Goal: Transaction & Acquisition: Purchase product/service

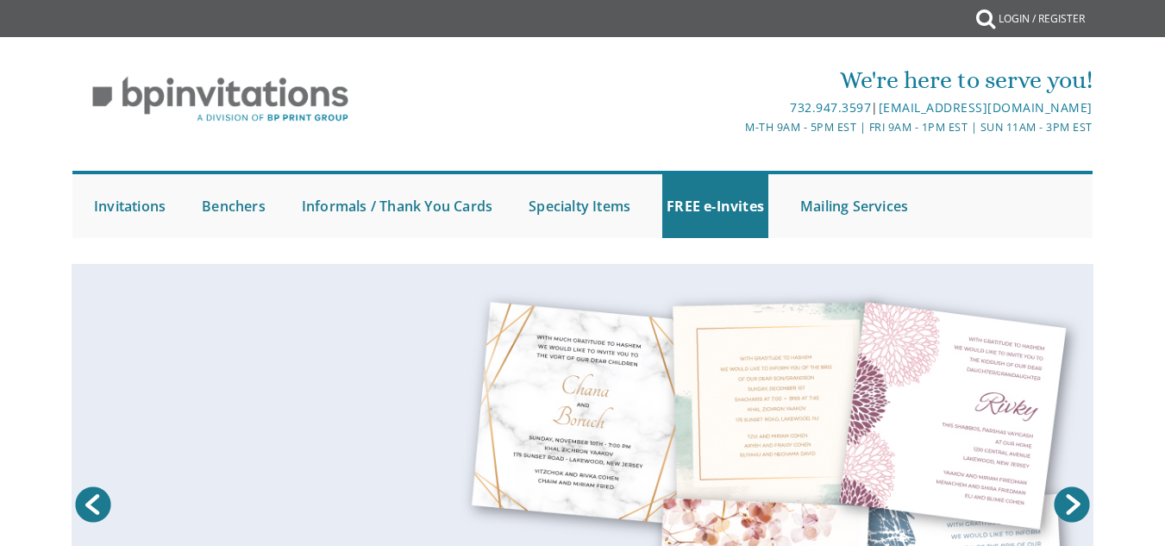
click at [1107, 109] on html "My Cart {{shoppingcart.totalQuantityDisplay}} Total: {{shoppingcart.subtotal}} …" at bounding box center [582, 273] width 1165 height 546
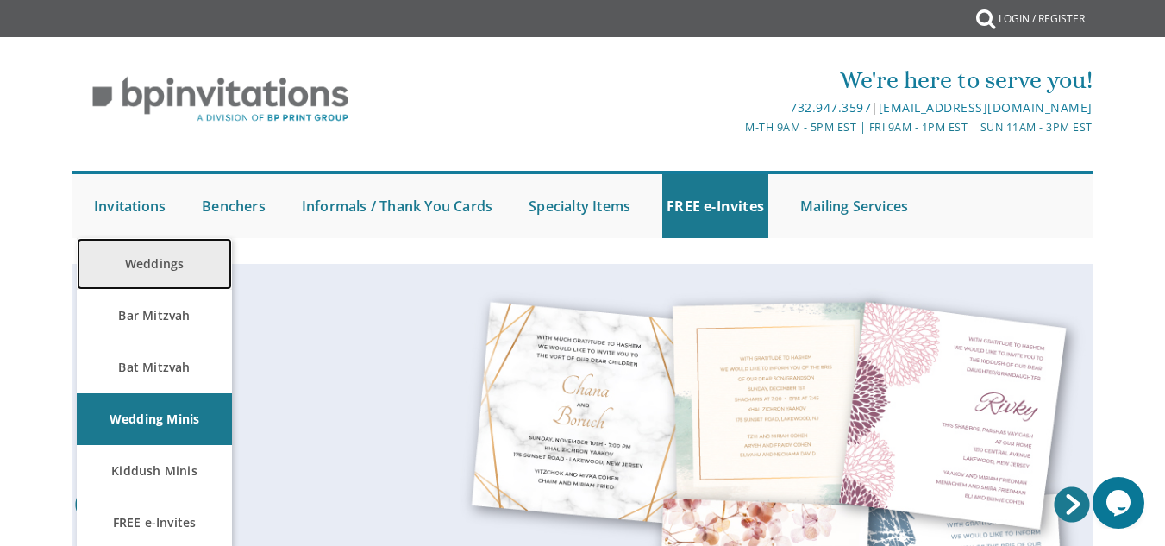
click at [144, 257] on link "Weddings" at bounding box center [154, 264] width 155 height 52
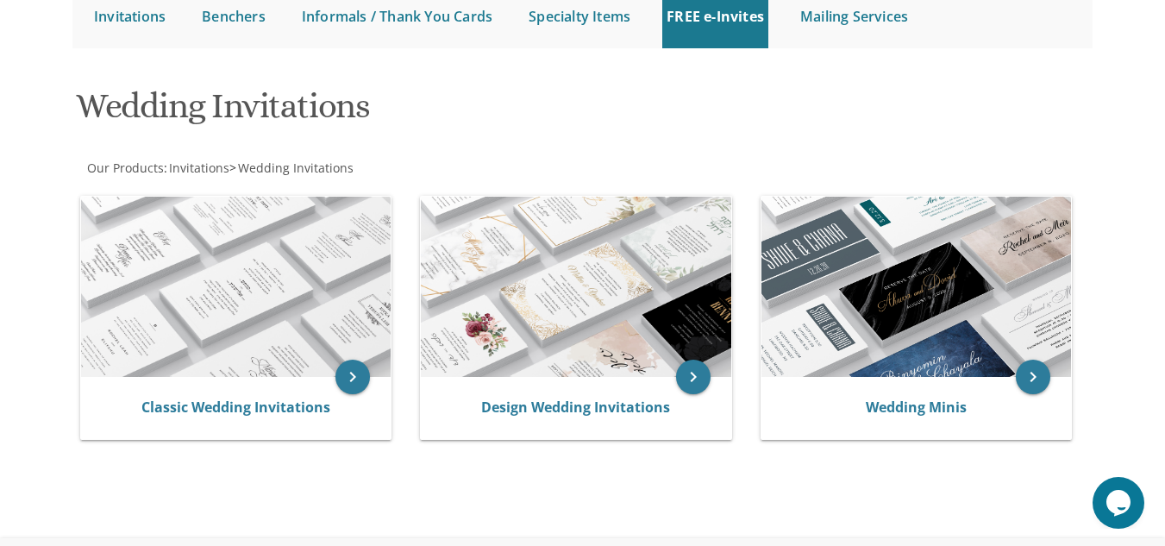
scroll to position [191, 0]
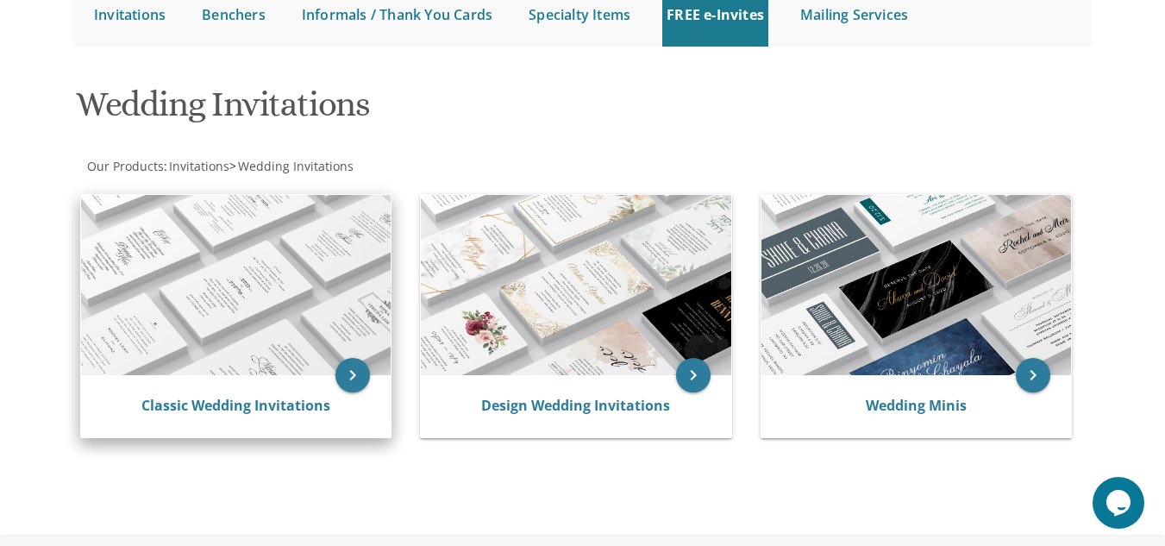
click at [228, 287] on img at bounding box center [235, 285] width 309 height 181
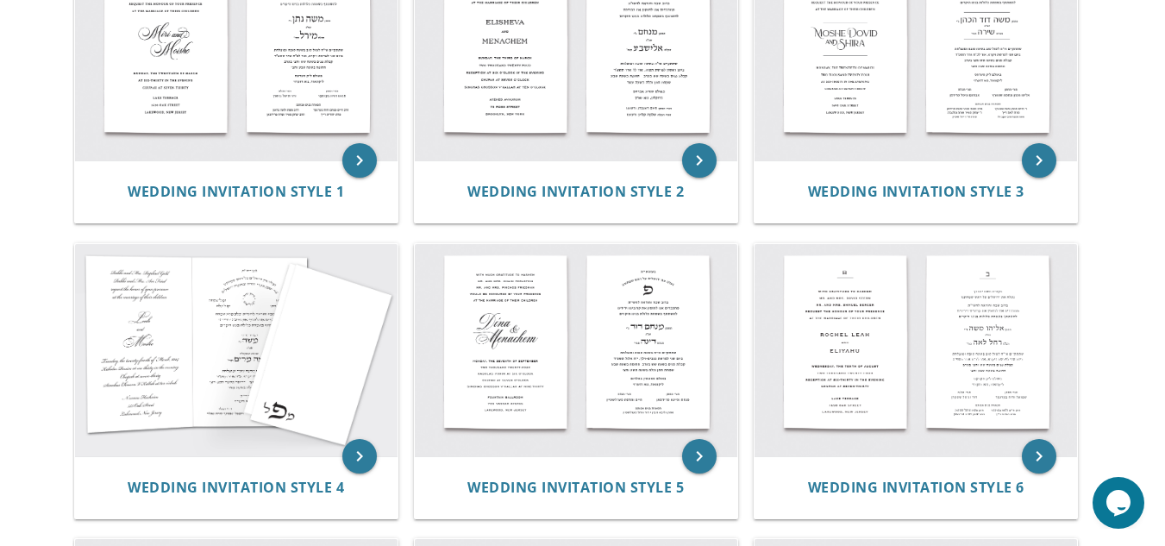
scroll to position [539, 0]
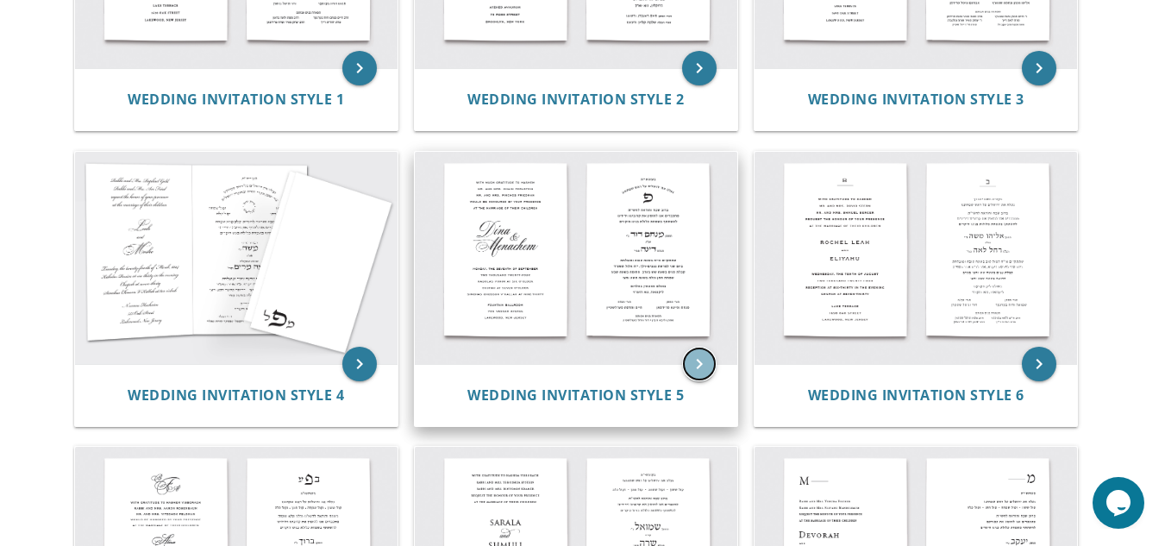
click at [709, 360] on icon "keyboard_arrow_right" at bounding box center [699, 364] width 34 height 34
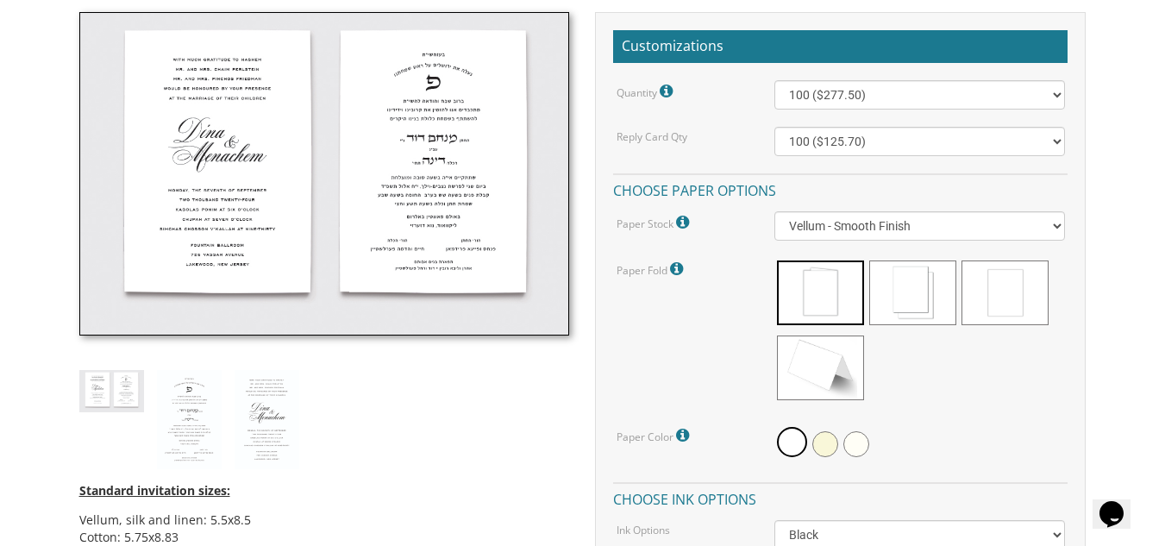
scroll to position [497, 0]
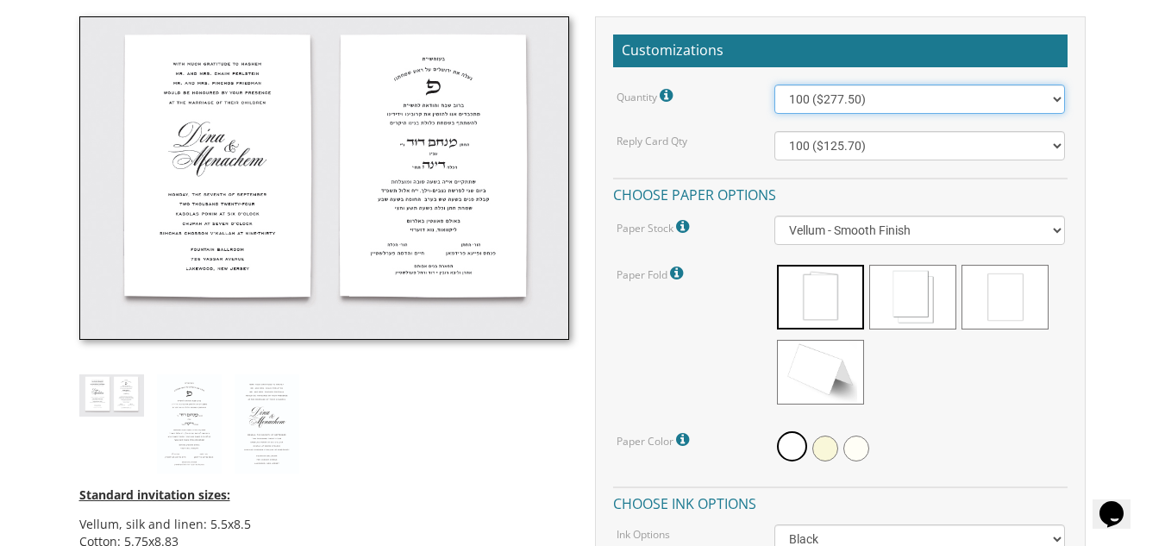
click at [1053, 98] on select "100 ($277.50) 200 ($330.45) 300 ($380.65) 400 ($432.70) 500 ($482.10) 600 ($534…" at bounding box center [919, 98] width 290 height 29
select select "1000"
click at [774, 84] on select "100 ($277.50) 200 ($330.45) 300 ($380.65) 400 ($432.70) 500 ($482.10) 600 ($534…" at bounding box center [919, 98] width 290 height 29
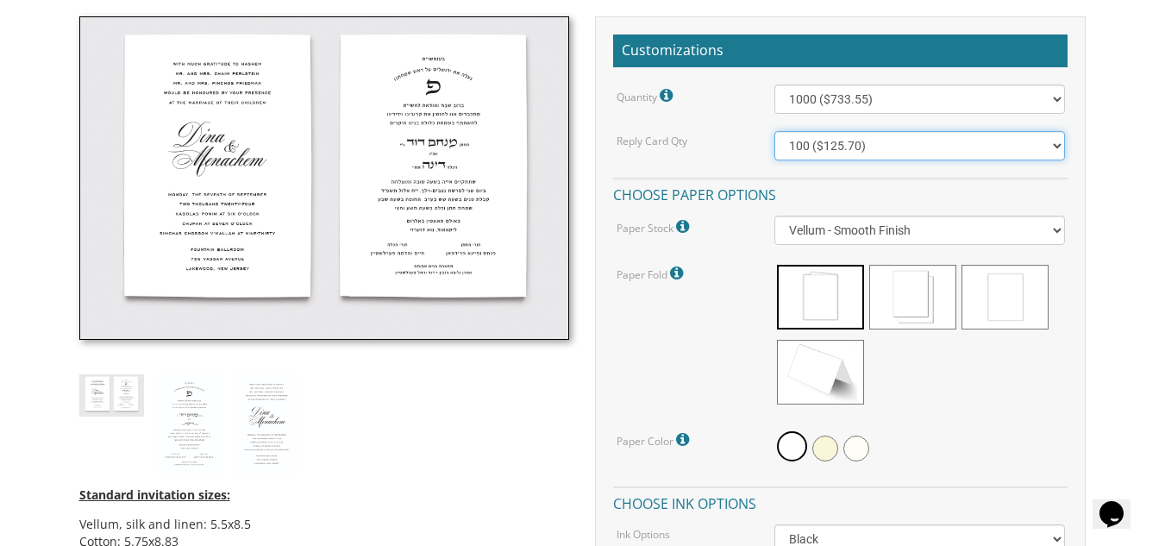
click at [1054, 145] on select "100 ($125.70) 200 ($150.60) 300 ($177.95) 400 ($270.70) 500 ($225.30) 600 ($249…" at bounding box center [919, 145] width 290 height 29
select select "800"
click at [774, 131] on select "100 ($125.70) 200 ($150.60) 300 ($177.95) 400 ($270.70) 500 ($225.30) 600 ($249…" at bounding box center [919, 145] width 290 height 29
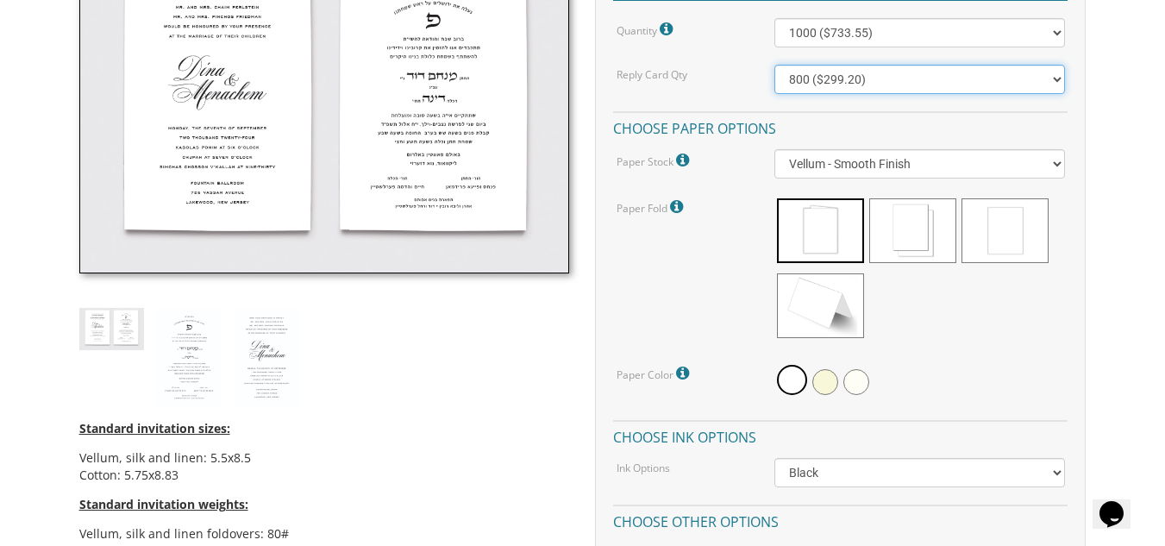
scroll to position [567, 0]
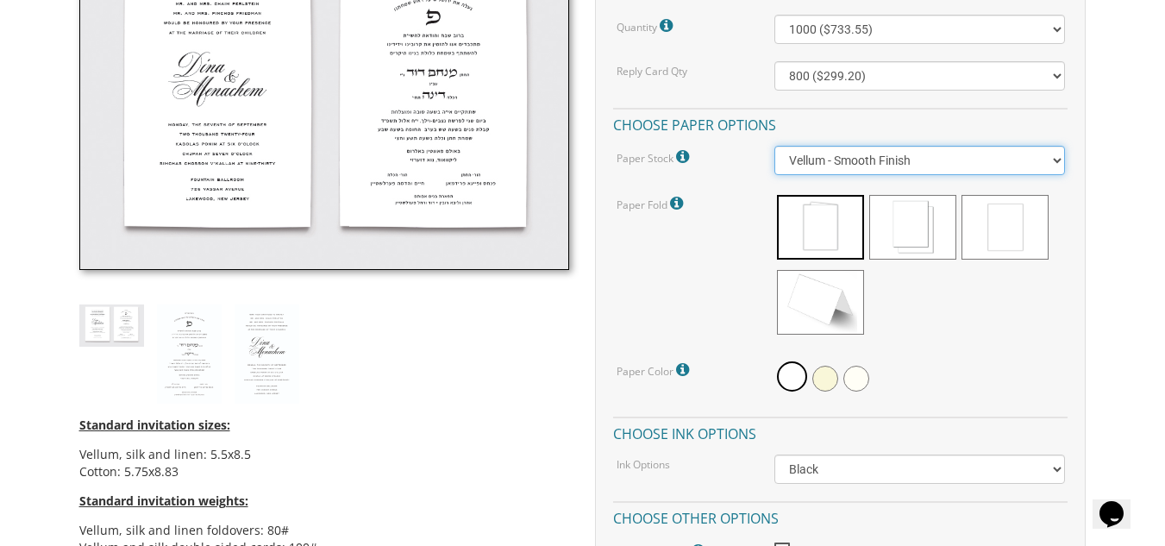
click at [1053, 160] on select "Vellum - Smooth Finish Linen - Subtle Embossed Crosshatch Texture Silk - Soft, …" at bounding box center [919, 160] width 290 height 29
click at [999, 153] on select "Vellum - Smooth Finish Linen - Subtle Embossed Crosshatch Texture Silk - Soft, …" at bounding box center [919, 160] width 290 height 29
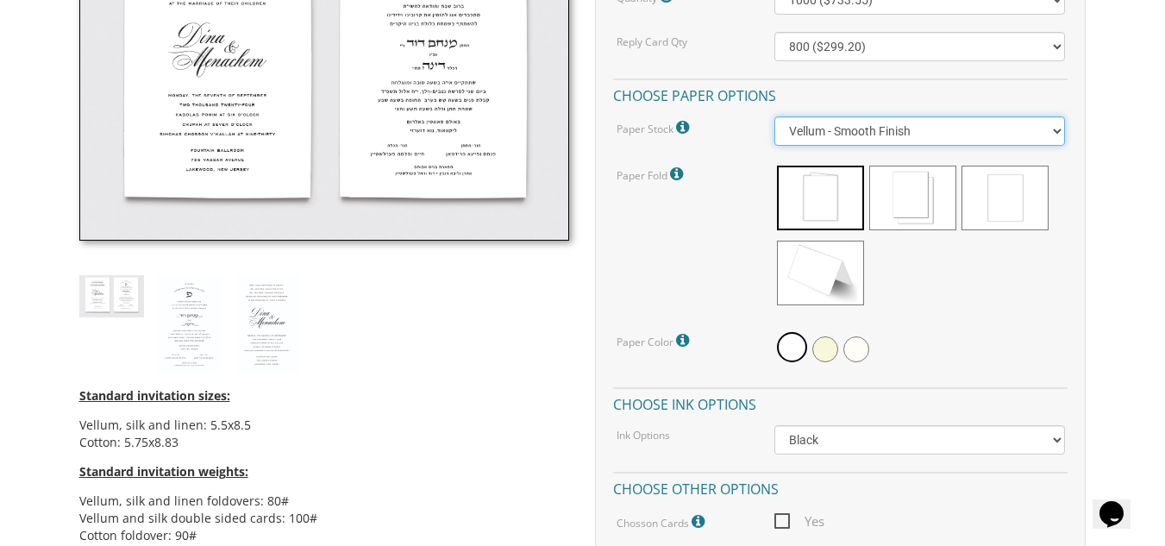
scroll to position [601, 0]
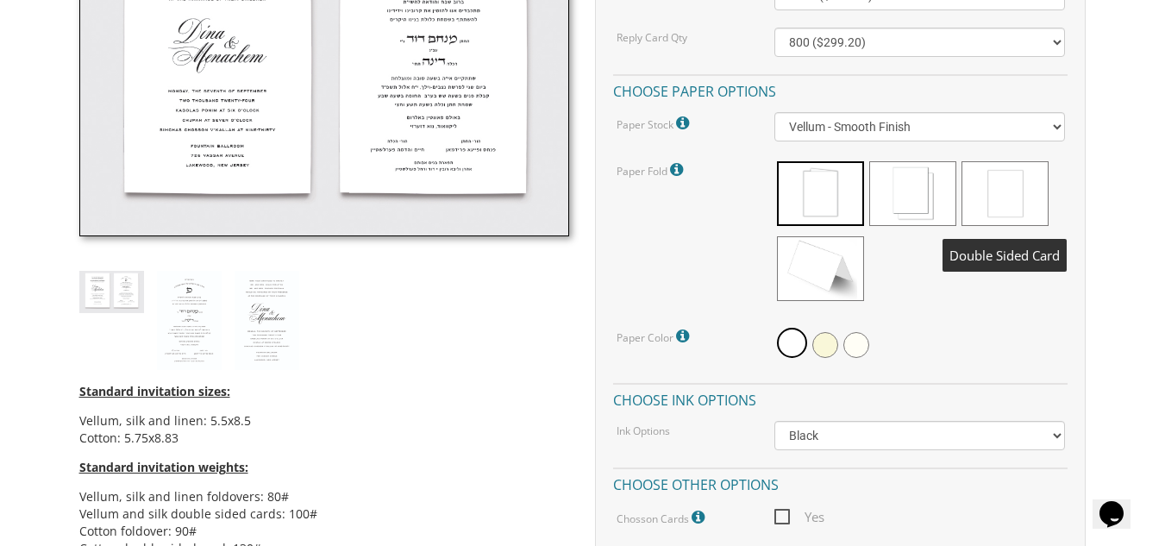
click at [1016, 191] on span at bounding box center [1004, 193] width 87 height 65
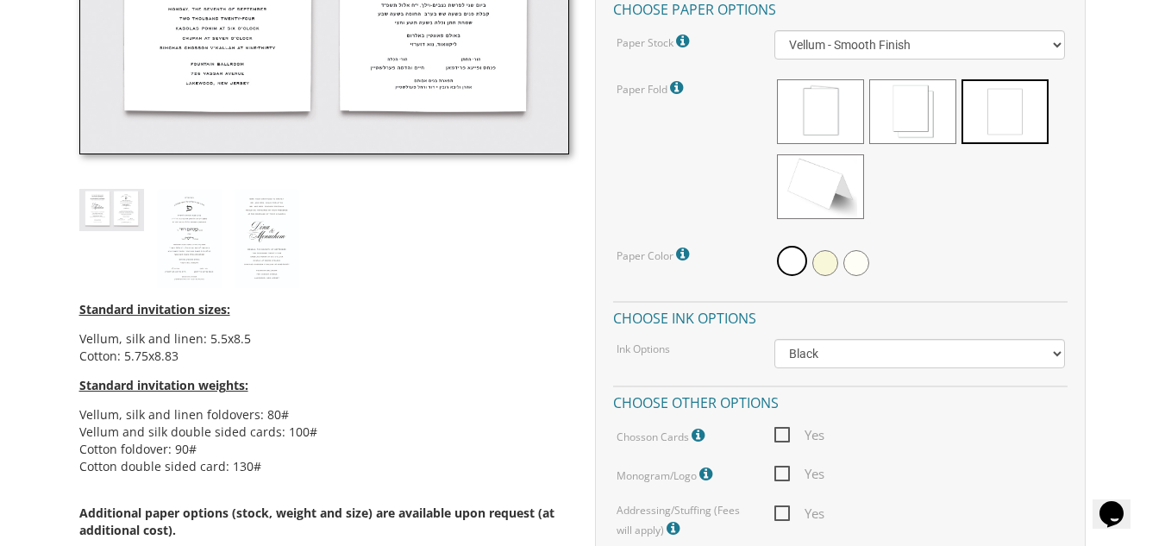
scroll to position [695, 0]
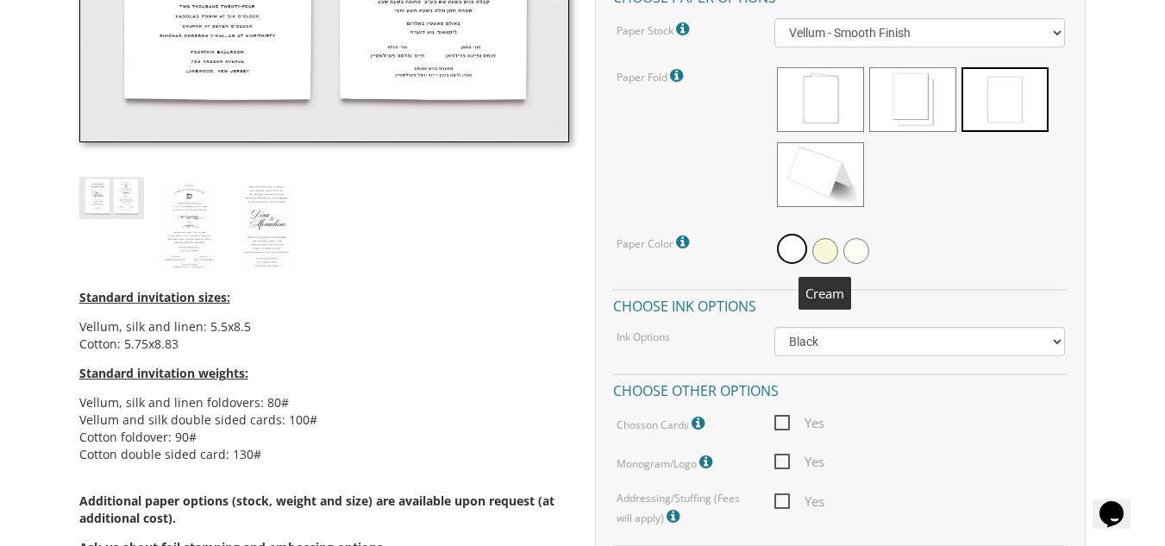
click at [828, 247] on span at bounding box center [825, 251] width 26 height 26
click at [786, 244] on span at bounding box center [790, 251] width 26 height 26
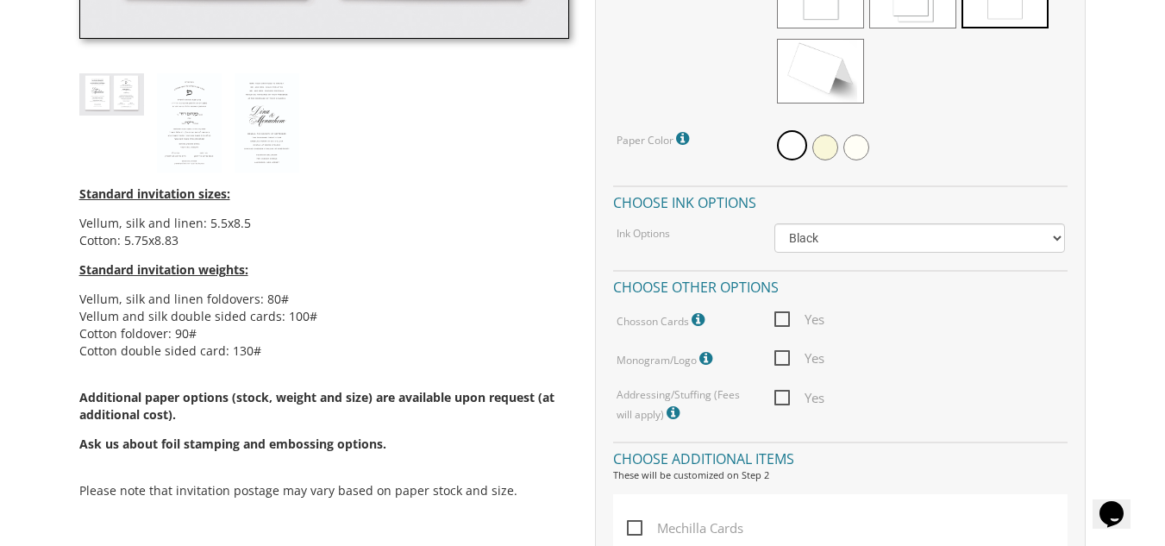
scroll to position [802, 0]
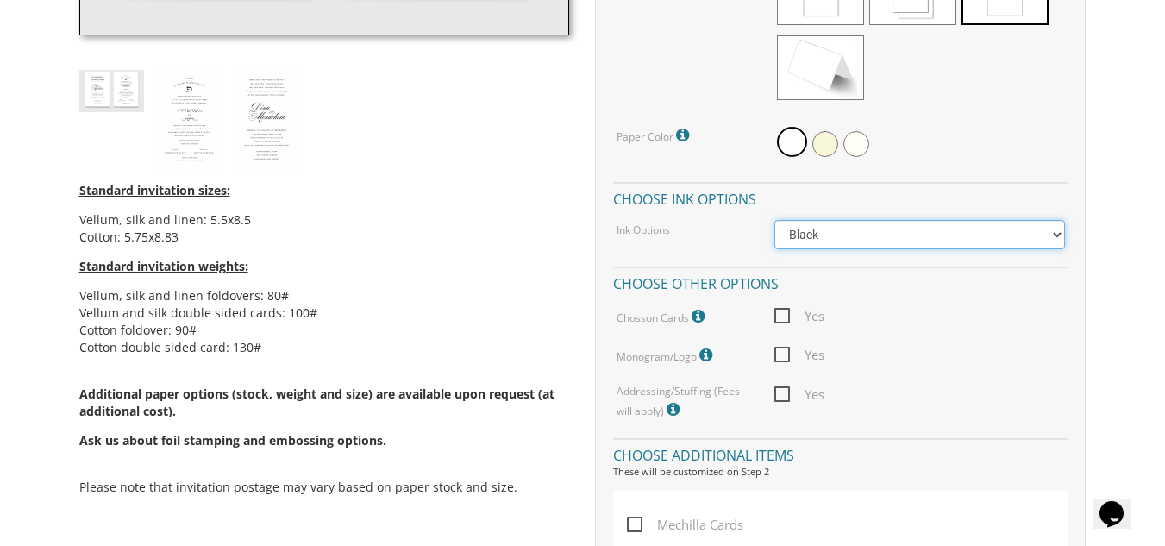
click at [1051, 229] on select "Black Colored Ink ($65.00) Black + One Color ($211.00) Two Colors ($265.00)" at bounding box center [919, 234] width 290 height 29
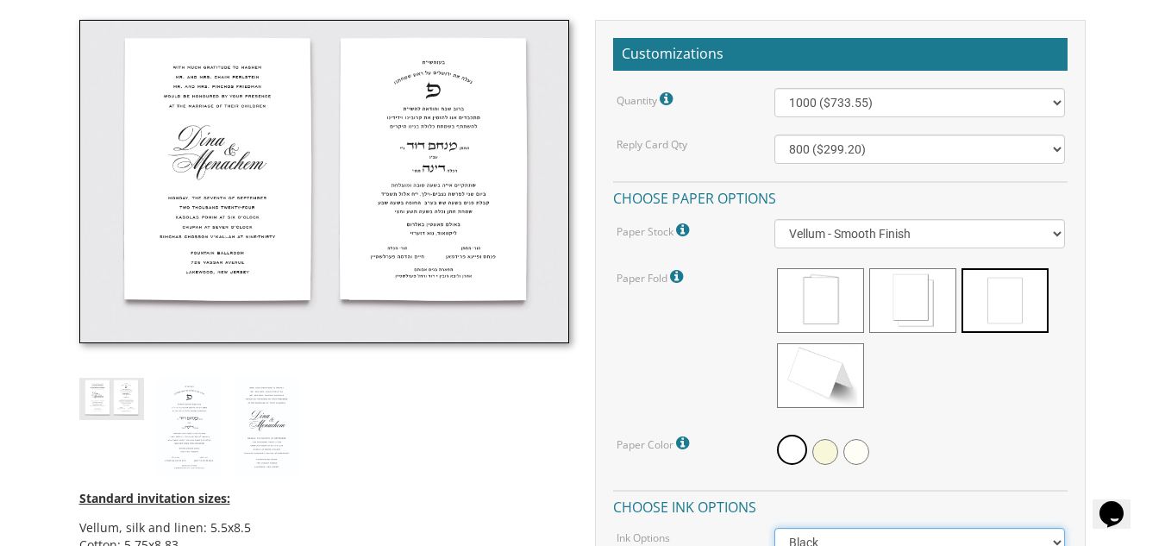
scroll to position [399, 0]
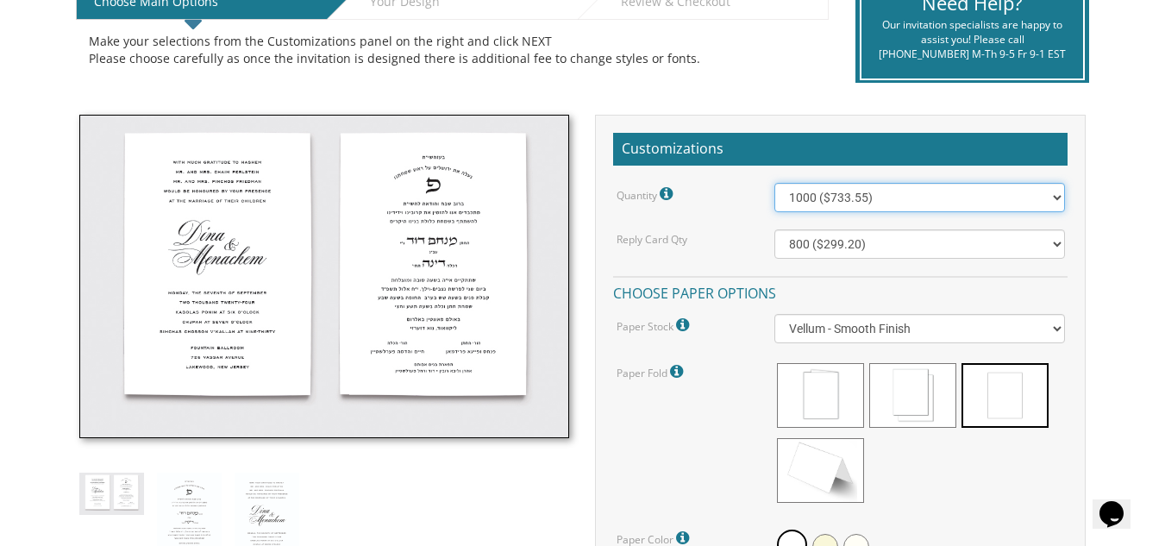
click at [1058, 191] on select "100 ($277.50) 200 ($330.45) 300 ($380.65) 400 ($432.70) 500 ($482.10) 600 ($534…" at bounding box center [919, 197] width 290 height 29
select select "100"
click at [774, 183] on select "100 ($277.50) 200 ($330.45) 300 ($380.65) 400 ($432.70) 500 ($482.10) 600 ($534…" at bounding box center [919, 197] width 290 height 29
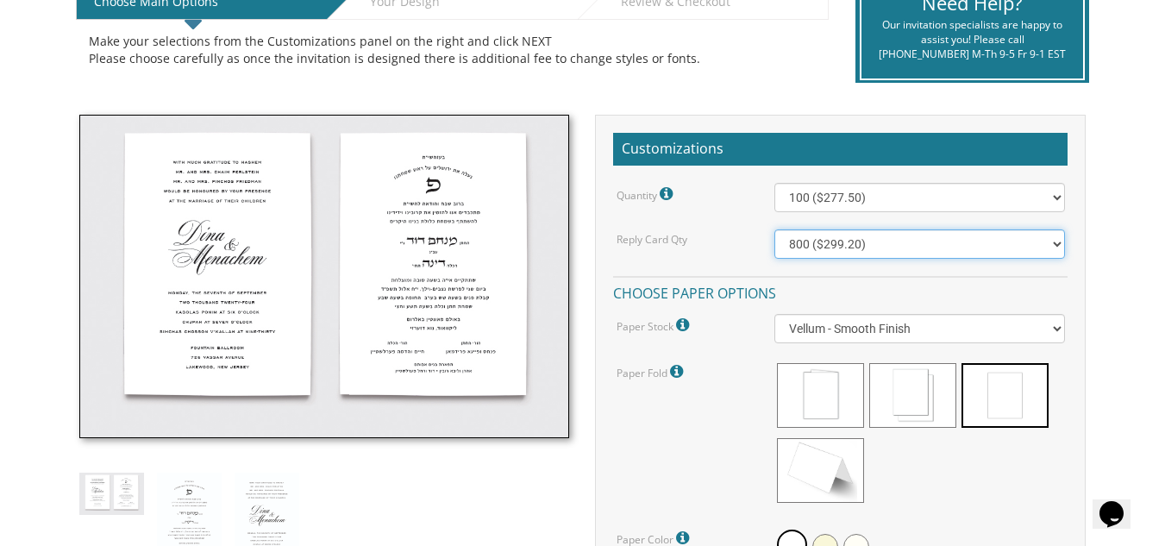
click at [1059, 242] on select "100 ($125.70) 200 ($150.60) 300 ($177.95) 400 ($270.70) 500 ($225.30) 600 ($249…" at bounding box center [919, 243] width 290 height 29
select select "100"
click at [774, 229] on select "100 ($125.70) 200 ($150.60) 300 ($177.95) 400 ($270.70) 500 ($225.30) 600 ($249…" at bounding box center [919, 243] width 290 height 29
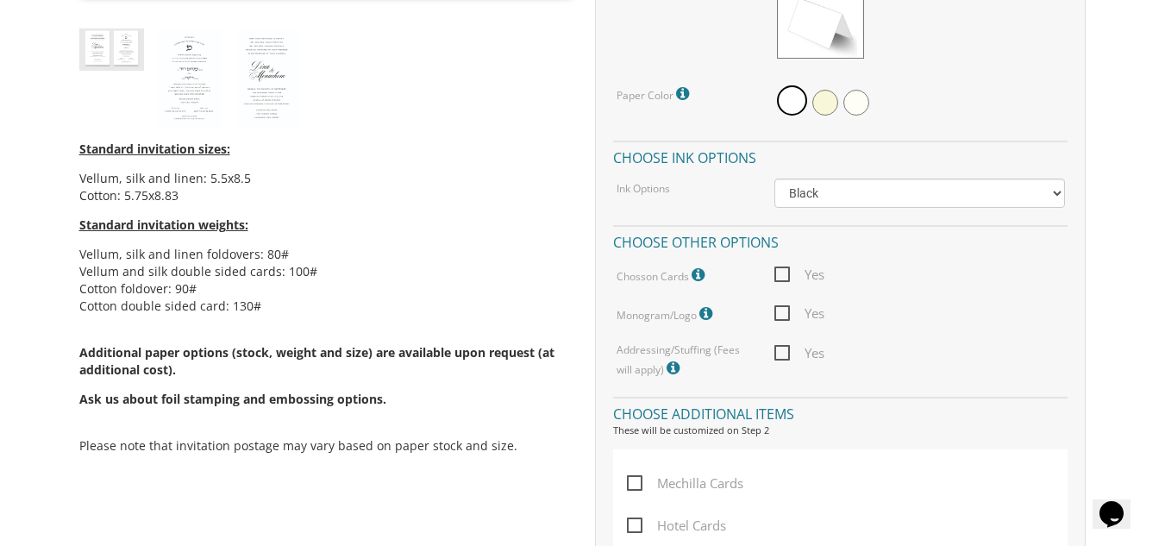
scroll to position [852, 0]
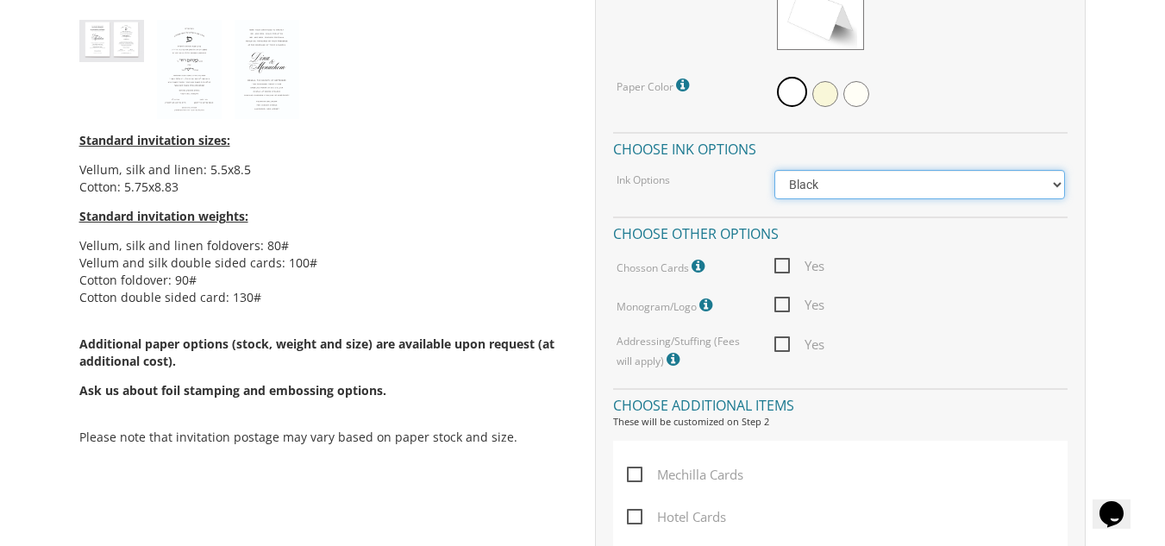
click at [1058, 183] on select "Black Colored Ink ($65.00) Black + One Color ($211.00) Two Colors ($265.00)" at bounding box center [919, 184] width 290 height 29
click at [774, 170] on select "Black Colored Ink ($65.00) Black + One Color ($211.00) Two Colors ($265.00)" at bounding box center [919, 184] width 290 height 29
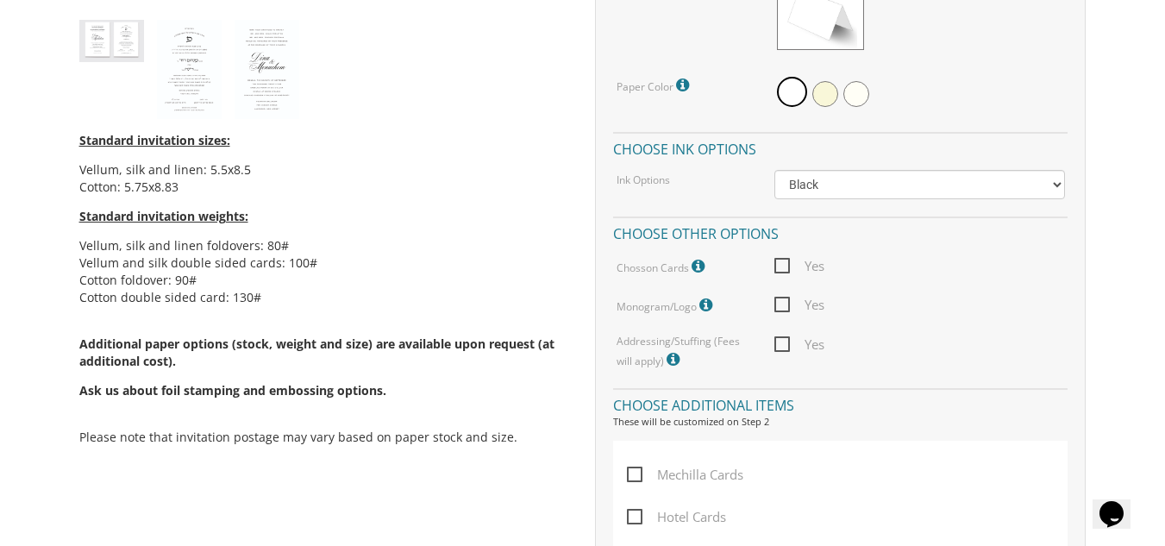
click at [784, 262] on span "Yes" at bounding box center [799, 266] width 50 height 22
click at [784, 262] on input "Yes" at bounding box center [779, 264] width 11 height 11
checkbox input "true"
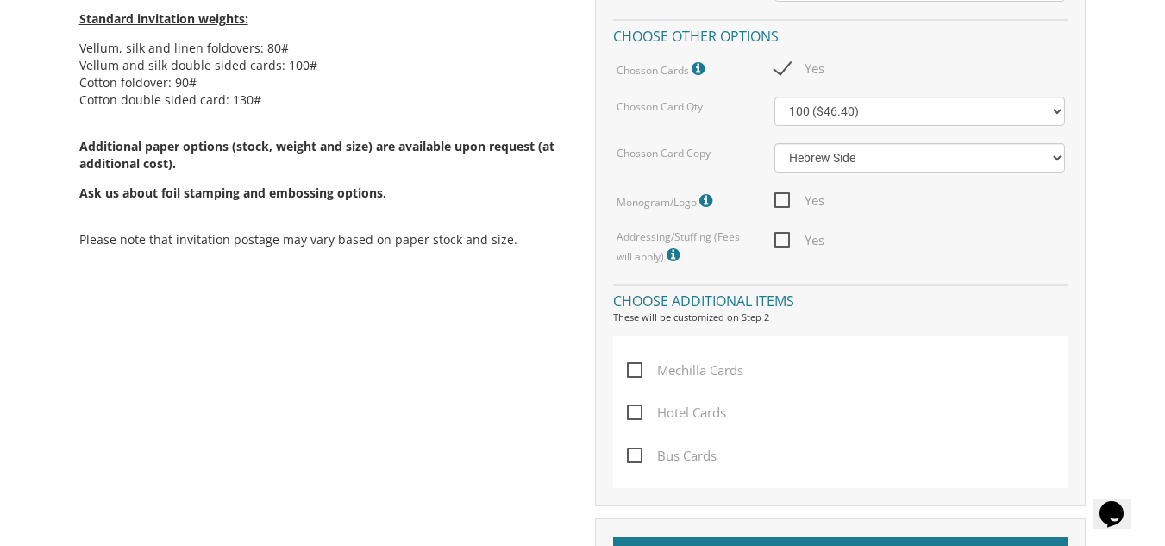
scroll to position [1053, 0]
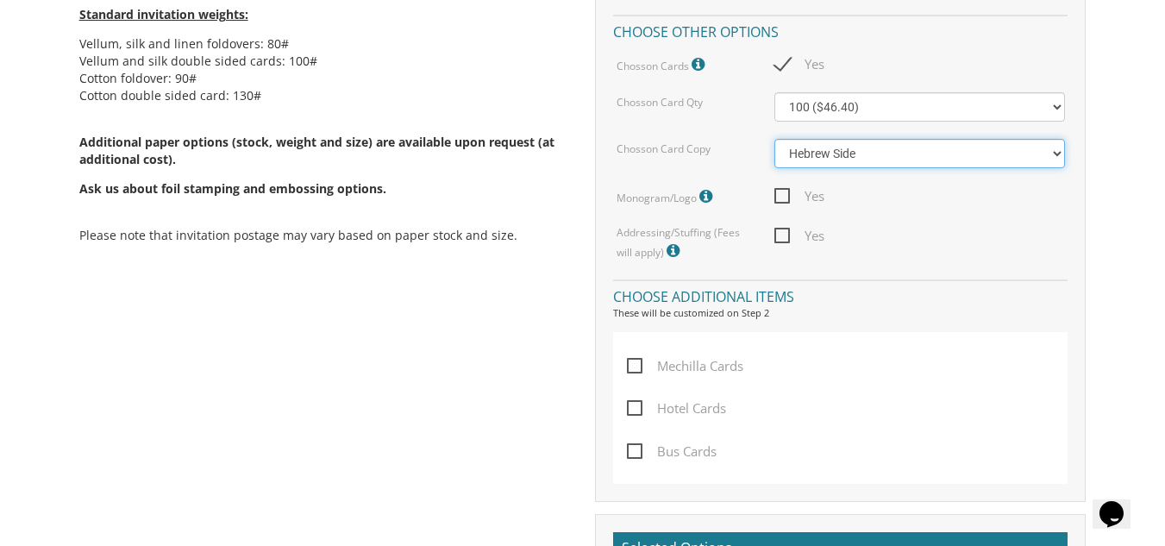
click at [1060, 155] on select "Hebrew Side English Side" at bounding box center [919, 153] width 290 height 29
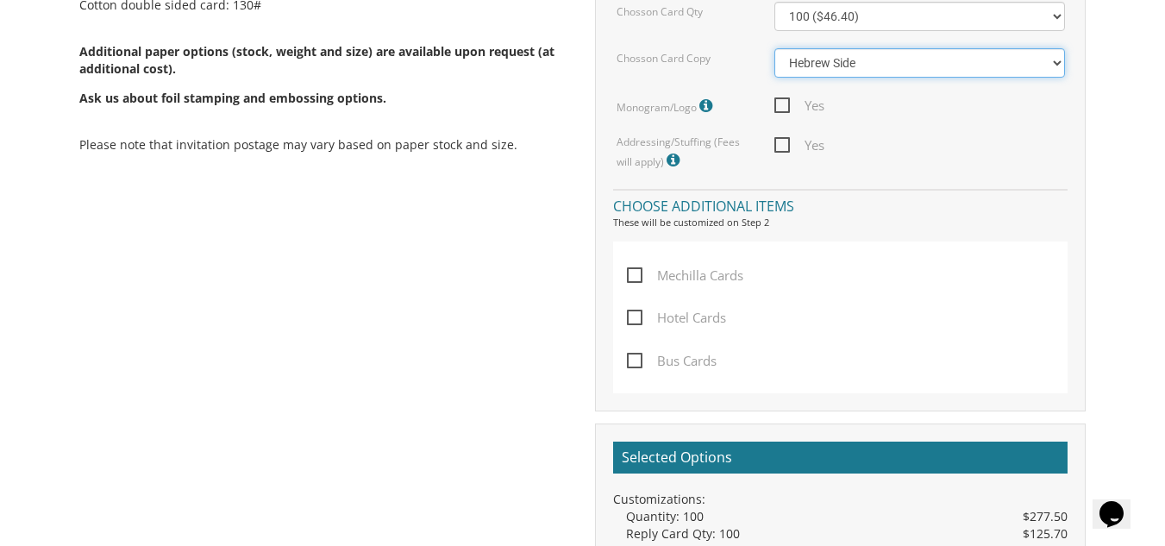
scroll to position [1148, 0]
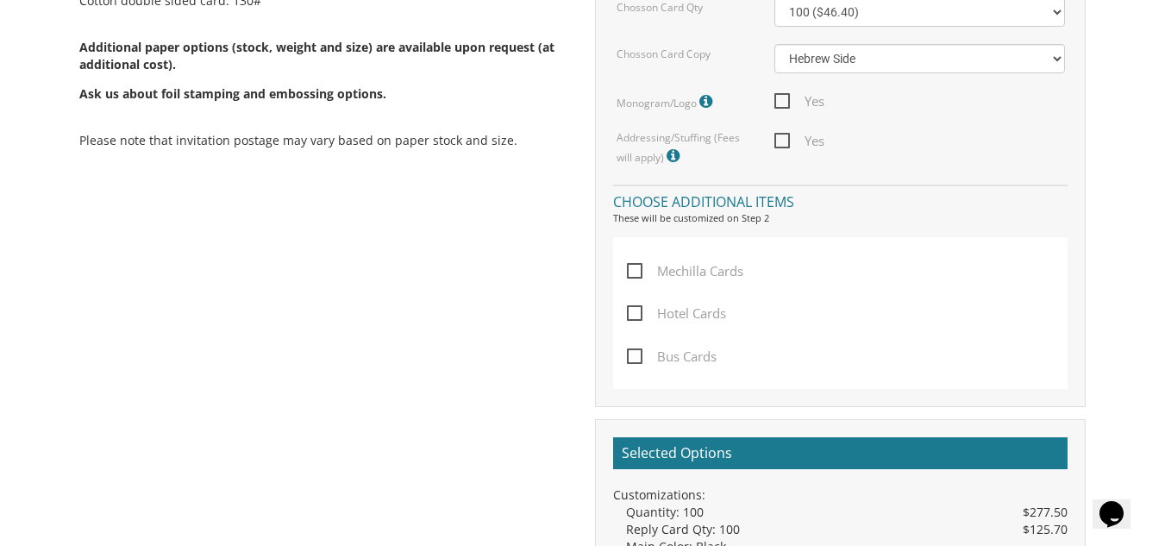
click at [784, 97] on span "Yes" at bounding box center [799, 102] width 50 height 22
click at [784, 97] on input "Yes" at bounding box center [779, 99] width 11 height 11
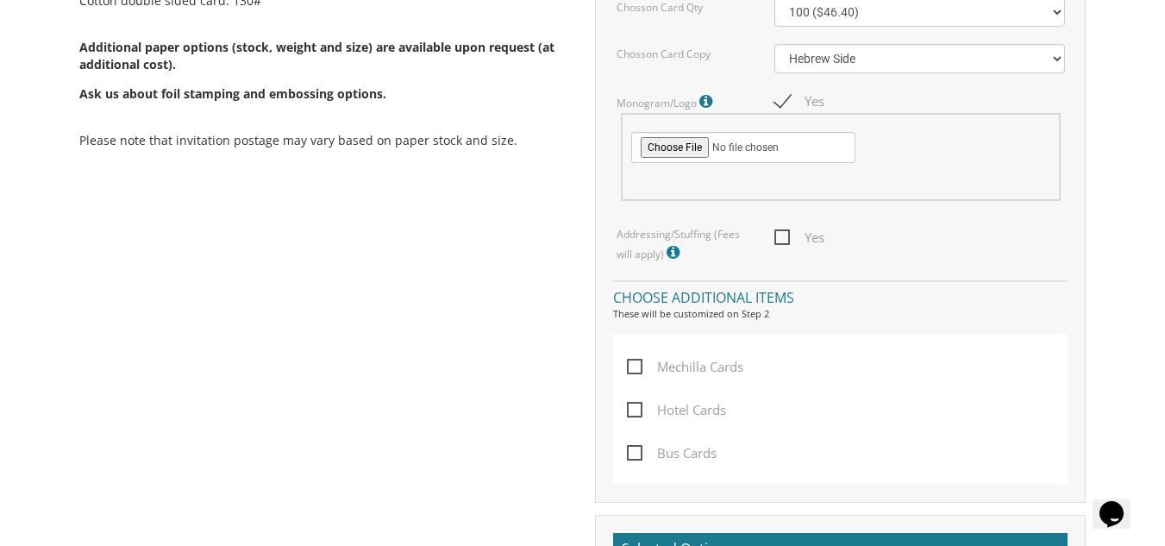
click at [781, 97] on span "Yes" at bounding box center [799, 102] width 50 height 22
click at [781, 97] on input "Yes" at bounding box center [779, 99] width 11 height 11
checkbox input "false"
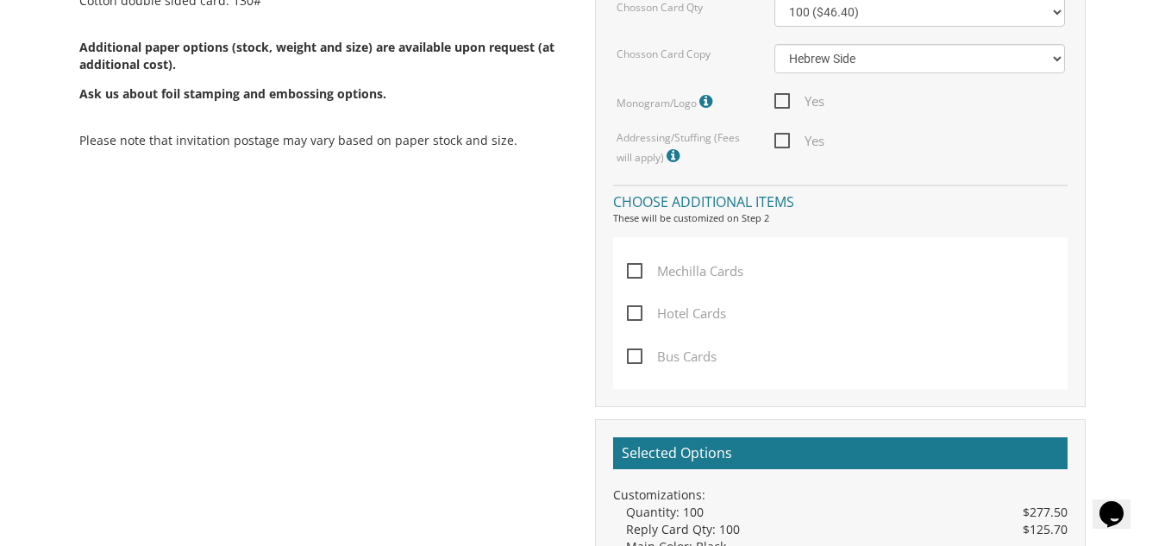
click at [779, 141] on span "Yes" at bounding box center [799, 141] width 50 height 22
click at [779, 141] on input "Yes" at bounding box center [779, 139] width 11 height 11
checkbox input "true"
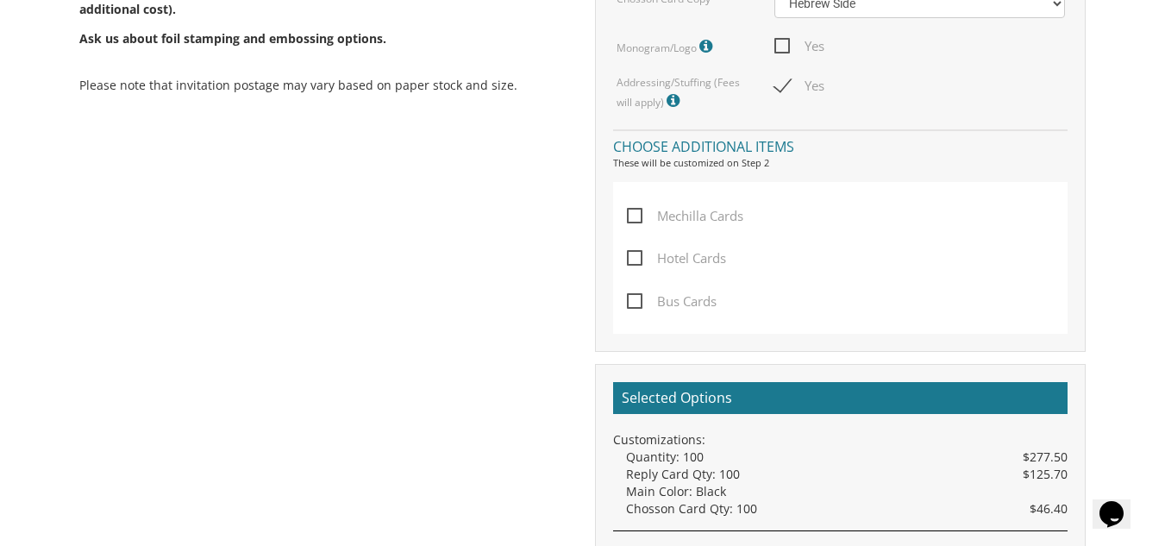
scroll to position [1281, 0]
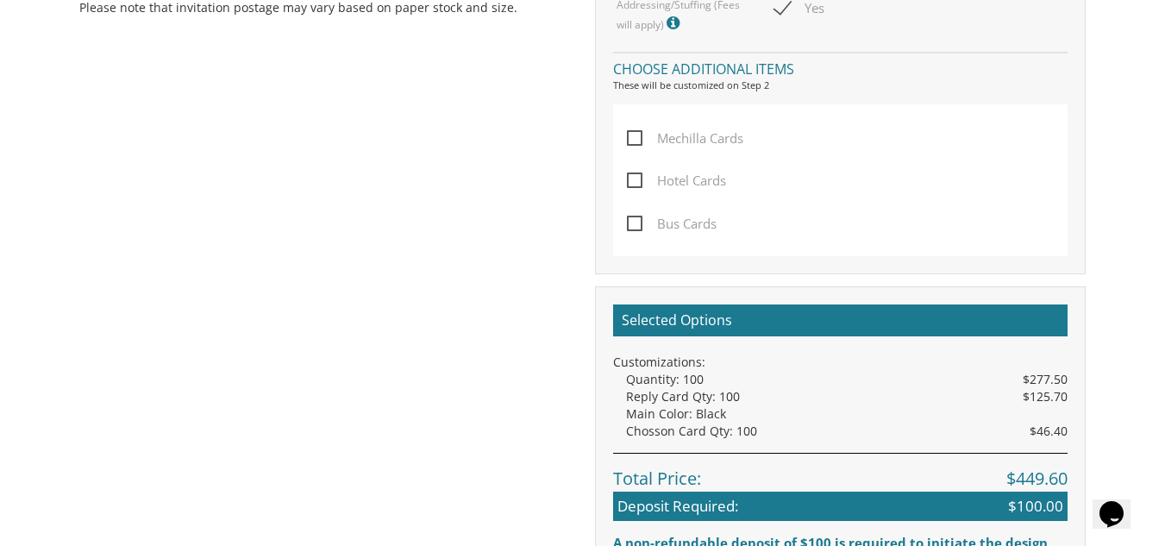
click at [636, 181] on span "Hotel Cards" at bounding box center [676, 181] width 99 height 22
click at [636, 181] on input "Hotel Cards" at bounding box center [632, 178] width 11 height 11
checkbox input "true"
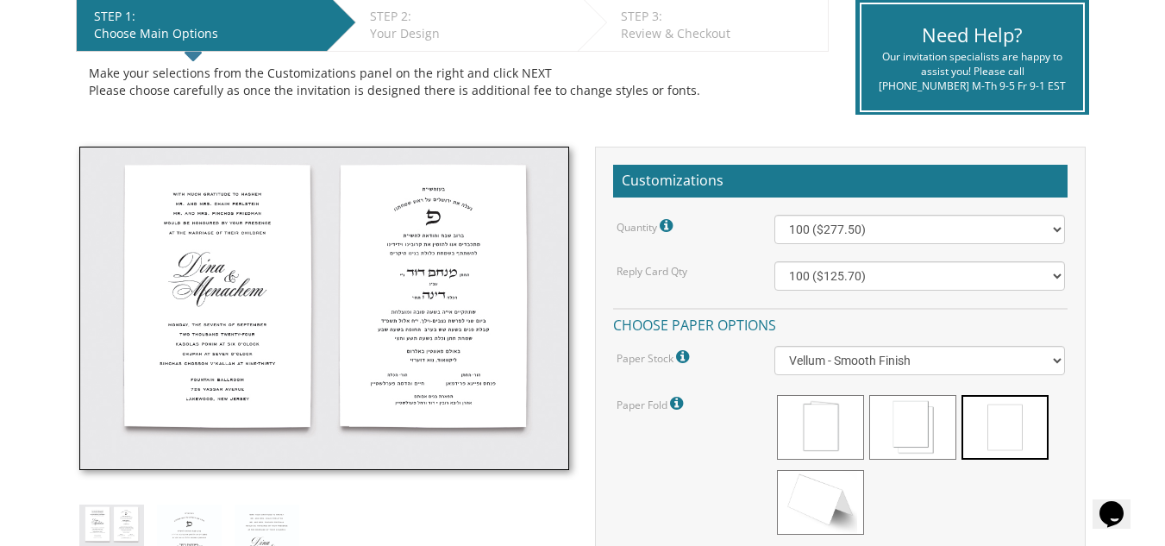
scroll to position [354, 0]
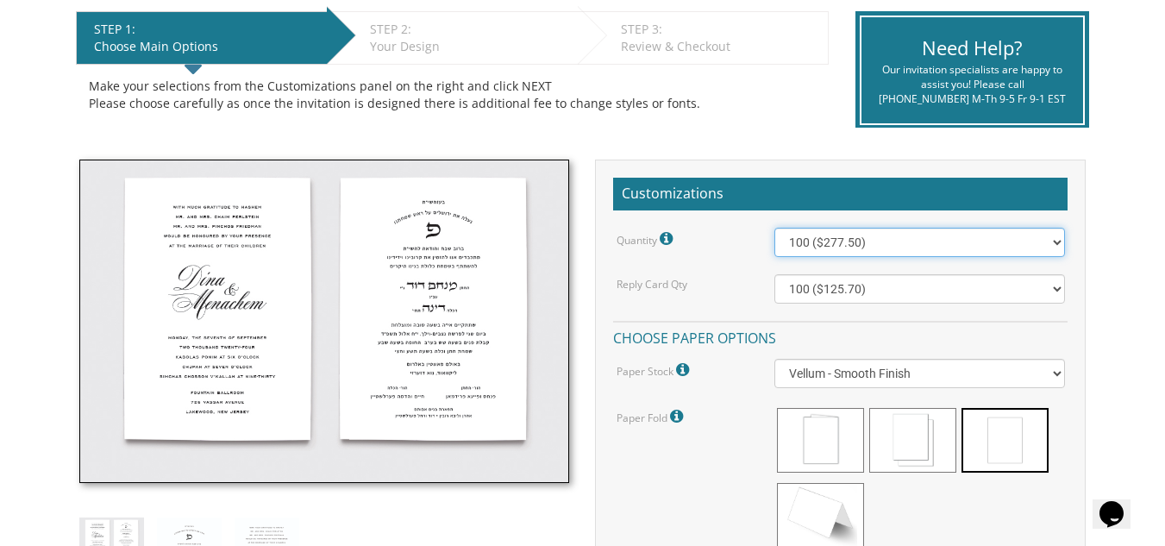
click at [1059, 235] on select "100 ($277.50) 200 ($330.45) 300 ($380.65) 400 ($432.70) 500 ($482.10) 600 ($534…" at bounding box center [919, 242] width 290 height 29
select select "1000"
click at [774, 228] on select "100 ($277.50) 200 ($330.45) 300 ($380.65) 400 ($432.70) 500 ($482.10) 600 ($534…" at bounding box center [919, 242] width 290 height 29
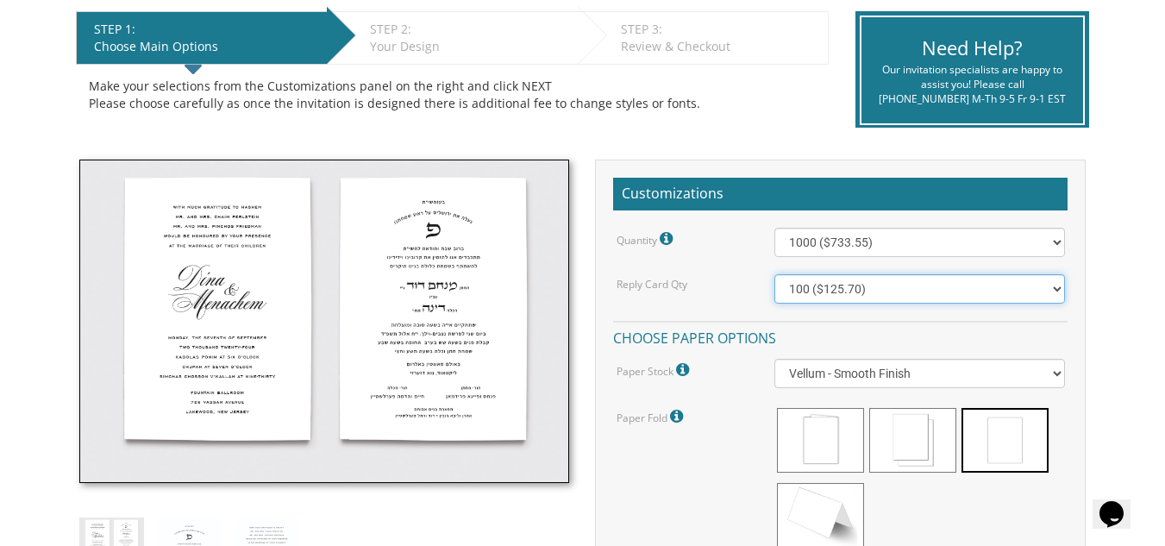
click at [1053, 287] on select "100 ($125.70) 200 ($150.60) 300 ($177.95) 400 ($270.70) 500 ($225.30) 600 ($249…" at bounding box center [919, 288] width 290 height 29
select select "800"
click at [774, 274] on select "100 ($125.70) 200 ($150.60) 300 ($177.95) 400 ($270.70) 500 ($225.30) 600 ($249…" at bounding box center [919, 288] width 290 height 29
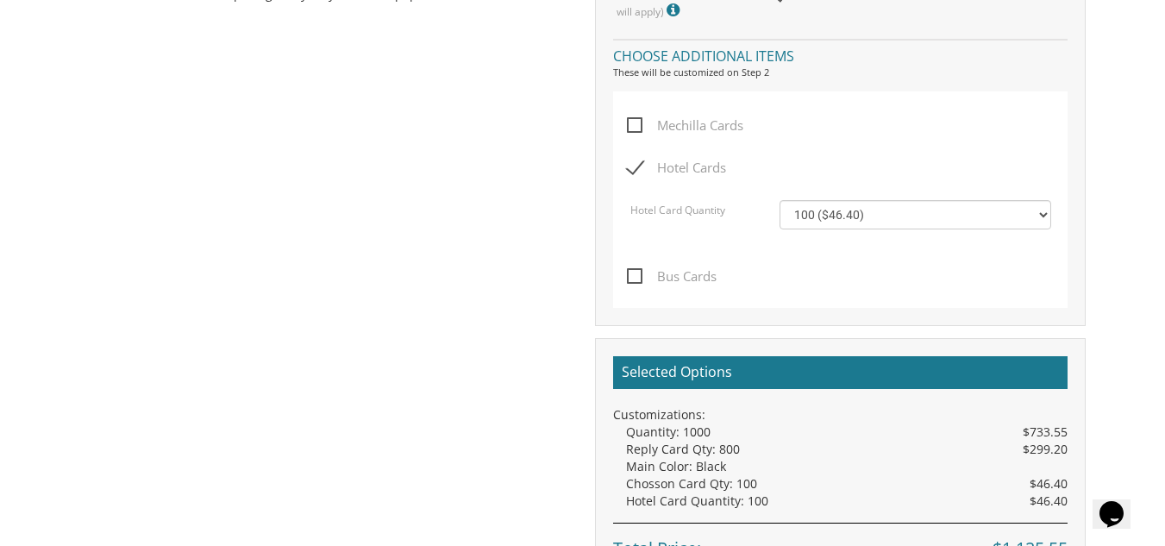
scroll to position [1316, 0]
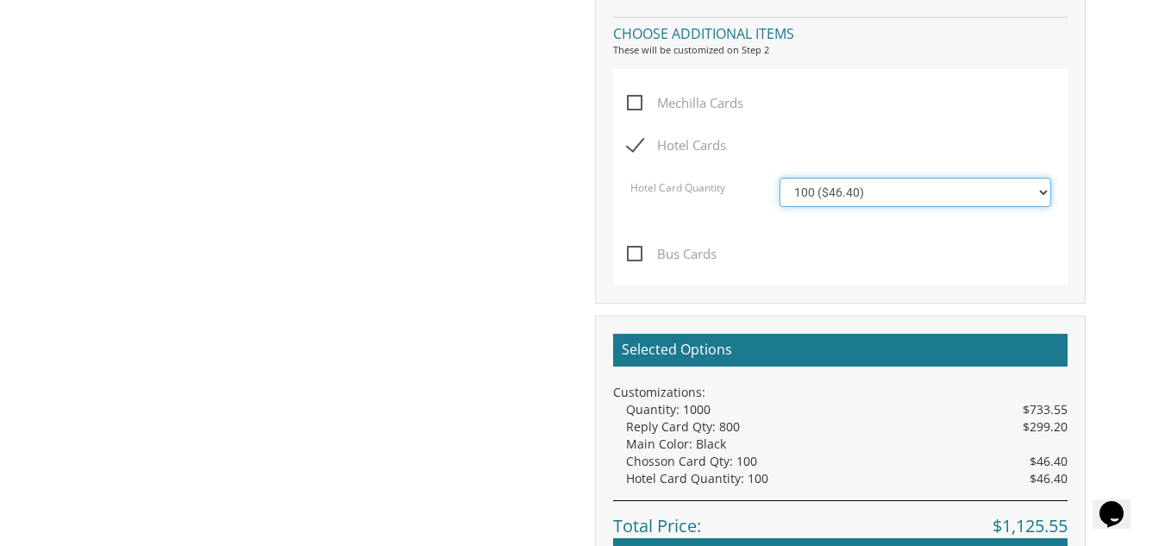
click at [1042, 191] on select "100 ($46.40) 200 ($55.20) 300 ($61.85) 400 ($70.60) 500 ($77.20)" at bounding box center [915, 192] width 272 height 29
select select "200"
click at [779, 178] on select "100 ($46.40) 200 ($55.20) 300 ($61.85) 400 ($70.60) 500 ($77.20)" at bounding box center [915, 192] width 272 height 29
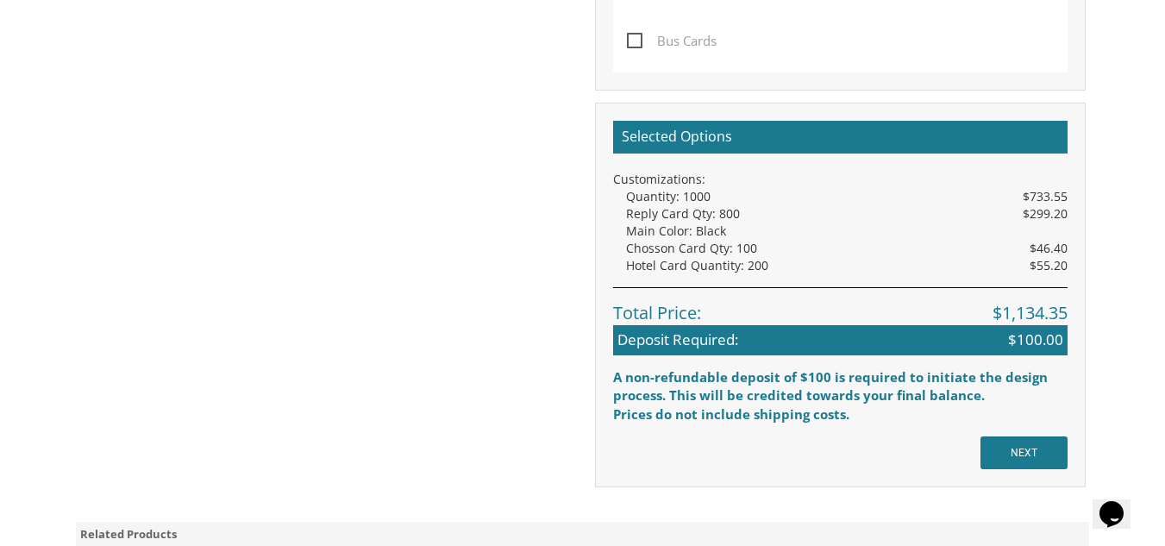
scroll to position [1560, 0]
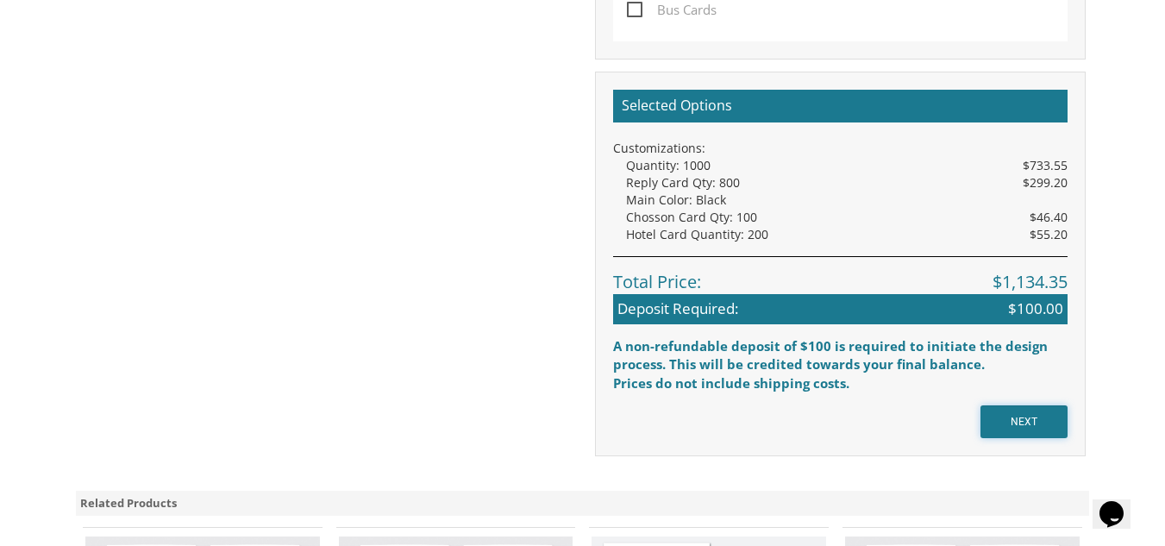
click at [1023, 422] on input "NEXT" at bounding box center [1023, 421] width 87 height 33
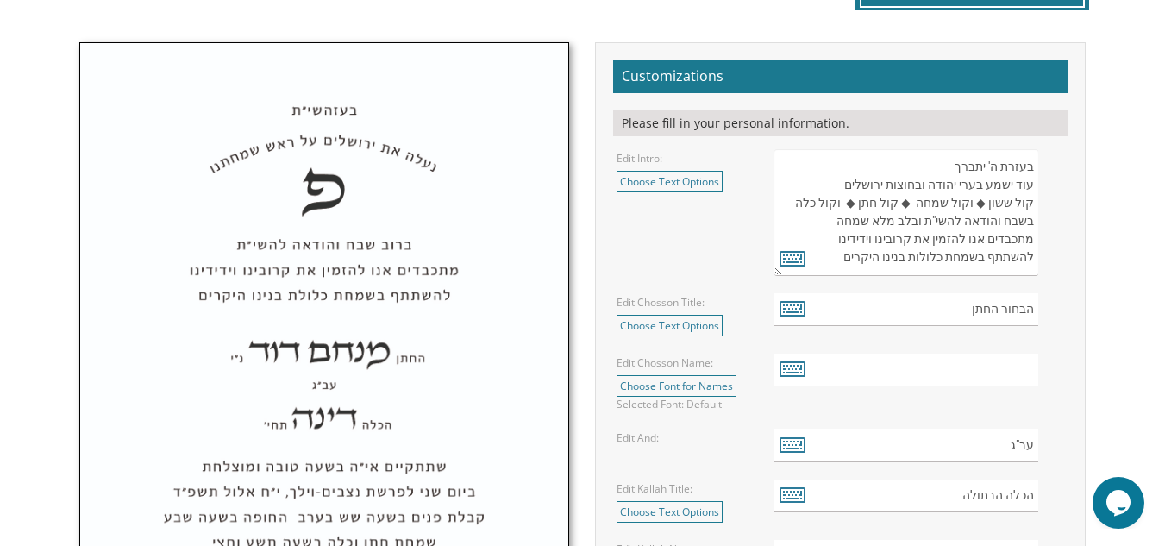
scroll to position [560, 0]
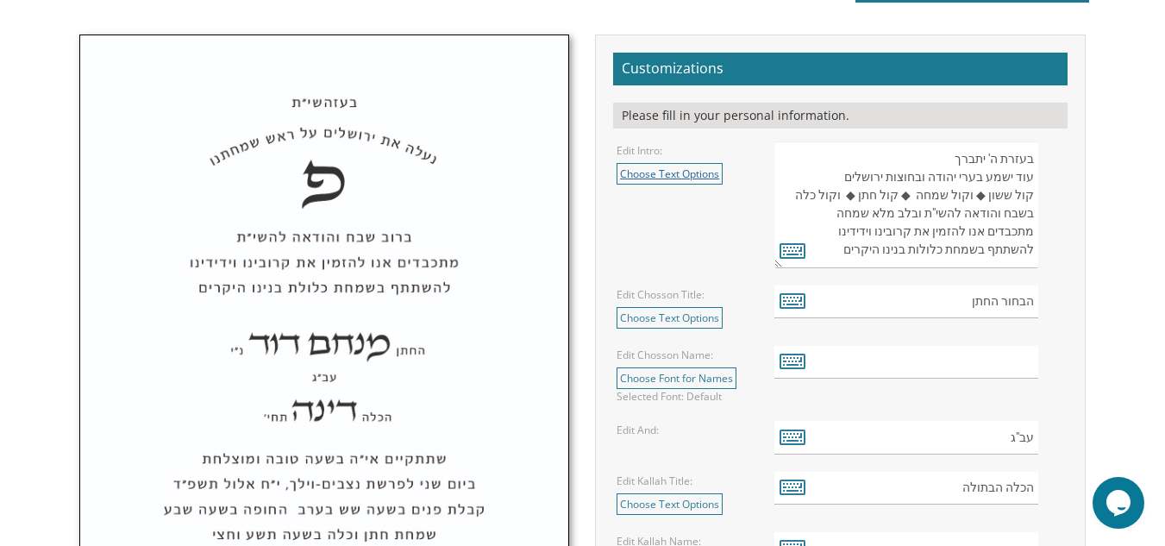
click at [687, 176] on link "Choose Text Options" at bounding box center [669, 174] width 106 height 22
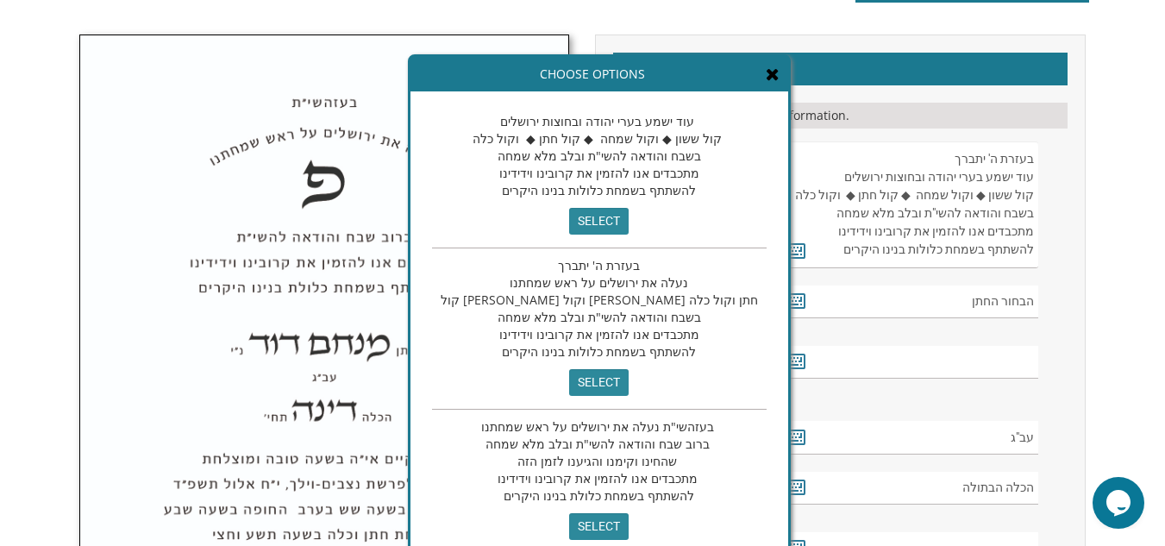
scroll to position [35, 0]
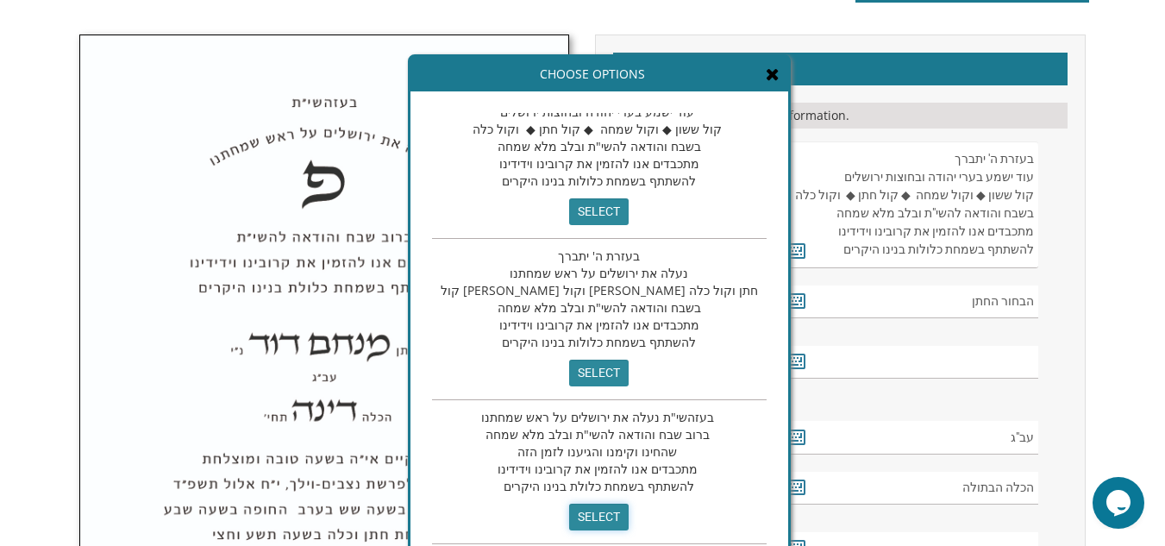
click at [569, 511] on input "select" at bounding box center [598, 516] width 59 height 27
type textarea "בעזהשי"ת נעלה את ירושלים על ראש שמחתנו ברוב שבח והודאה להשי"ת ובלב מלא שמחה שהח…"
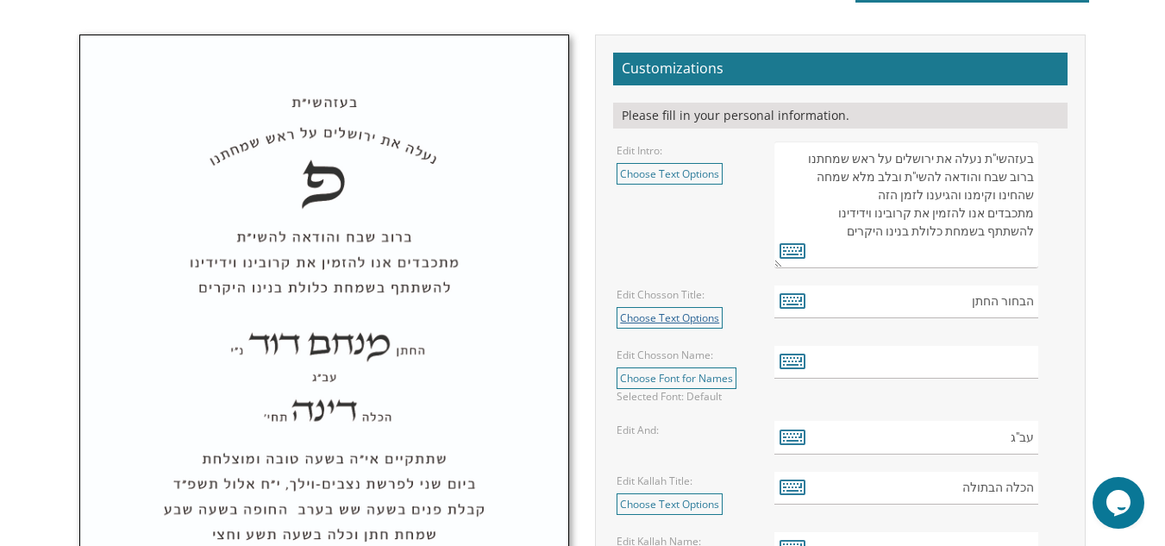
click at [684, 321] on link "Choose Text Options" at bounding box center [669, 318] width 106 height 22
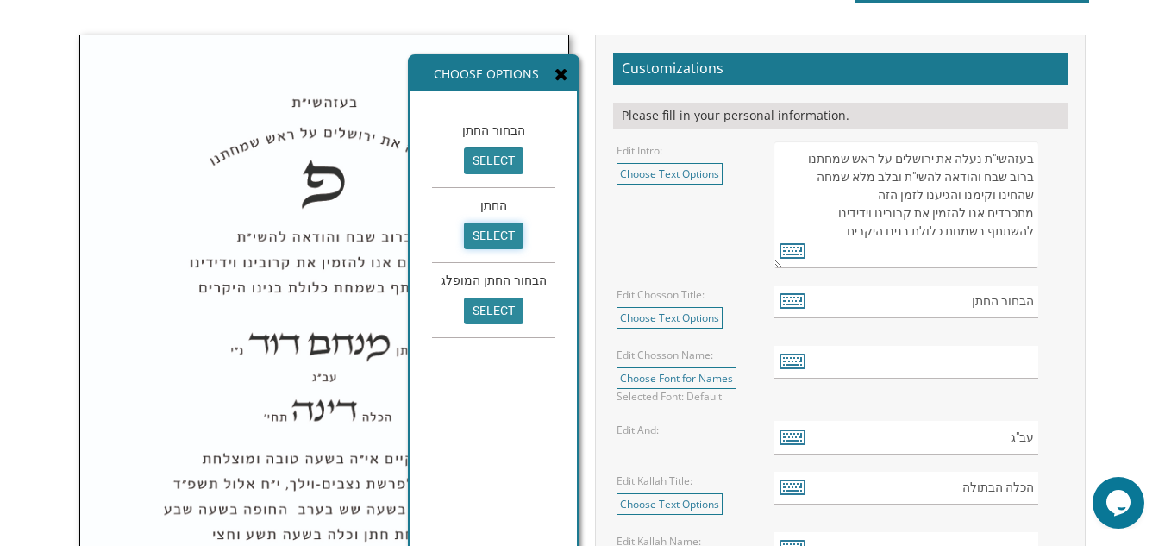
click at [489, 238] on input "select" at bounding box center [493, 235] width 59 height 27
type input "החתן"
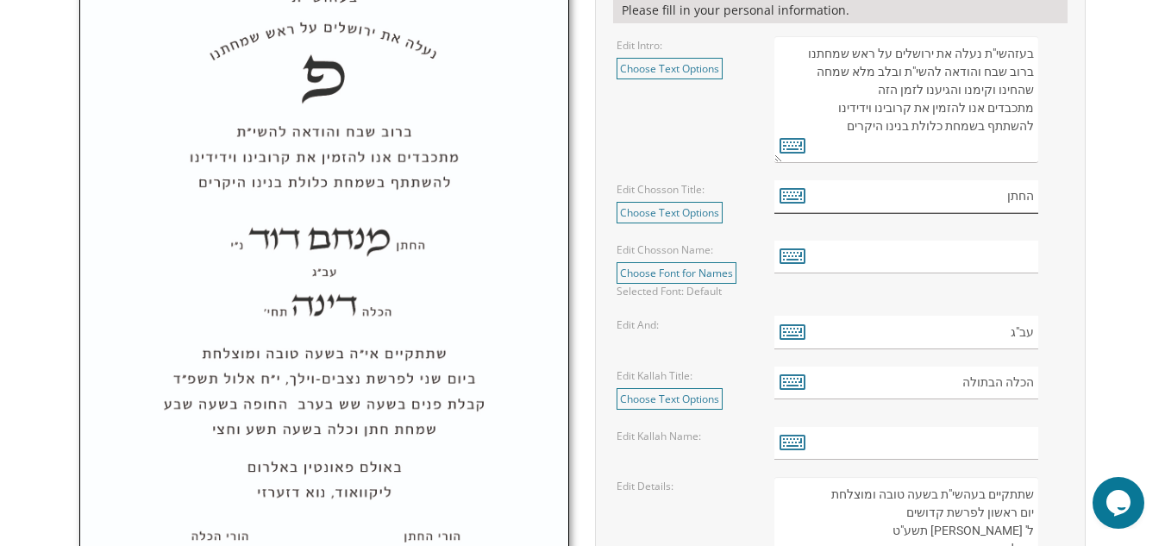
scroll to position [699, 0]
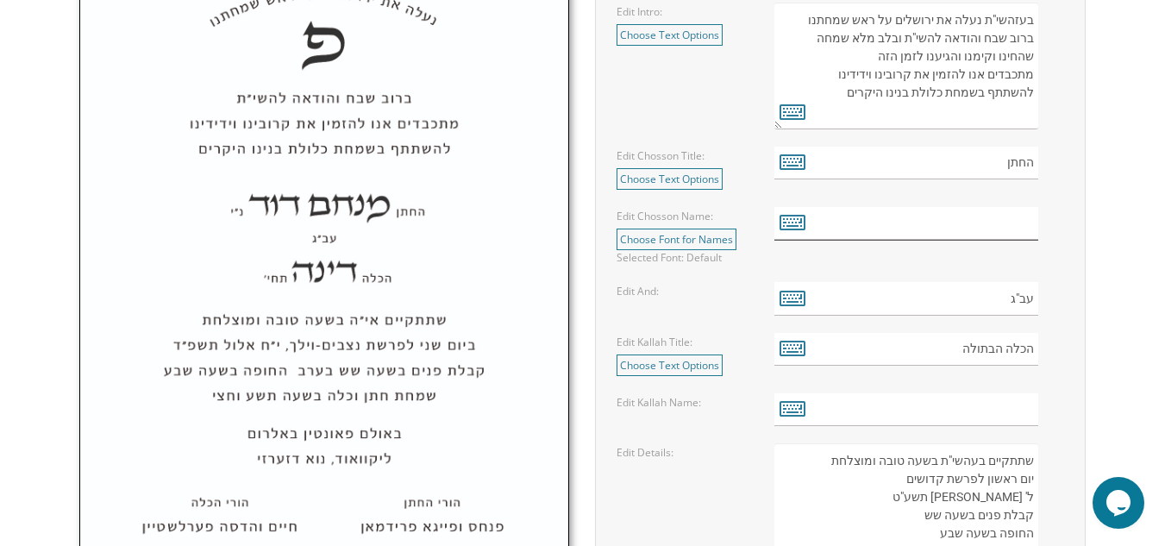
click at [984, 219] on input "text" at bounding box center [906, 224] width 264 height 34
click at [704, 239] on link "Choose Font for Names" at bounding box center [676, 239] width 120 height 22
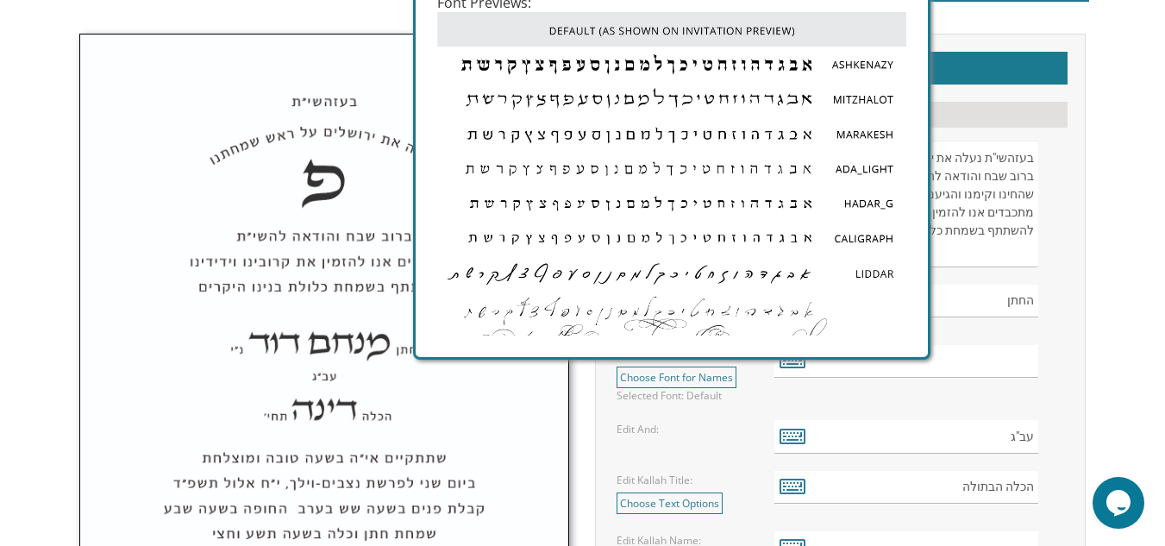
scroll to position [527, 0]
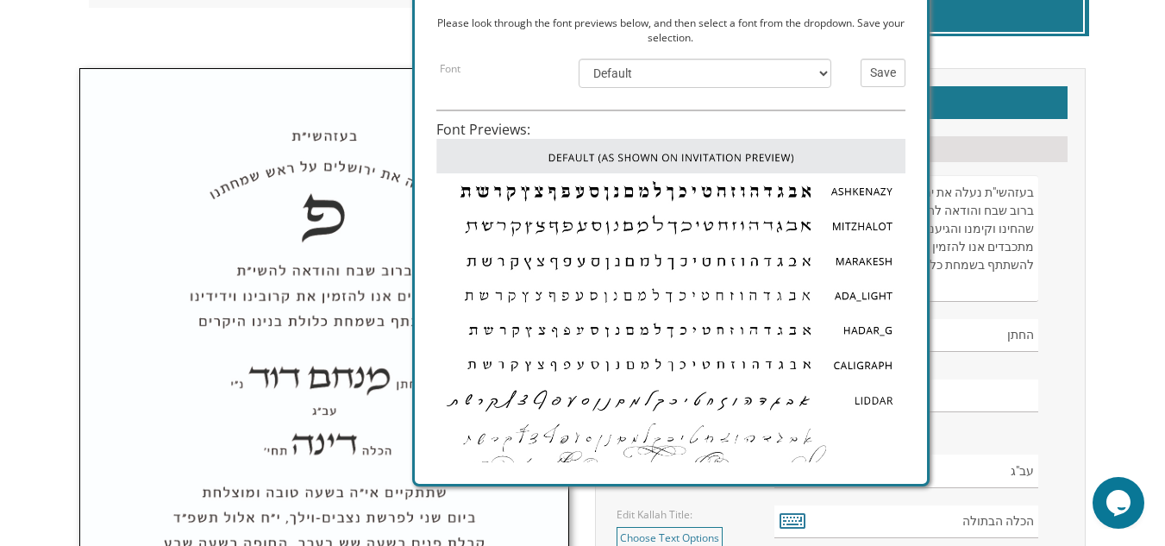
drag, startPoint x: 828, startPoint y: 73, endPoint x: 832, endPoint y: 148, distance: 75.1
click at [832, 148] on div "Choose Options Please look through the font previews below, and then select a f…" at bounding box center [670, 221] width 517 height 529
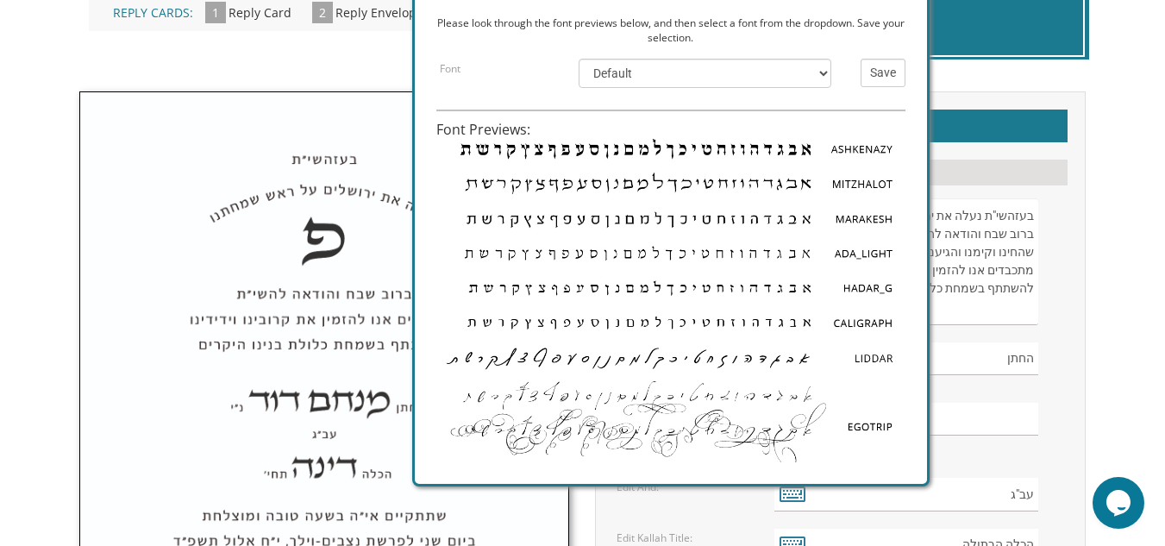
scroll to position [0, 0]
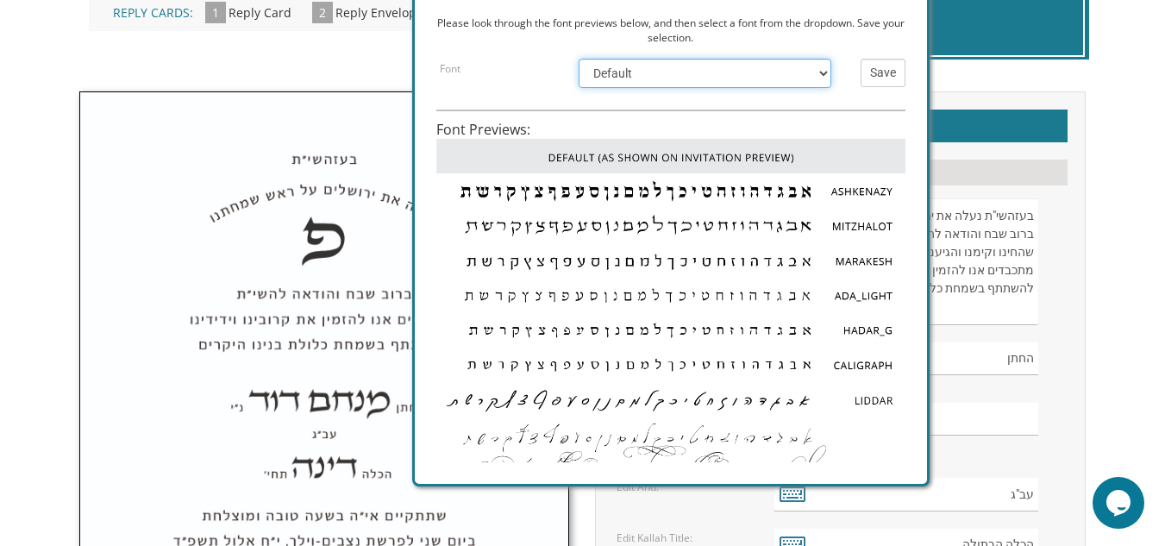
click at [825, 73] on select "Default Ashkenazy Mitzhalot Marakesh Ada_Light Hadar_G Caligraph Liddar EgoTrip…" at bounding box center [704, 73] width 253 height 29
select select "/store/pc/invitations/FontPreviews/hebfonts-26.jpg"
click at [578, 59] on select "Default Ashkenazy Mitzhalot Marakesh Ada_Light Hadar_G Caligraph Liddar EgoTrip…" at bounding box center [704, 73] width 253 height 29
click at [892, 74] on input "Save" at bounding box center [882, 73] width 45 height 28
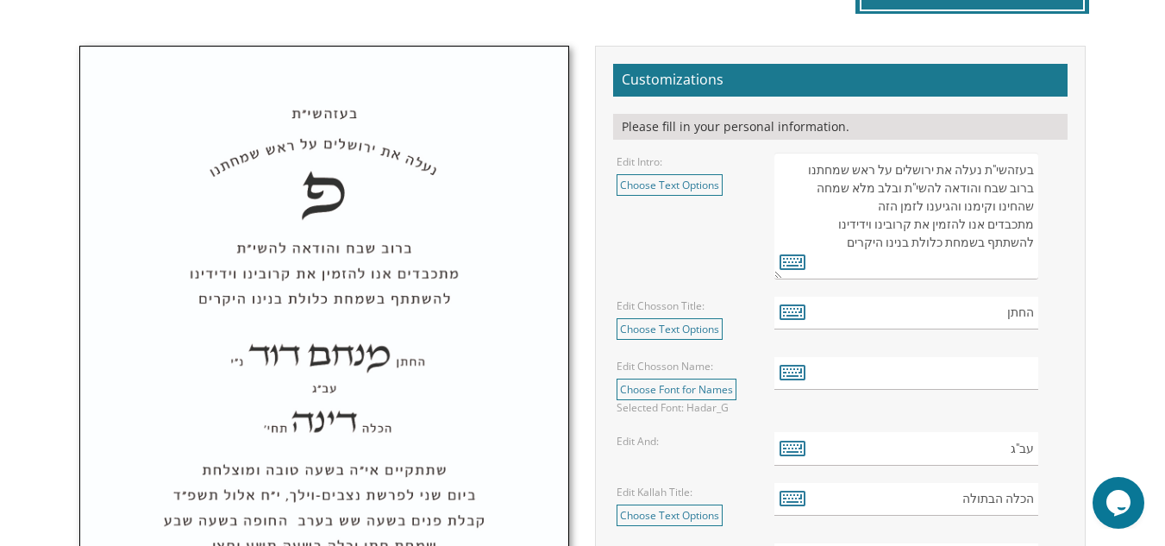
scroll to position [646, 0]
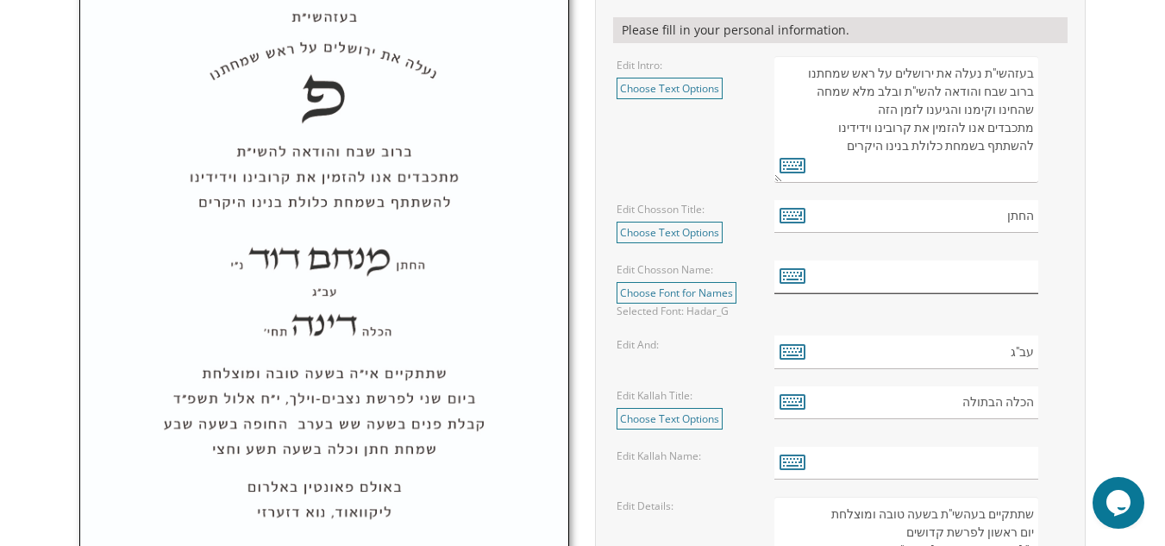
click at [1002, 278] on input "text" at bounding box center [906, 277] width 264 height 34
click at [798, 278] on icon at bounding box center [792, 275] width 26 height 24
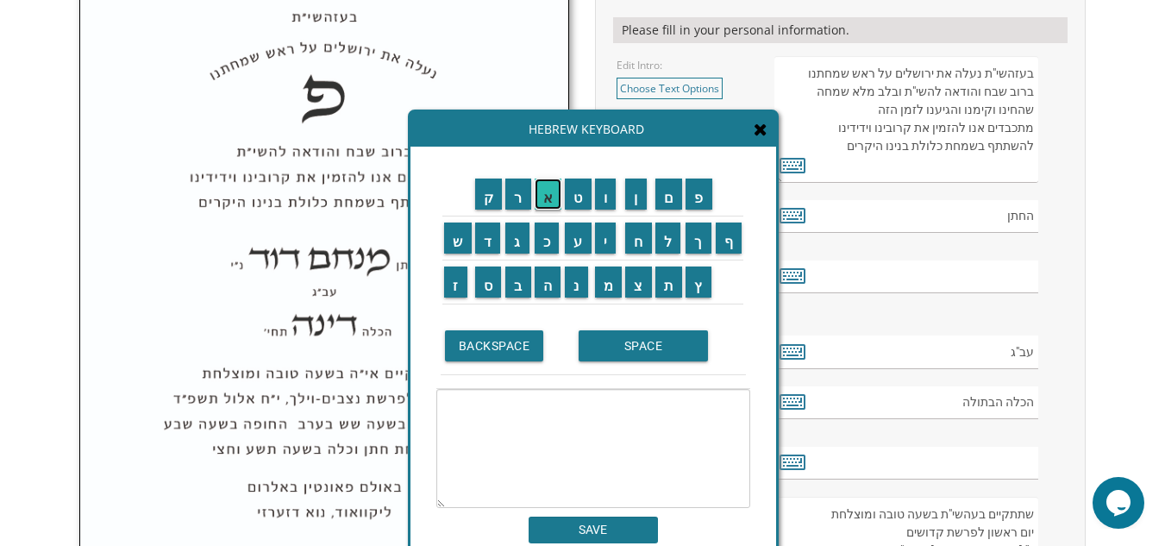
click at [545, 205] on input "א" at bounding box center [548, 193] width 28 height 31
click at [506, 291] on input "ב" at bounding box center [518, 281] width 26 height 31
click at [512, 197] on input "ר" at bounding box center [518, 193] width 26 height 31
click at [550, 286] on input "ה" at bounding box center [547, 281] width 27 height 31
click at [663, 194] on input "ם" at bounding box center [669, 193] width 28 height 31
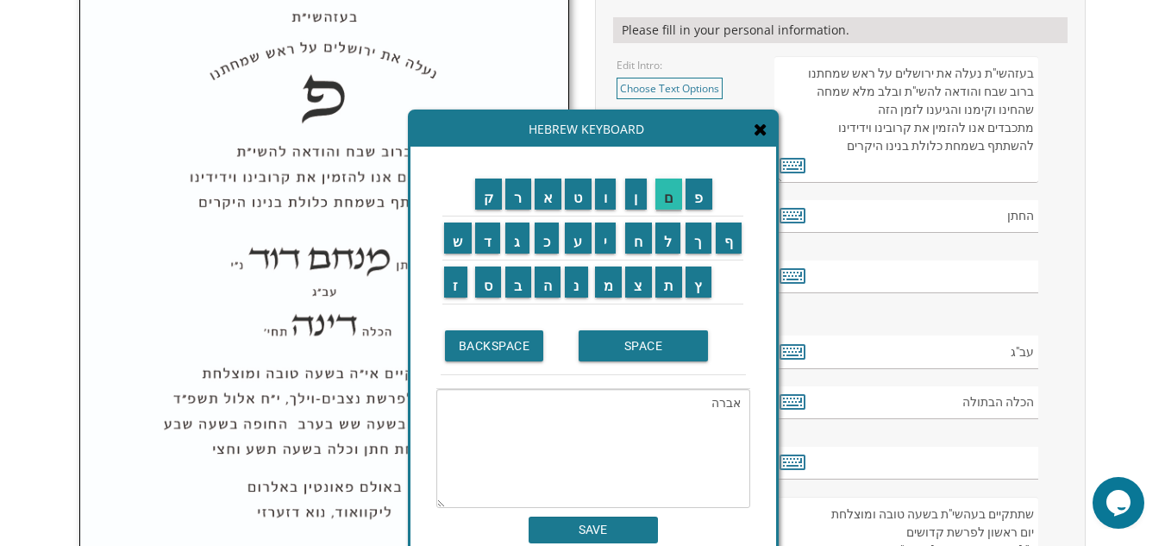
type textarea "אברהם"
click at [596, 524] on input "SAVE" at bounding box center [592, 529] width 129 height 27
type input "אברהם"
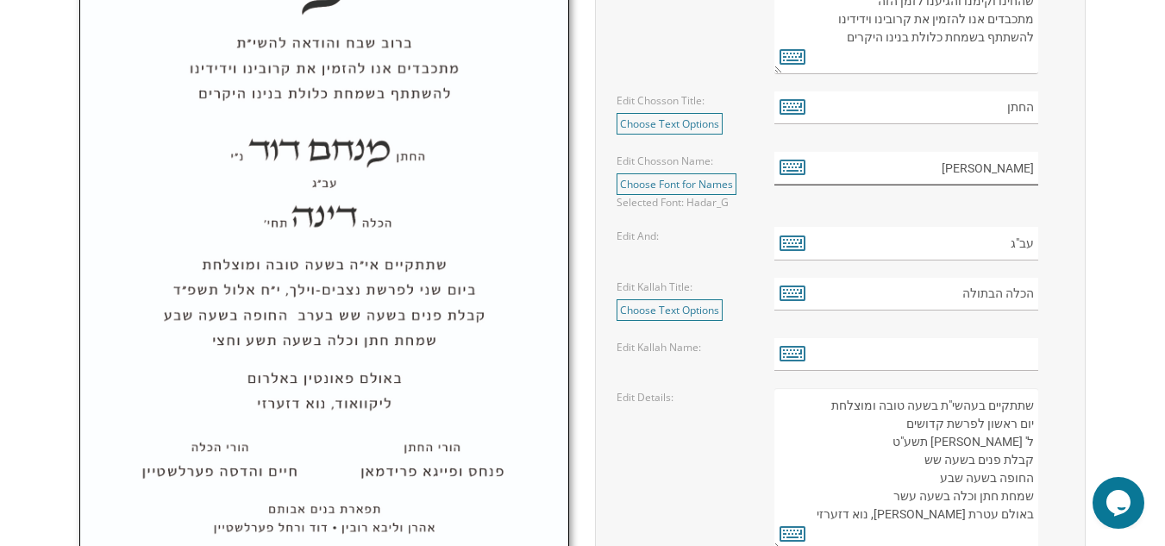
scroll to position [813, 0]
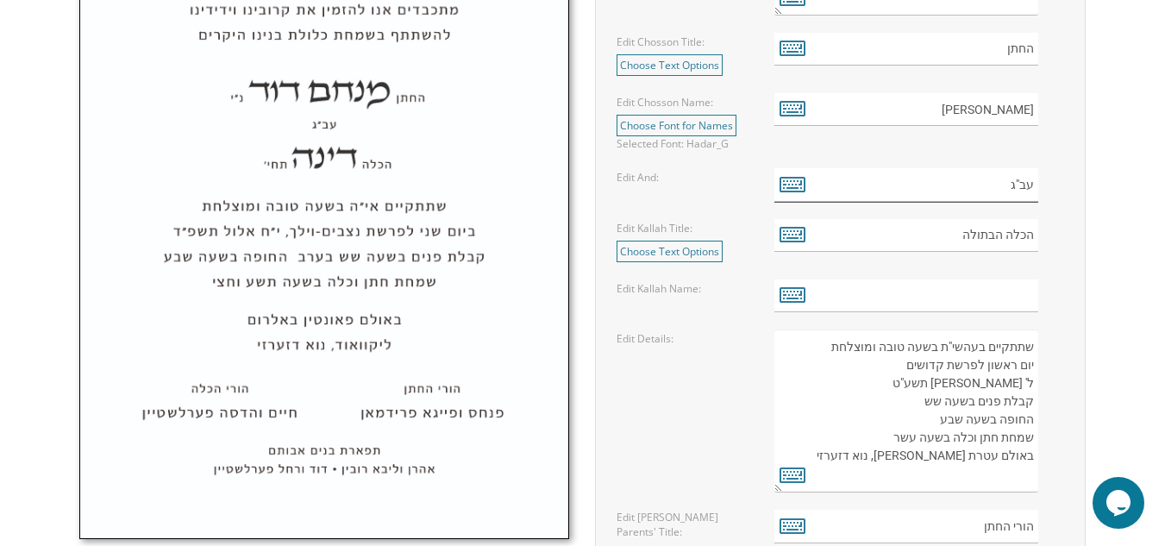
click at [1037, 188] on input "עב"ג" at bounding box center [906, 185] width 264 height 34
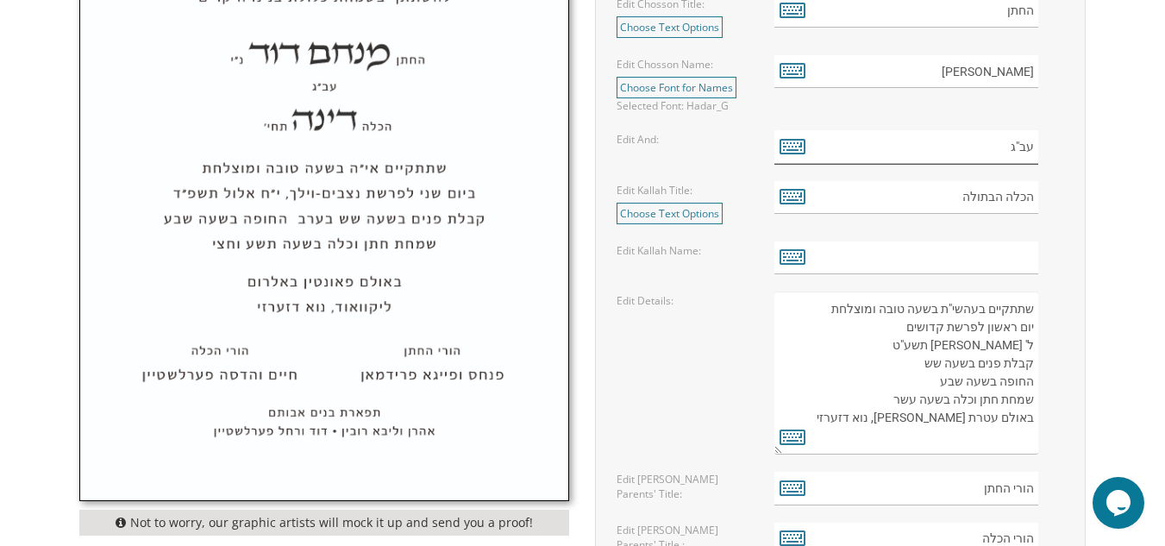
scroll to position [854, 0]
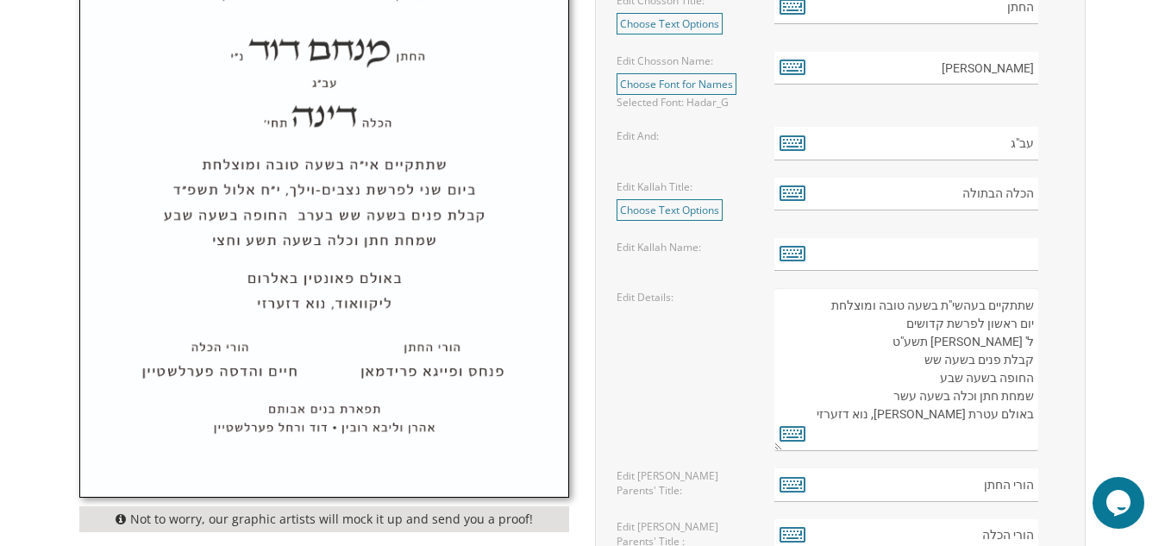
click at [653, 137] on label "Edit And:" at bounding box center [637, 135] width 42 height 15
click at [712, 207] on link "Choose Text Options" at bounding box center [669, 210] width 106 height 22
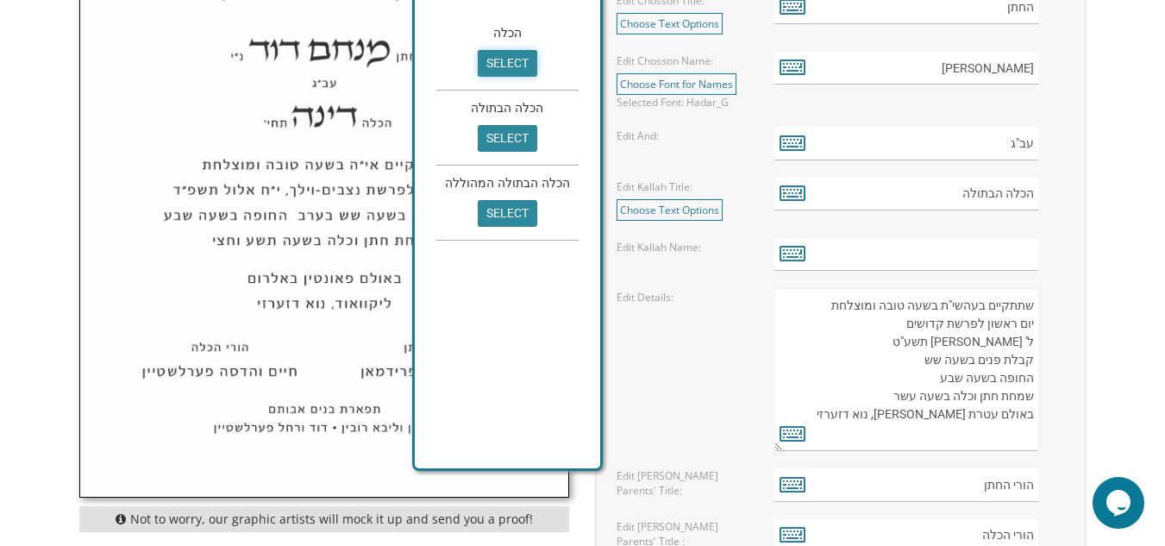
click at [516, 62] on input "select" at bounding box center [507, 63] width 59 height 27
type input "הכלה"
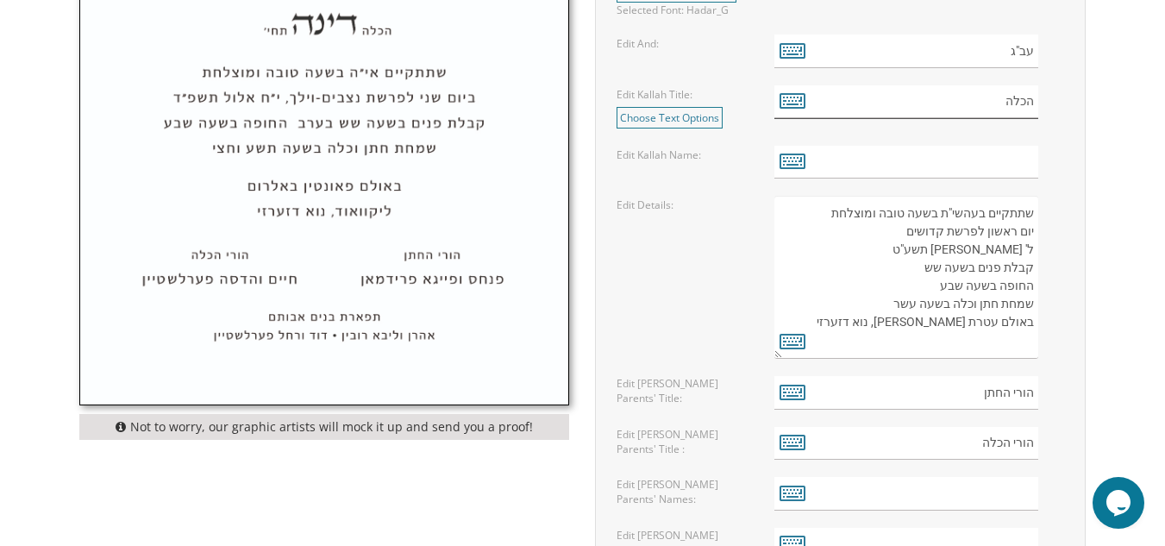
scroll to position [951, 0]
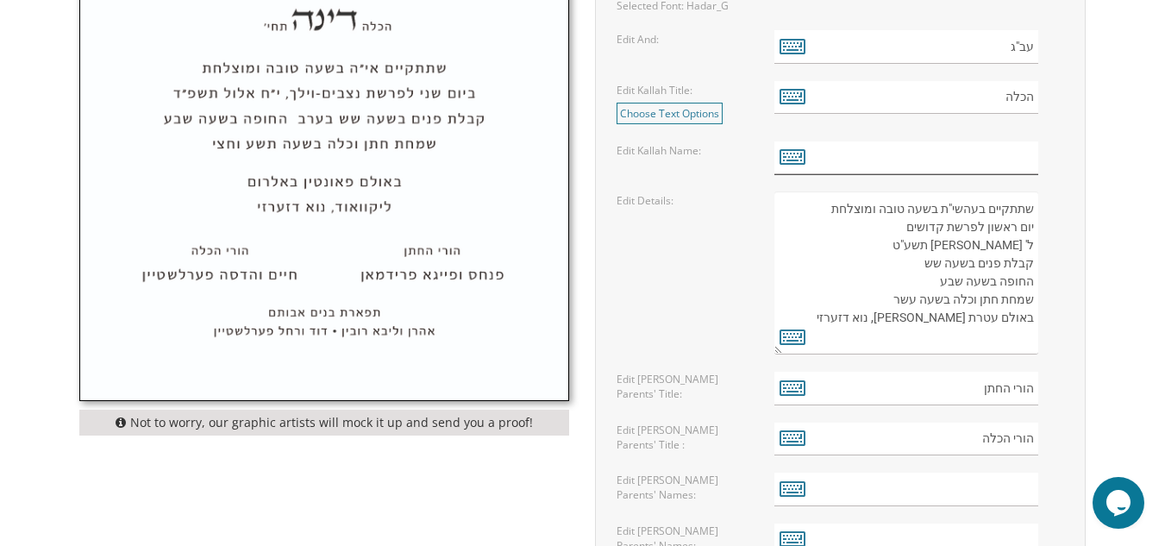
click at [1028, 166] on input "text" at bounding box center [906, 158] width 264 height 34
click at [796, 153] on icon at bounding box center [792, 156] width 26 height 24
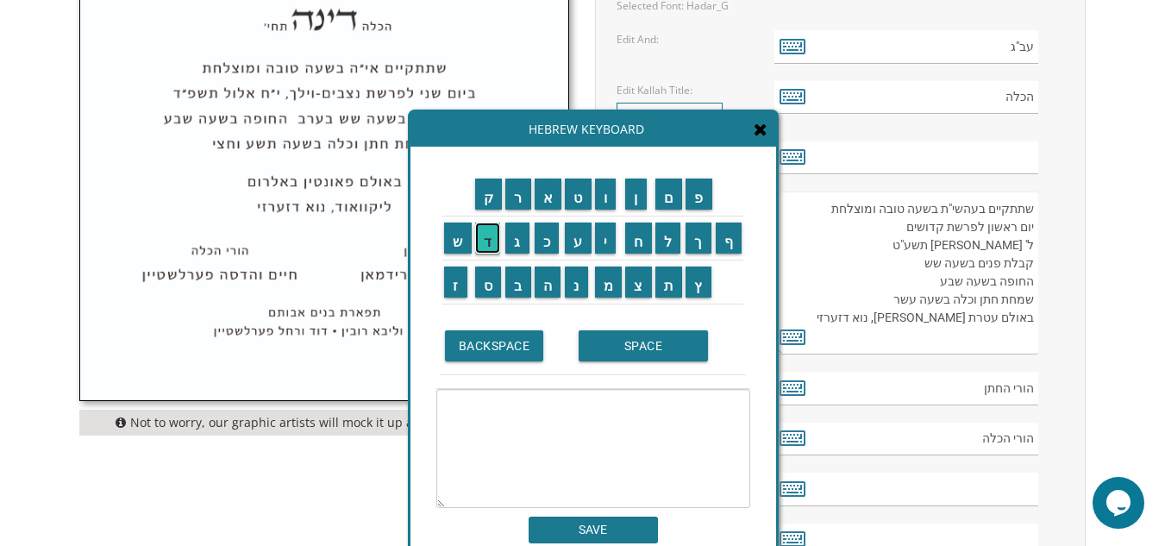
click at [490, 247] on input "ד" at bounding box center [488, 237] width 26 height 31
click at [512, 290] on input "ב" at bounding box center [518, 281] width 26 height 31
click at [605, 191] on input "ו" at bounding box center [606, 193] width 22 height 31
click at [522, 197] on input "ר" at bounding box center [518, 193] width 26 height 31
click at [546, 269] on input "ה" at bounding box center [547, 281] width 27 height 31
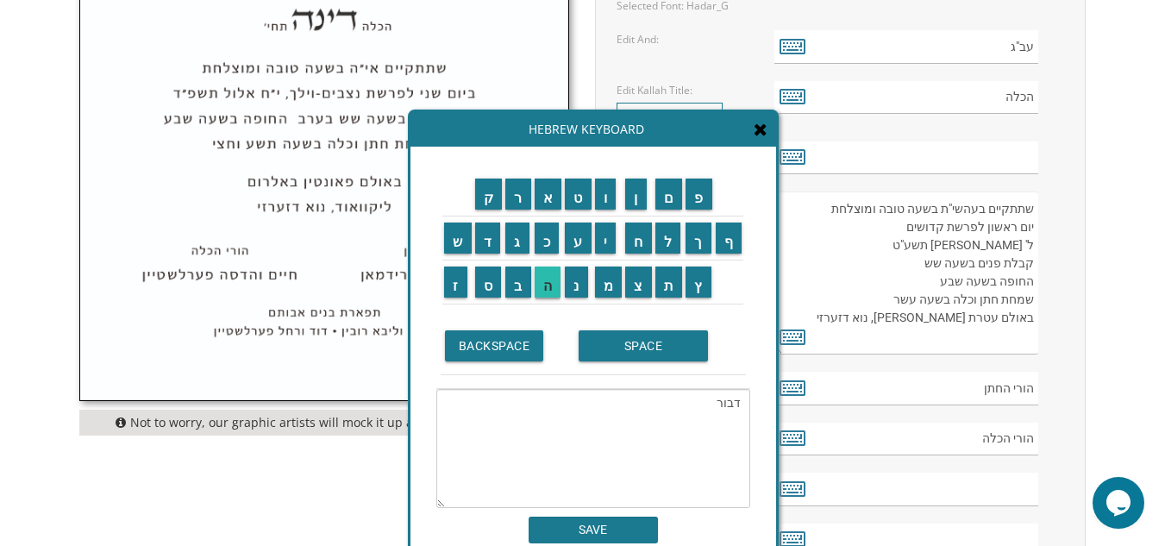
type textarea "דבורה"
click at [595, 528] on input "SAVE" at bounding box center [592, 529] width 129 height 27
type input "דבורה"
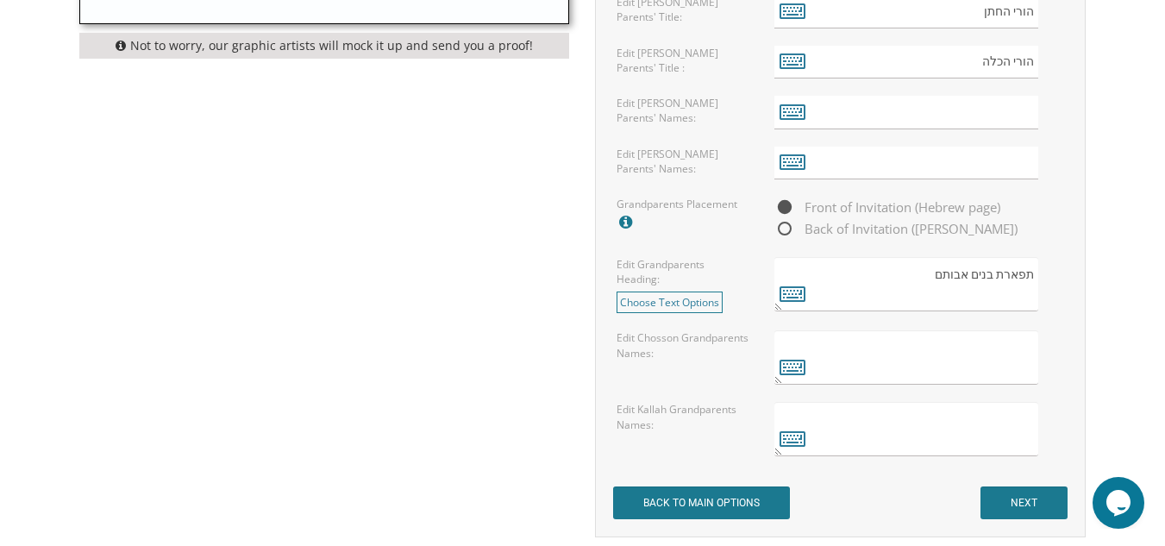
scroll to position [1465, 0]
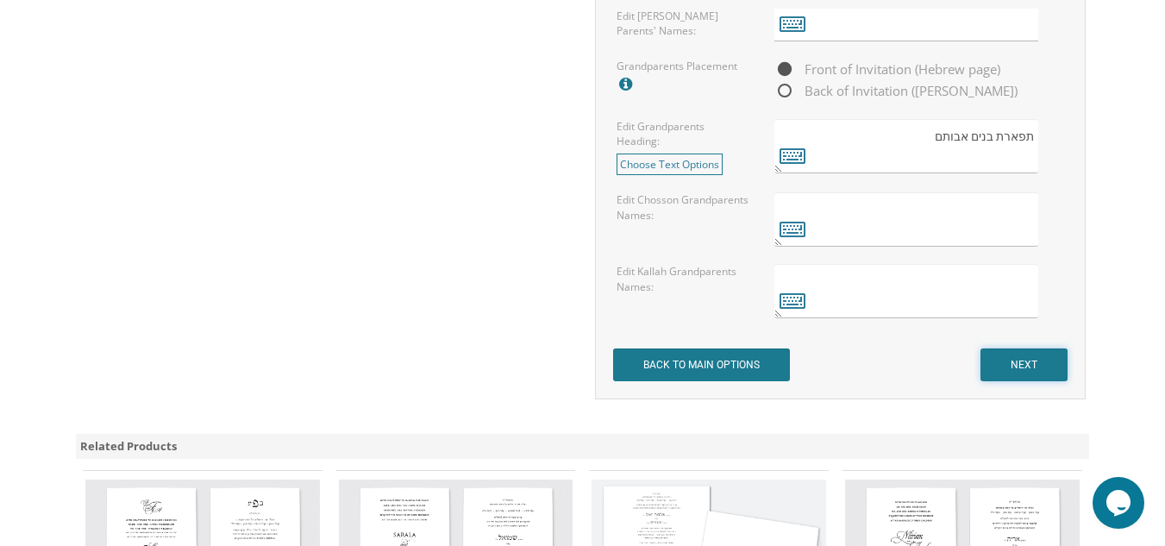
click at [1021, 360] on input "NEXT" at bounding box center [1023, 364] width 87 height 33
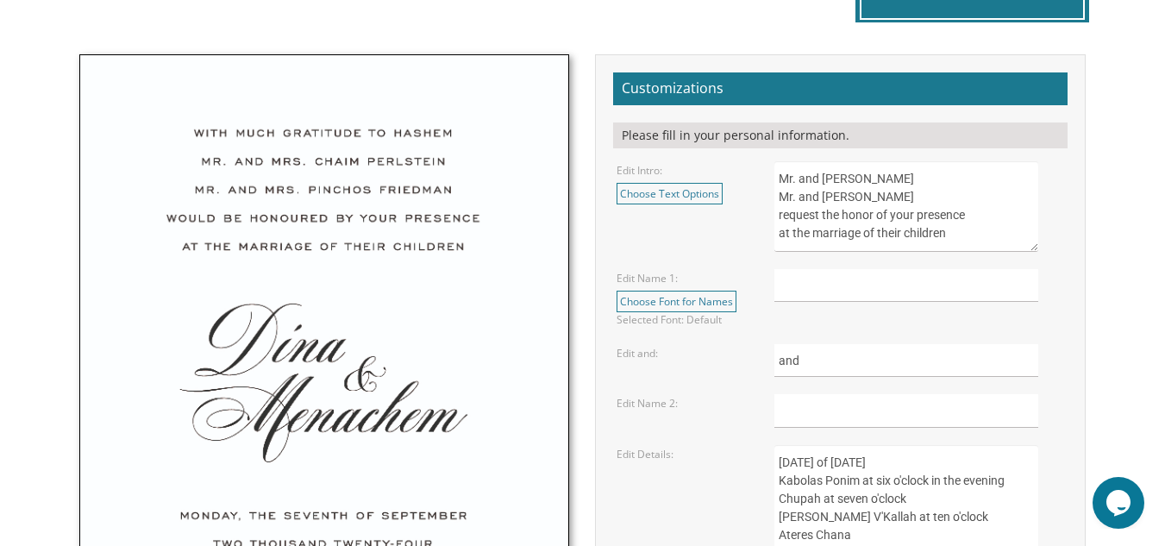
scroll to position [555, 0]
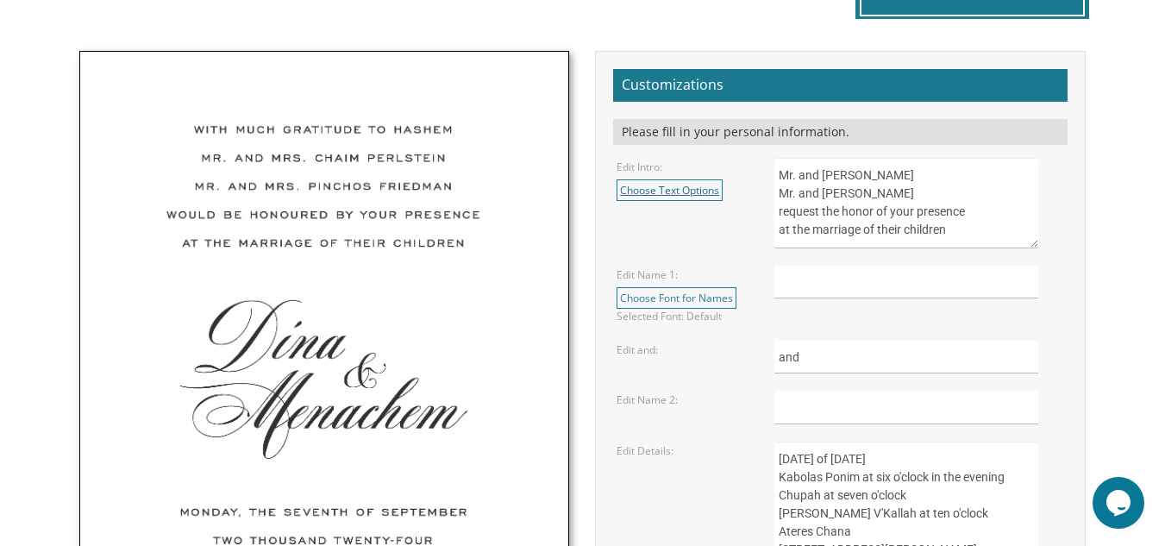
click at [637, 190] on link "Choose Text Options" at bounding box center [669, 190] width 106 height 22
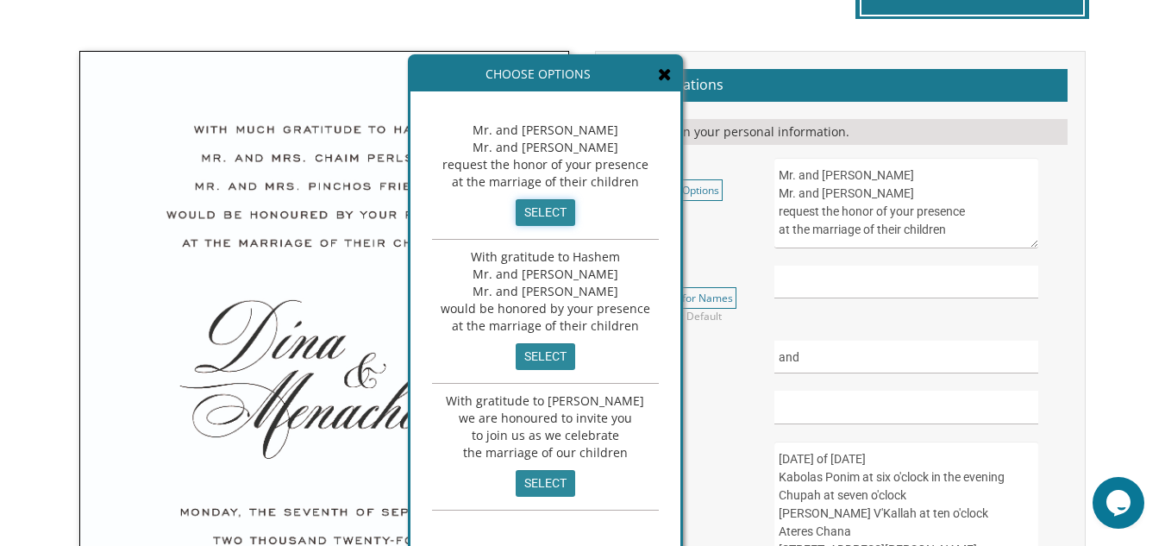
click at [558, 209] on input "select" at bounding box center [544, 212] width 59 height 27
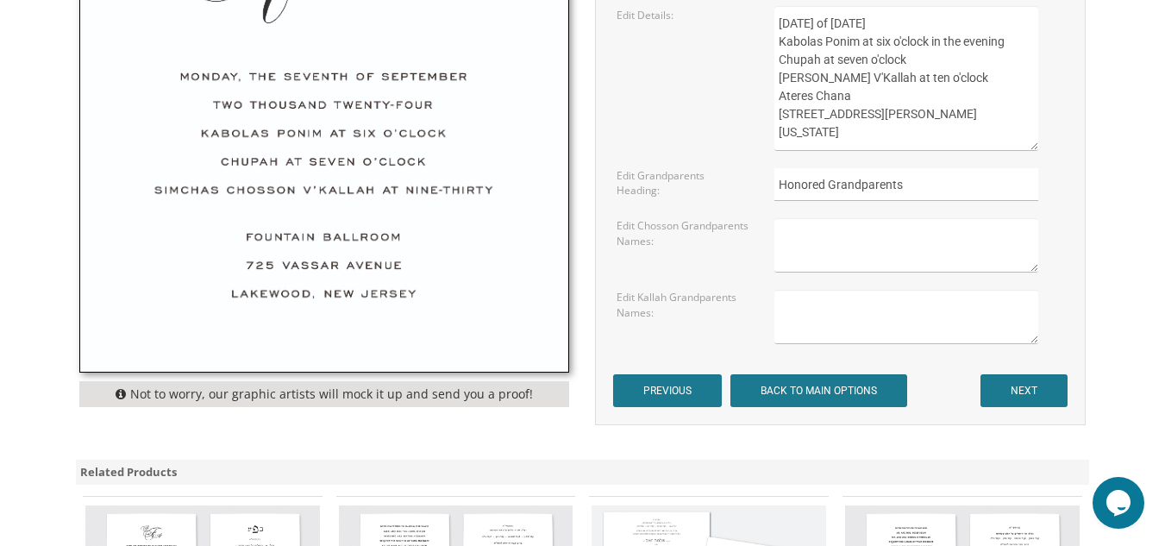
scroll to position [994, 0]
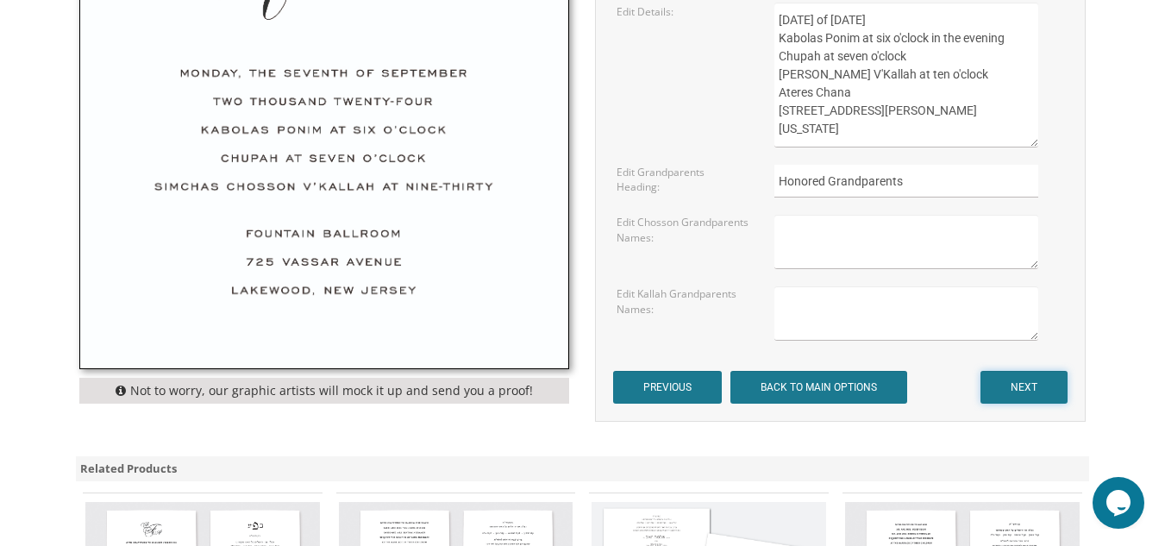
click at [1027, 387] on input "NEXT" at bounding box center [1023, 387] width 87 height 33
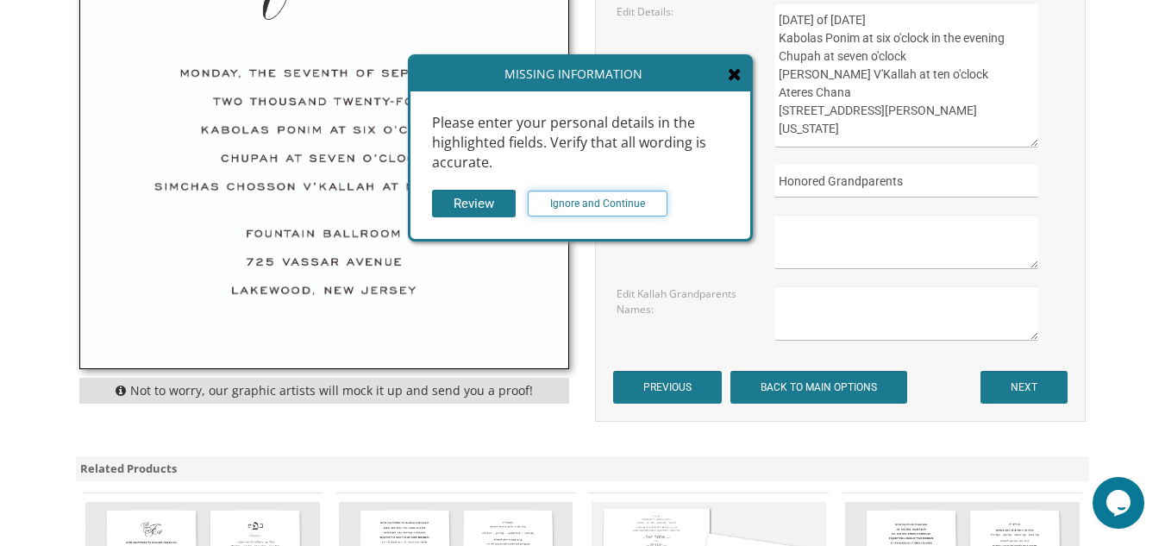
click at [589, 203] on input "Ignore and Continue" at bounding box center [598, 204] width 140 height 26
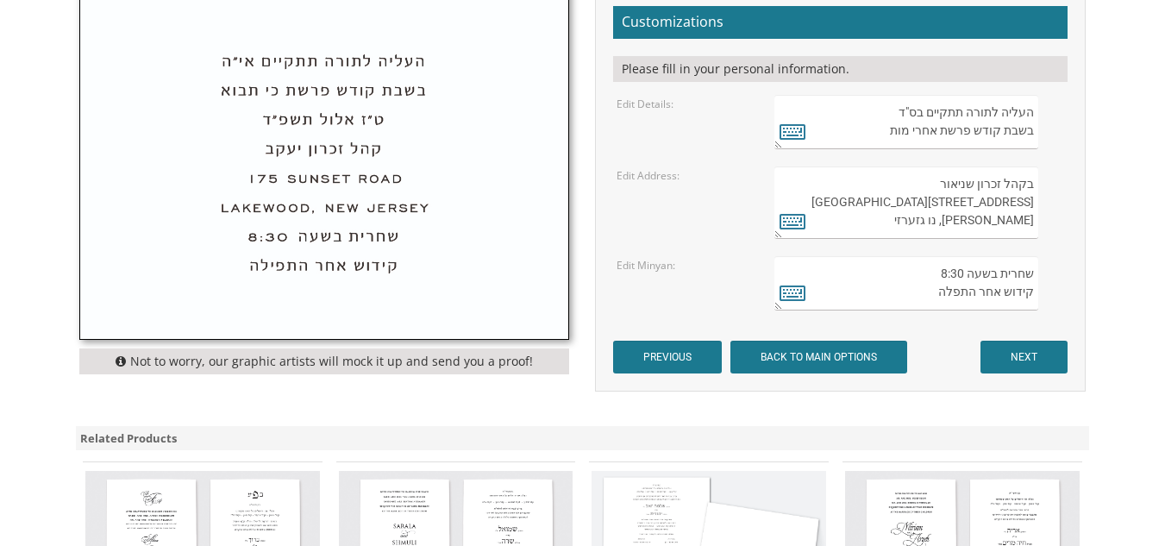
scroll to position [622, 0]
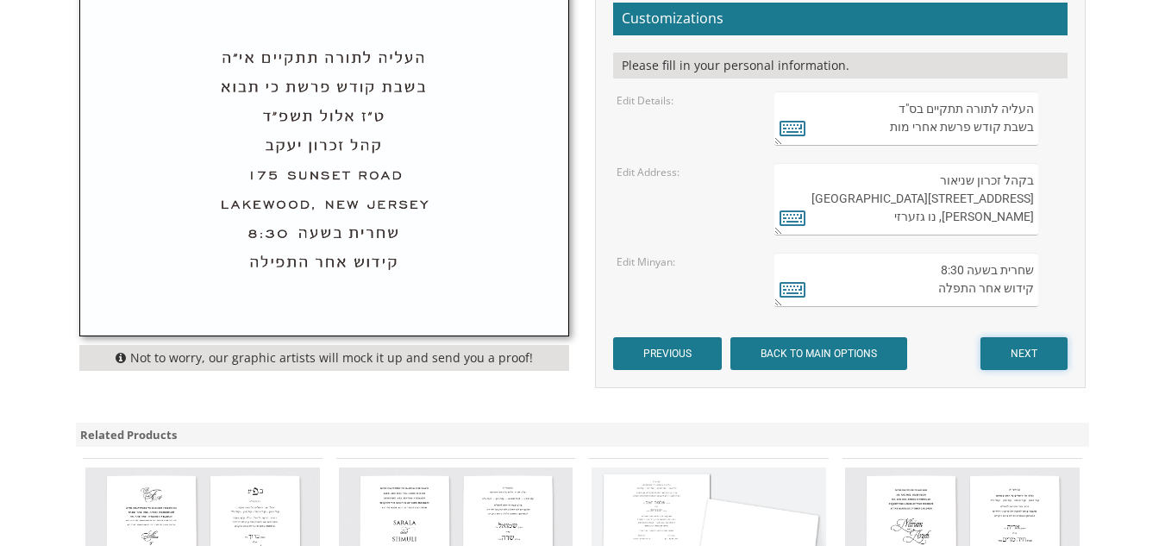
click at [1032, 348] on input "NEXT" at bounding box center [1023, 353] width 87 height 33
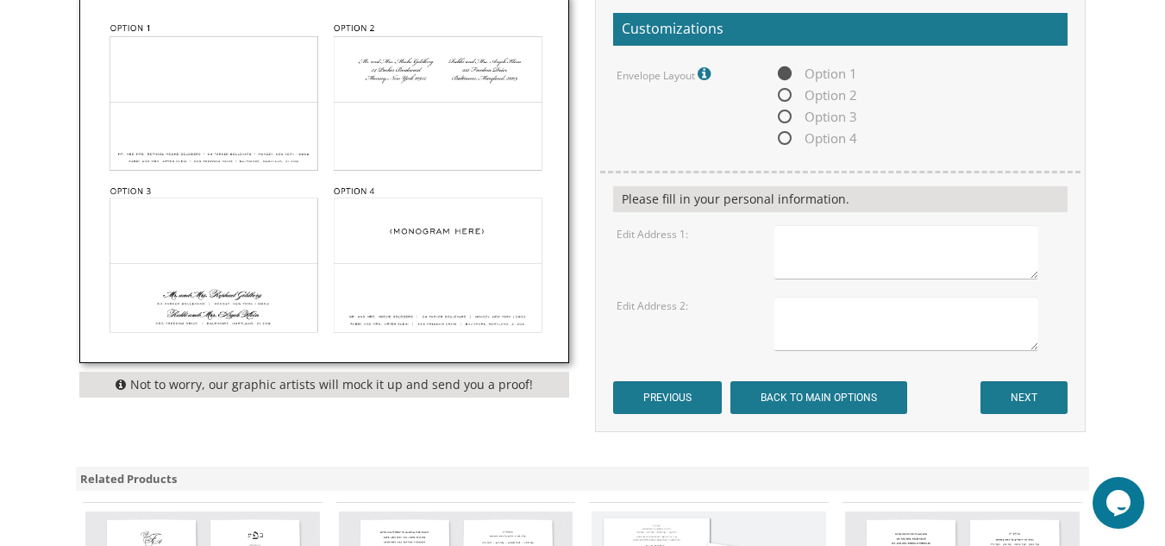
scroll to position [615, 0]
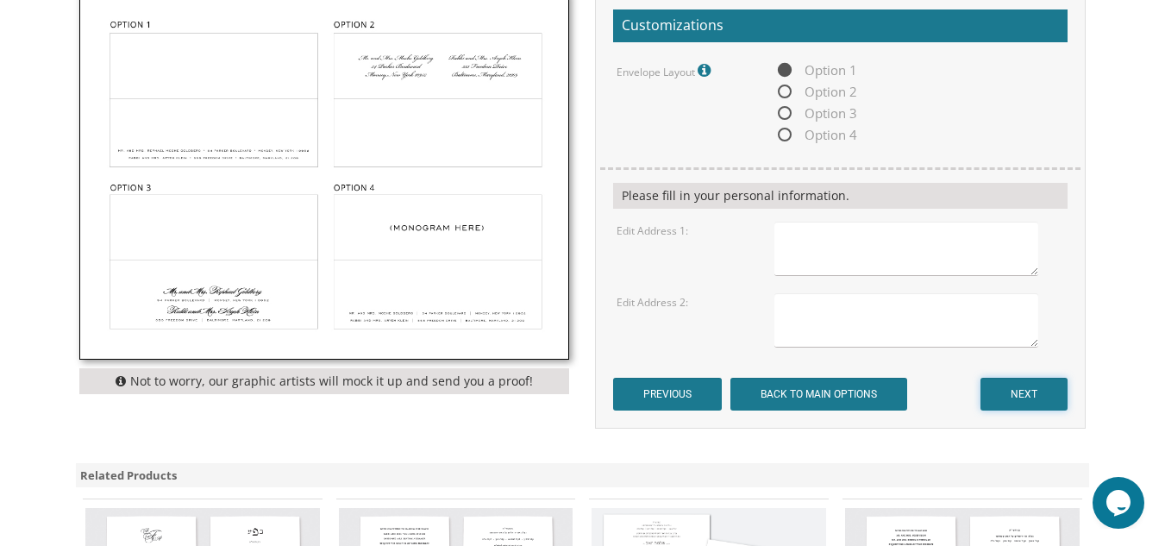
click at [1047, 396] on input "NEXT" at bounding box center [1023, 394] width 87 height 33
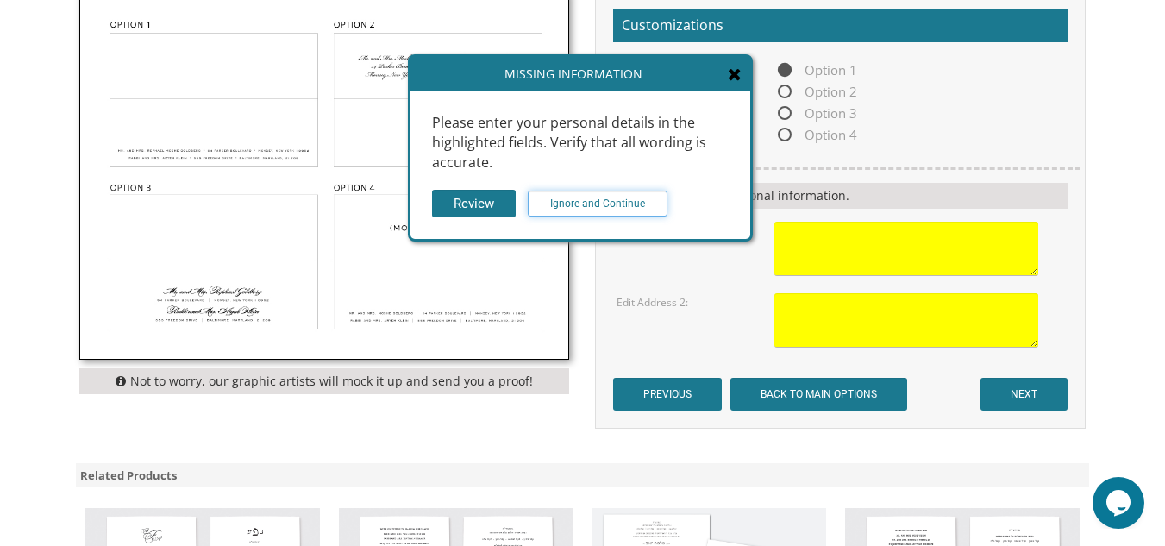
click at [626, 202] on input "Ignore and Continue" at bounding box center [598, 204] width 140 height 26
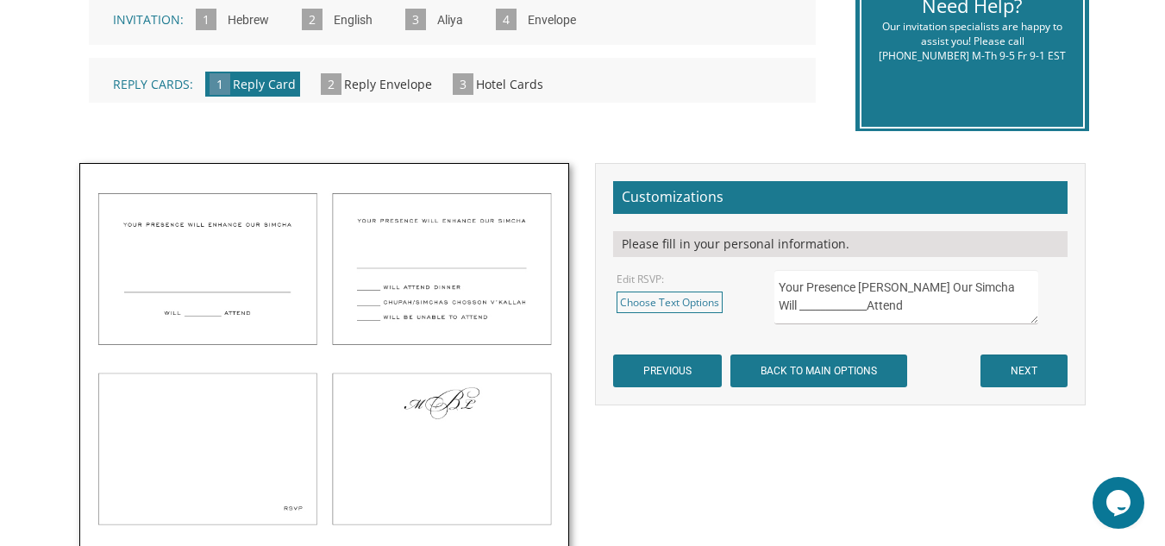
scroll to position [447, 0]
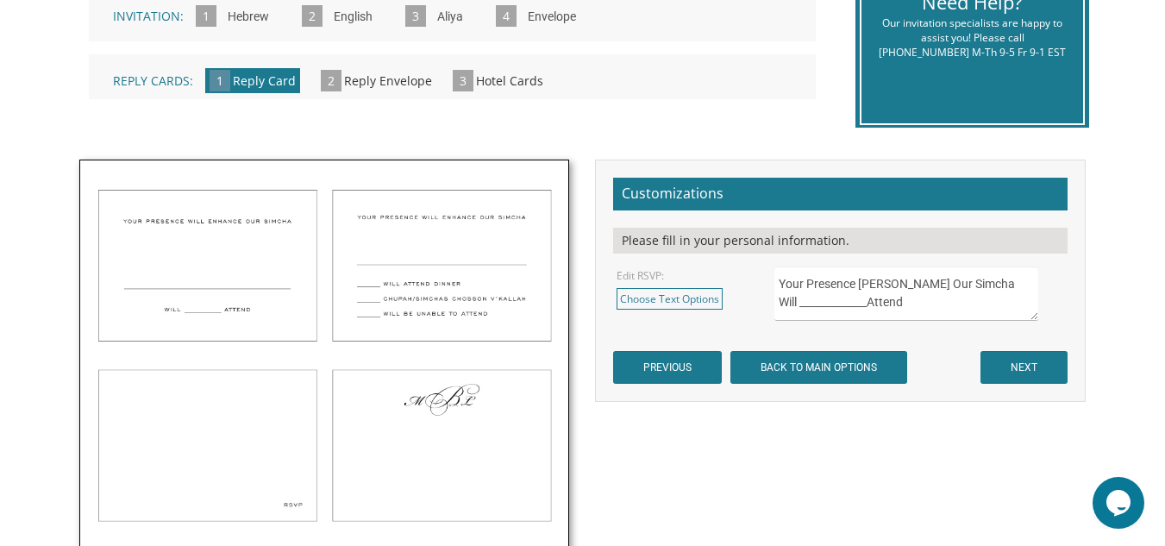
click at [462, 252] on img at bounding box center [324, 436] width 489 height 553
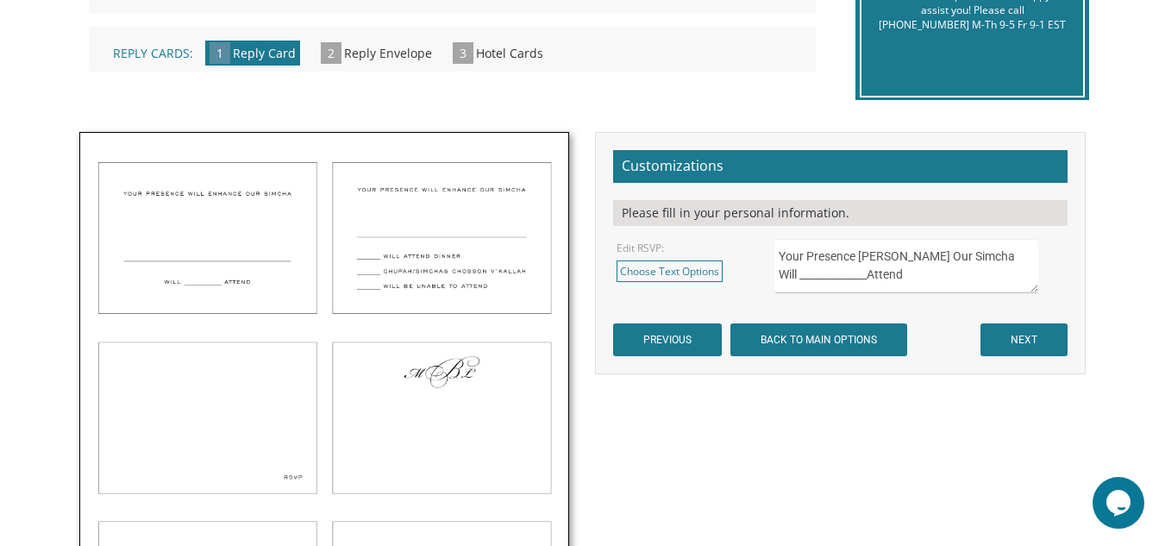
scroll to position [465, 0]
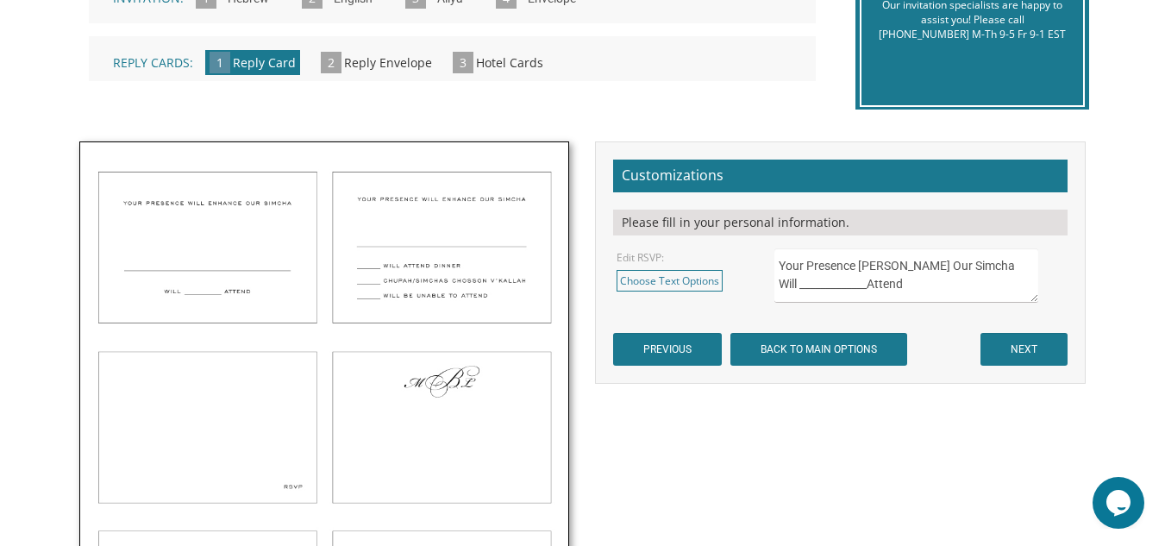
click at [505, 253] on img at bounding box center [324, 418] width 489 height 553
click at [711, 277] on link "Choose Text Options" at bounding box center [669, 281] width 106 height 22
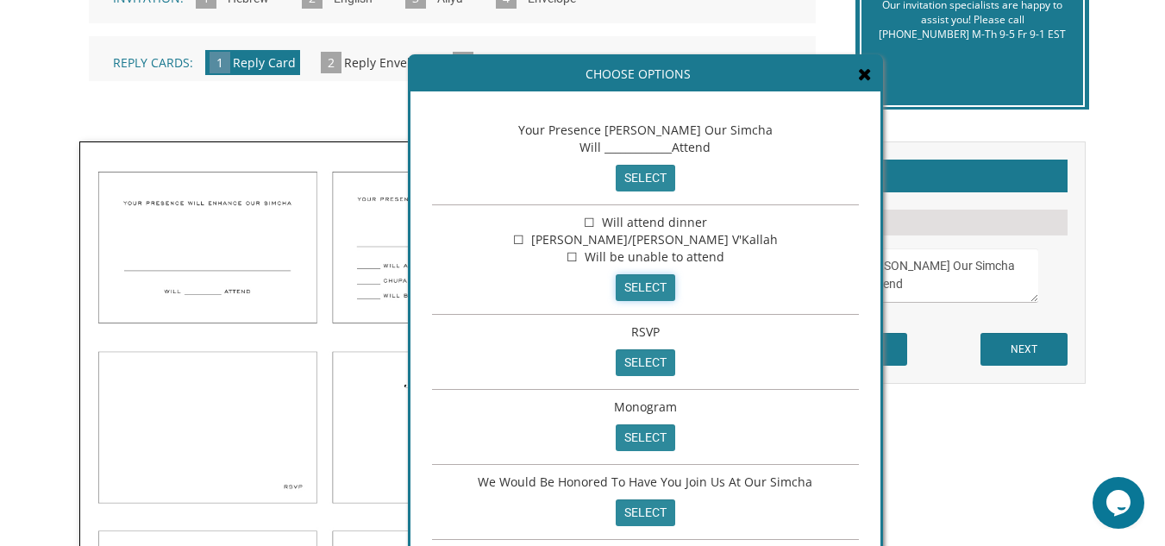
click at [648, 280] on input "select" at bounding box center [644, 287] width 59 height 27
type textarea "☐ Will attend dinner ☐ Chupah/Simchas Chosson V'Kallah ☐ Will be unable to atte…"
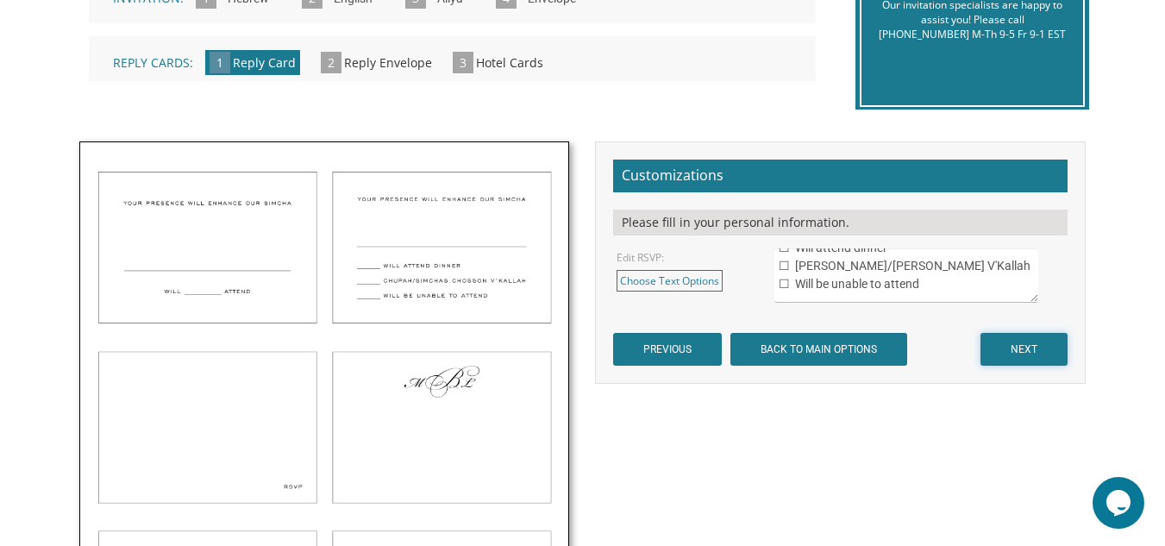
click at [1009, 346] on input "NEXT" at bounding box center [1023, 349] width 87 height 33
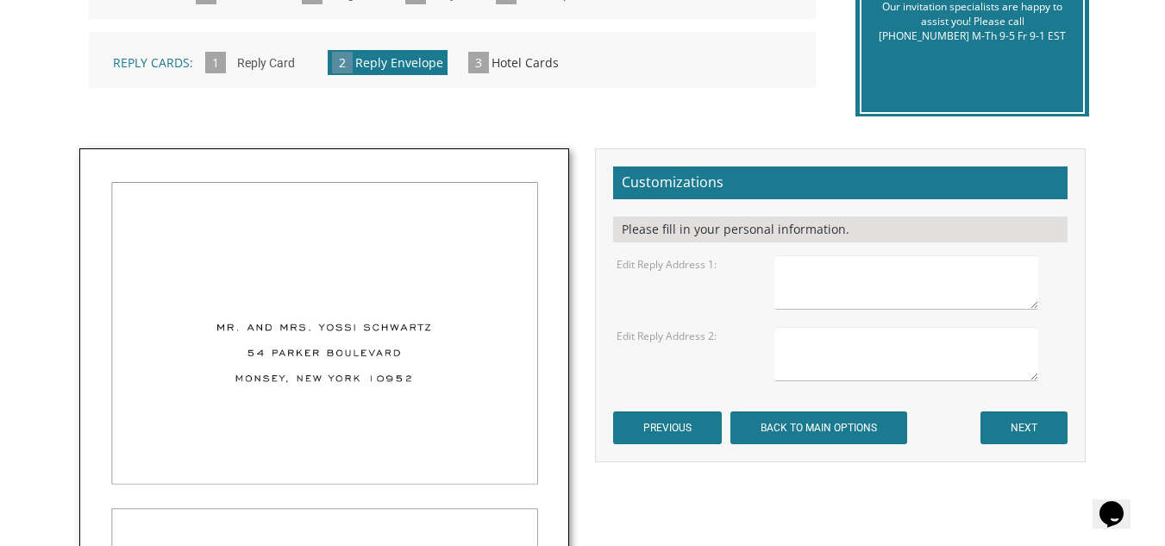
scroll to position [476, 0]
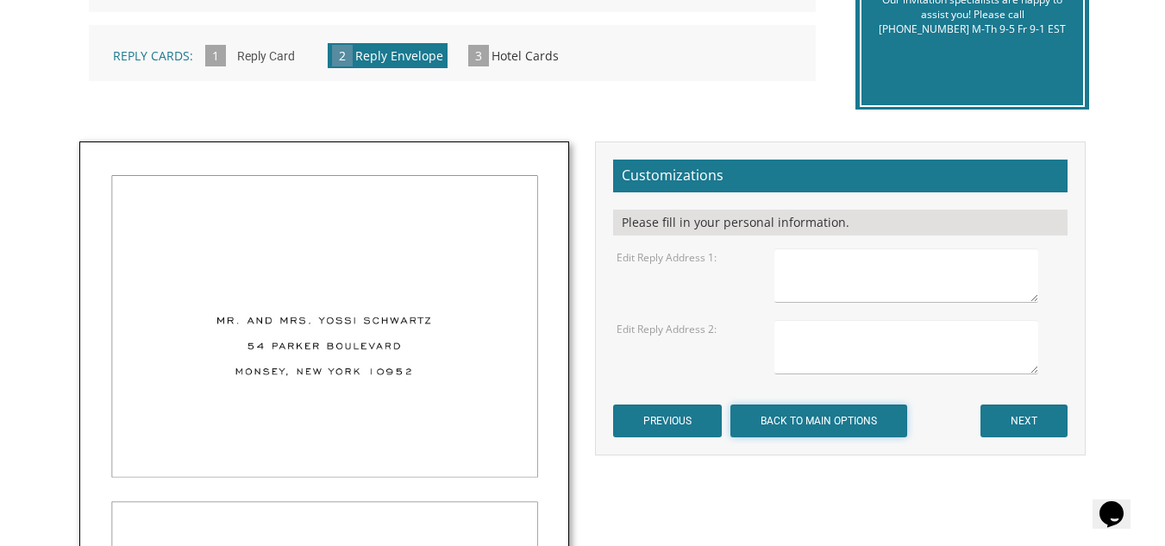
click at [809, 418] on input "BACK TO MAIN OPTIONS" at bounding box center [818, 420] width 177 height 33
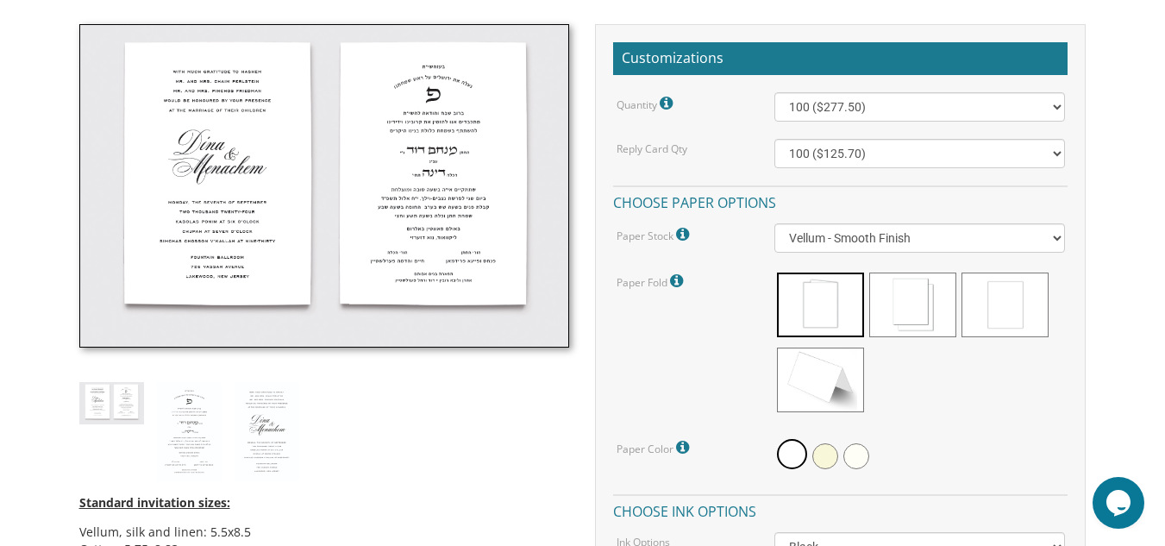
scroll to position [514, 0]
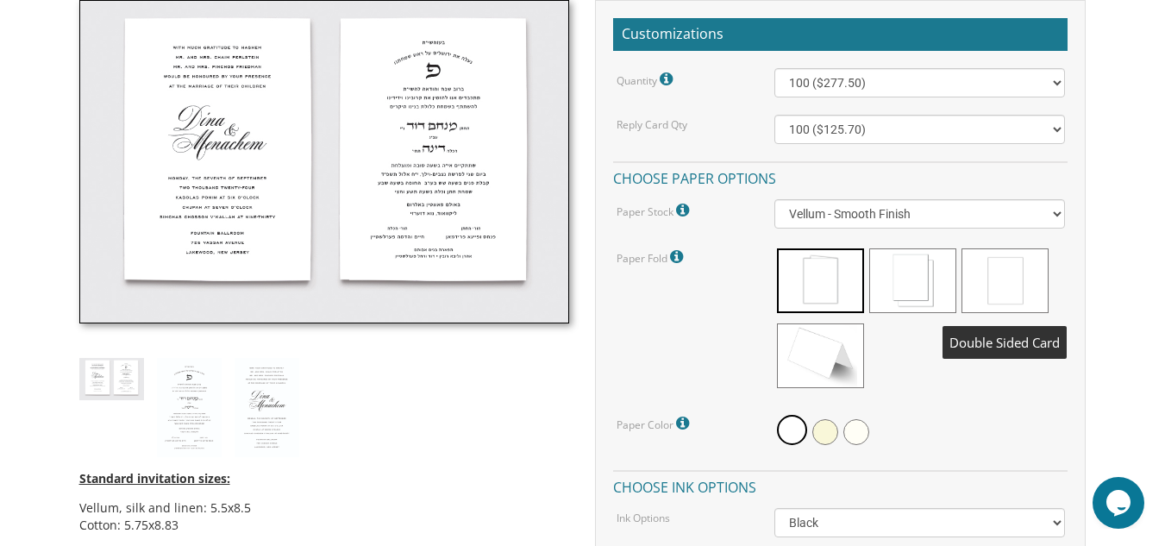
click at [1018, 273] on span at bounding box center [1004, 280] width 87 height 65
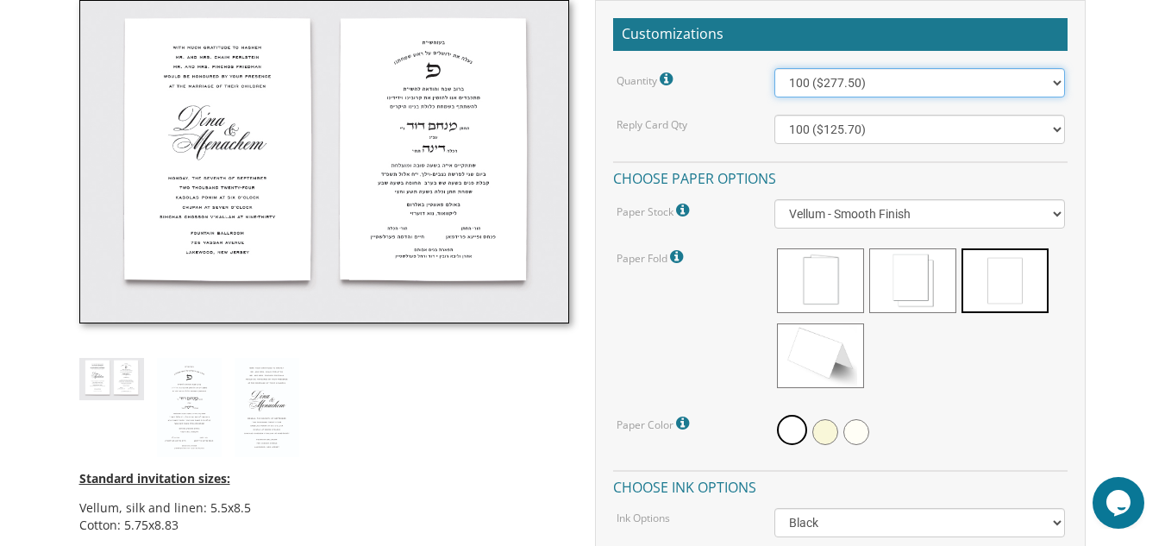
click at [1052, 84] on select "100 ($277.50) 200 ($330.45) 300 ($380.65) 400 ($432.70) 500 ($482.10) 600 ($534…" at bounding box center [919, 82] width 290 height 29
click at [774, 68] on select "100 ($277.50) 200 ($330.45) 300 ($380.65) 400 ($432.70) 500 ($482.10) 600 ($534…" at bounding box center [919, 82] width 290 height 29
click at [1056, 78] on select "100 ($277.50) 200 ($330.45) 300 ($380.65) 400 ($432.70) 500 ($482.10) 600 ($534…" at bounding box center [919, 82] width 290 height 29
select select "100"
click at [774, 68] on select "100 ($277.50) 200 ($330.45) 300 ($380.65) 400 ($432.70) 500 ($482.10) 600 ($534…" at bounding box center [919, 82] width 290 height 29
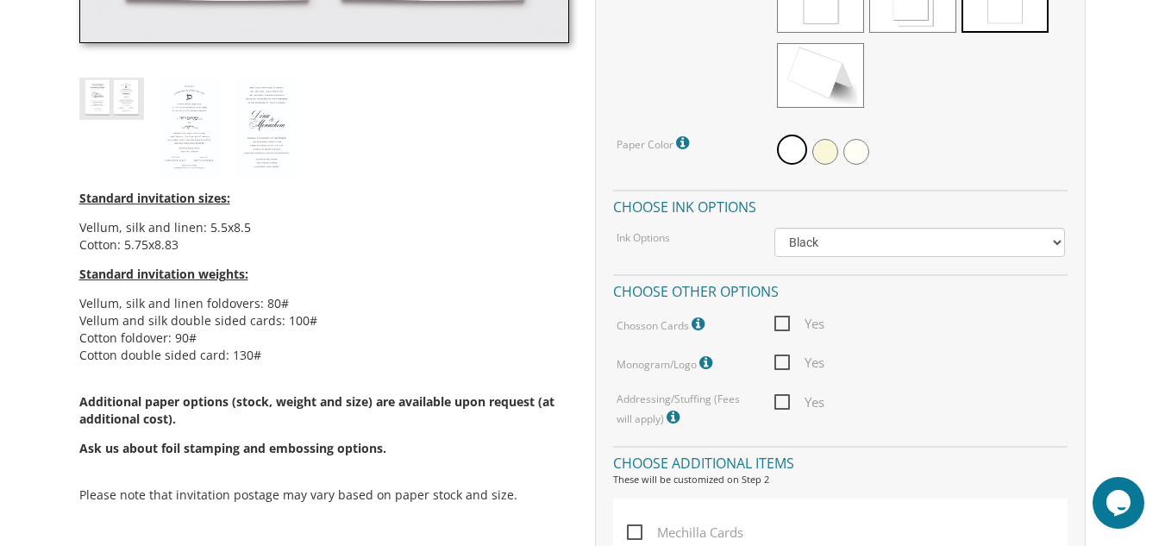
scroll to position [819, 0]
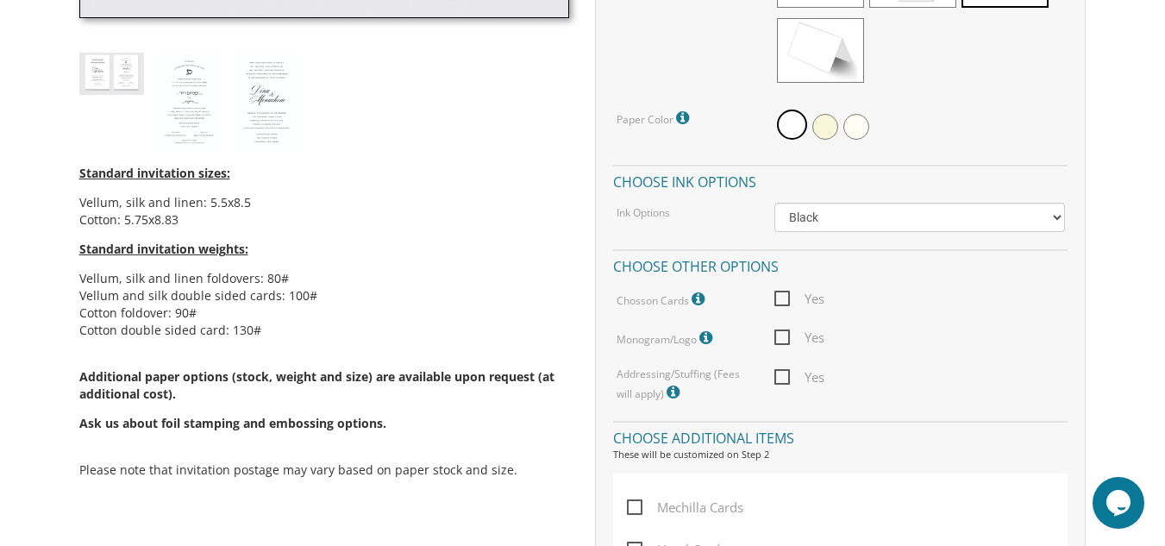
click at [778, 295] on span "Yes" at bounding box center [799, 299] width 50 height 22
click at [778, 295] on input "Yes" at bounding box center [779, 296] width 11 height 11
checkbox input "true"
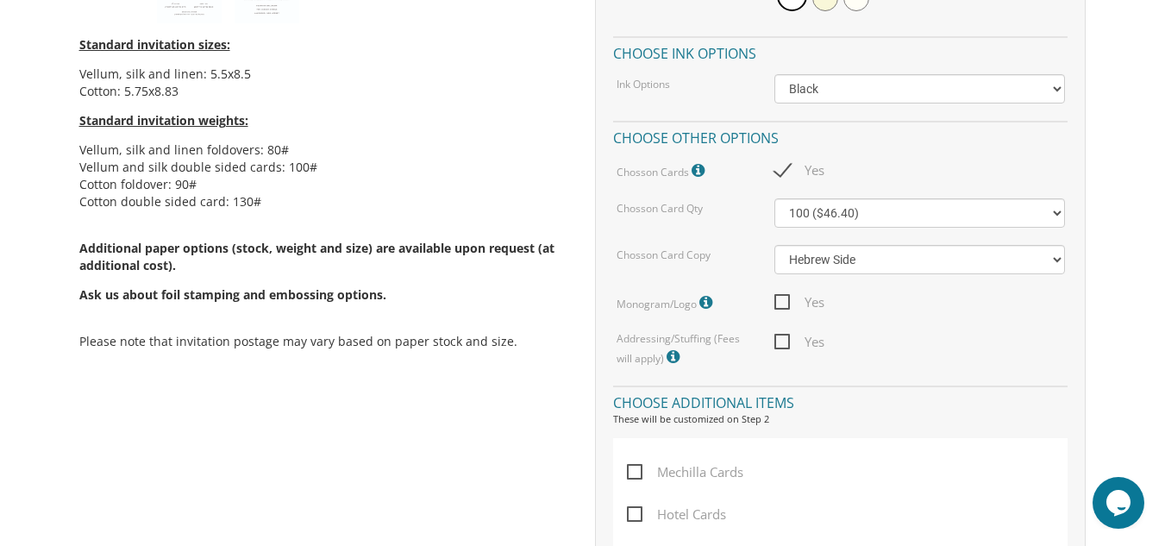
scroll to position [973, 0]
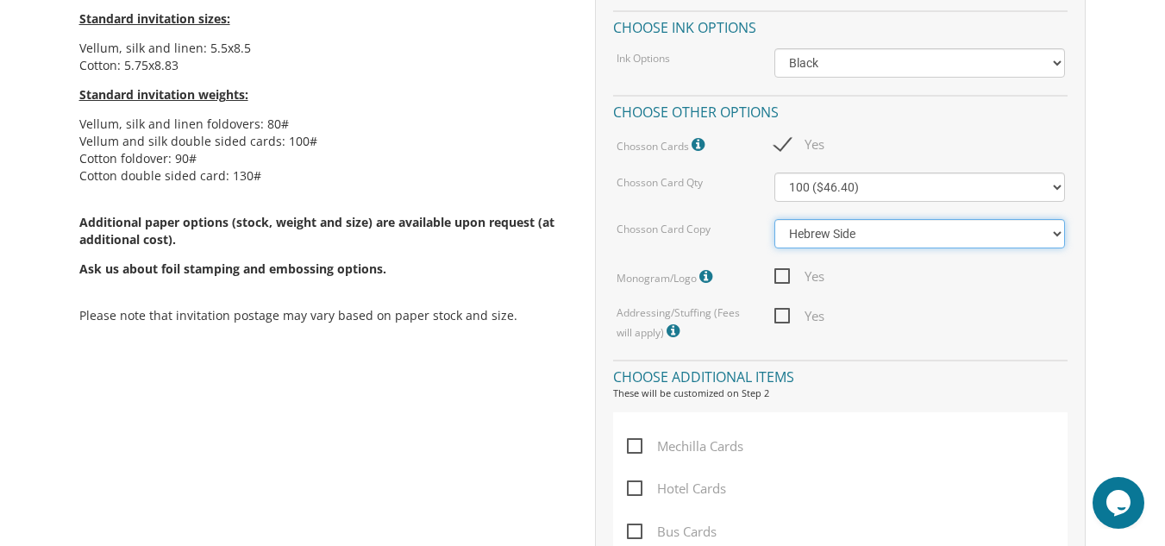
click at [1054, 230] on select "Hebrew Side English Side" at bounding box center [919, 233] width 290 height 29
select select "English Side"
click at [774, 219] on select "Hebrew Side English Side" at bounding box center [919, 233] width 290 height 29
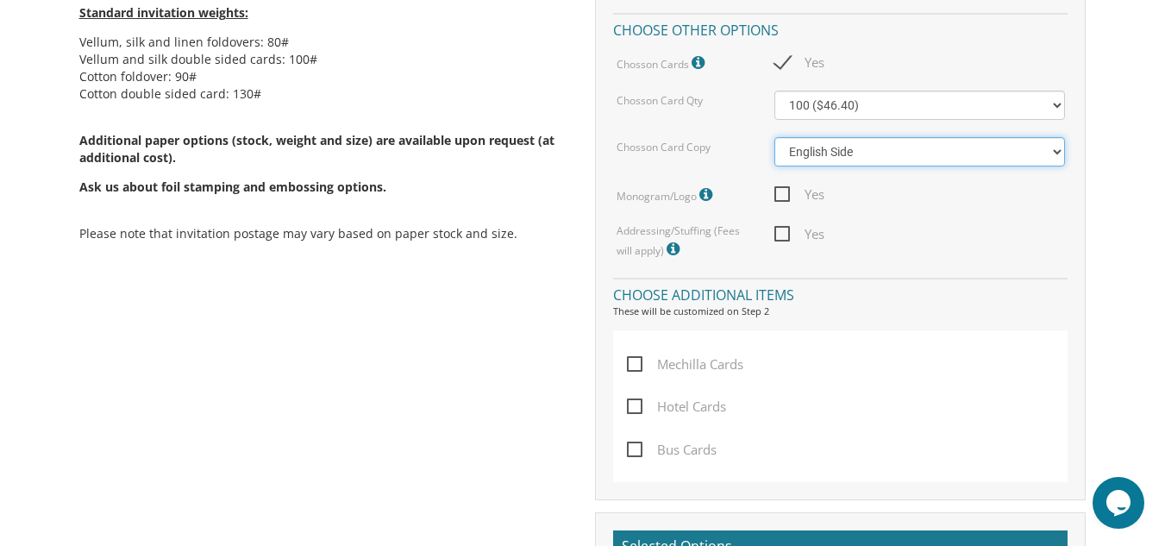
scroll to position [1084, 0]
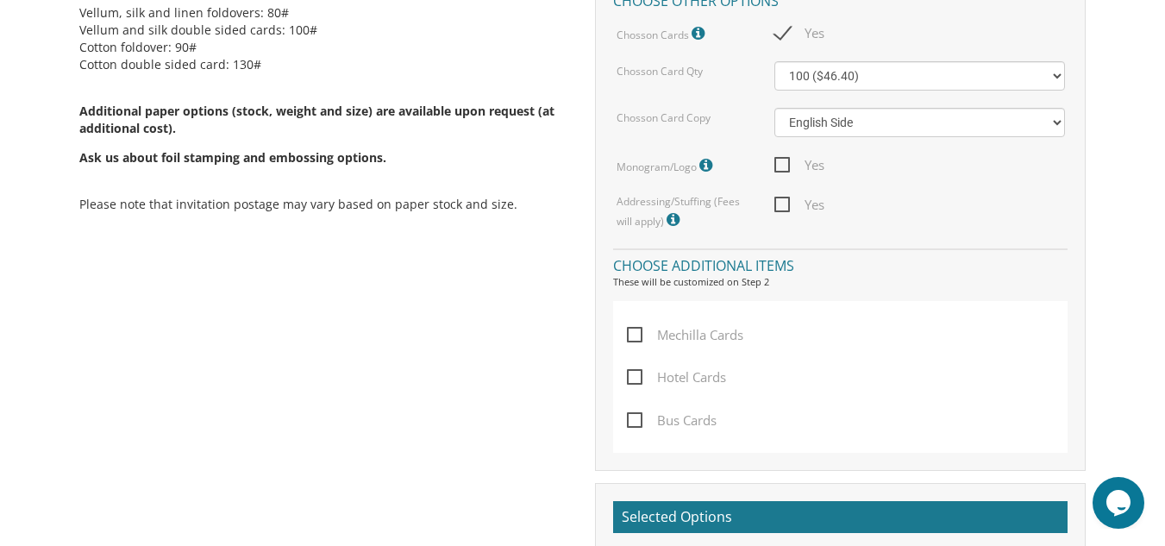
click at [780, 203] on span "Yes" at bounding box center [799, 205] width 50 height 22
click at [780, 203] on input "Yes" at bounding box center [779, 202] width 11 height 11
checkbox input "true"
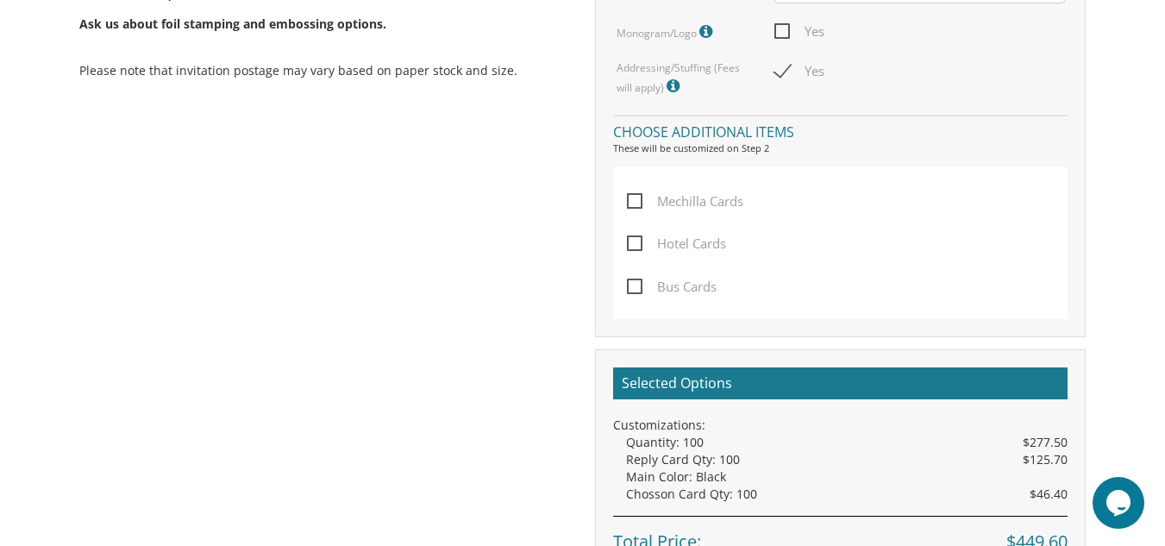
scroll to position [1235, 0]
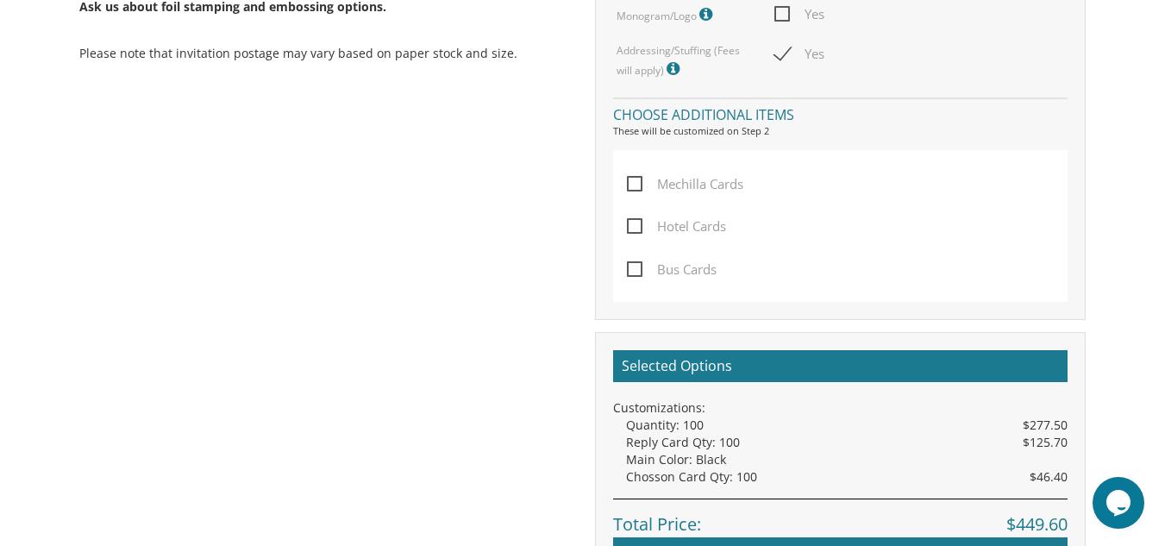
click at [634, 222] on span "Hotel Cards" at bounding box center [676, 227] width 99 height 22
click at [634, 222] on input "Hotel Cards" at bounding box center [632, 224] width 11 height 11
checkbox input "true"
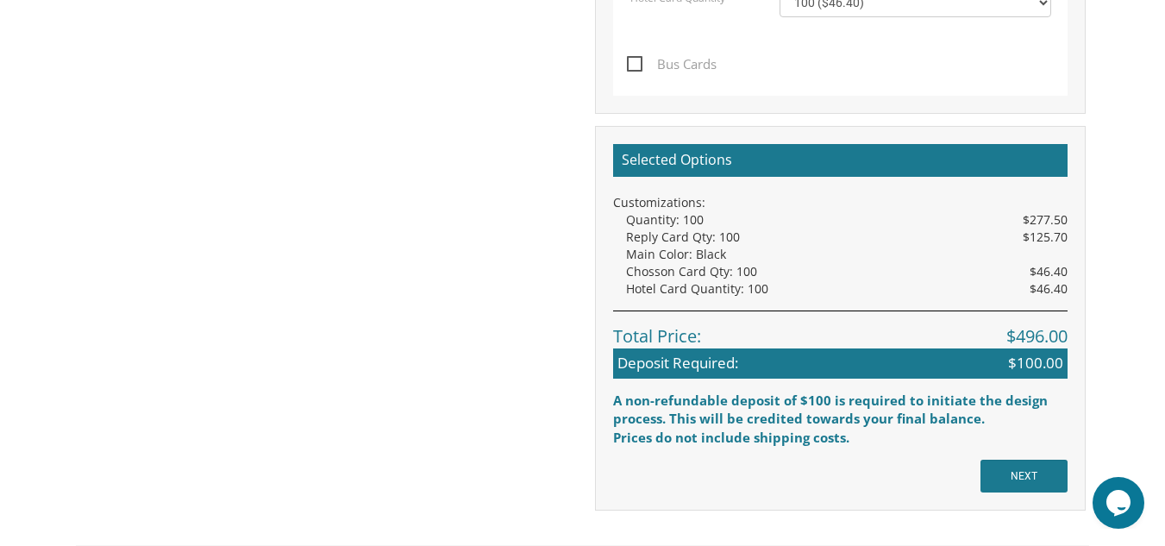
scroll to position [1564, 0]
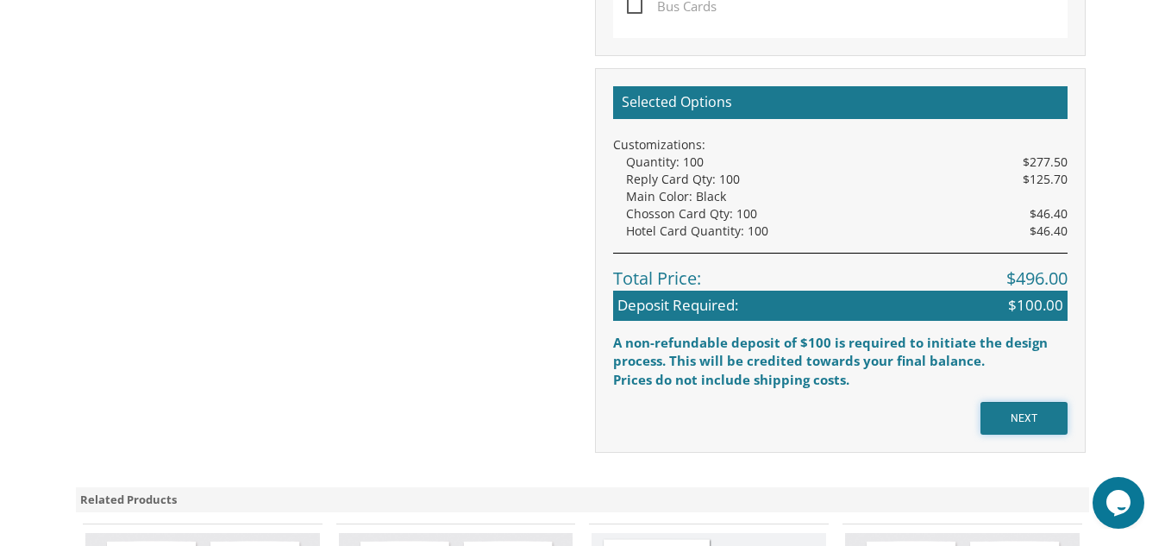
click at [1014, 412] on input "NEXT" at bounding box center [1023, 418] width 87 height 33
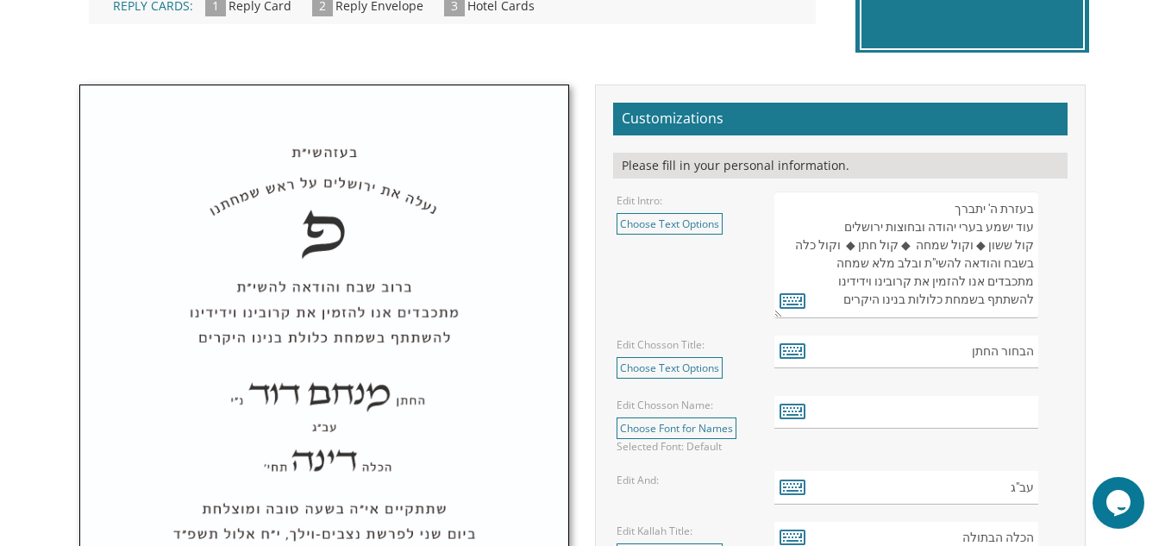
scroll to position [553, 0]
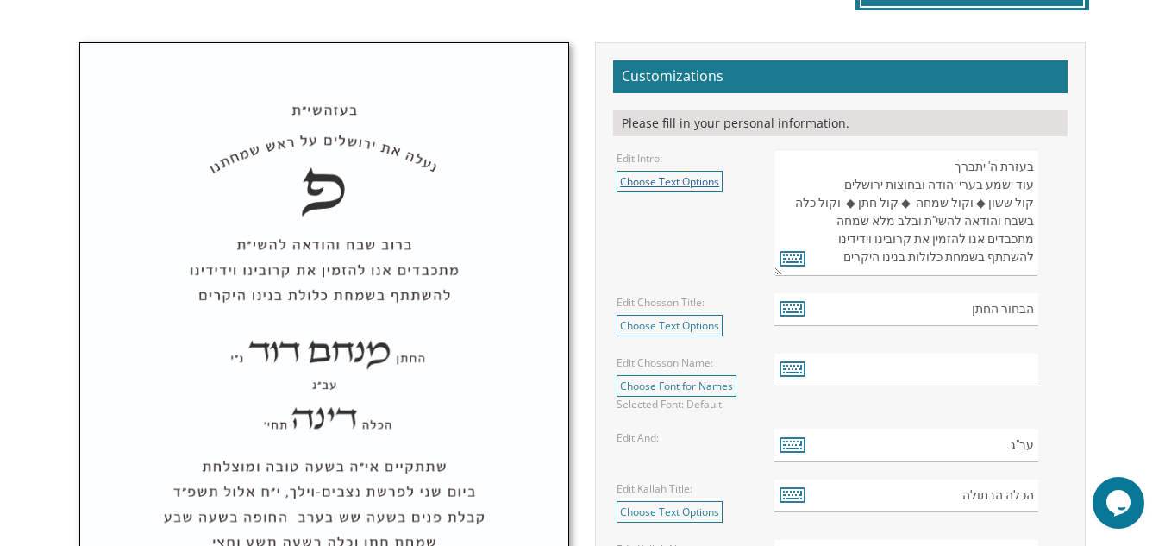
click at [648, 179] on link "Choose Text Options" at bounding box center [669, 182] width 106 height 22
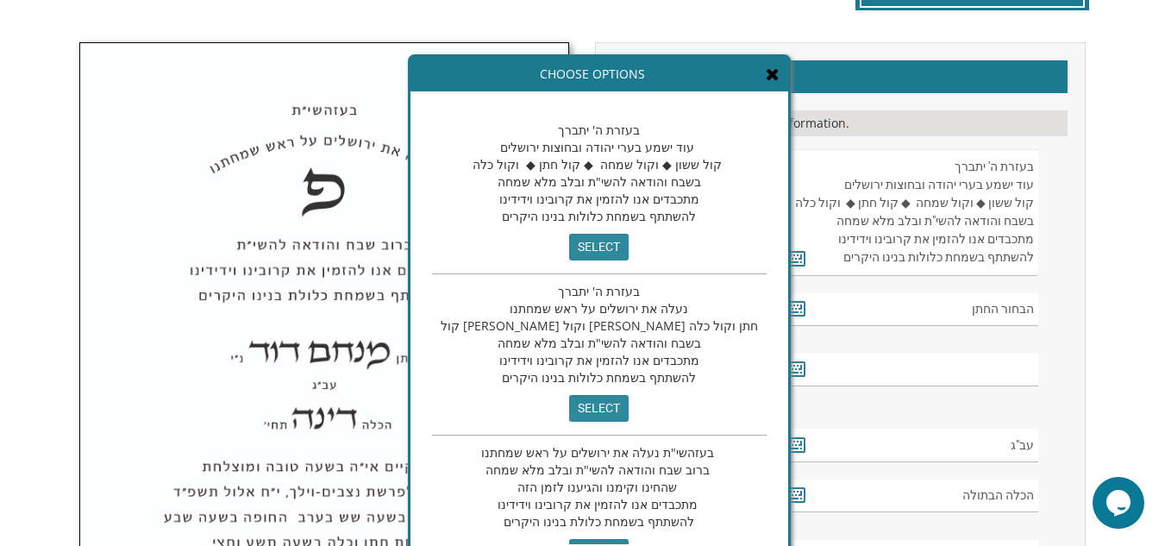
scroll to position [35, 0]
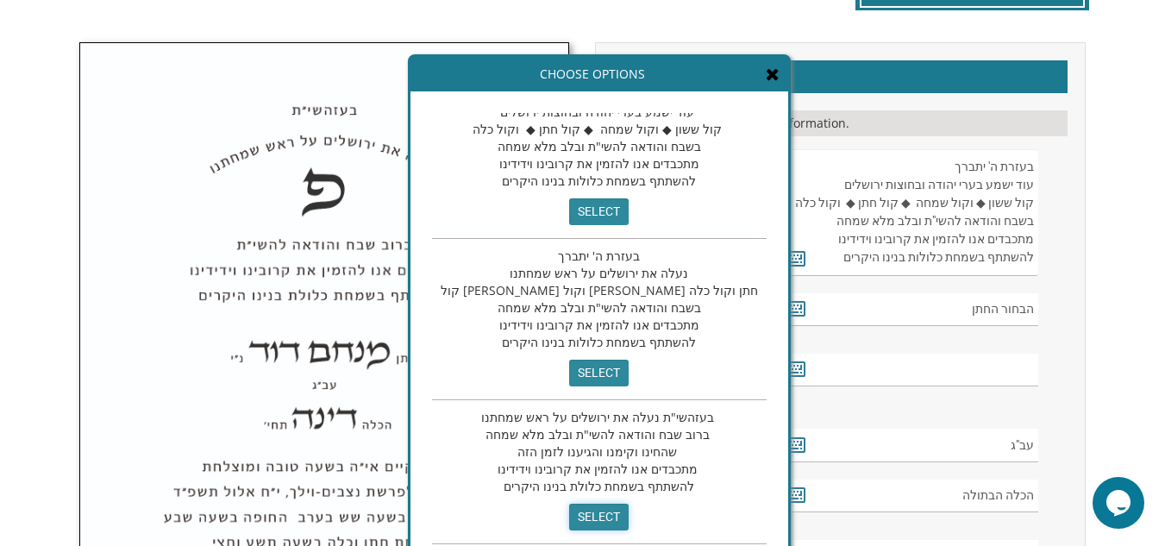
click at [569, 511] on input "select" at bounding box center [598, 516] width 59 height 27
type textarea "בעזהשי"ת נעלה את ירושלים על ראש שמחתנו ברוב שבח והודאה להשי"ת ובלב מלא שמחה שהח…"
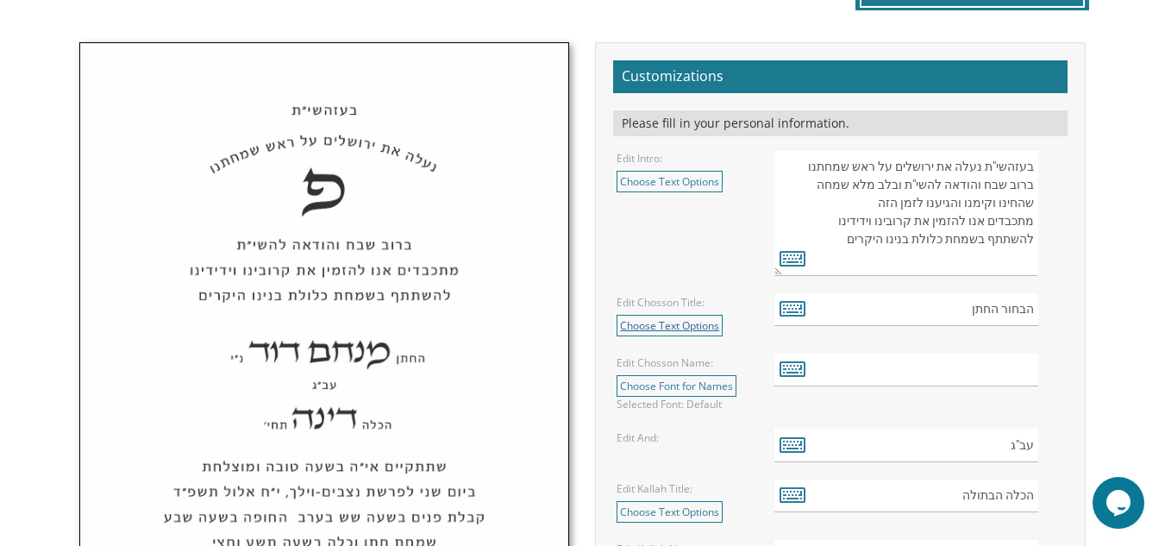
click at [701, 322] on link "Choose Text Options" at bounding box center [669, 326] width 106 height 22
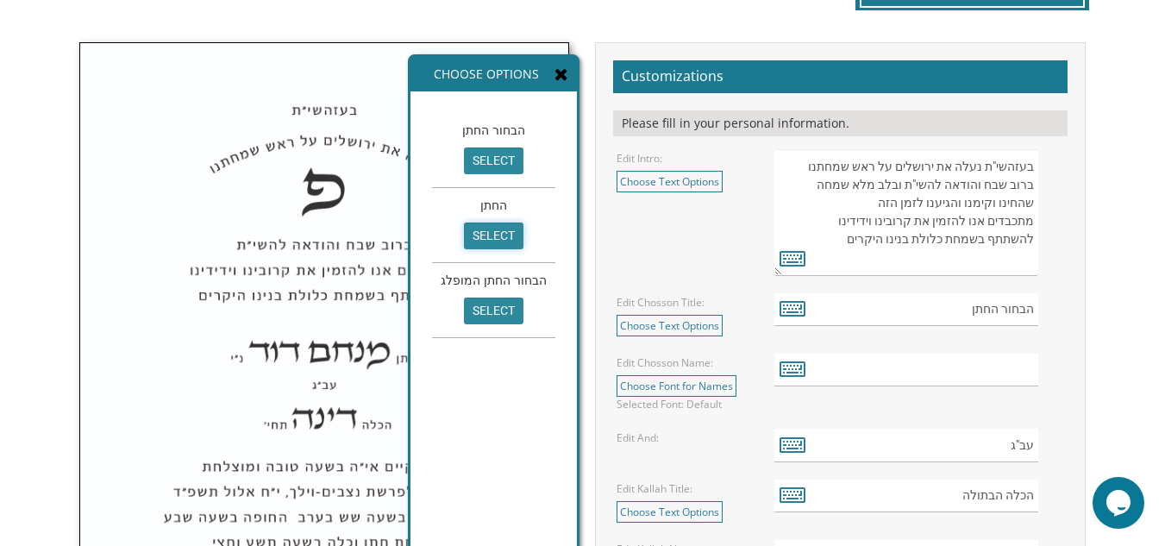
click at [490, 239] on input "select" at bounding box center [493, 235] width 59 height 27
type input "החתן"
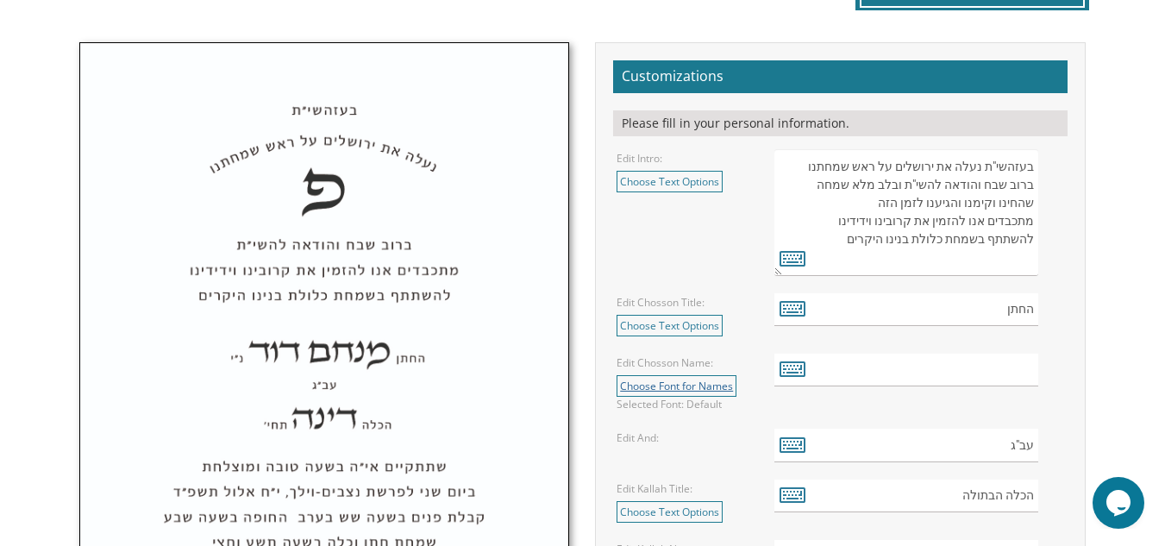
click at [667, 386] on link "Choose Font for Names" at bounding box center [676, 386] width 120 height 22
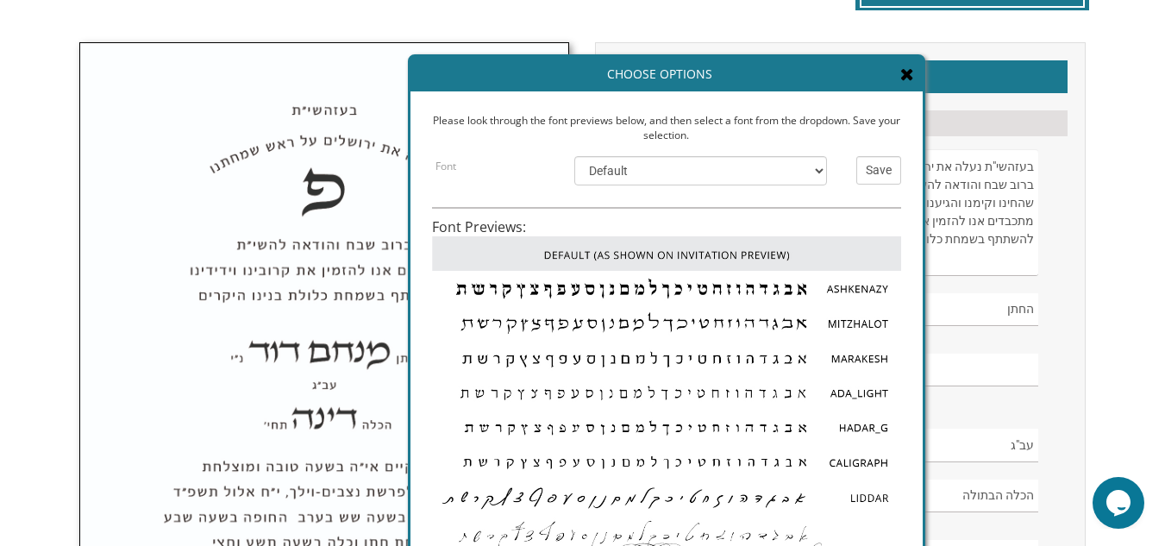
click at [862, 419] on img at bounding box center [666, 426] width 469 height 34
click at [816, 168] on select "Default Ashkenazy Mitzhalot Marakesh Ada_Light Hadar_G Caligraph Liddar EgoTrip…" at bounding box center [700, 170] width 253 height 29
select select "/store/pc/invitations/FontPreviews/hebfonts-26.jpg"
click at [574, 156] on select "Default Ashkenazy Mitzhalot Marakesh Ada_Light Hadar_G Caligraph Liddar EgoTrip…" at bounding box center [700, 170] width 253 height 29
click at [886, 170] on input "Save" at bounding box center [878, 170] width 45 height 28
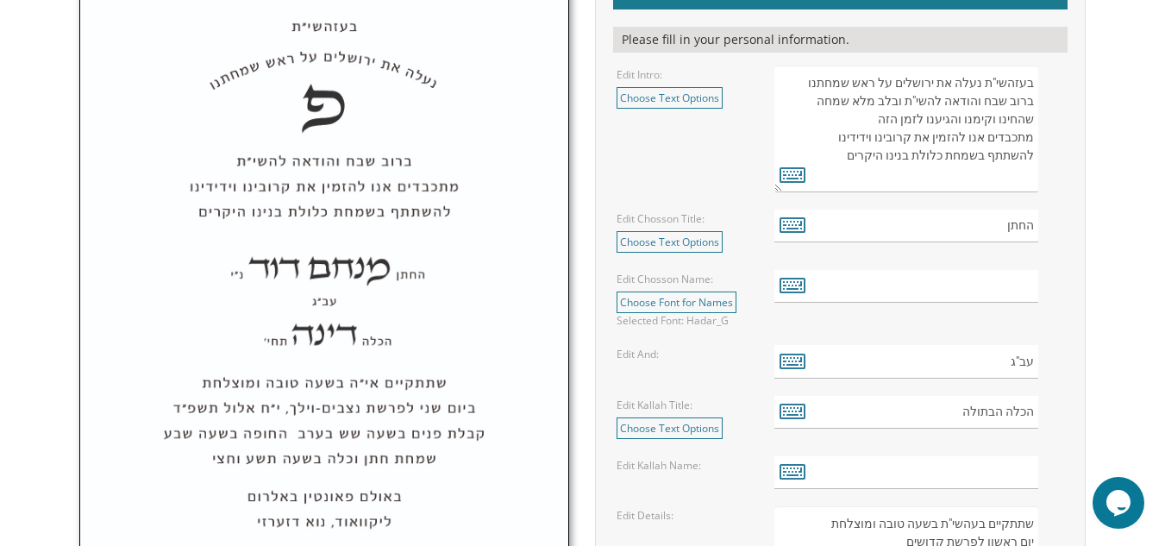
scroll to position [648, 0]
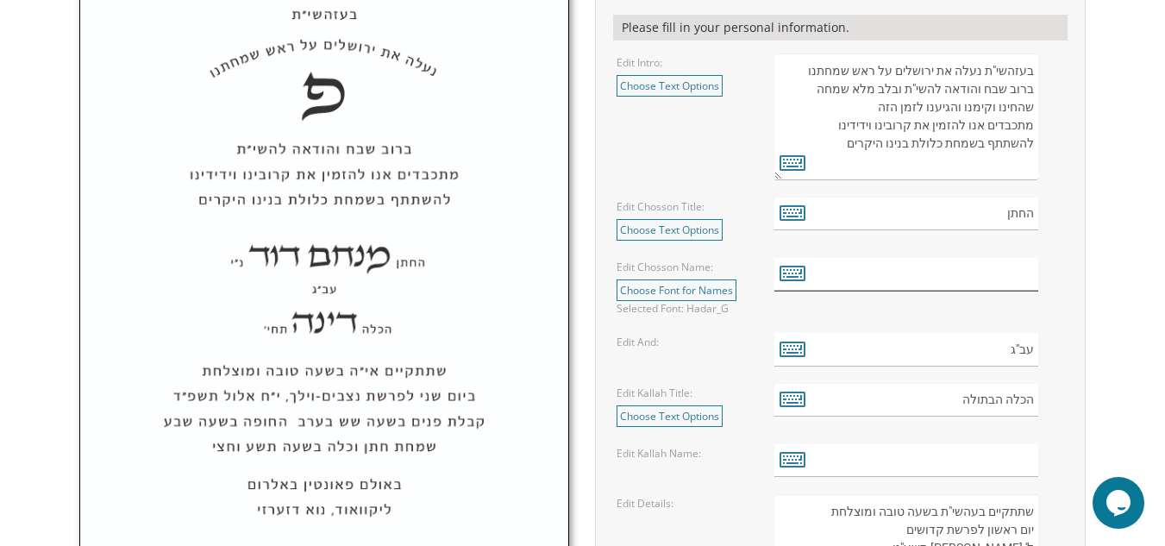
click at [1021, 272] on input "text" at bounding box center [906, 275] width 264 height 34
click at [790, 273] on icon at bounding box center [792, 272] width 26 height 24
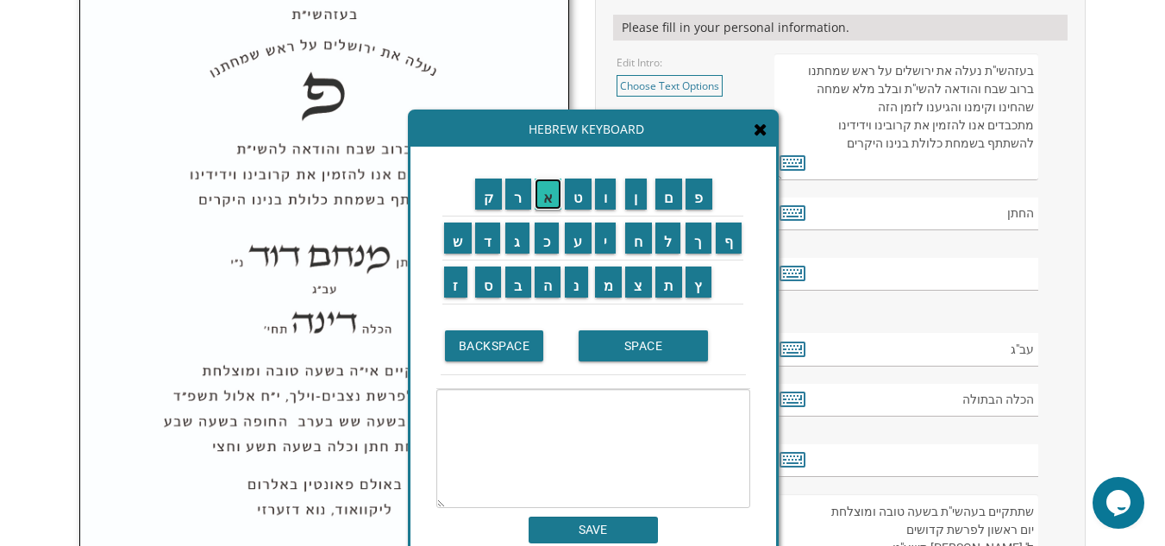
click at [547, 203] on input "א" at bounding box center [548, 193] width 28 height 31
click at [517, 281] on input "ב" at bounding box center [518, 281] width 26 height 31
click at [513, 188] on input "ר" at bounding box center [518, 193] width 26 height 31
click at [548, 290] on input "ה" at bounding box center [547, 281] width 27 height 31
click at [667, 191] on input "ם" at bounding box center [669, 193] width 28 height 31
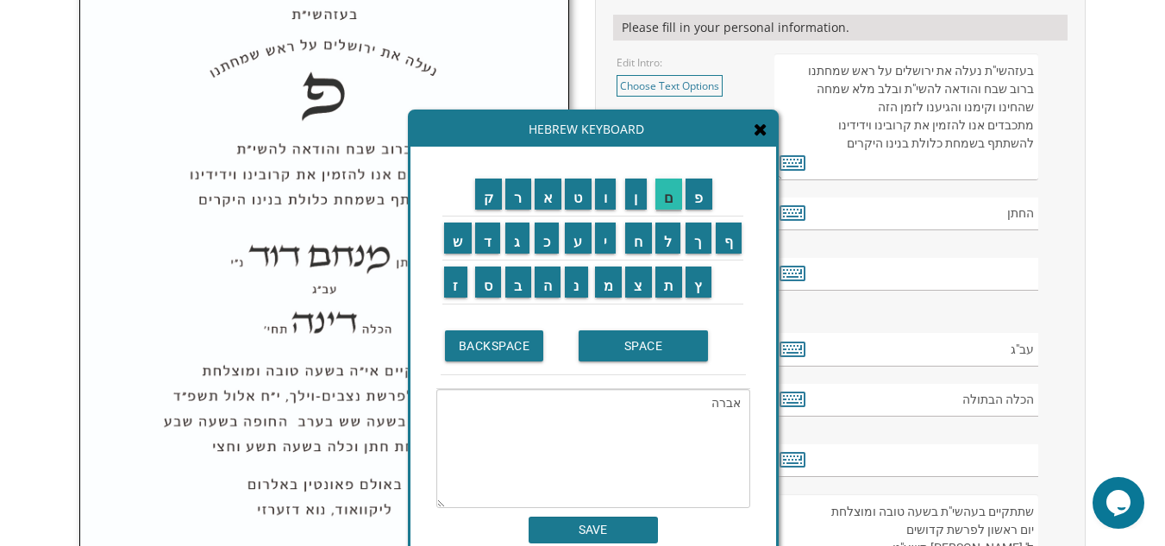
type textarea "אברהם"
click at [610, 528] on input "SAVE" at bounding box center [592, 529] width 129 height 27
type input "אברהם"
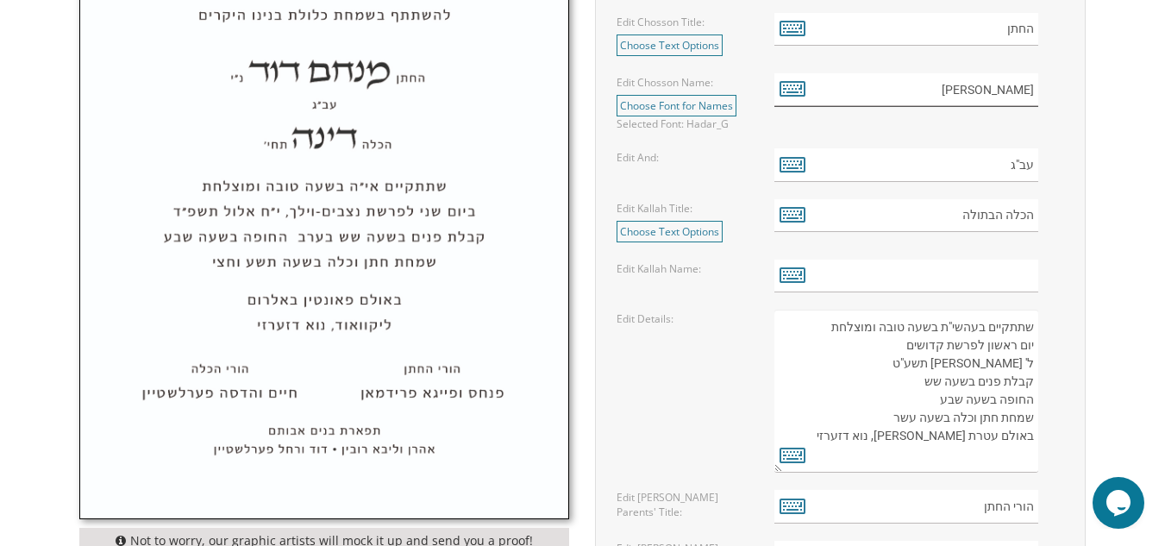
scroll to position [858, 0]
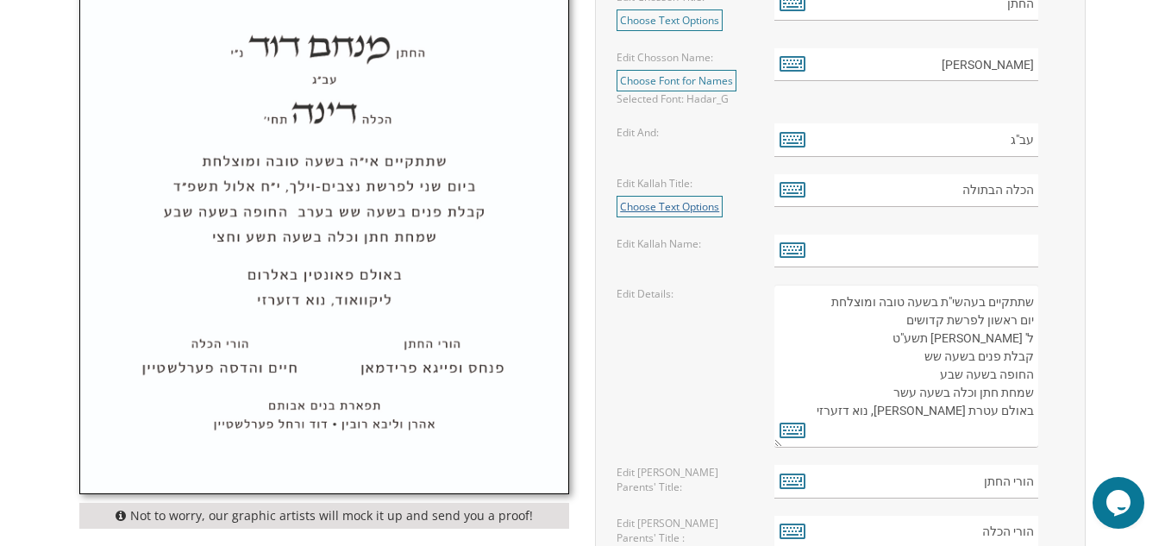
click at [702, 206] on link "Choose Text Options" at bounding box center [669, 207] width 106 height 22
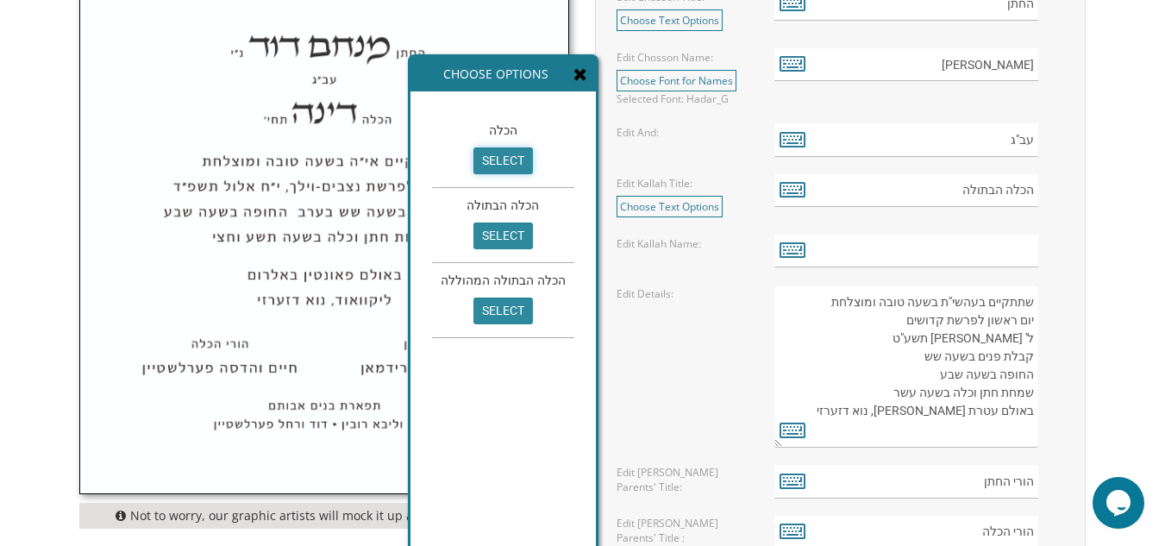
click at [497, 159] on input "select" at bounding box center [502, 160] width 59 height 27
type input "הכלה"
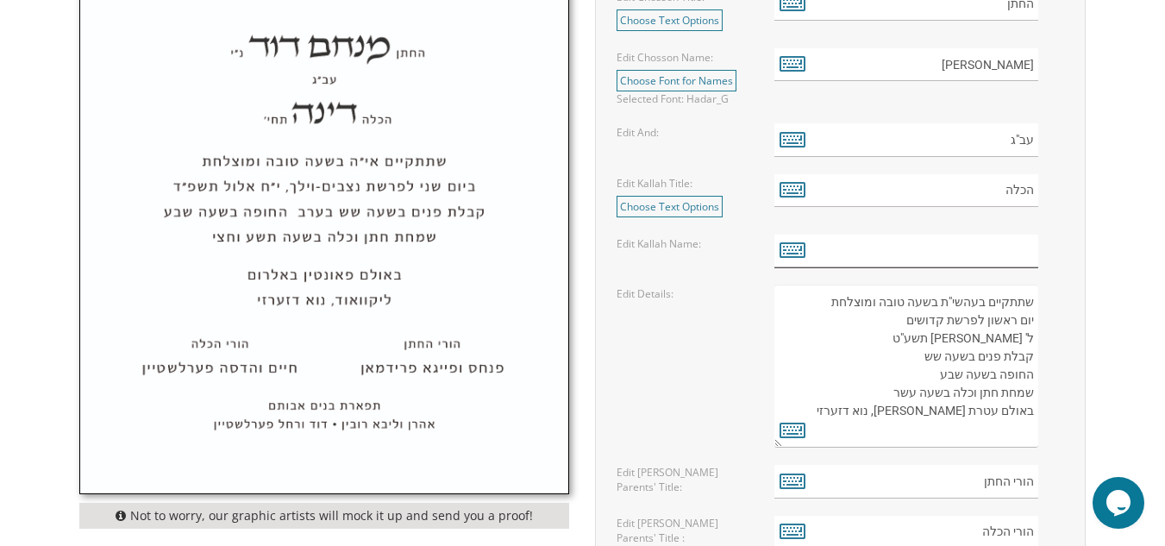
click at [969, 244] on input "text" at bounding box center [906, 251] width 264 height 34
click at [794, 254] on icon at bounding box center [792, 249] width 26 height 24
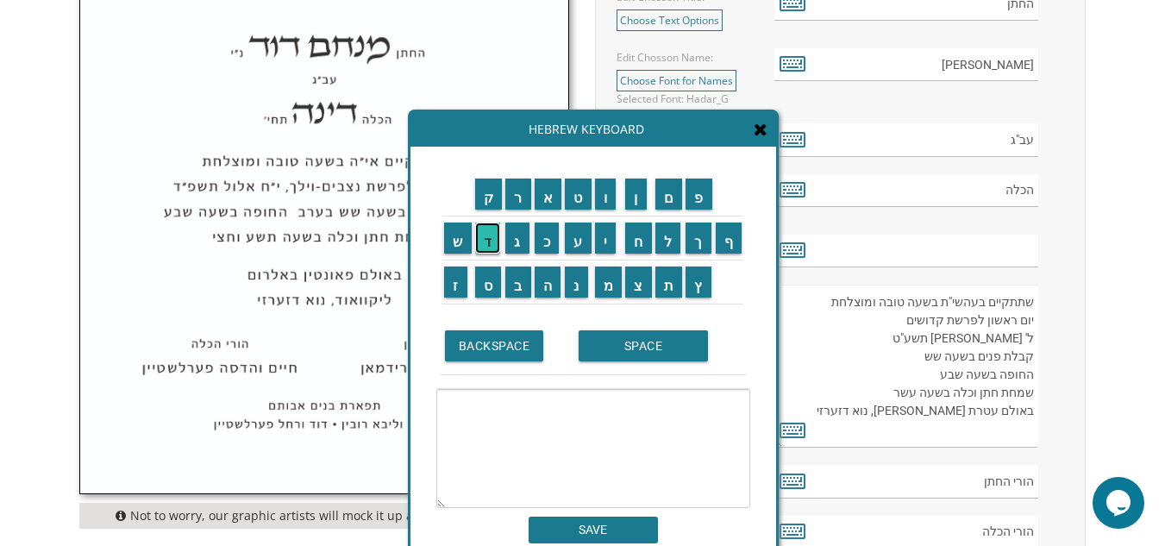
click at [488, 240] on input "ד" at bounding box center [488, 237] width 26 height 31
click at [513, 280] on input "ב" at bounding box center [518, 281] width 26 height 31
click at [606, 192] on input "ו" at bounding box center [606, 193] width 22 height 31
click at [512, 203] on input "ר" at bounding box center [518, 193] width 26 height 31
click at [546, 290] on input "ה" at bounding box center [547, 281] width 27 height 31
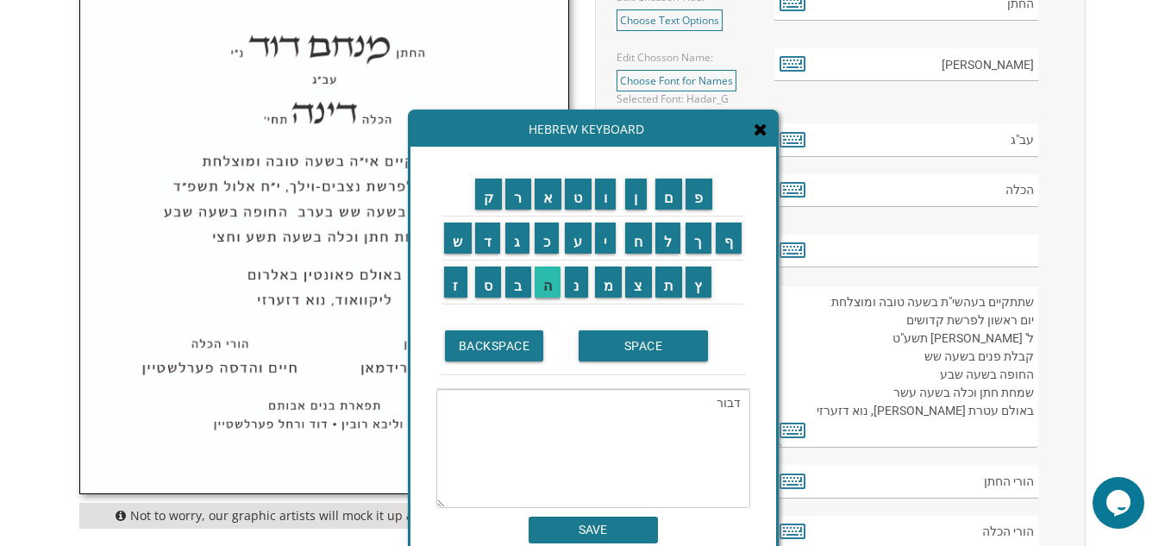
type textarea "דבורה"
click at [608, 528] on input "SAVE" at bounding box center [592, 529] width 129 height 27
type input "דבורה"
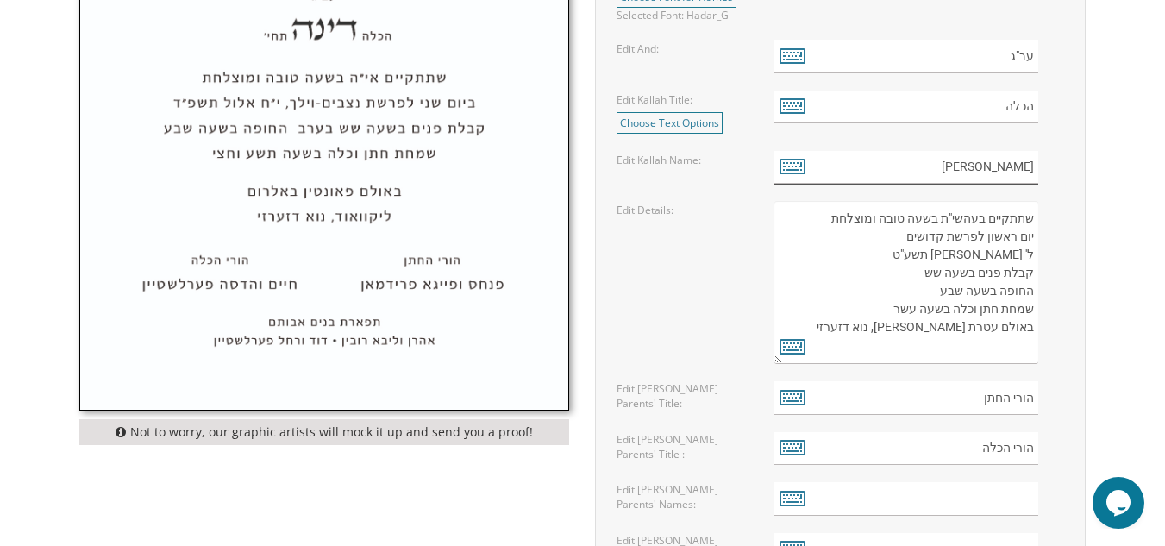
scroll to position [946, 0]
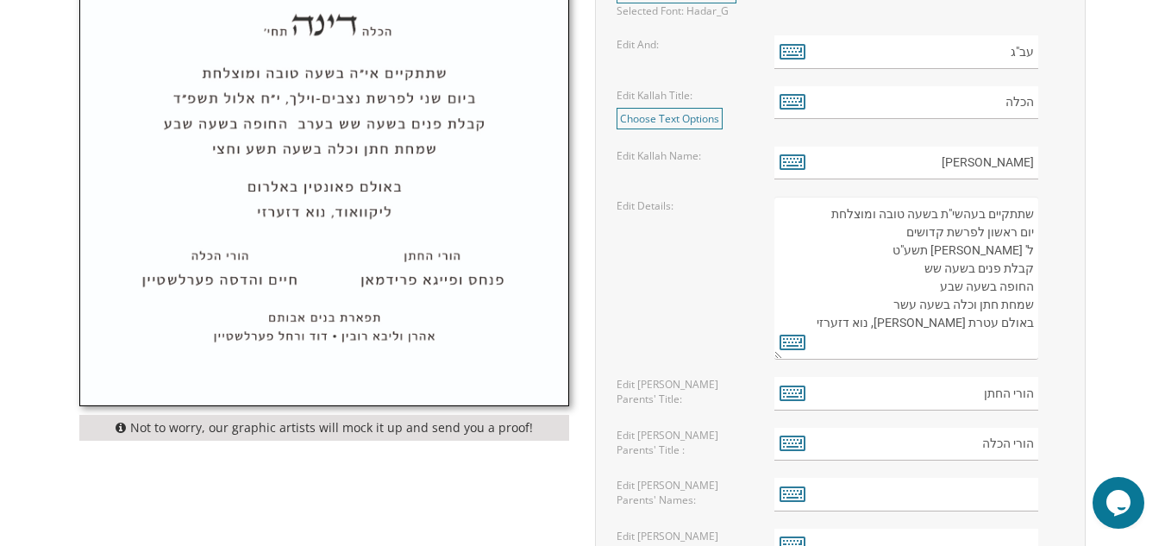
click at [984, 274] on textarea "שתתקיים בעהשי"ת בשעה טובה ומוצלחת יום ראשון לפרשת קדושים ל' ניסן תשע"ט קבלת פני…" at bounding box center [906, 278] width 264 height 163
click at [1013, 233] on textarea "שתתקיים בעהשי"ת בשעה טובה ומוצלחת יום ראשון לפרשת קדושים ל' ניסן תשע"ט קבלת פני…" at bounding box center [906, 278] width 264 height 163
drag, startPoint x: 1013, startPoint y: 233, endPoint x: 673, endPoint y: 231, distance: 339.6
click at [673, 231] on div "Edit Details: שתתקיים בעהשי"ת בשעה טובה ומוצלחת יום ראשון לפרשת קדושים ל' ניסן …" at bounding box center [839, 278] width 473 height 163
click at [1014, 233] on textarea "שתתקיים בעהשי"ת בשעה טובה ומוצלחת יום ראשון לפרשת קדושים ל' ניסן תשע"ט קבלת פני…" at bounding box center [906, 278] width 264 height 163
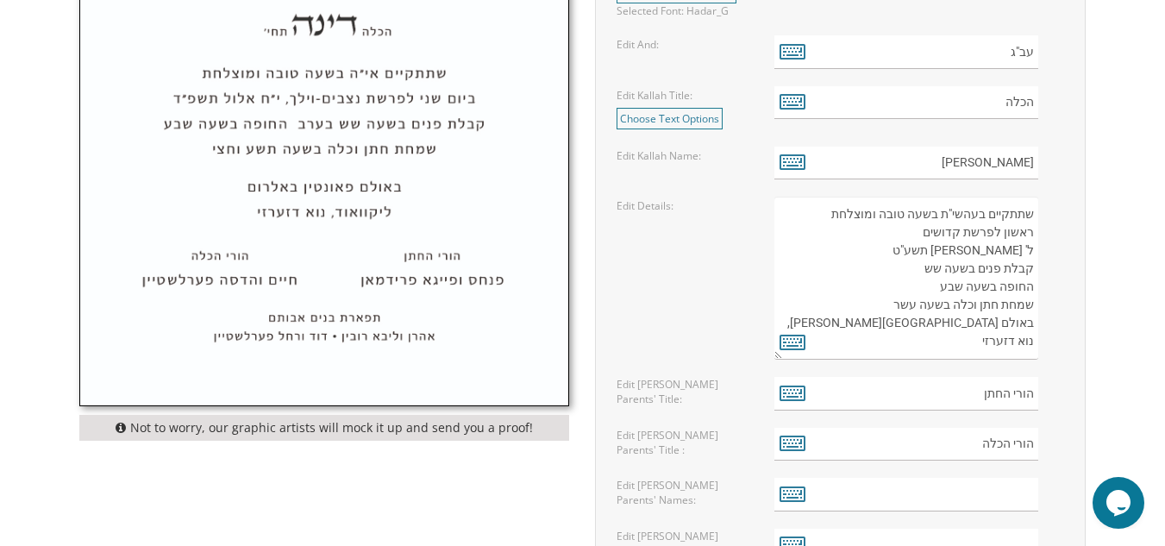
type textarea "שתתקיים בעהשי"ת בשעה טובה ומוצלחת ראשון לפרשת קדושים ל' ניסן תשע"ט קבלת פנים בש…"
drag, startPoint x: 677, startPoint y: 297, endPoint x: 636, endPoint y: 272, distance: 47.6
click at [636, 272] on div "Edit Details: שתתקיים בעהשי"ת בשעה טובה ומוצלחת יום ראשון לפרשת קדושים ל' ניסן …" at bounding box center [839, 278] width 473 height 163
click at [1032, 229] on textarea "שתתקיים בעהשי"ת בשעה טובה ומוצלחת יום ראשון לפרשת קדושים ל' ניסן תשע"ט קבלת פני…" at bounding box center [906, 278] width 264 height 163
click at [785, 342] on icon at bounding box center [792, 341] width 26 height 24
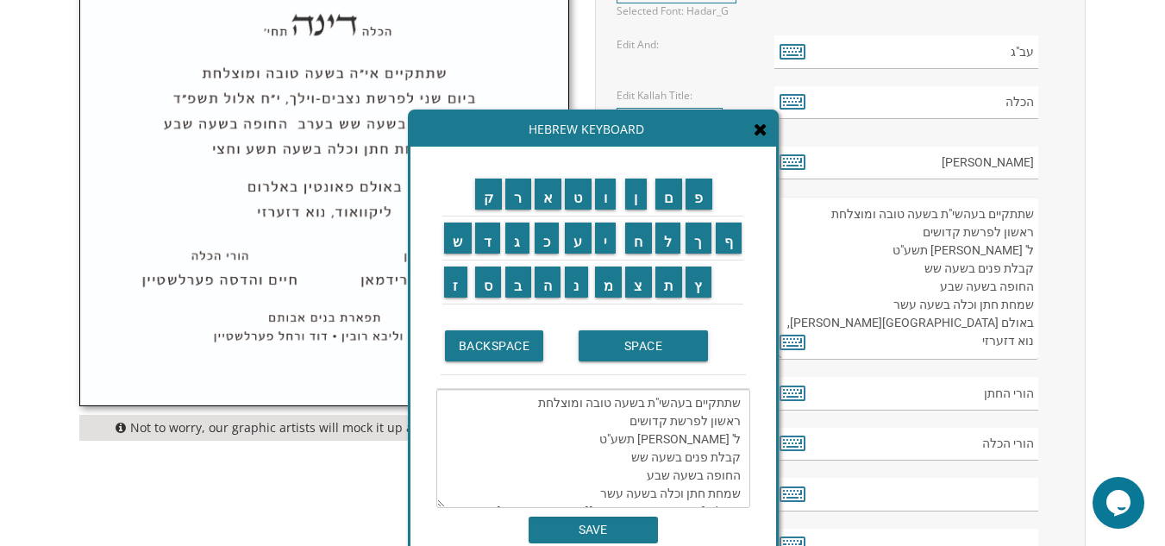
click at [1034, 234] on textarea "שתתקיים בעהשי"ת בשעה טובה ומוצלחת יום ראשון לפרשת קדושים ל' ניסן תשע"ט קבלת פני…" at bounding box center [906, 278] width 264 height 163
click at [600, 236] on input "י" at bounding box center [606, 237] width 22 height 31
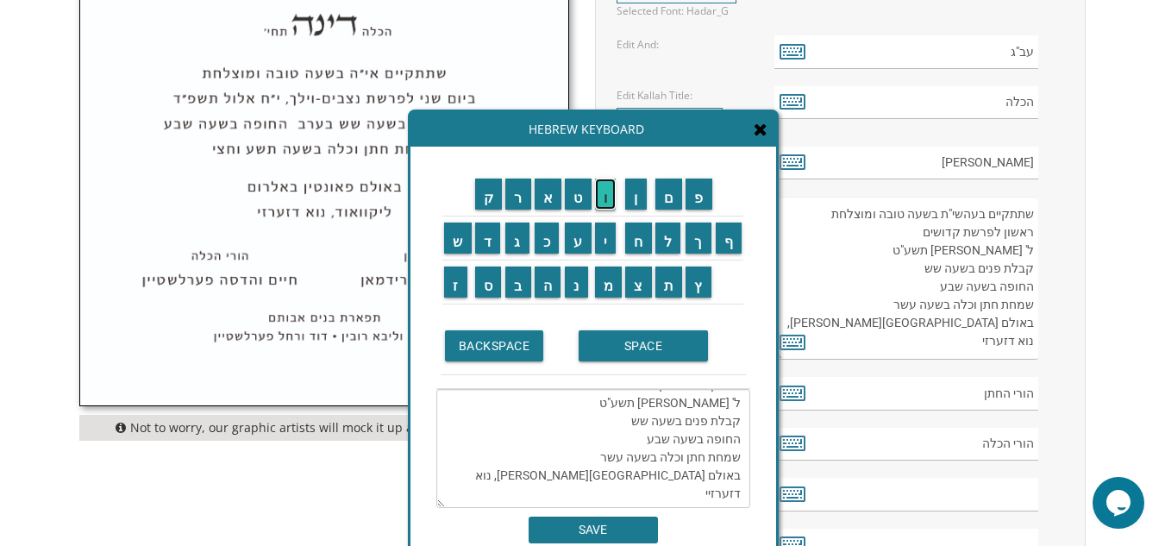
click at [608, 189] on input "ו" at bounding box center [606, 193] width 22 height 31
click at [607, 283] on input "מ" at bounding box center [609, 281] width 28 height 31
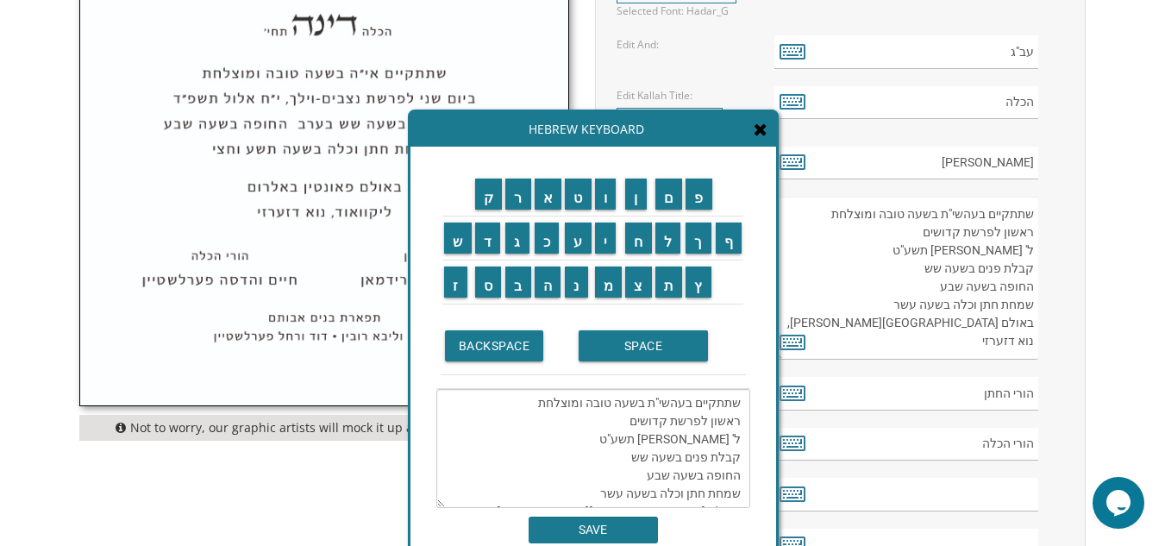
click at [740, 419] on textarea "שתתקיים בעהשי"ת בשעה טובה ומוצלחת ראשון לפרשת קדושים ל' ניסן תשע"ט קבלת פנים בש…" at bounding box center [593, 448] width 314 height 119
click at [605, 238] on input "י" at bounding box center [606, 237] width 22 height 31
click at [607, 196] on input "ו" at bounding box center [606, 193] width 22 height 31
click at [668, 191] on input "ם" at bounding box center [669, 193] width 28 height 31
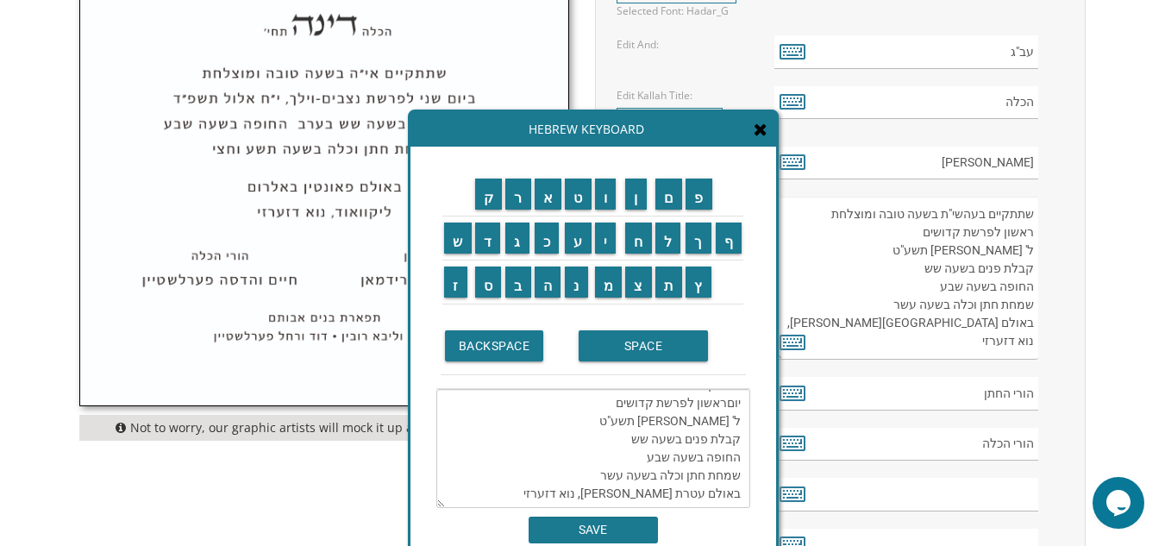
scroll to position [0, 0]
click at [666, 195] on input "ם" at bounding box center [669, 193] width 28 height 31
click at [452, 239] on input "ש" at bounding box center [458, 237] width 28 height 31
click at [672, 240] on input "ל" at bounding box center [668, 237] width 26 height 31
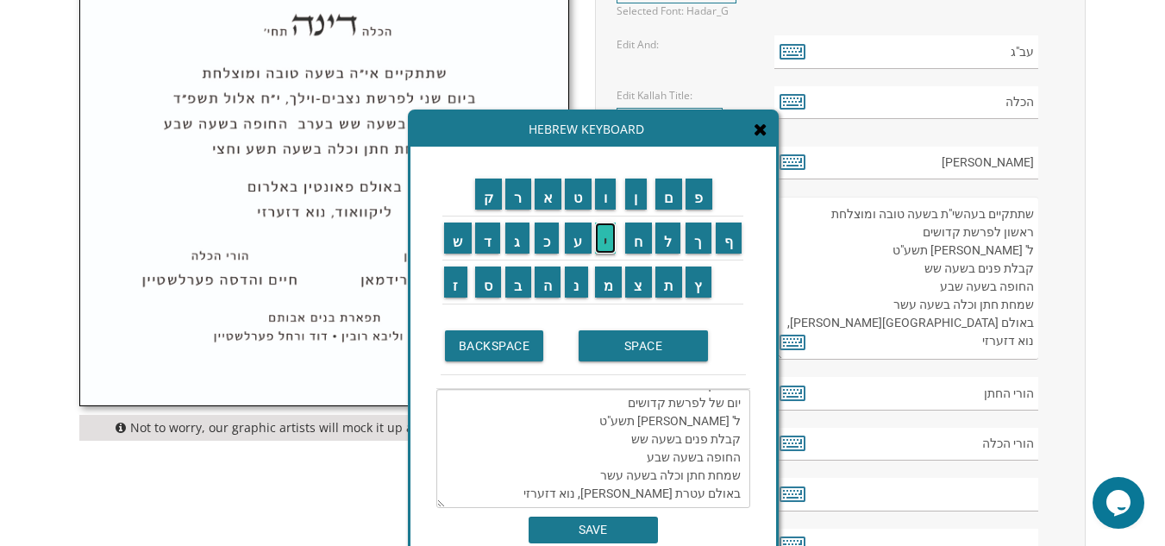
click at [600, 235] on input "י" at bounding box center [606, 237] width 22 height 31
click at [458, 232] on input "ש" at bounding box center [458, 237] width 28 height 31
click at [606, 232] on input "י" at bounding box center [606, 237] width 22 height 31
drag, startPoint x: 644, startPoint y: 419, endPoint x: 596, endPoint y: 422, distance: 48.3
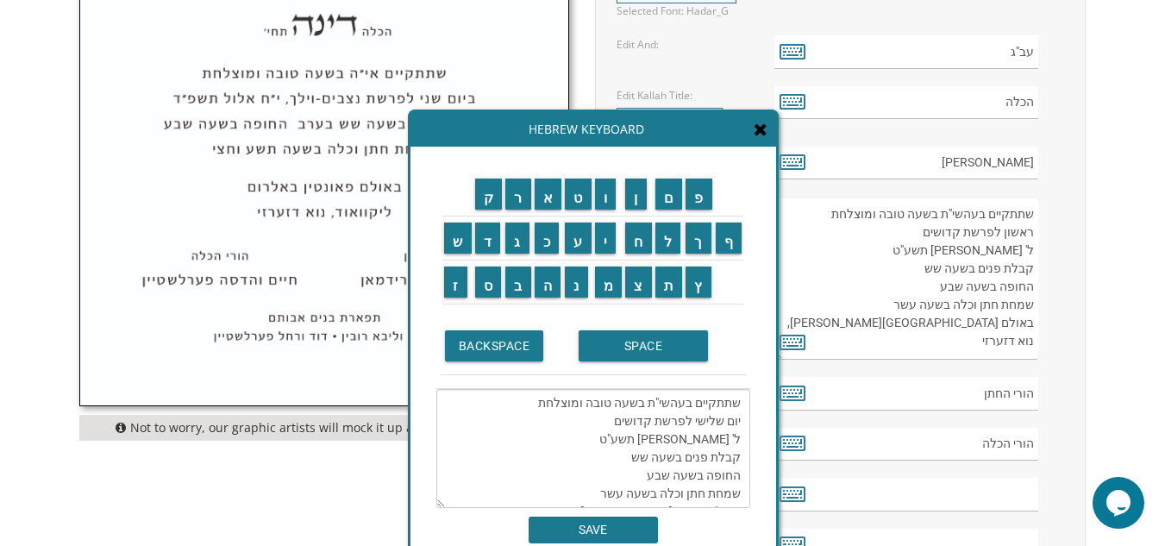
click at [596, 422] on textarea "שתתקיים בעהשי"ת בשעה טובה ומוצלחת יום שלישי לפרשת קדושים ל' ניסן תשע"ט קבלת פני…" at bounding box center [593, 448] width 314 height 119
click at [574, 290] on input "נ" at bounding box center [576, 281] width 23 height 31
click at [645, 238] on input "ח" at bounding box center [638, 237] width 27 height 31
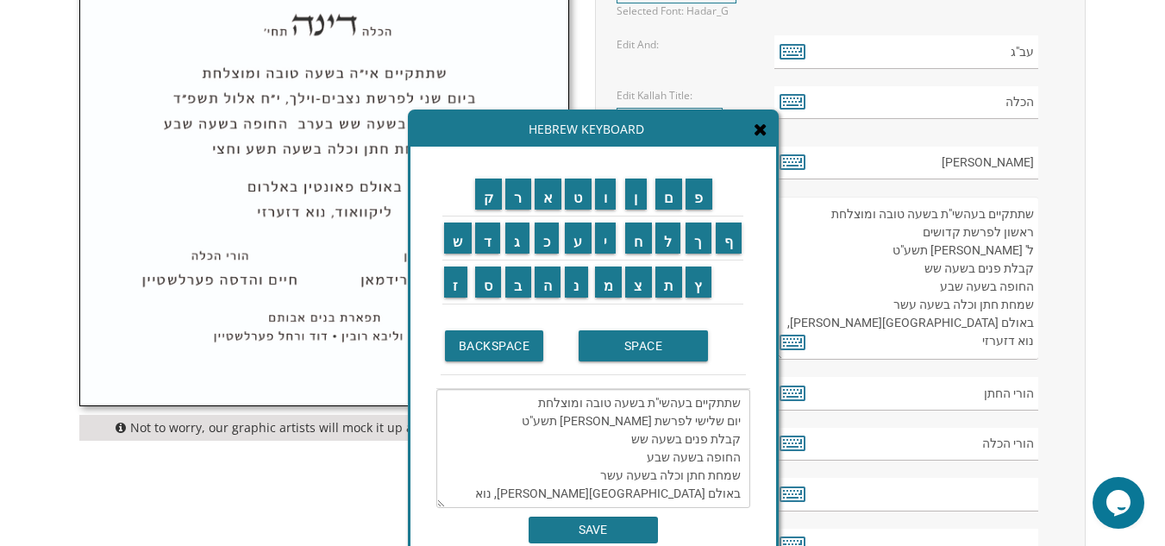
drag, startPoint x: 739, startPoint y: 439, endPoint x: 707, endPoint y: 445, distance: 32.5
click at [707, 445] on textarea "שתתקיים בעהשי"ת בשעה טובה ומוצלחת יום שלישי לפרשת נח ל' ניסן תשע"ט קבלת פנים בש…" at bounding box center [593, 448] width 314 height 119
click at [731, 446] on textarea "שתתקיים בעהשי"ת בשעה טובה ומוצלחת יום שלישי לפרשת נח ל' ניסן תשע"ט קבלת פנים בש…" at bounding box center [593, 448] width 314 height 119
click at [543, 229] on input "כ" at bounding box center [546, 237] width 25 height 31
click at [548, 242] on input "כ" at bounding box center [546, 237] width 25 height 31
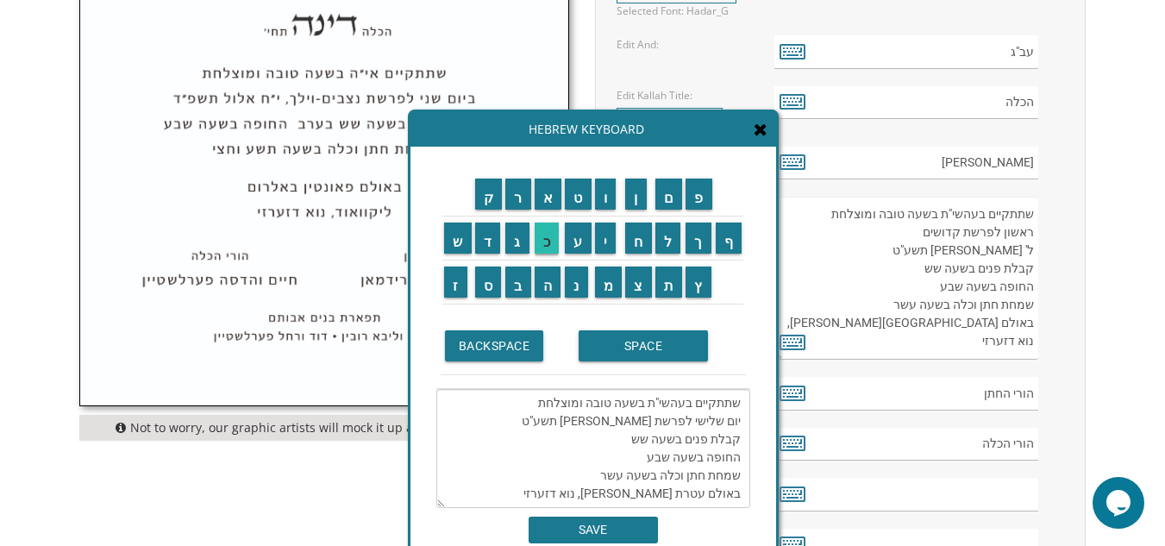
scroll to position [36, 0]
click at [577, 192] on input "ט" at bounding box center [578, 193] width 27 height 31
click at [673, 283] on input "ת" at bounding box center [669, 281] width 28 height 31
click at [455, 242] on input "ש" at bounding box center [458, 237] width 28 height 31
click at [516, 197] on input "ר" at bounding box center [518, 193] width 26 height 31
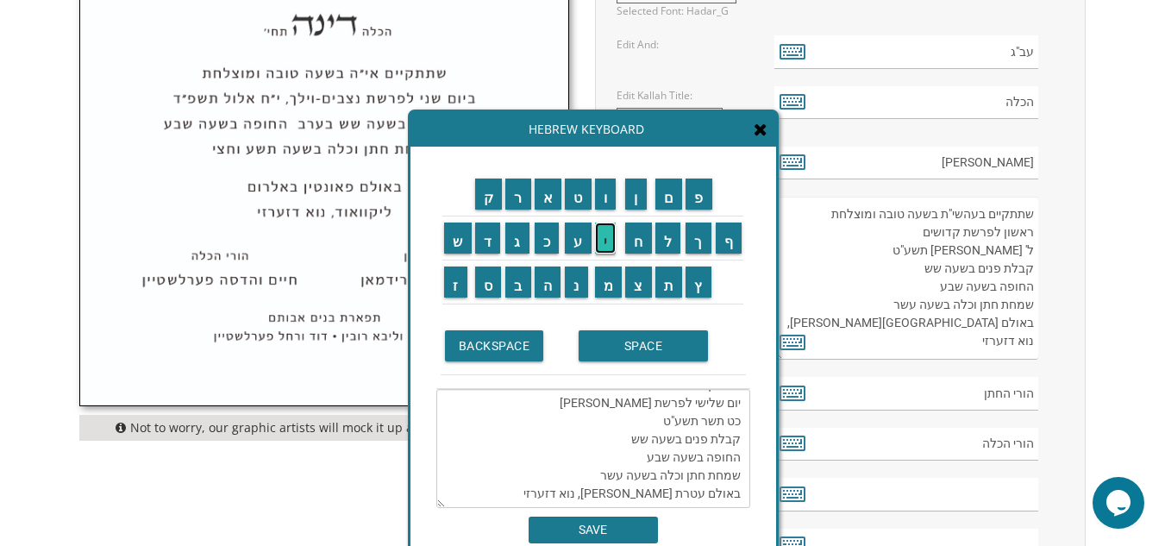
click at [609, 238] on input "י" at bounding box center [606, 237] width 22 height 31
click at [659, 401] on textarea "שתתקיים בעהשי"ת בשעה טובה ומוצלחת יום שלישי לפרשת נח כט תשרי תשע"ט קבלת פנים בש…" at bounding box center [593, 448] width 314 height 119
click at [673, 403] on textarea "שתתקיים בעהשי"ת בשעה טובה ומוצלחת יום שלישי לפרשת נח כט תשרי תשע"ט קבלת פנים בש…" at bounding box center [593, 448] width 314 height 119
click at [694, 194] on input "פ" at bounding box center [698, 193] width 27 height 31
click at [659, 403] on textarea "שתתקיים בעהשי"ת בשעה טובה ומוצלחת יום שלישי לפרשת נח כט תשרי תשפ"ט קבלת פנים בש…" at bounding box center [593, 448] width 314 height 119
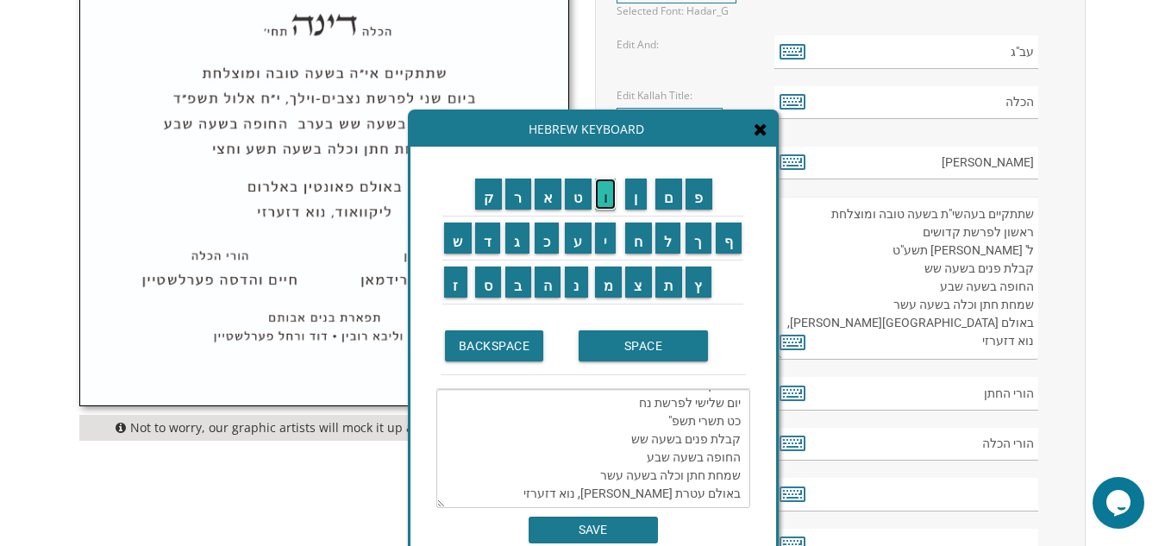
click at [609, 193] on input "ו" at bounding box center [606, 193] width 22 height 31
click at [661, 401] on textarea "שתתקיים בעהשי"ת בשעה טובה ומוצלחת יום שלישי לפרשת נח כט תשרי תשפ"ו קבלת פנים בש…" at bounding box center [593, 448] width 314 height 119
click at [605, 438] on textarea "שתתקיים בעהשי"ת בשעה טובה ומוצלחת יום שלישי לפרשת נח כט תשרי תשפ"ו קבלת פנים בש…" at bounding box center [593, 448] width 314 height 119
click at [666, 437] on textarea "שתתקיים בעהשי"ת בשעה טובה ומוצלחת יום שלישי לפרשת נח כט תשרי תשפ"ו קבלת פנים בש…" at bounding box center [593, 448] width 314 height 119
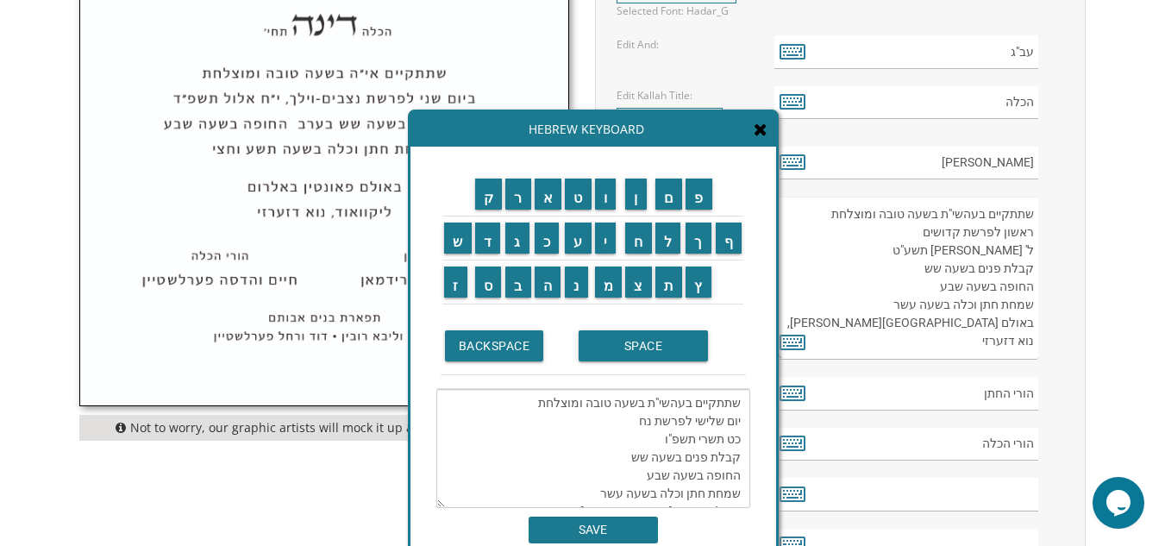
click at [734, 437] on textarea "שתתקיים בעהשי"ת בשעה טובה ומוצלחת יום שלישי לפרשת נח כט תשרי תשפ"ו קבלת פנים בש…" at bounding box center [593, 448] width 314 height 119
paste textarea """
click at [562, 451] on textarea "שתתקיים בעהשי"ת בשעה טובה ומוצלחת יום שלישי לפרשת נח כ"ט תשרי תשפ"ו קבלת פנים ב…" at bounding box center [593, 448] width 314 height 119
click at [613, 454] on textarea "שתתקיים בעהשי"ת בשעה טובה ומוצלחת יום שלישי לפרשת נח כ"ט תשרי תשפ"ו קבלת פנים ב…" at bounding box center [593, 448] width 314 height 119
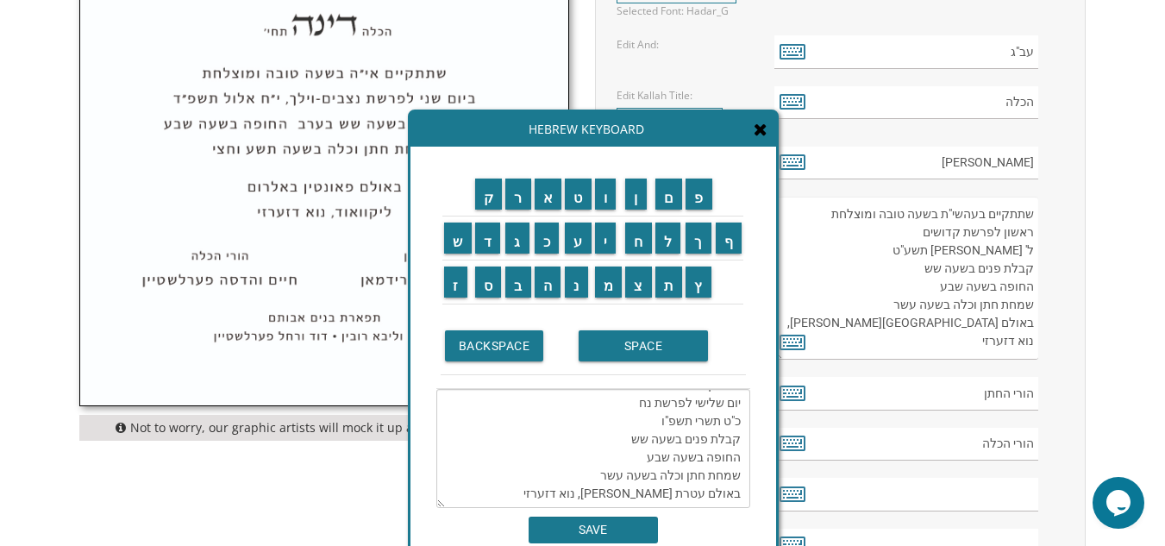
click at [613, 454] on textarea "שתתקיים בעהשי"ת בשעה טובה ומוצלחת יום שלישי לפרשת נח כ"ט תשרי תשפ"ו קבלת פנים ב…" at bounding box center [593, 448] width 314 height 119
click at [677, 289] on input "ת" at bounding box center [669, 281] width 28 height 31
click at [451, 233] on input "ש" at bounding box center [458, 237] width 28 height 31
click at [584, 247] on input "ע" at bounding box center [578, 237] width 27 height 31
click at [605, 200] on input "ו" at bounding box center [606, 193] width 22 height 31
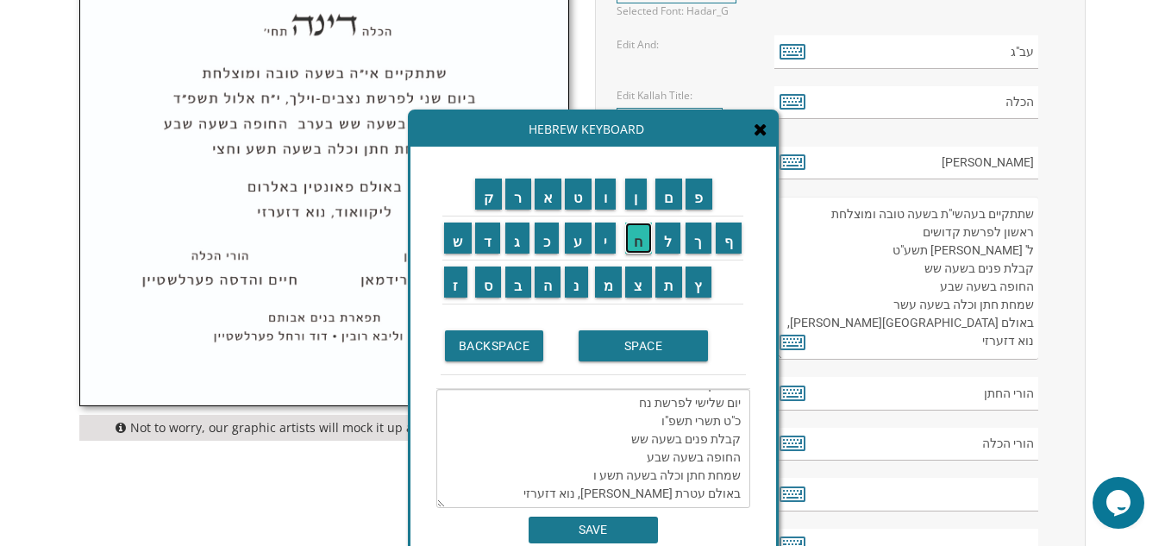
click at [642, 239] on input "ח" at bounding box center [638, 237] width 27 height 31
click at [644, 285] on input "צ" at bounding box center [638, 281] width 27 height 31
click at [607, 234] on input "י" at bounding box center [606, 237] width 22 height 31
click at [668, 477] on textarea "שתתקיים בעהשי"ת בשעה טובה ומוצלחת יום שלישי לפרשת נח כ"ט תשרי תשפ"ו קבלת פנים ב…" at bounding box center [593, 448] width 314 height 119
click at [668, 479] on textarea "שתתקיים בעהשי"ת בשעה טובה ומוצלחת יום שלישי לפרשת נח כ"ט תשרי תשפ"ו קבלת פנים ב…" at bounding box center [593, 448] width 314 height 119
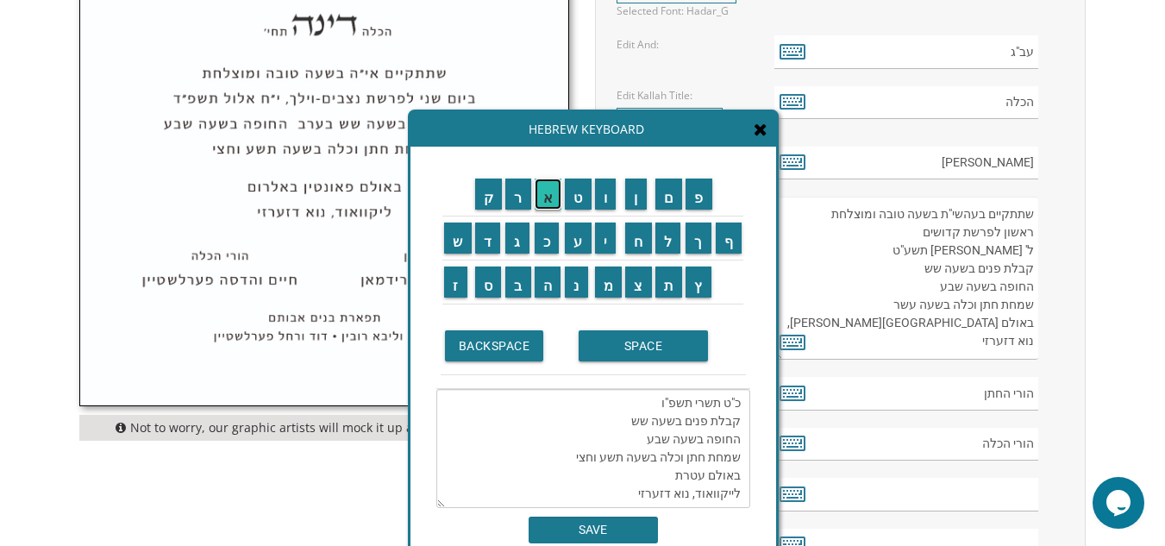
click at [547, 197] on input "א" at bounding box center [548, 193] width 28 height 31
click at [605, 238] on input "י" at bounding box center [606, 237] width 22 height 31
click at [671, 238] on input "ל" at bounding box center [668, 237] width 26 height 31
click at [556, 289] on input "ה" at bounding box center [547, 281] width 27 height 31
click at [739, 492] on textarea "שתתקיים בעהשי"ת בשעה טובה ומוצלחת יום שלישי לפרשת נח כ"ט תשרי תשפ"ו קבלת פנים ב…" at bounding box center [593, 448] width 314 height 119
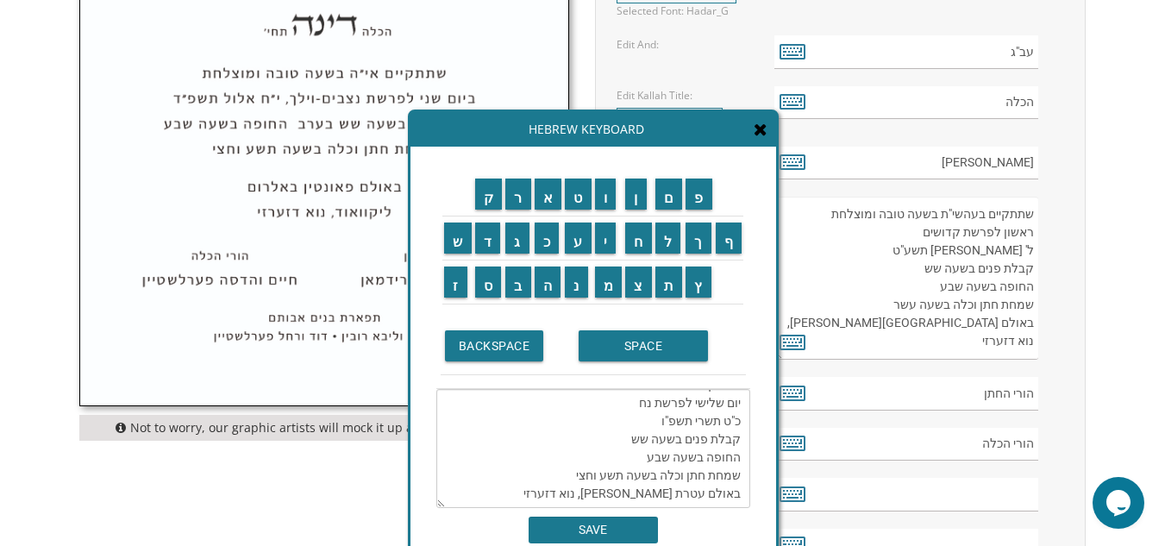
drag, startPoint x: 739, startPoint y: 492, endPoint x: 697, endPoint y: 499, distance: 42.8
click at [697, 499] on textarea "שתתקיים בעהשי"ת בשעה טובה ומוצלחת יום שלישי לפרשת נח כ"ט תשרי תשפ"ו קבלת פנים ב…" at bounding box center [593, 448] width 314 height 119
click at [484, 292] on input "ס" at bounding box center [488, 281] width 27 height 31
click at [487, 203] on input "ק" at bounding box center [489, 193] width 28 height 31
click at [605, 192] on input "ו" at bounding box center [606, 193] width 22 height 31
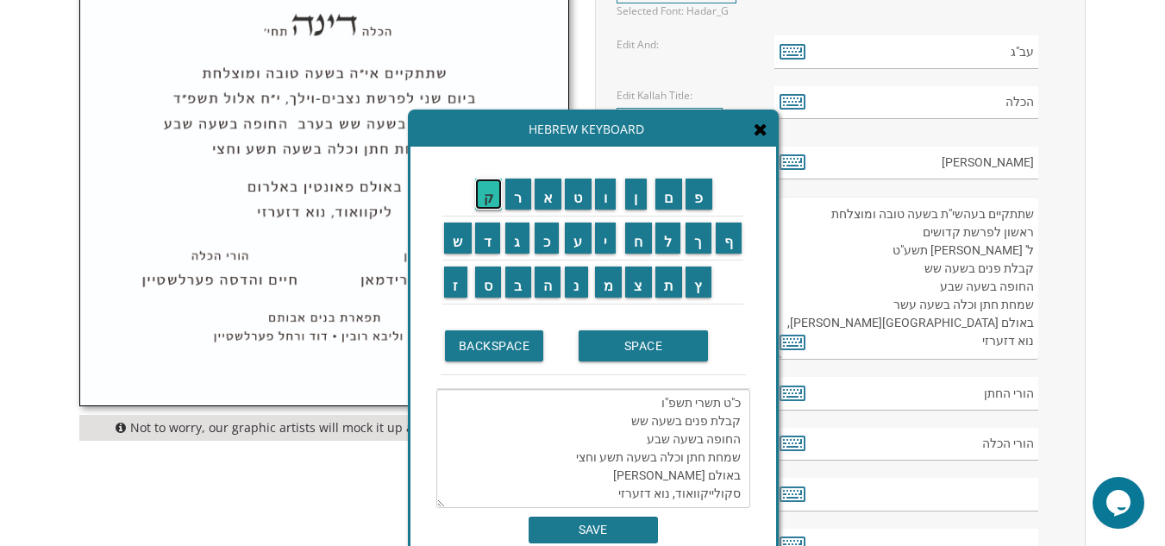
click at [490, 191] on input "ק" at bounding box center [489, 193] width 28 height 31
click at [611, 235] on input "י" at bounding box center [606, 237] width 22 height 31
drag, startPoint x: 701, startPoint y: 492, endPoint x: 656, endPoint y: 498, distance: 45.2
click at [656, 498] on textarea "שתתקיים בעהשי"ת בשעה טובה ומוצלחת יום שלישי לפרשת נח כ"ט תשרי תשפ"ו קבלת פנים ב…" at bounding box center [593, 448] width 314 height 119
click at [547, 194] on input "א" at bounding box center [548, 193] width 28 height 31
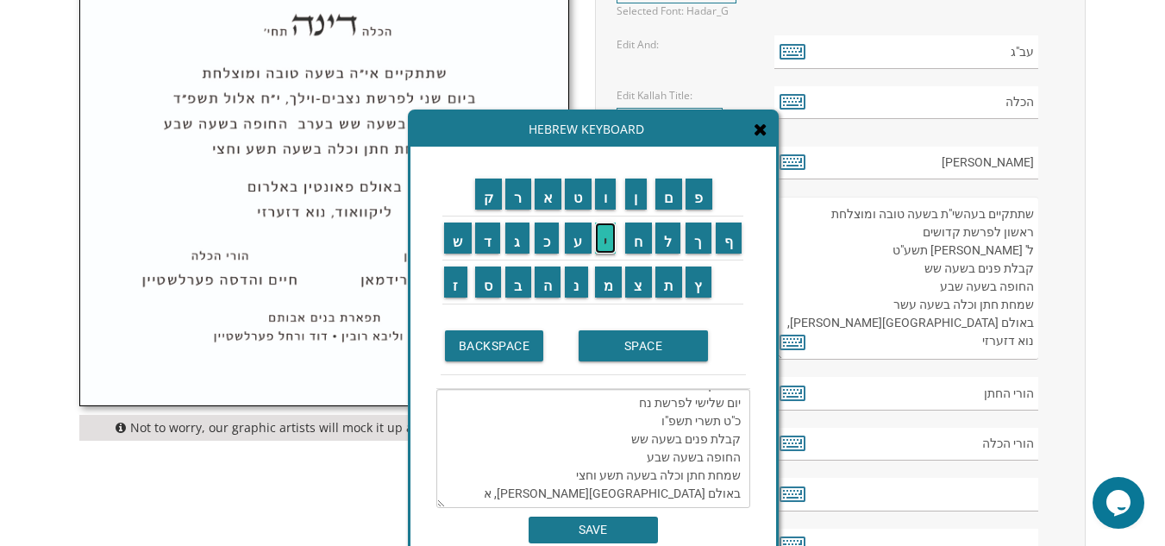
click at [608, 237] on input "י" at bounding box center [606, 237] width 22 height 31
click at [671, 234] on input "ל" at bounding box center [668, 237] width 26 height 31
click at [609, 245] on input "י" at bounding box center [606, 237] width 22 height 31
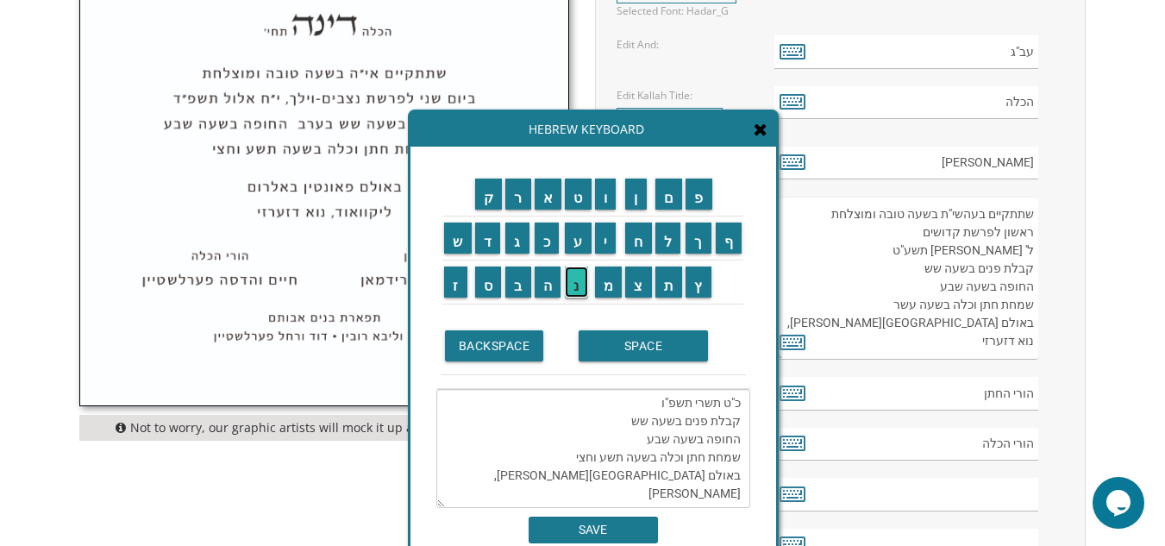
click at [569, 283] on input "נ" at bounding box center [576, 281] width 23 height 31
click at [610, 196] on input "ו" at bounding box center [606, 193] width 22 height 31
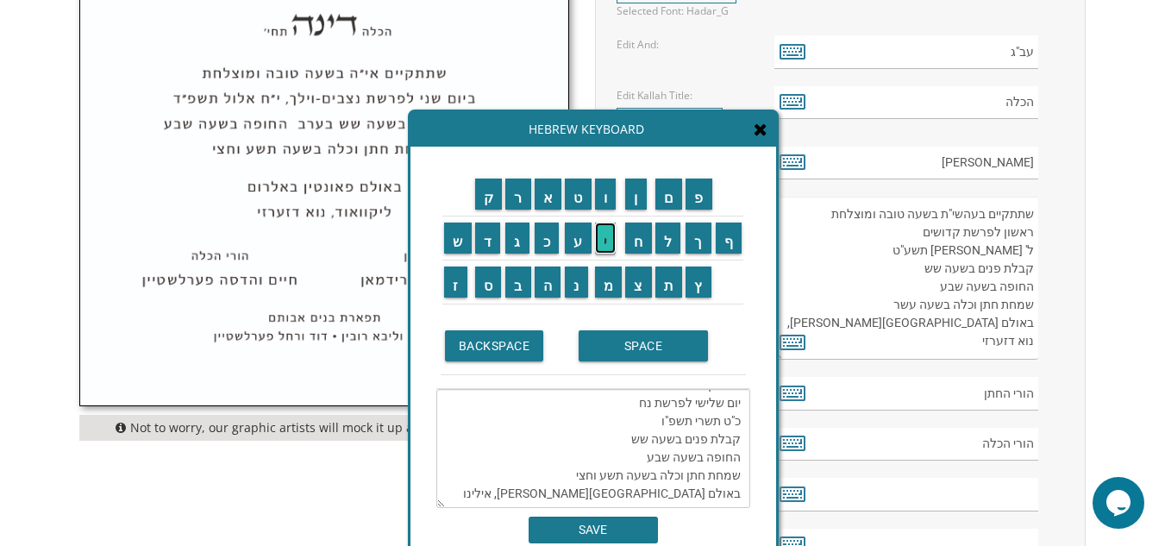
click at [604, 240] on input "י" at bounding box center [606, 237] width 22 height 31
type textarea "שתתקיים בעהשי"ת בשעה טובה ומוצלחת יום שלישי לפרשת נח כ"ט תשרי תשפ"ו קבלת פנים ב…"
click at [607, 531] on input "SAVE" at bounding box center [592, 529] width 129 height 27
type textarea "שתתקיים בעהשי"ת בשעה טובה ומוצלחת יום שלישי לפרשת נח כ"ט תשרי תשפ"ו קבלת פנים ב…"
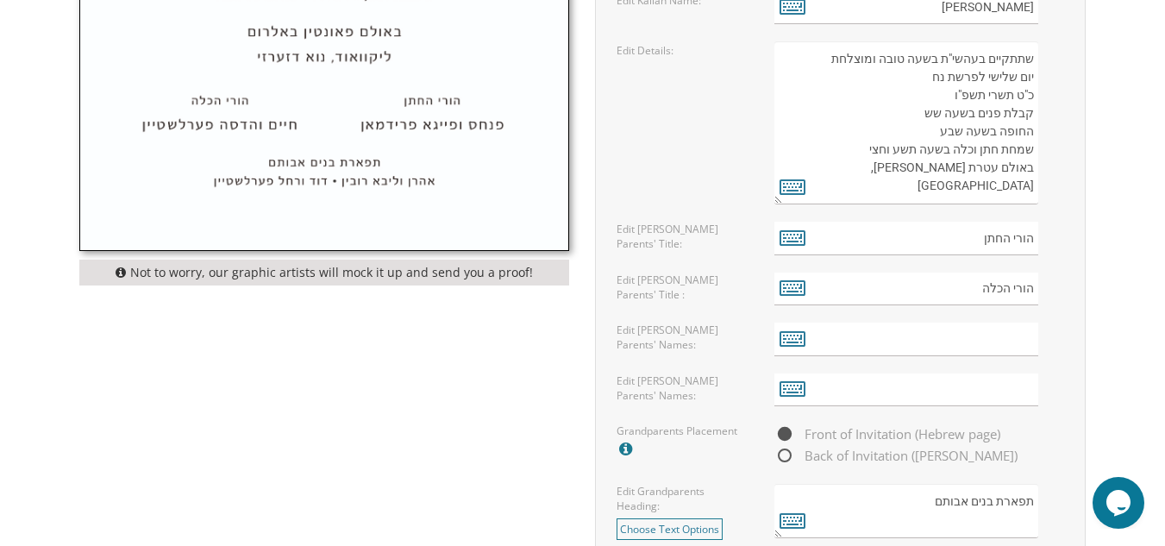
scroll to position [1117, 0]
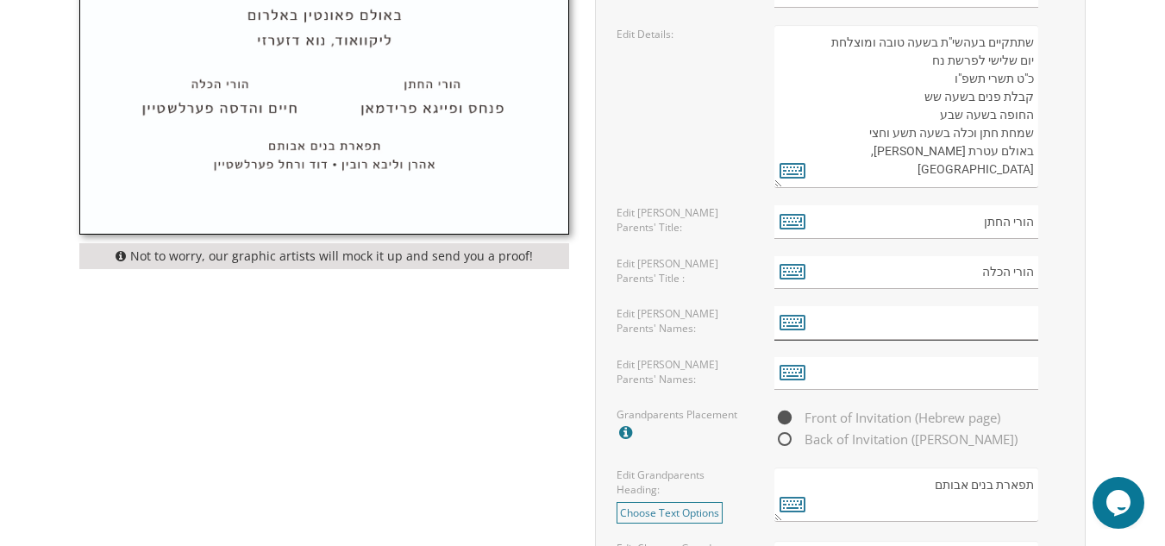
click at [1030, 323] on input "text" at bounding box center [906, 323] width 264 height 34
click at [795, 323] on icon at bounding box center [792, 321] width 26 height 24
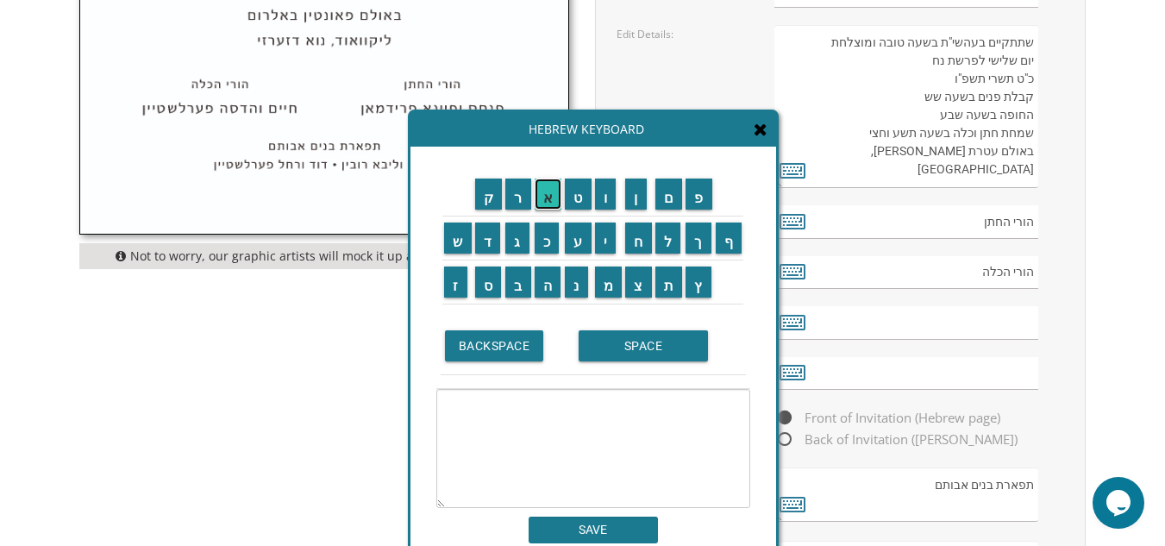
click at [551, 197] on input "א" at bounding box center [548, 193] width 28 height 31
click at [510, 279] on input "ב" at bounding box center [518, 281] width 26 height 31
click at [522, 190] on input "ר" at bounding box center [518, 193] width 26 height 31
click at [543, 278] on input "ה" at bounding box center [547, 281] width 27 height 31
click at [673, 193] on input "ם" at bounding box center [669, 193] width 28 height 31
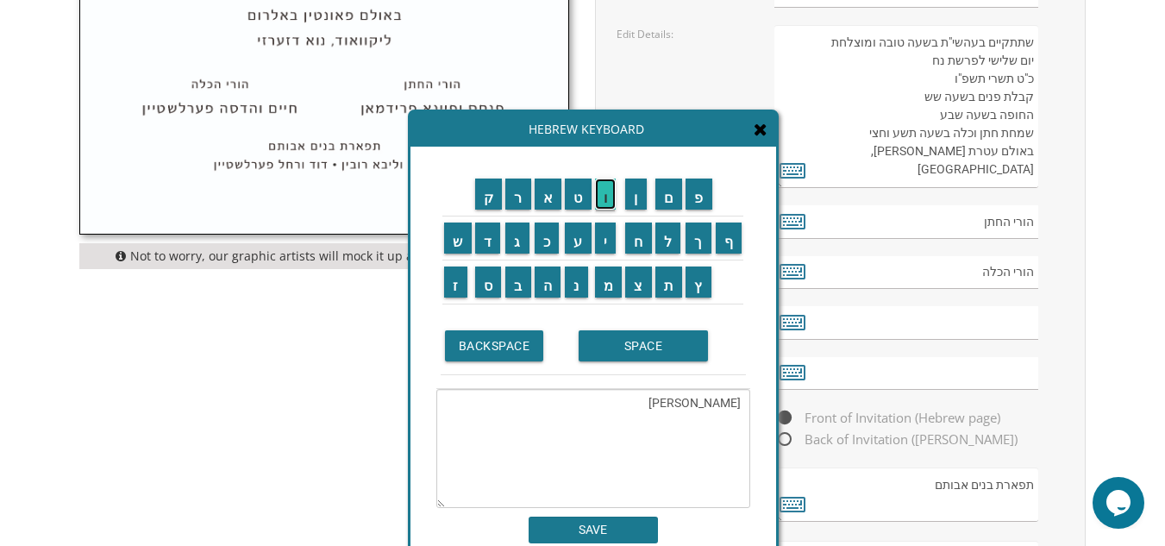
click at [609, 184] on input "ו" at bounding box center [606, 193] width 22 height 31
click at [646, 236] on input "ח" at bounding box center [638, 237] width 27 height 31
click at [584, 283] on input "נ" at bounding box center [576, 281] width 23 height 31
click at [546, 280] on input "ה" at bounding box center [547, 281] width 27 height 31
click at [551, 191] on input "א" at bounding box center [548, 193] width 28 height 31
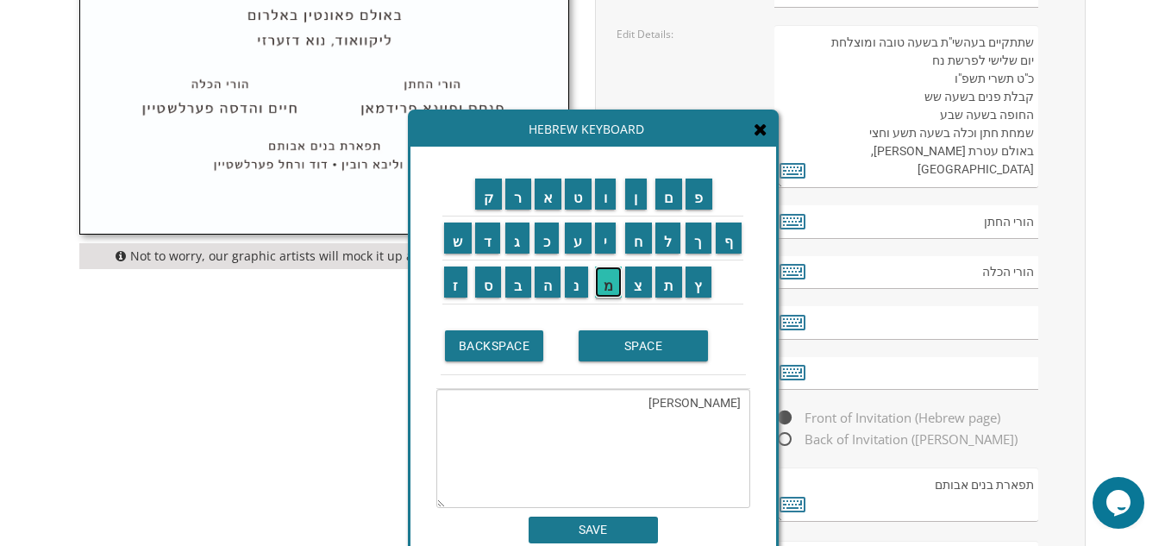
click at [613, 282] on input "מ" at bounding box center [609, 281] width 28 height 31
click at [515, 202] on input "ר" at bounding box center [518, 193] width 26 height 31
click at [578, 197] on input "ט" at bounding box center [578, 193] width 27 height 31
type textarea "אברהם וחנה אמרט"
click at [606, 521] on input "SAVE" at bounding box center [592, 529] width 129 height 27
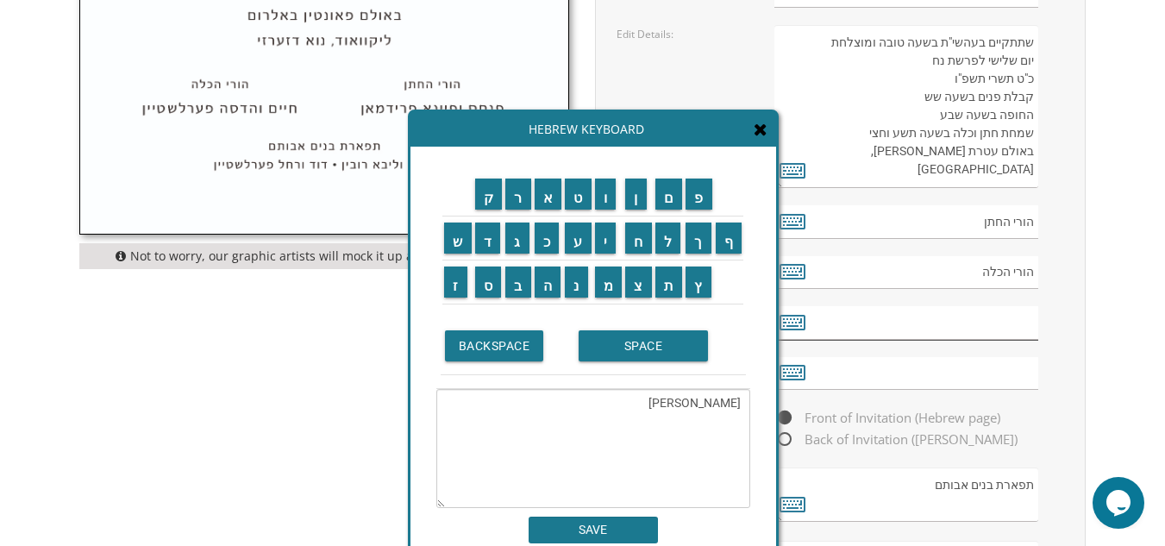
type input "אברהם וחנה אמרט"
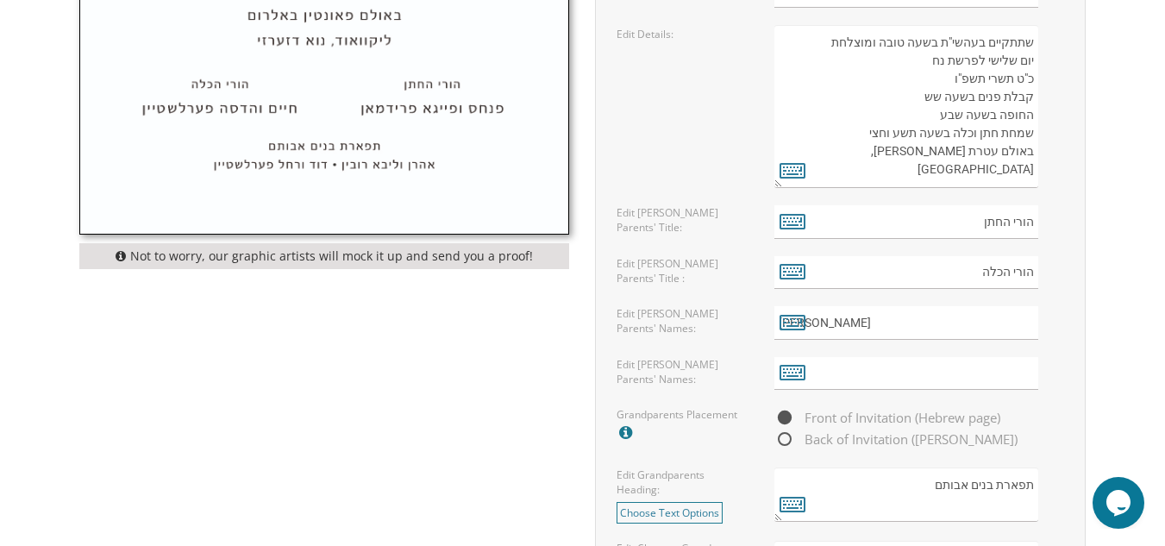
click at [606, 520] on div "Edit Grandparents Heading: Choose Text Options תפארת בנים אבותם select עטרת זקנ…" at bounding box center [682, 495] width 158 height 56
click at [956, 372] on input "text" at bounding box center [906, 374] width 264 height 34
click at [801, 372] on icon at bounding box center [792, 371] width 26 height 24
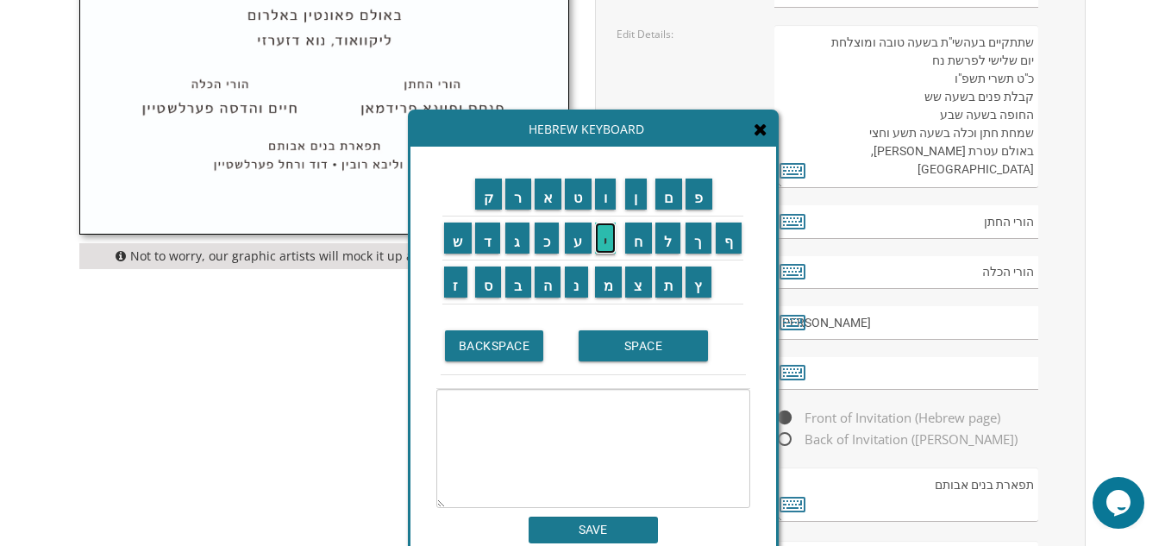
click at [603, 240] on input "י" at bounding box center [606, 237] width 22 height 31
click at [547, 280] on input "ה" at bounding box center [547, 281] width 27 height 31
click at [444, 240] on input "ש" at bounding box center [458, 237] width 28 height 31
click at [575, 228] on input "ע" at bounding box center [578, 237] width 27 height 31
click at [645, 345] on input "SPACE" at bounding box center [642, 345] width 129 height 31
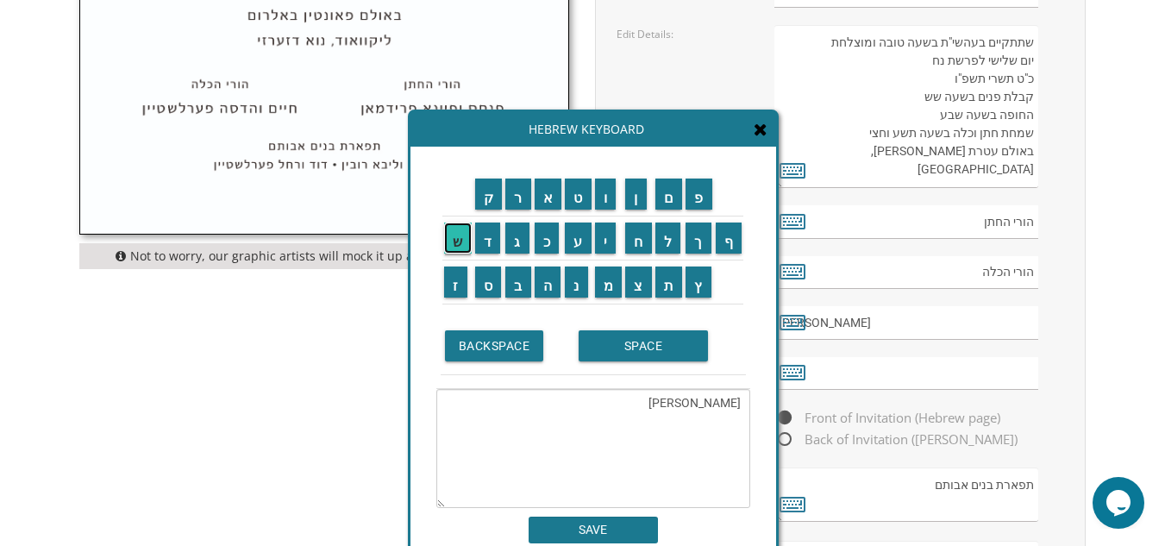
click at [455, 242] on input "ש" at bounding box center [458, 237] width 28 height 31
click at [609, 284] on input "מ" at bounding box center [609, 281] width 28 height 31
click at [609, 199] on input "ו" at bounding box center [606, 193] width 22 height 31
click at [547, 195] on input "א" at bounding box center [548, 193] width 28 height 31
click at [669, 241] on input "ל" at bounding box center [668, 237] width 26 height 31
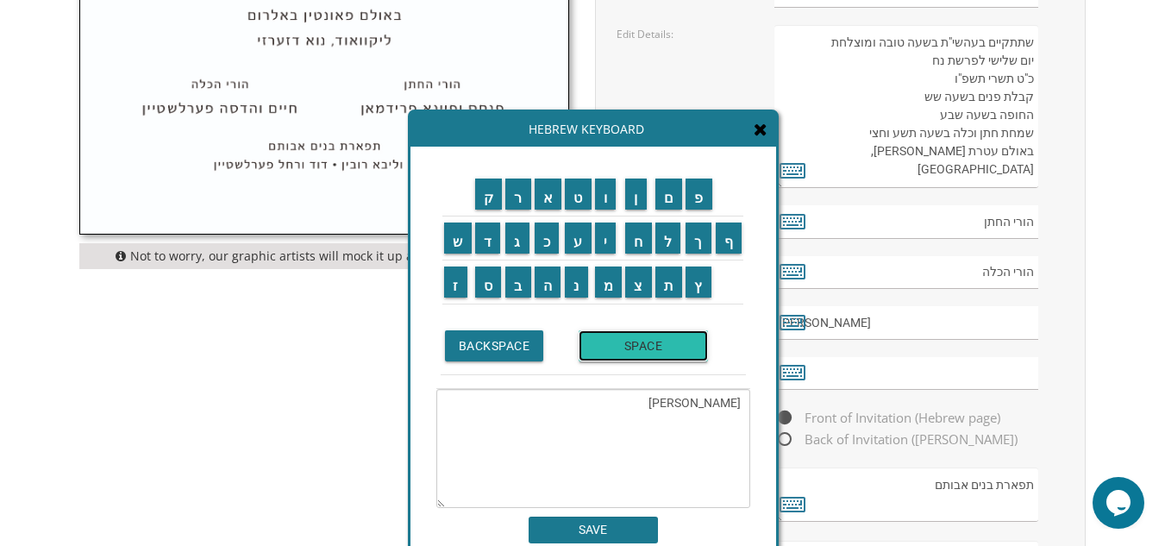
click at [658, 355] on input "SPACE" at bounding box center [642, 345] width 129 height 31
click at [603, 193] on input "ו" at bounding box center [606, 193] width 22 height 31
click at [464, 241] on input "ש" at bounding box center [458, 237] width 28 height 31
click at [606, 239] on input "י" at bounding box center [606, 237] width 22 height 31
click at [519, 191] on input "ר" at bounding box center [518, 193] width 26 height 31
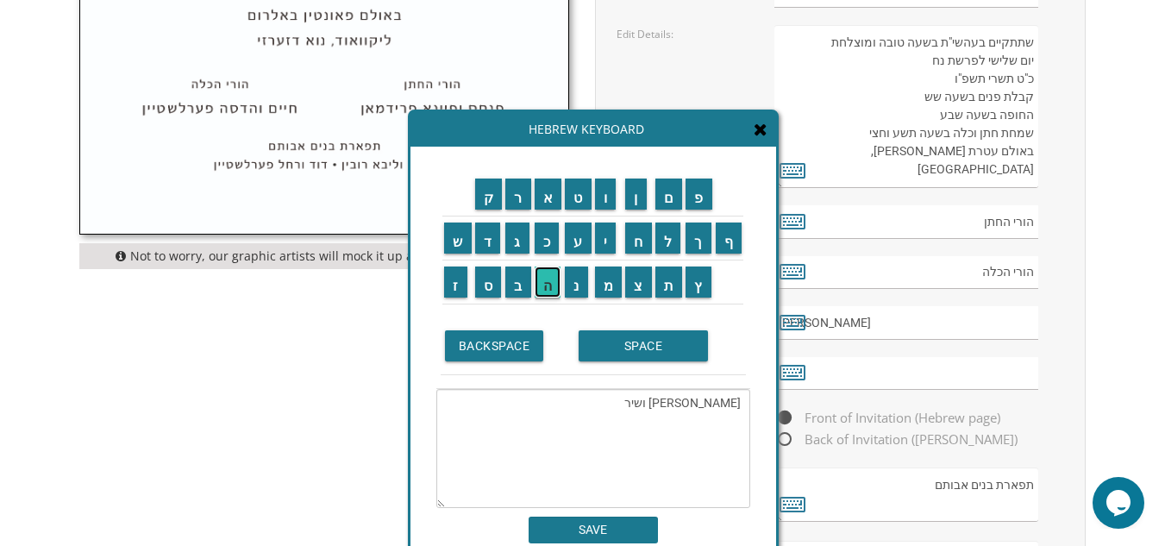
click at [547, 280] on input "ה" at bounding box center [547, 281] width 27 height 31
click at [607, 350] on input "SPACE" at bounding box center [642, 345] width 129 height 31
click at [517, 289] on input "ב" at bounding box center [518, 281] width 26 height 31
click at [576, 234] on input "ע" at bounding box center [578, 237] width 27 height 31
click at [515, 196] on input "ר" at bounding box center [518, 193] width 26 height 31
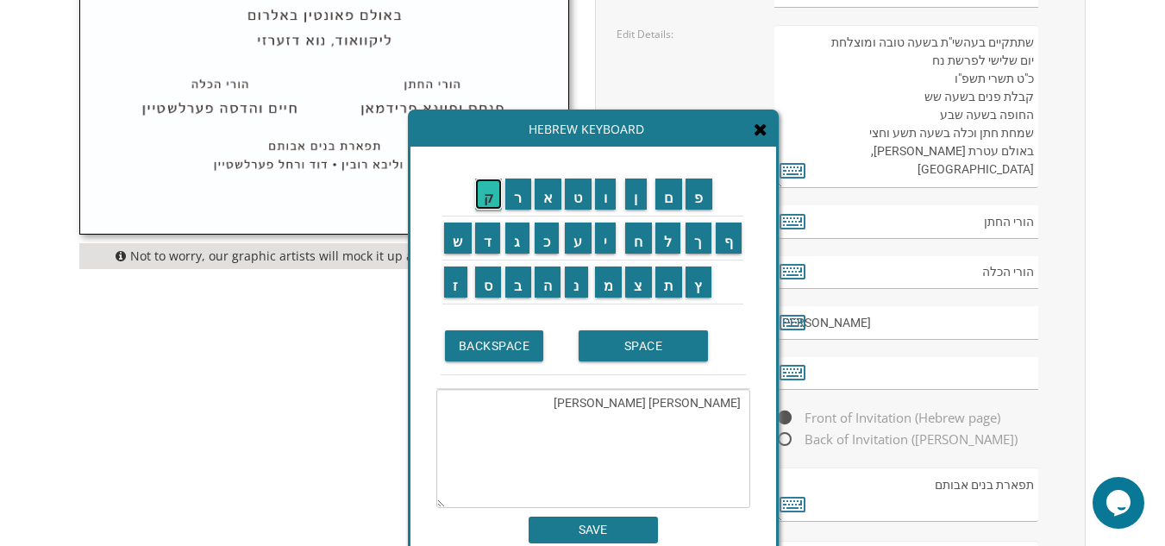
click at [483, 191] on input "ק" at bounding box center [489, 193] width 28 height 31
click at [553, 194] on input "א" at bounding box center [548, 193] width 28 height 31
click at [605, 196] on input "ו" at bounding box center [606, 193] width 22 height 31
click at [603, 238] on input "י" at bounding box center [606, 237] width 22 height 31
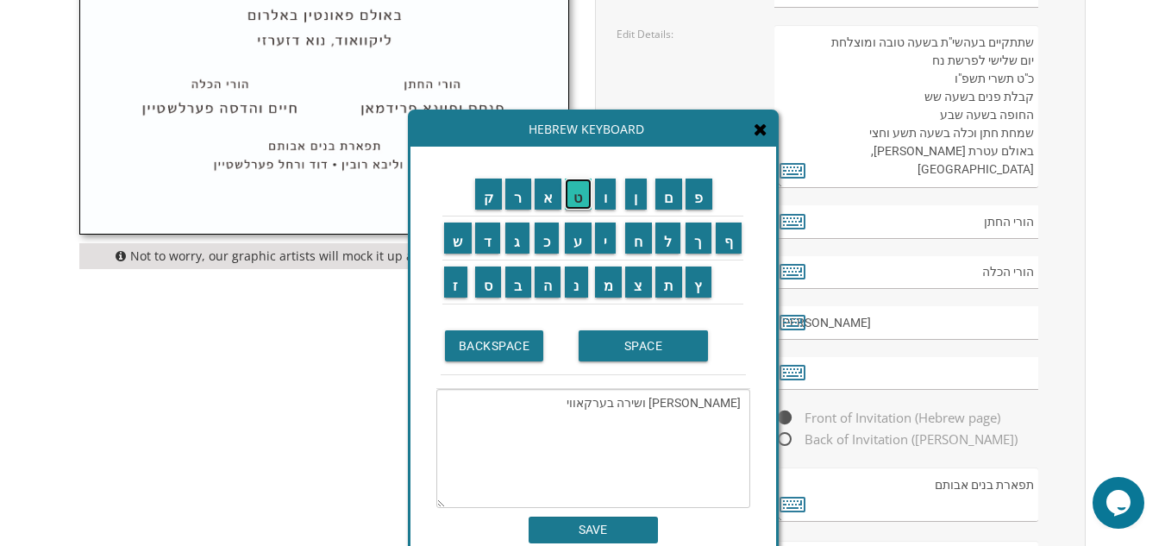
click at [573, 197] on input "ט" at bounding box center [578, 193] width 27 height 31
click at [455, 243] on input "ש" at bounding box center [458, 237] width 28 height 31
type textarea "יהשע שמואל ושירה בערקאוויטש"
click at [630, 535] on input "SAVE" at bounding box center [592, 529] width 129 height 27
type input "יהשע שמואל ושירה בערקאוויטש"
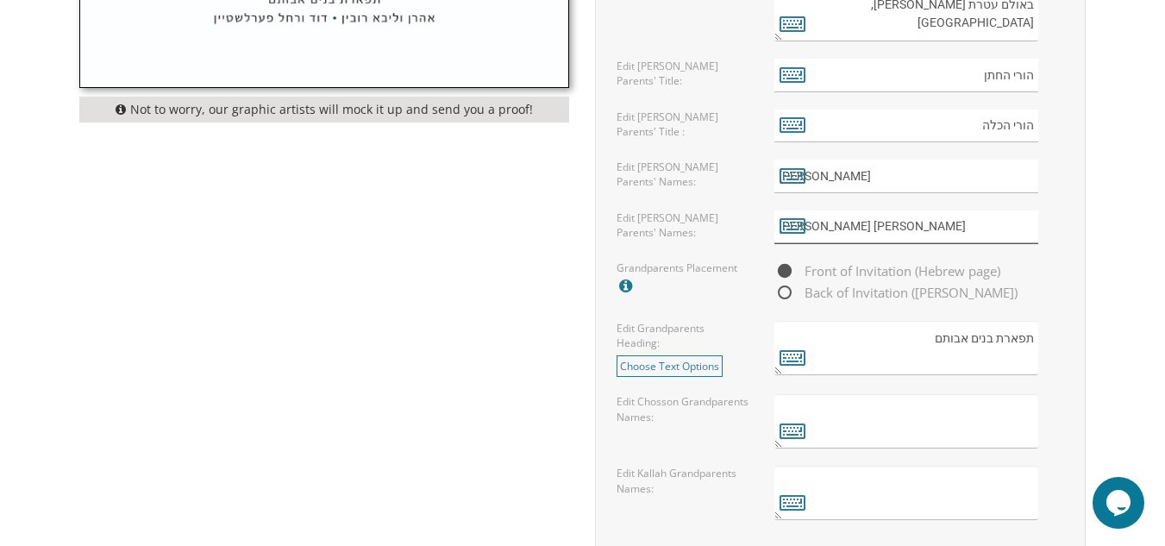
scroll to position [1276, 0]
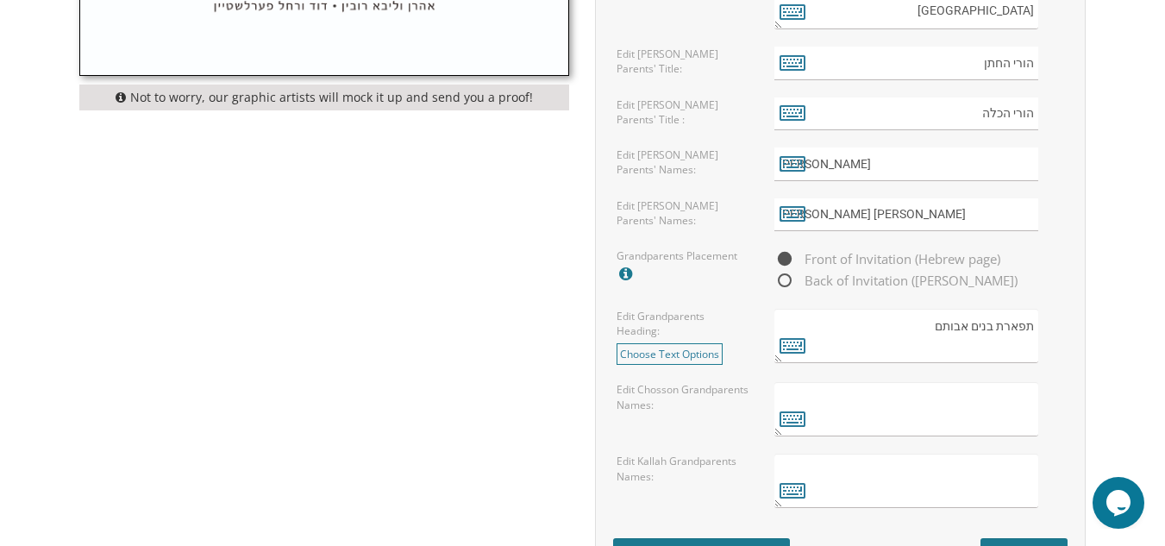
click at [943, 409] on textarea at bounding box center [906, 409] width 264 height 54
click at [796, 417] on icon at bounding box center [792, 418] width 26 height 24
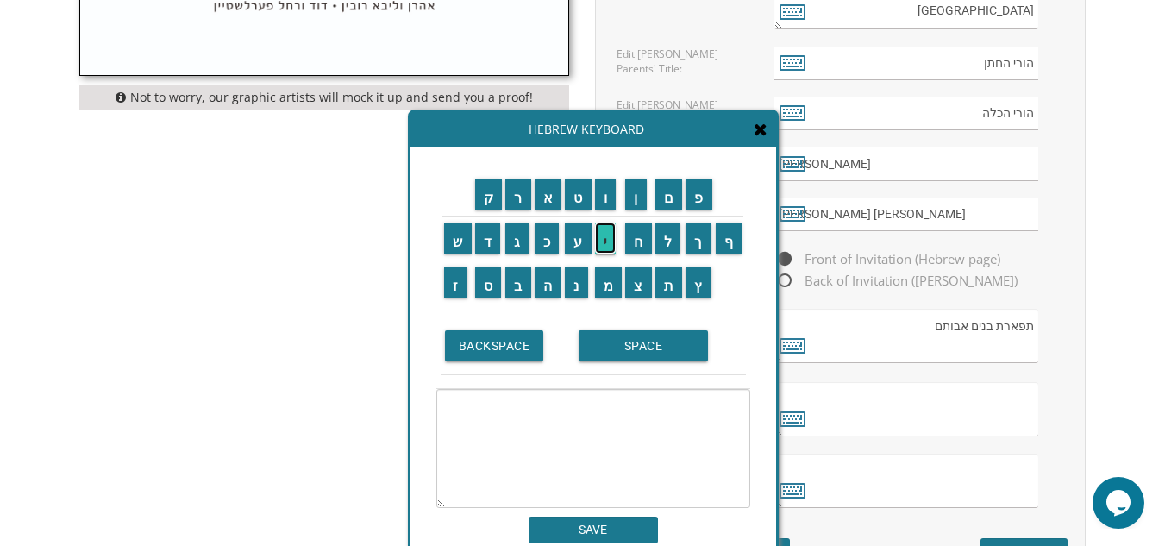
click at [599, 241] on input "י" at bounding box center [606, 237] width 22 height 31
click at [570, 235] on input "ע" at bounding box center [578, 237] width 27 height 31
click at [483, 188] on input "ק" at bounding box center [489, 193] width 28 height 31
click at [519, 281] on input "ב" at bounding box center [518, 281] width 26 height 31
click at [613, 345] on input "SPACE" at bounding box center [642, 345] width 129 height 31
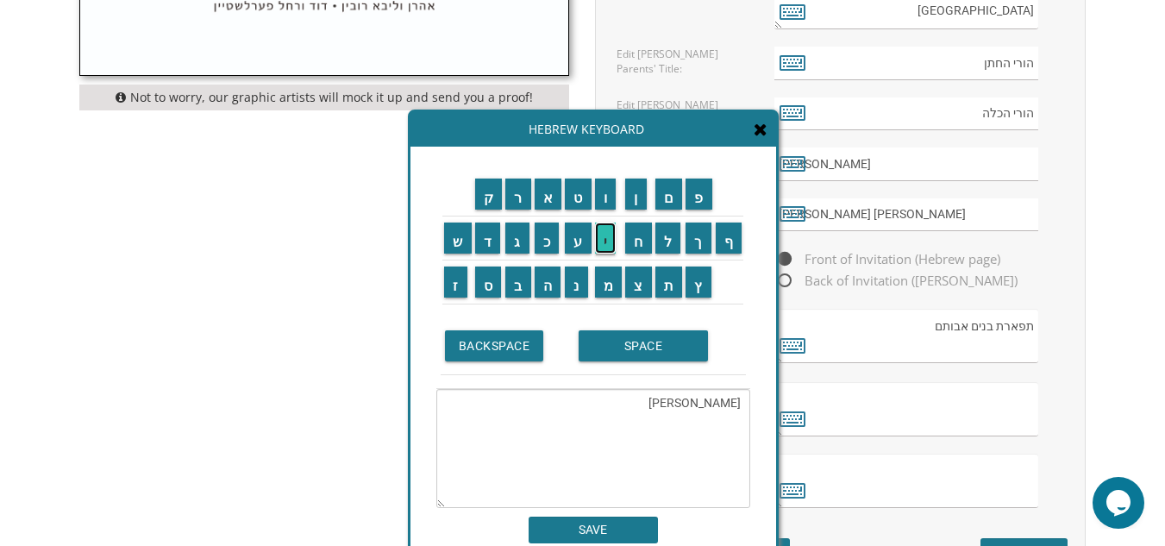
click at [603, 233] on input "י" at bounding box center [606, 237] width 22 height 31
click at [644, 280] on input "צ" at bounding box center [638, 281] width 27 height 31
click at [647, 239] on input "ח" at bounding box center [638, 237] width 27 height 31
click at [491, 184] on input "ק" at bounding box center [489, 193] width 28 height 31
click at [603, 189] on input "ו" at bounding box center [606, 193] width 22 height 31
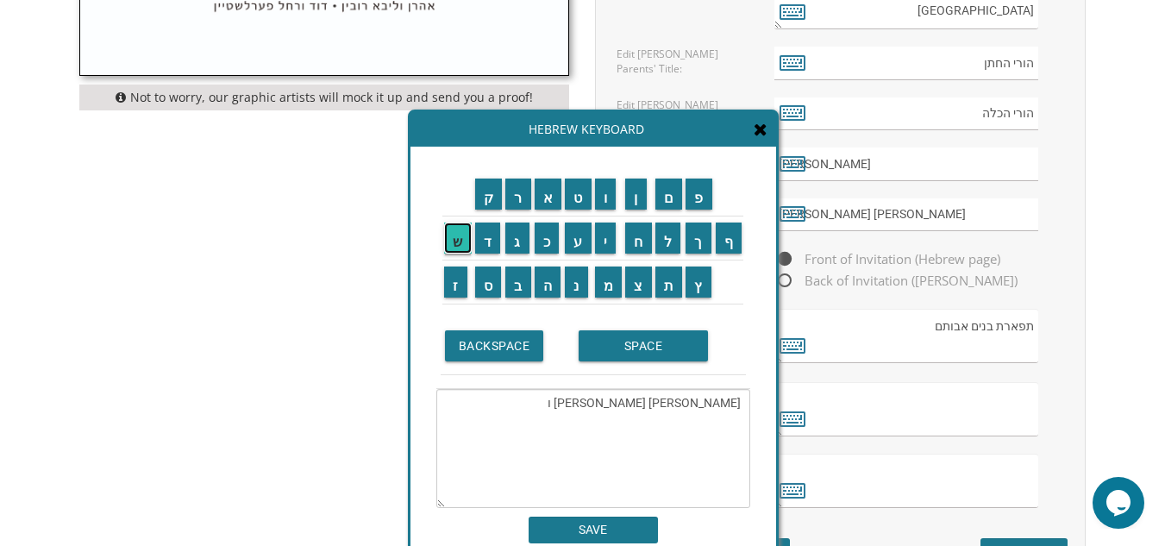
click at [456, 234] on input "ש" at bounding box center [458, 237] width 28 height 31
click at [511, 190] on input "ר" at bounding box center [518, 193] width 26 height 31
click at [545, 290] on input "ה" at bounding box center [547, 281] width 27 height 31
click at [606, 350] on input "SPACE" at bounding box center [642, 345] width 129 height 31
click at [509, 242] on input "ג" at bounding box center [517, 237] width 24 height 31
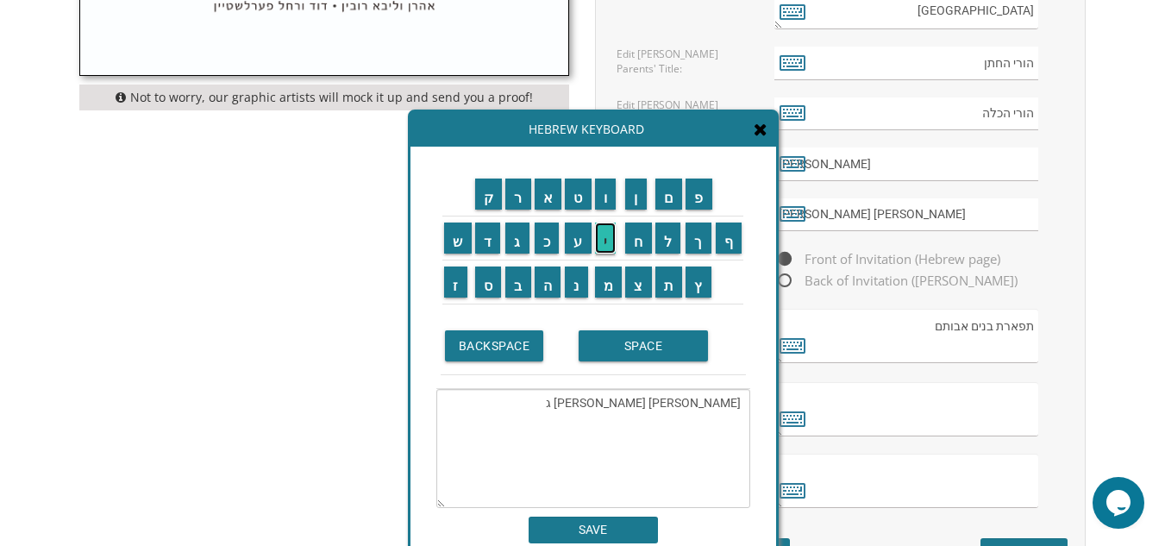
click at [608, 239] on input "י" at bounding box center [606, 237] width 22 height 31
click at [575, 195] on input "ט" at bounding box center [578, 193] width 27 height 31
click at [664, 243] on input "ל" at bounding box center [668, 237] width 26 height 31
click at [684, 357] on input "SPACE" at bounding box center [642, 345] width 129 height 31
click at [547, 195] on input "א" at bounding box center [548, 193] width 28 height 31
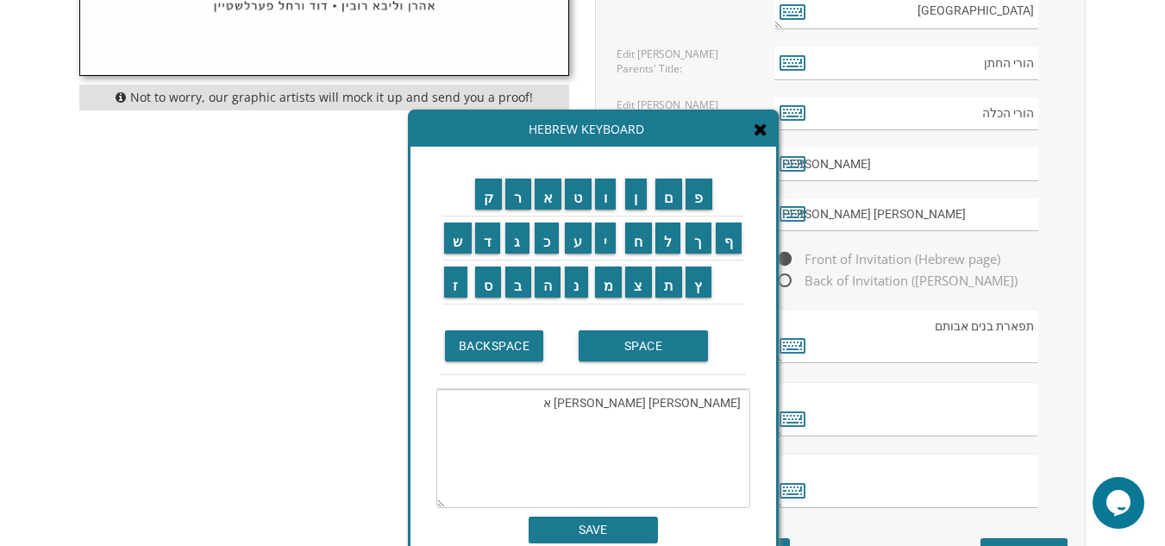
click at [608, 297] on td "מ" at bounding box center [608, 281] width 31 height 44
click at [515, 190] on input "ר" at bounding box center [518, 193] width 26 height 31
click at [576, 188] on input "ט" at bounding box center [578, 193] width 27 height 31
click at [615, 403] on textarea "יעקב יצחק ושרה גיטל ארט" at bounding box center [593, 448] width 314 height 119
click at [608, 286] on input "מ" at bounding box center [609, 281] width 28 height 31
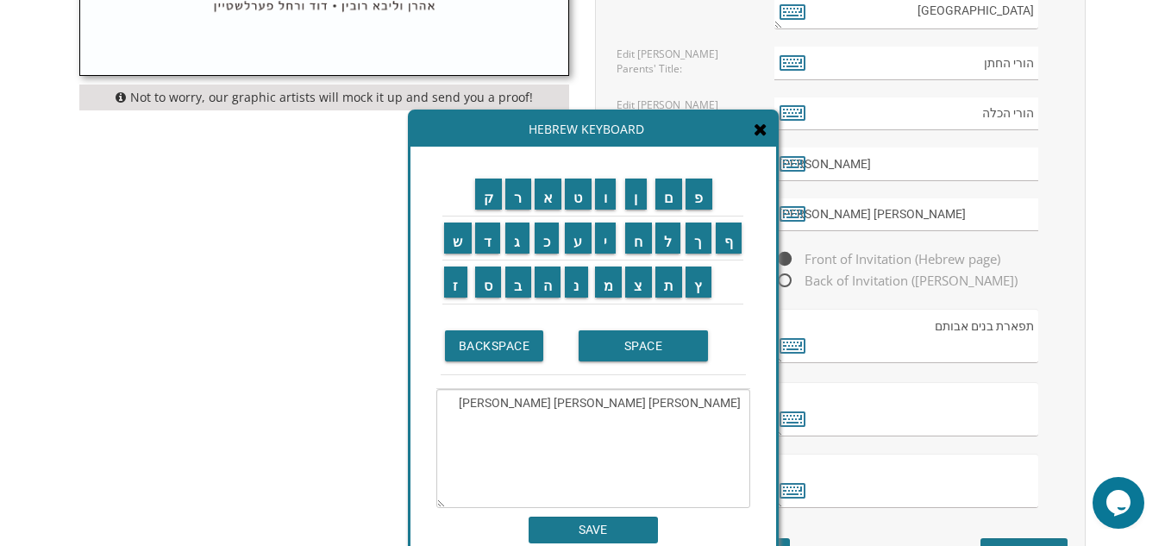
click at [594, 407] on textarea "יעקב יצחק ושרה גיטל אמרט" at bounding box center [593, 448] width 314 height 119
click at [738, 420] on textarea "יעקב יצחק ושרה גיטל אמרט" at bounding box center [593, 448] width 314 height 119
click at [593, 403] on textarea "יעקב יצחק ושרה גיטל אמרט" at bounding box center [593, 448] width 314 height 119
click at [609, 243] on input "י" at bounding box center [606, 237] width 22 height 31
click at [458, 237] on input "ש" at bounding box center [458, 237] width 28 height 31
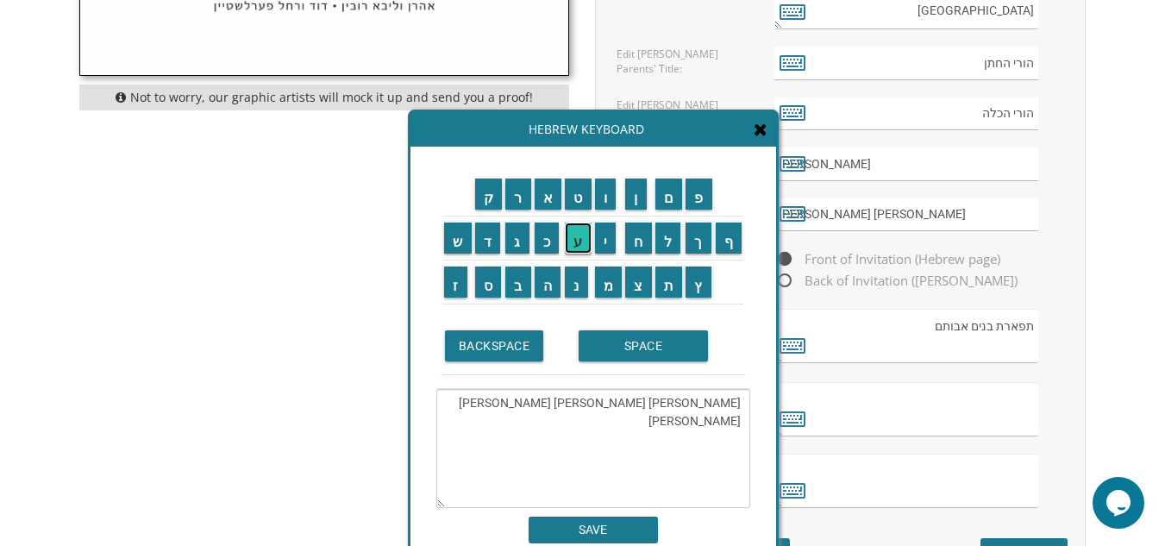
click at [578, 240] on input "ע" at bounding box center [578, 237] width 27 height 31
click at [551, 277] on input "ה" at bounding box center [547, 281] width 27 height 31
click at [604, 195] on input "ו" at bounding box center [606, 193] width 22 height 31
click at [664, 342] on input "SPACE" at bounding box center [642, 345] width 129 height 31
click at [609, 204] on input "ו" at bounding box center [606, 193] width 22 height 31
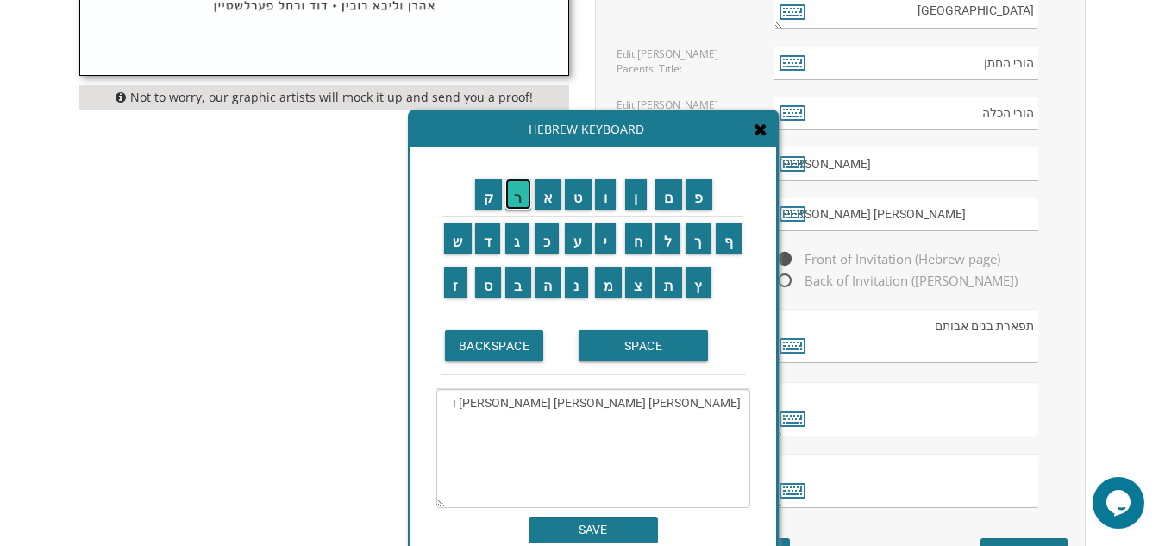
click at [518, 199] on input "ר" at bounding box center [518, 193] width 26 height 31
click at [605, 195] on input "ו" at bounding box center [606, 193] width 22 height 31
click at [451, 273] on input "ז" at bounding box center [455, 281] width 23 height 31
click at [547, 293] on input "ה" at bounding box center [547, 281] width 27 height 31
click at [699, 193] on input "פ" at bounding box center [698, 193] width 27 height 31
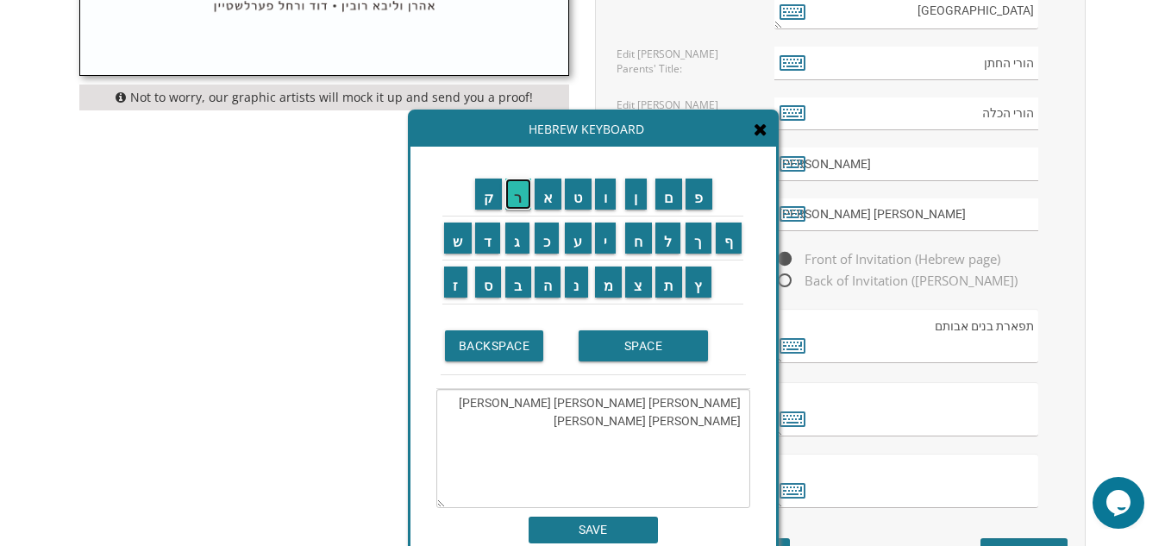
click at [515, 201] on input "ר" at bounding box center [518, 193] width 26 height 31
click at [609, 233] on input "י" at bounding box center [606, 237] width 22 height 31
click at [484, 234] on input "ד" at bounding box center [488, 237] width 26 height 31
click at [609, 290] on input "מ" at bounding box center [609, 281] width 28 height 31
click at [633, 189] on input "ן" at bounding box center [636, 193] width 22 height 31
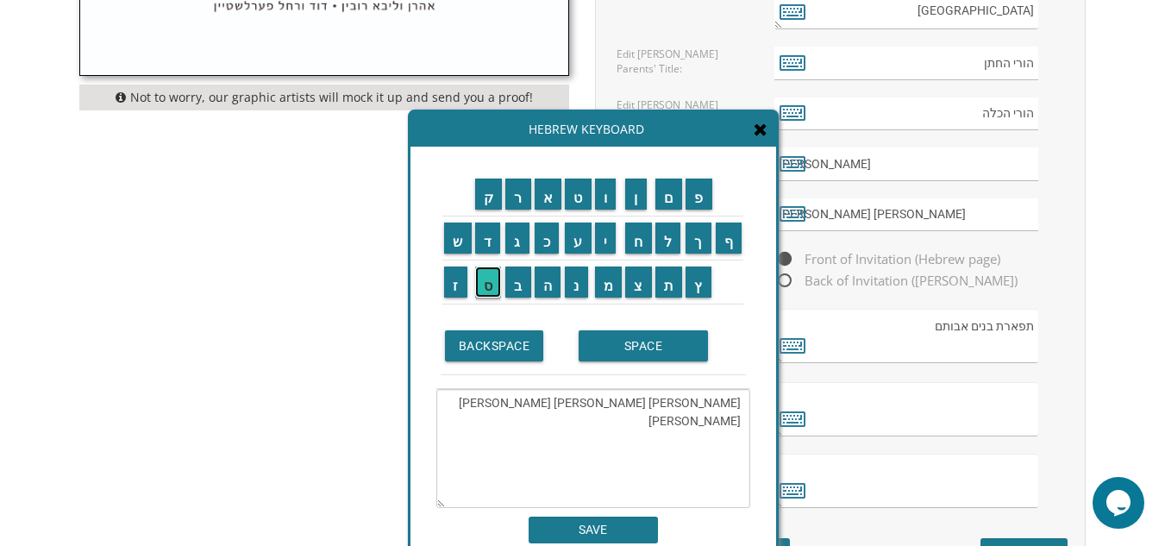
click at [492, 284] on input "ס" at bounding box center [488, 281] width 27 height 31
click at [604, 240] on input "י" at bounding box center [606, 237] width 22 height 31
click at [604, 284] on input "מ" at bounding box center [609, 281] width 28 height 31
click at [553, 285] on input "ה" at bounding box center [547, 281] width 27 height 31
click at [627, 347] on input "SPACE" at bounding box center [642, 345] width 129 height 31
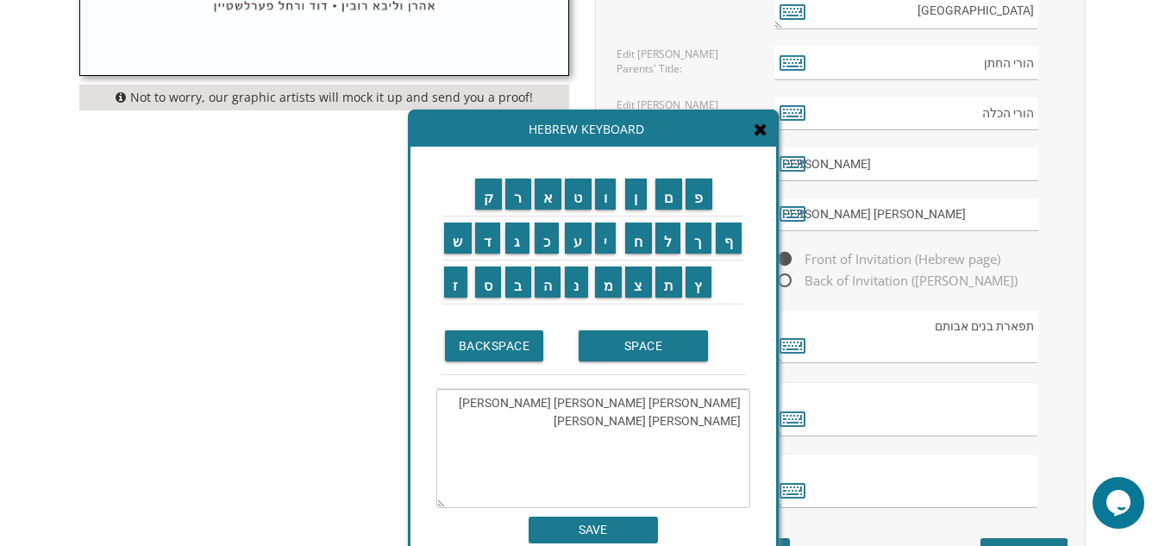
drag, startPoint x: 673, startPoint y: 421, endPoint x: 634, endPoint y: 420, distance: 39.7
click at [634, 420] on textarea "יעקב יצחק ושרה גיטל אמרט ישעהו ורוזה פרידמן סימה" at bounding box center [593, 448] width 314 height 119
click at [703, 439] on textarea "יעקב יצחק ושרה גיטל אמרט ישעהו ורוזה פרידמן סימה" at bounding box center [593, 448] width 314 height 119
paste textarea "פרידמן"
click at [711, 438] on textarea "יעקב יצחק ושרה גיטל אמרט ישעהו ורוזה פרידמן סימה פרידמן" at bounding box center [593, 448] width 314 height 119
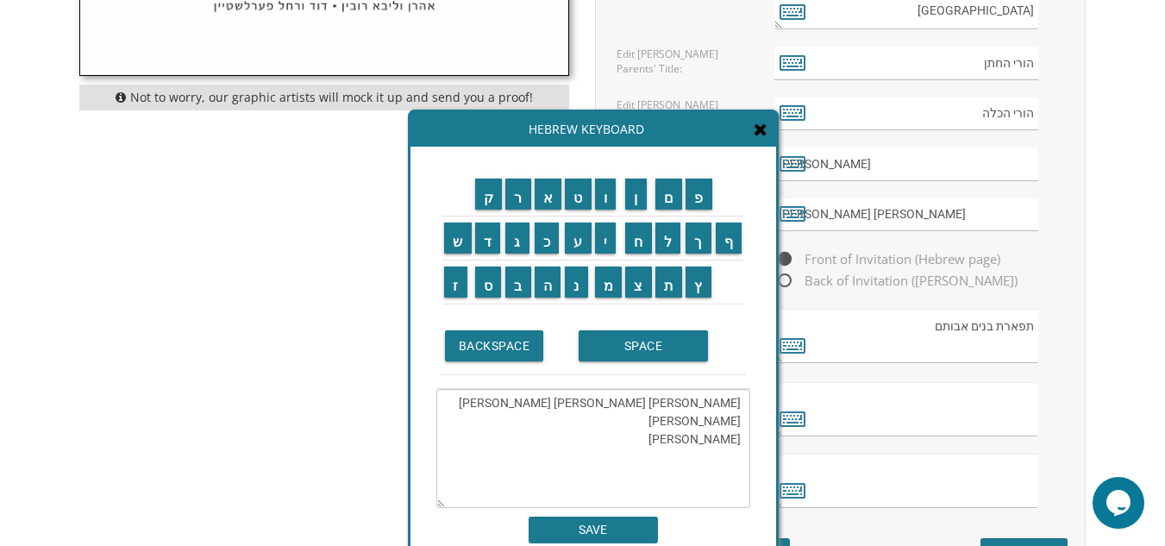
click at [662, 438] on textarea "יעקב יצחק ושרה גיטל אמרט ישעהו ורוזה פרידמן סימה פרידמן" at bounding box center [593, 448] width 314 height 119
click at [573, 241] on input "ע" at bounding box center [578, 237] width 27 height 31
click at [547, 285] on input "ה" at bounding box center [547, 281] width 27 height 31
click at [664, 440] on textarea "יעקב יצחק ושרה גיטל אמרט ישעהו ורוזה פרידמן סימה פרידמן עה" at bounding box center [593, 448] width 314 height 119
click at [666, 471] on textarea "יעקב יצחק ושרה גיטל אמרט ישעהו ורוזה פרידמן סימה פרידמן ע"ה" at bounding box center [593, 448] width 314 height 119
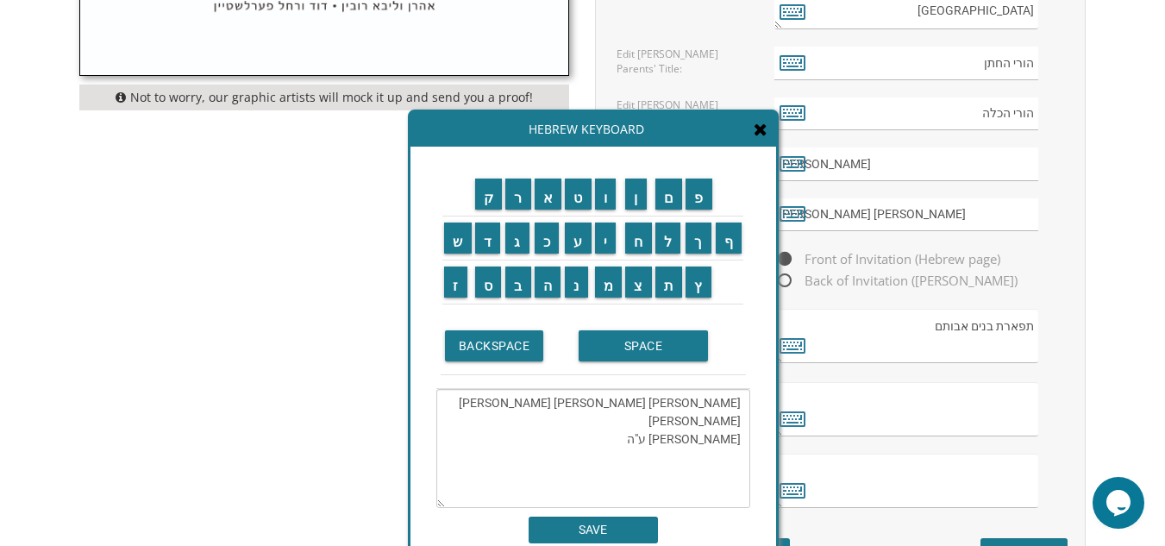
click at [712, 418] on textarea "יעקב יצחק ושרה גיטל אמרט ישעהו ורוזה פרידמן סימה פרידמן ע"ה" at bounding box center [593, 448] width 314 height 119
click at [717, 421] on textarea "יעקב יצחק ושרה גיטל אמרט ישעה ורוזה פרידמן סימה פרידמן ע"ה" at bounding box center [593, 448] width 314 height 119
click at [604, 241] on input "י" at bounding box center [606, 237] width 22 height 31
type textarea "יעקב יצחק ושרה גיטל אמרט ישעי'ה ורוזה פרידמן סימה פרידמן ע"ה"
click at [609, 526] on input "SAVE" at bounding box center [592, 529] width 129 height 27
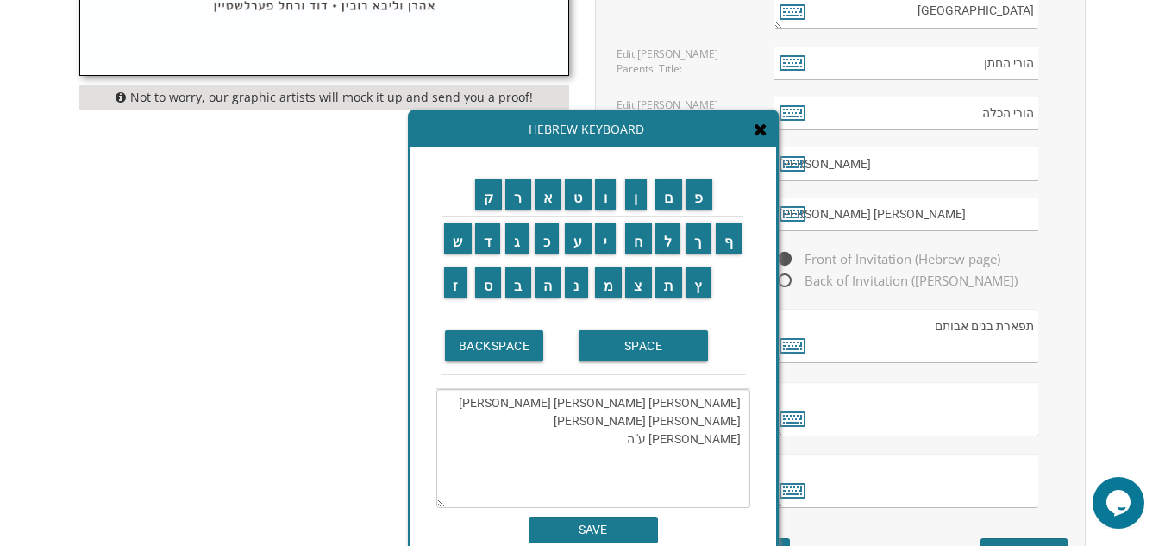
type textarea "יעקב יצחק ושרה גיטל אמרט ישעי'ה ורוזה פרידמן סימה פרידמן ע"ה"
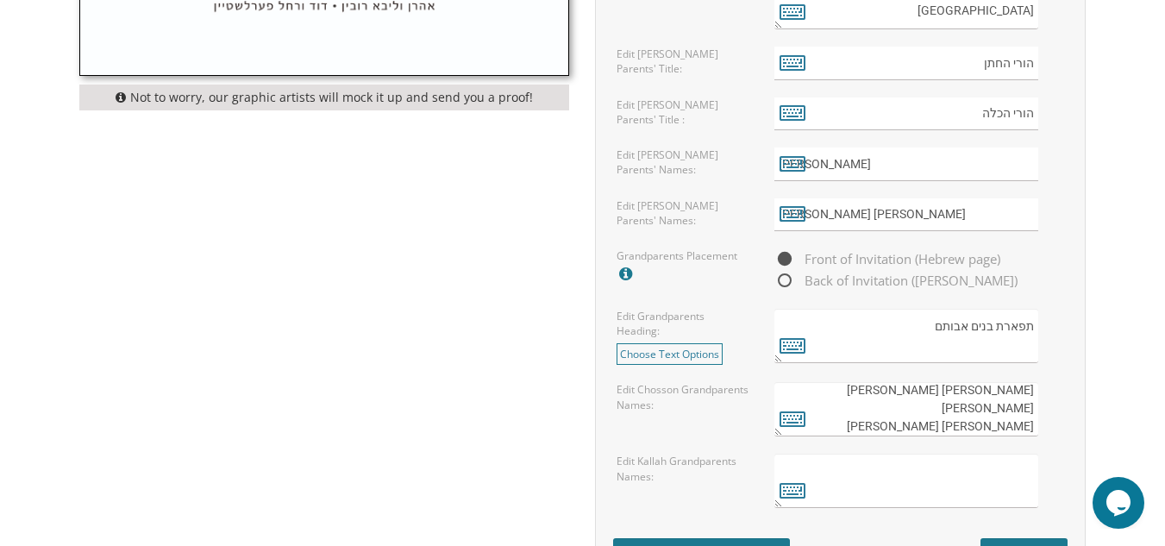
click at [860, 484] on textarea at bounding box center [906, 480] width 264 height 54
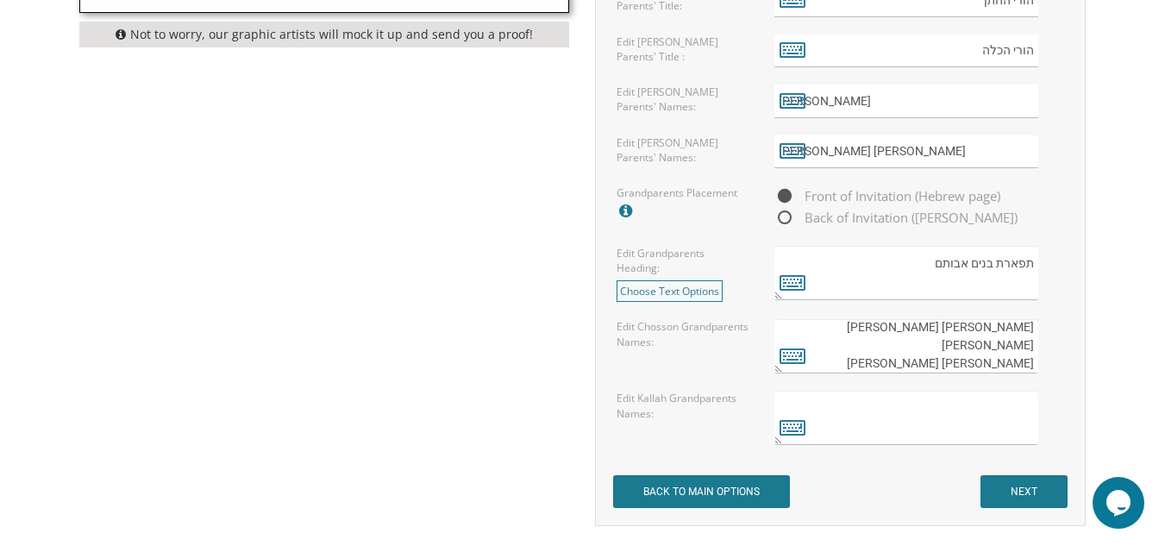
scroll to position [1377, 0]
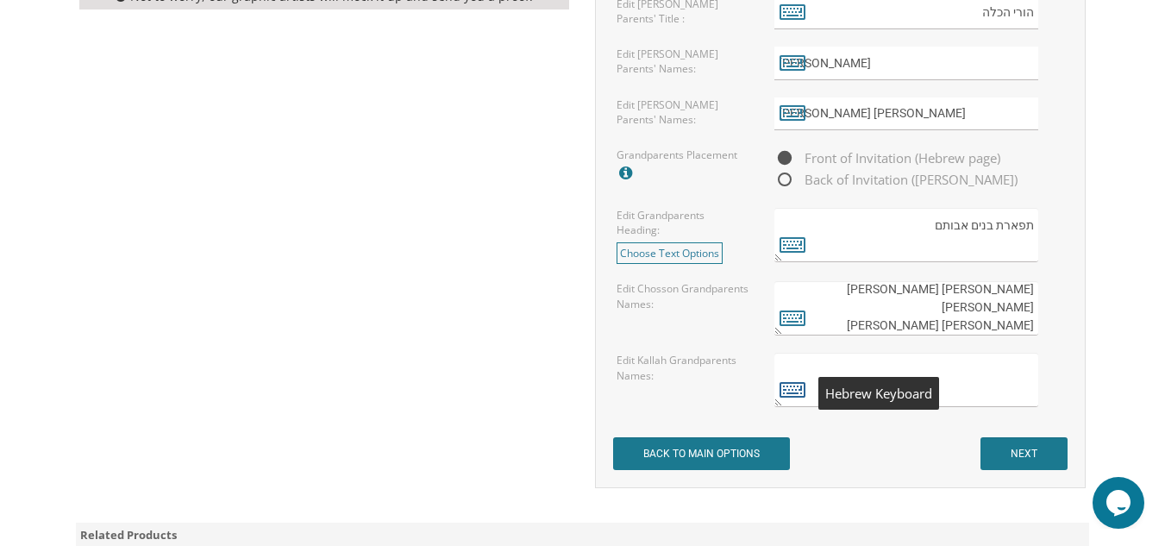
click at [799, 389] on icon at bounding box center [792, 389] width 26 height 24
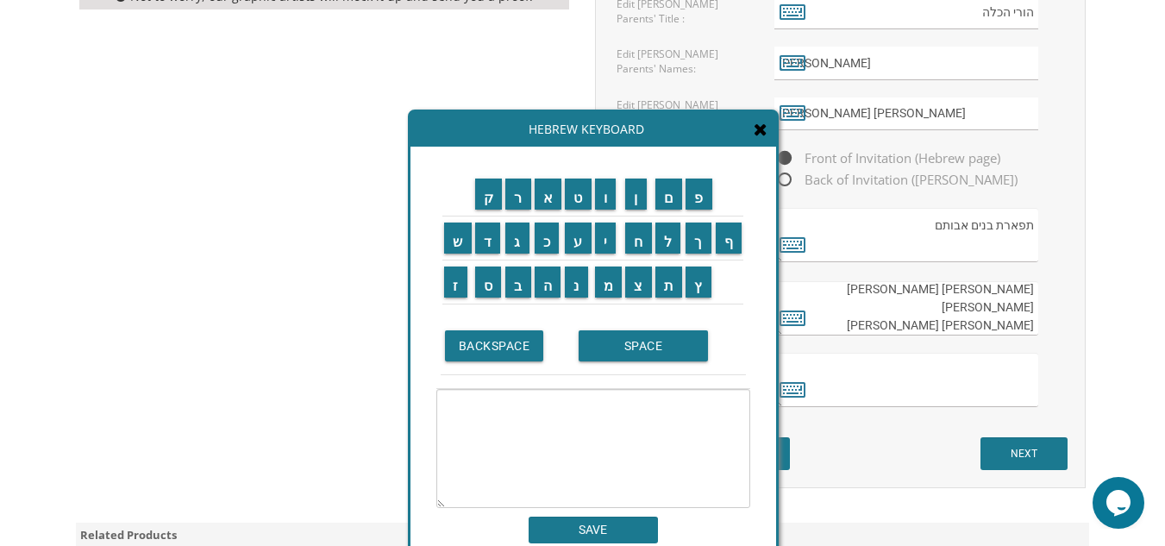
click at [703, 424] on textarea at bounding box center [593, 448] width 314 height 119
click at [609, 246] on input "י" at bounding box center [606, 237] width 22 height 31
click at [450, 240] on input "ש" at bounding box center [458, 237] width 28 height 31
click at [516, 194] on input "ר" at bounding box center [518, 193] width 26 height 31
click at [549, 197] on input "א" at bounding box center [548, 193] width 28 height 31
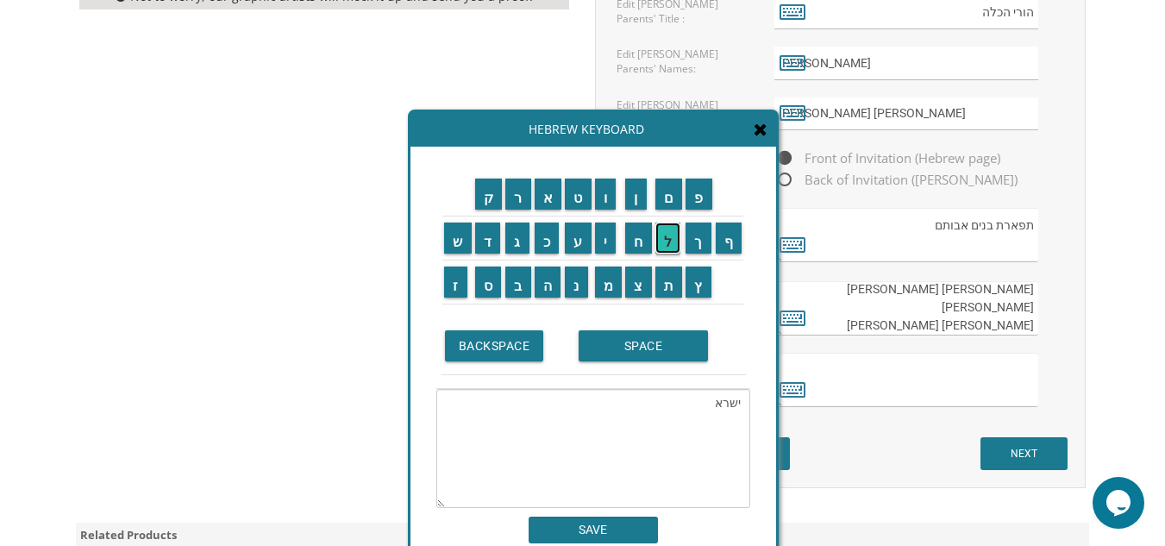
click at [665, 235] on input "ל" at bounding box center [668, 237] width 26 height 31
click at [634, 345] on input "SPACE" at bounding box center [642, 345] width 129 height 31
click at [539, 190] on input "א" at bounding box center [548, 193] width 28 height 31
click at [544, 289] on input "ה" at bounding box center [547, 281] width 27 height 31
click at [512, 189] on input "ר" at bounding box center [518, 193] width 26 height 31
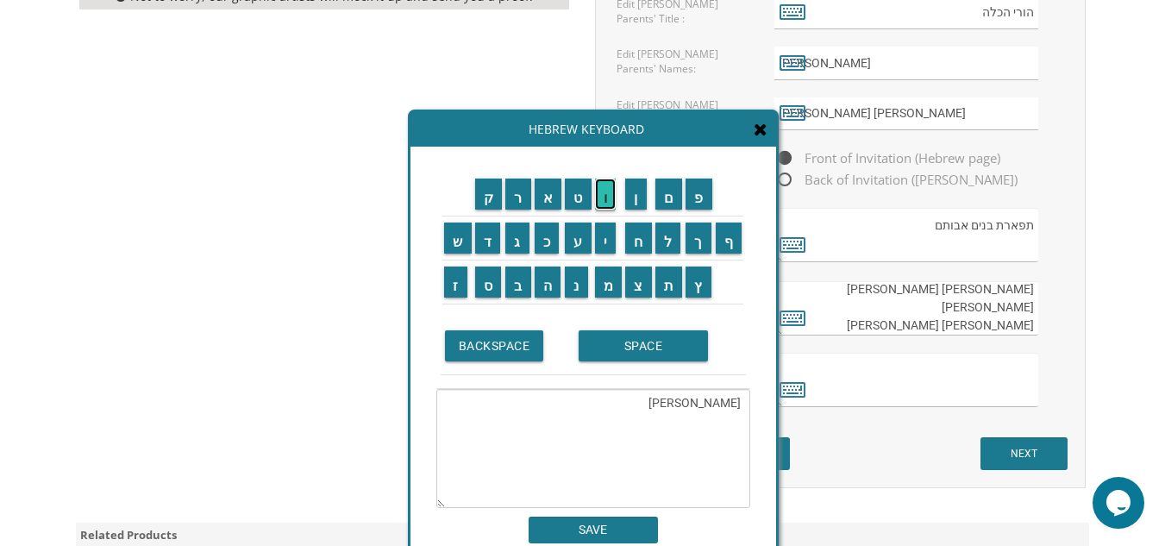
click at [606, 197] on input "ו" at bounding box center [606, 193] width 22 height 31
click at [634, 199] on input "ן" at bounding box center [636, 193] width 22 height 31
click at [628, 355] on input "SPACE" at bounding box center [642, 345] width 129 height 31
click at [515, 284] on input "ב" at bounding box center [518, 281] width 26 height 31
click at [576, 244] on input "ע" at bounding box center [578, 237] width 27 height 31
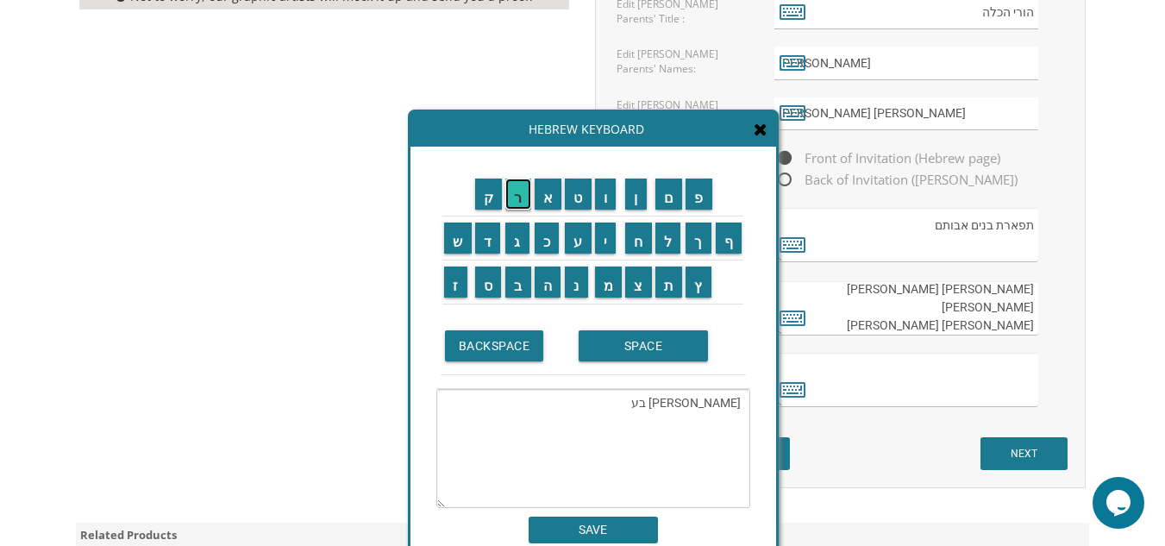
click at [515, 201] on input "ר" at bounding box center [518, 193] width 26 height 31
click at [486, 197] on input "ק" at bounding box center [489, 193] width 28 height 31
click at [551, 190] on input "א" at bounding box center [548, 193] width 28 height 31
click at [604, 199] on input "ו" at bounding box center [606, 193] width 22 height 31
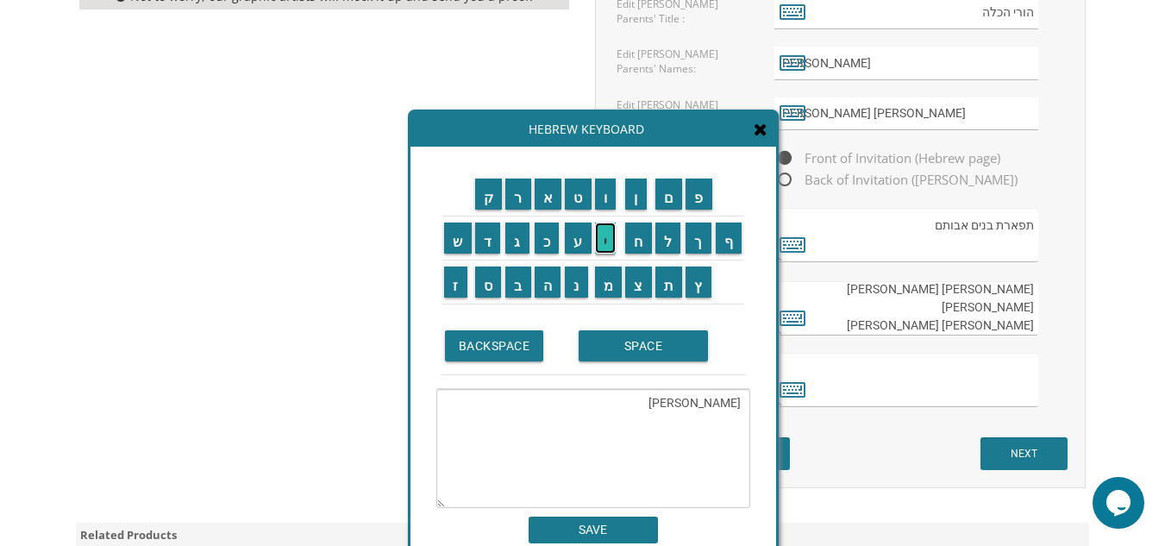
click at [602, 237] on input "י" at bounding box center [606, 237] width 22 height 31
click at [580, 200] on input "ט" at bounding box center [578, 193] width 27 height 31
click at [444, 238] on input "ש" at bounding box center [458, 237] width 28 height 31
click at [623, 351] on input "SPACE" at bounding box center [642, 345] width 129 height 31
click at [518, 243] on input "ג" at bounding box center [517, 237] width 24 height 31
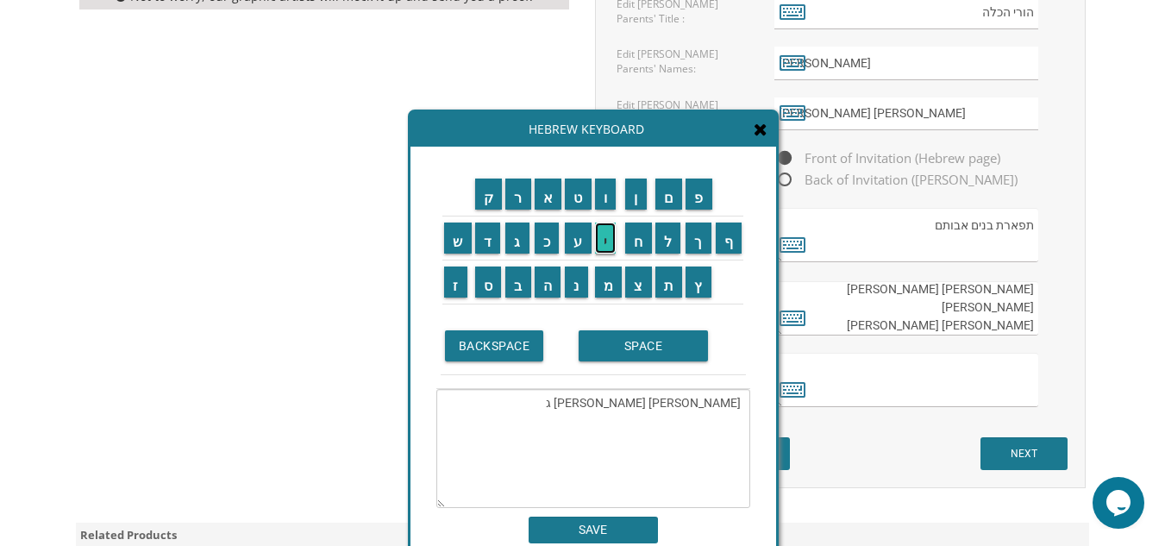
click at [603, 238] on input "י" at bounding box center [606, 237] width 22 height 31
click at [577, 202] on input "ט" at bounding box center [578, 193] width 27 height 31
click at [667, 234] on input "ל" at bounding box center [668, 237] width 26 height 31
click at [622, 343] on input "SPACE" at bounding box center [642, 345] width 129 height 31
click at [577, 245] on input "ע" at bounding box center [578, 237] width 27 height 31
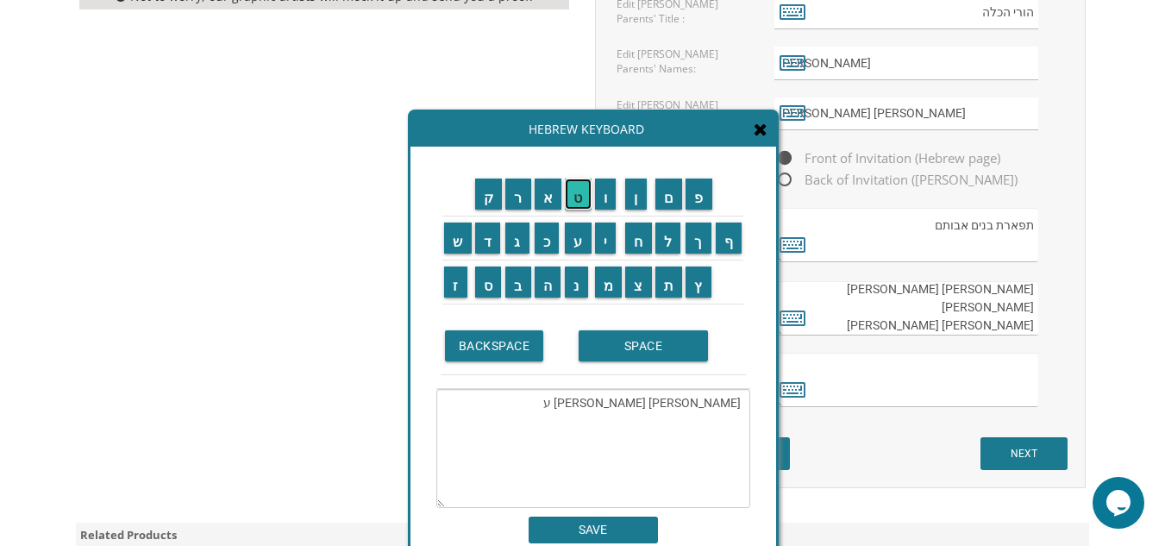
click at [577, 198] on input "ט" at bounding box center [578, 193] width 27 height 31
click at [609, 246] on input "י" at bounding box center [606, 237] width 22 height 31
click at [544, 197] on input "א" at bounding box center [548, 193] width 28 height 31
click at [495, 346] on input "BACKSPACE" at bounding box center [494, 345] width 99 height 31
click at [539, 279] on input "ה" at bounding box center [547, 281] width 27 height 31
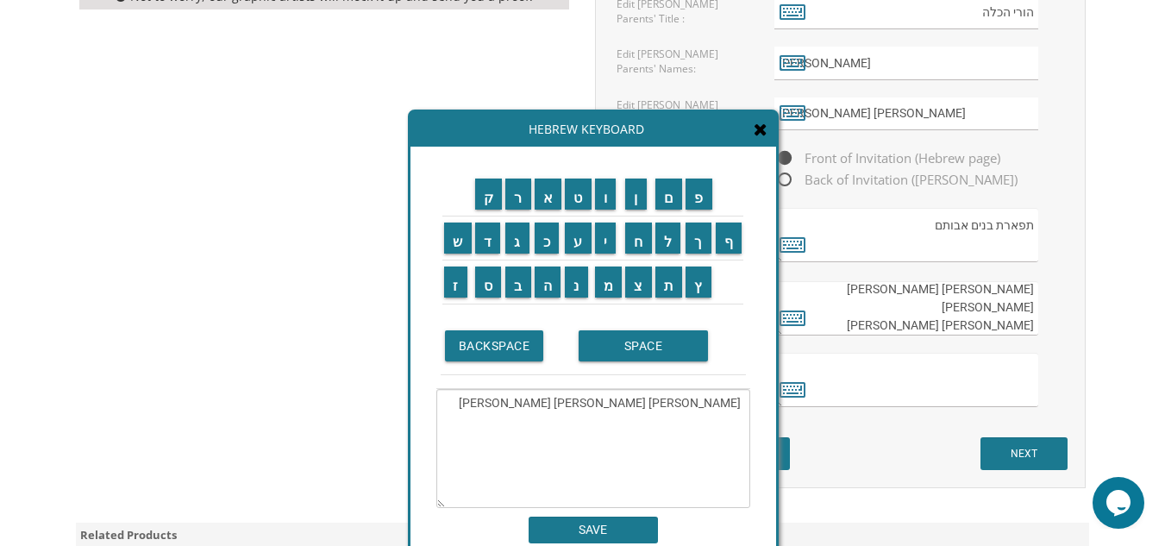
click at [640, 361] on td "SPACE" at bounding box center [660, 346] width 172 height 58
click at [549, 253] on td "כ" at bounding box center [548, 238] width 31 height 44
click at [541, 195] on input "א" at bounding box center [548, 193] width 28 height 31
click at [577, 239] on input "ע" at bounding box center [578, 237] width 27 height 31
click at [513, 195] on input "ר" at bounding box center [518, 193] width 26 height 31
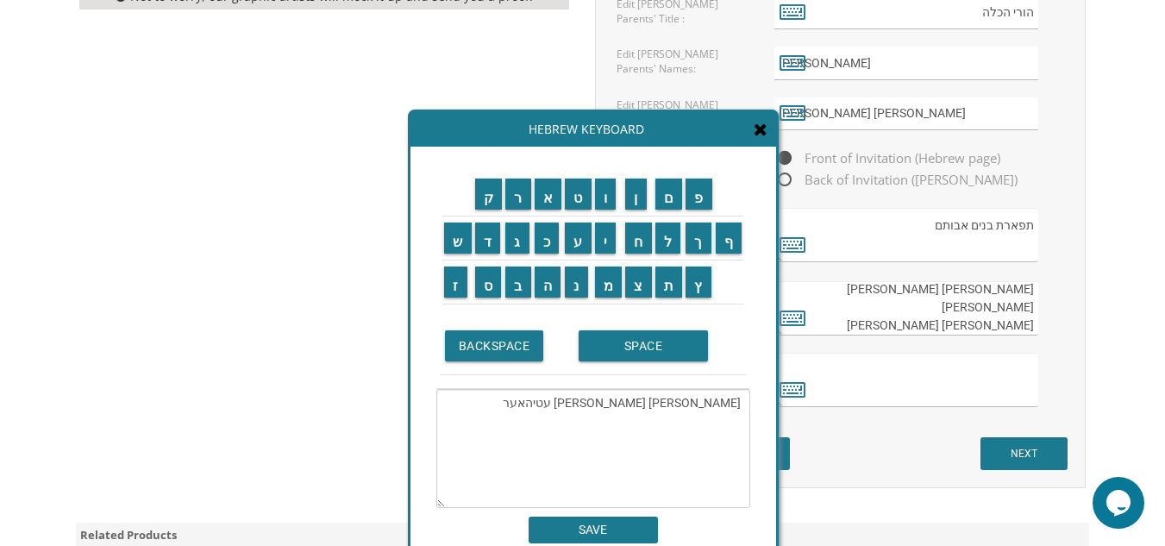
click at [550, 404] on textarea "ישראל אהרון בערקאוויטש גיטל עטיהאער" at bounding box center [593, 448] width 314 height 119
click at [637, 355] on input "SPACE" at bounding box center [642, 345] width 129 height 31
click at [545, 247] on input "כ" at bounding box center [546, 237] width 25 height 31
click at [505, 349] on input "BACKSPACE" at bounding box center [494, 345] width 99 height 31
click at [517, 293] on input "ב" at bounding box center [518, 281] width 26 height 31
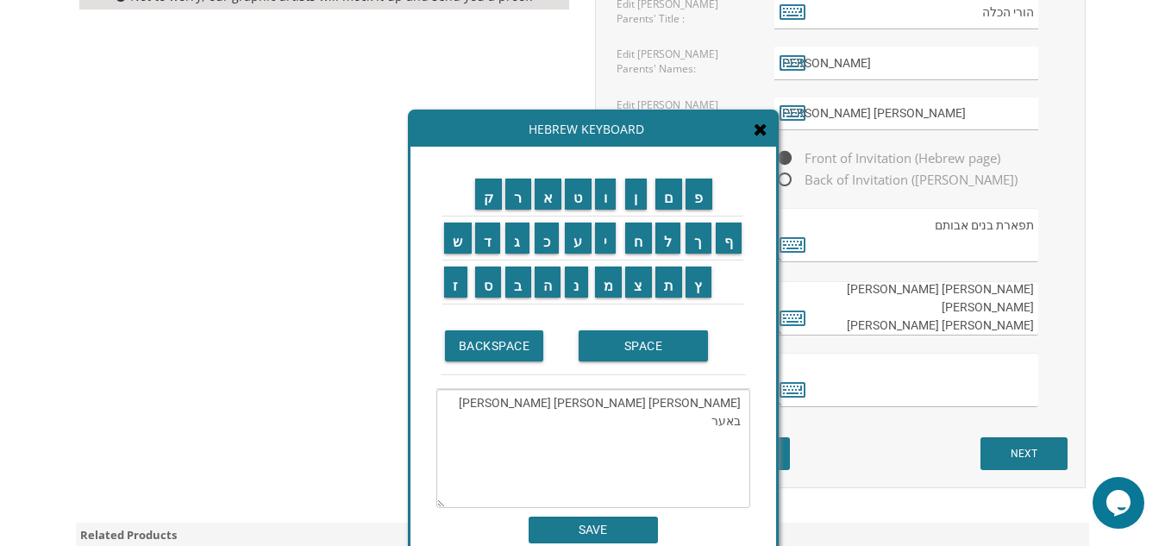
click at [519, 405] on textarea "ישראל אהרון בערקאוויטש גיטל עטיה באער" at bounding box center [593, 448] width 314 height 119
click at [484, 195] on input "ק" at bounding box center [489, 193] width 28 height 31
click at [543, 193] on input "א" at bounding box center [548, 193] width 28 height 31
click at [638, 195] on input "ן" at bounding box center [636, 193] width 22 height 31
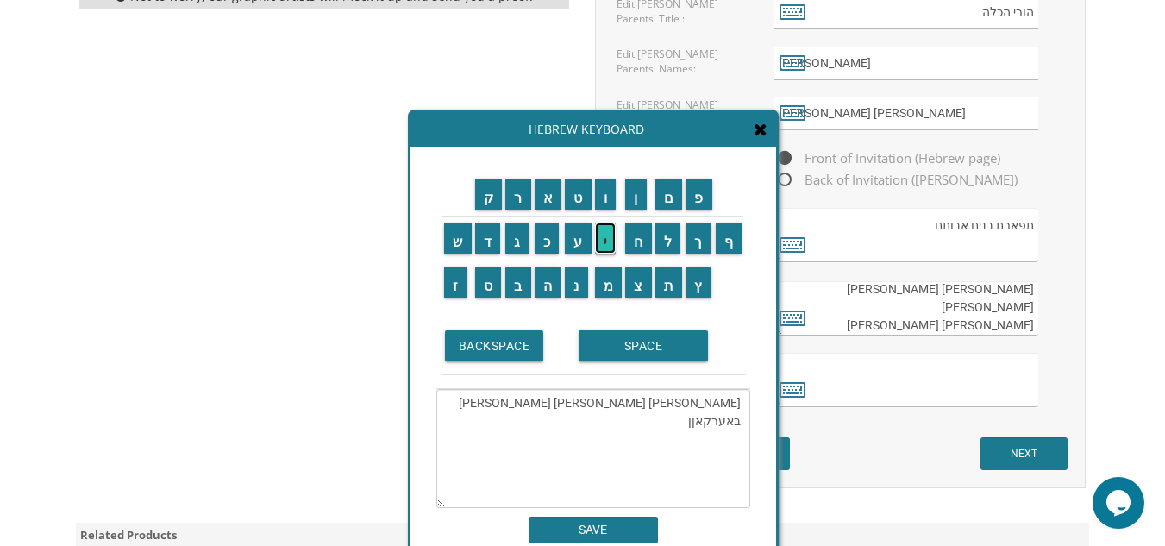
click at [610, 238] on input "י" at bounding box center [606, 237] width 22 height 31
click at [447, 233] on input "ש" at bounding box center [458, 237] width 28 height 31
click at [486, 346] on input "BACKSPACE" at bounding box center [494, 345] width 99 height 31
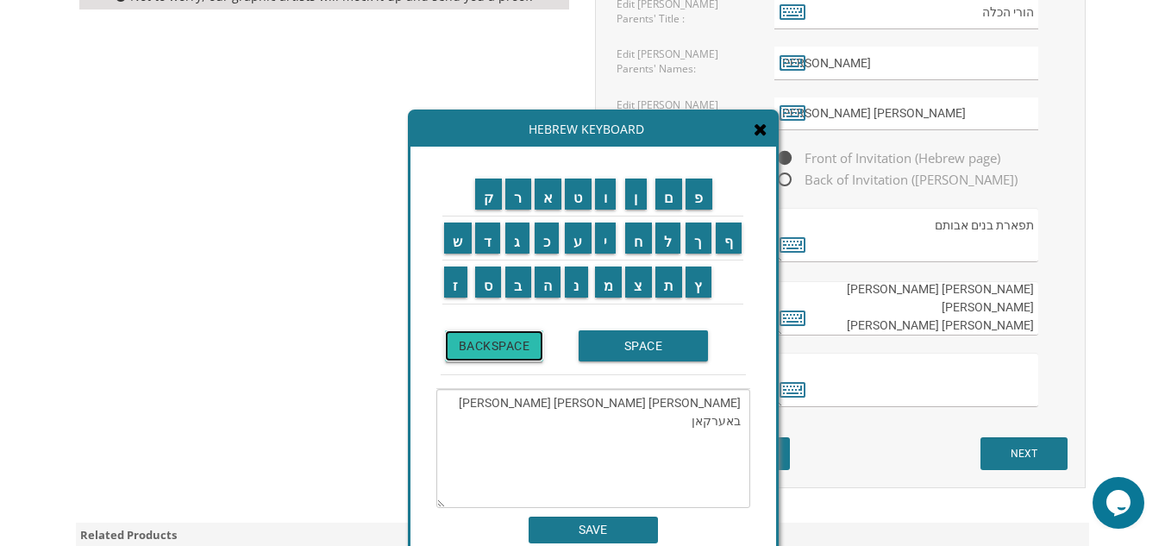
click at [486, 346] on input "BACKSPACE" at bounding box center [494, 345] width 99 height 31
click at [605, 194] on input "ו" at bounding box center [606, 193] width 22 height 31
click at [604, 237] on input "י" at bounding box center [606, 237] width 22 height 31
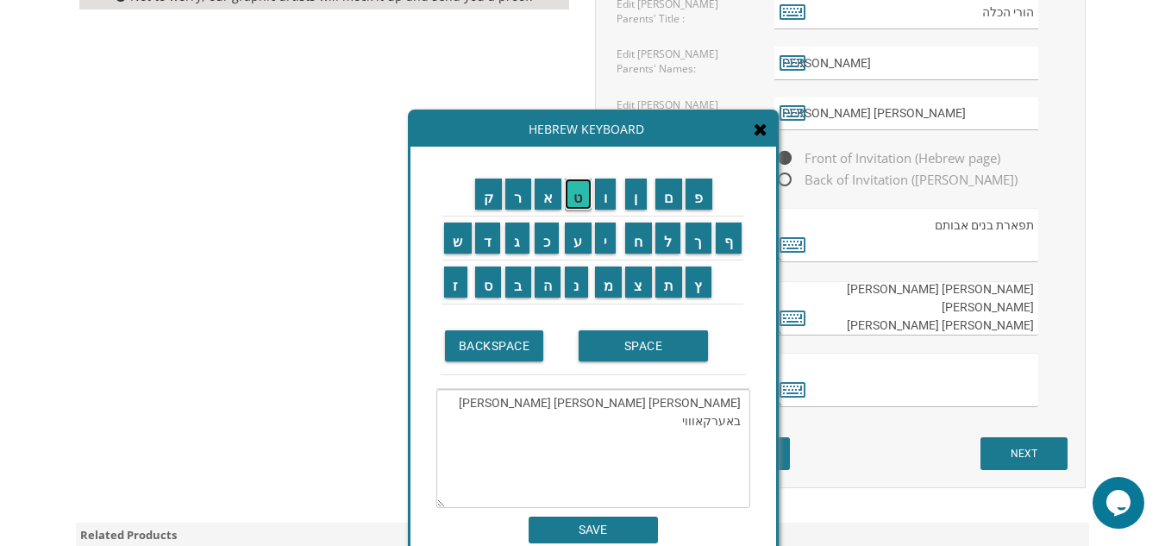
click at [576, 191] on input "ט" at bounding box center [578, 193] width 27 height 31
click at [454, 246] on input "ש" at bounding box center [458, 237] width 28 height 31
click at [625, 352] on input "SPACE" at bounding box center [642, 345] width 129 height 31
click at [481, 249] on input "ד" at bounding box center [488, 237] width 26 height 31
click at [606, 198] on input "ו" at bounding box center [606, 193] width 22 height 31
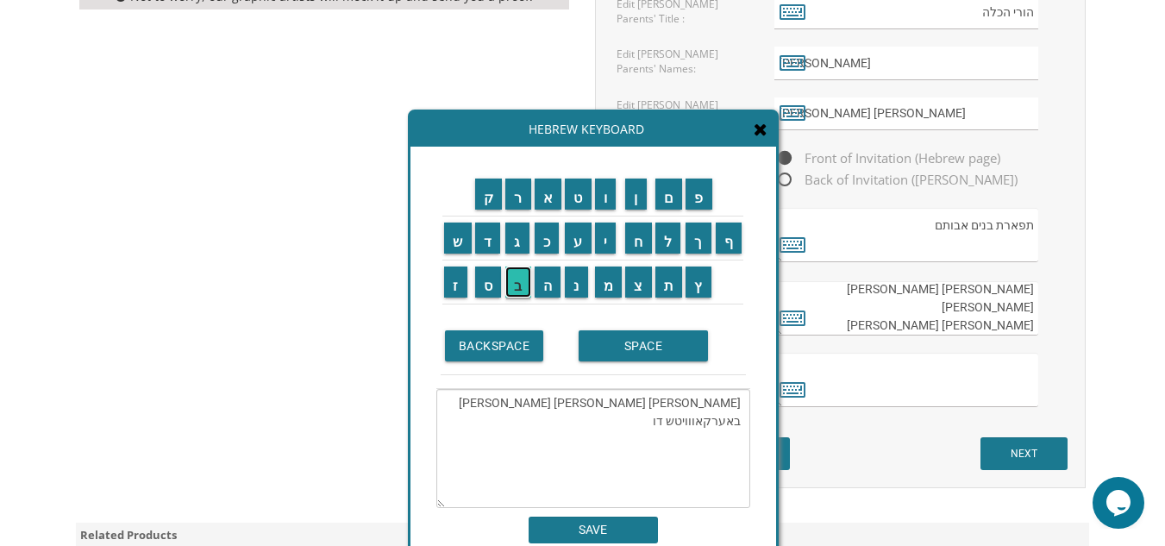
click at [510, 288] on input "ב" at bounding box center [518, 281] width 26 height 31
click at [639, 353] on input "SPACE" at bounding box center [642, 345] width 129 height 31
click at [514, 280] on input "ב" at bounding box center [518, 281] width 26 height 31
click at [577, 240] on input "ע" at bounding box center [578, 237] width 27 height 31
click at [515, 196] on input "ר" at bounding box center [518, 193] width 26 height 31
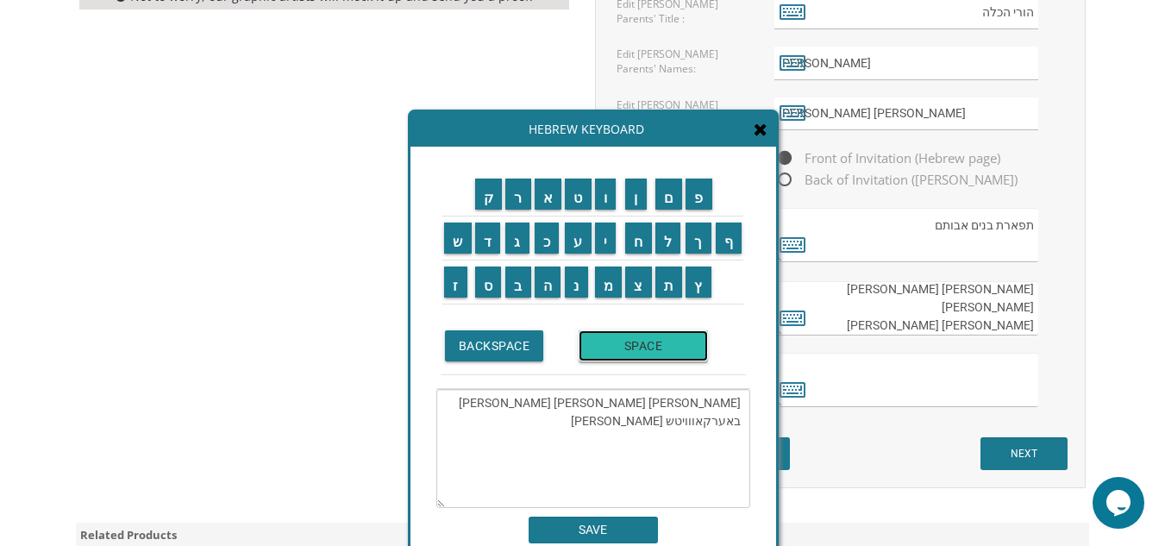
click at [630, 335] on input "SPACE" at bounding box center [642, 345] width 129 height 31
click at [609, 281] on input "מ" at bounding box center [609, 281] width 28 height 31
click at [606, 244] on input "י" at bounding box center [606, 237] width 22 height 31
click at [575, 200] on input "ט" at bounding box center [578, 193] width 27 height 31
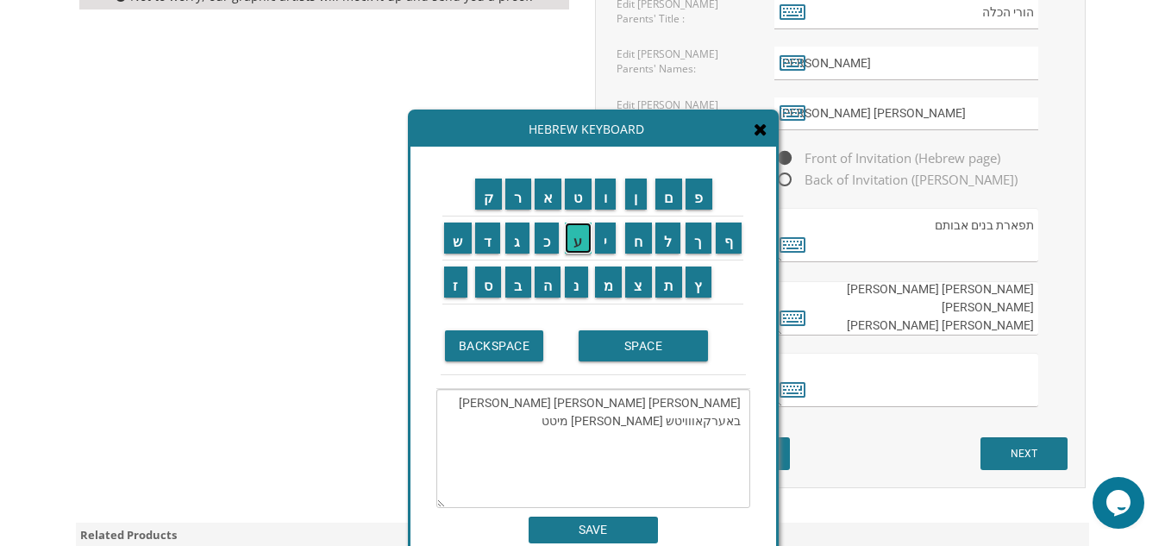
click at [583, 234] on input "ע" at bounding box center [578, 237] width 27 height 31
click at [666, 234] on input "ל" at bounding box center [668, 237] width 26 height 31
click at [609, 289] on input "מ" at bounding box center [609, 281] width 28 height 31
click at [547, 203] on input "א" at bounding box center [548, 193] width 28 height 31
click at [580, 295] on input "נ" at bounding box center [576, 281] width 23 height 31
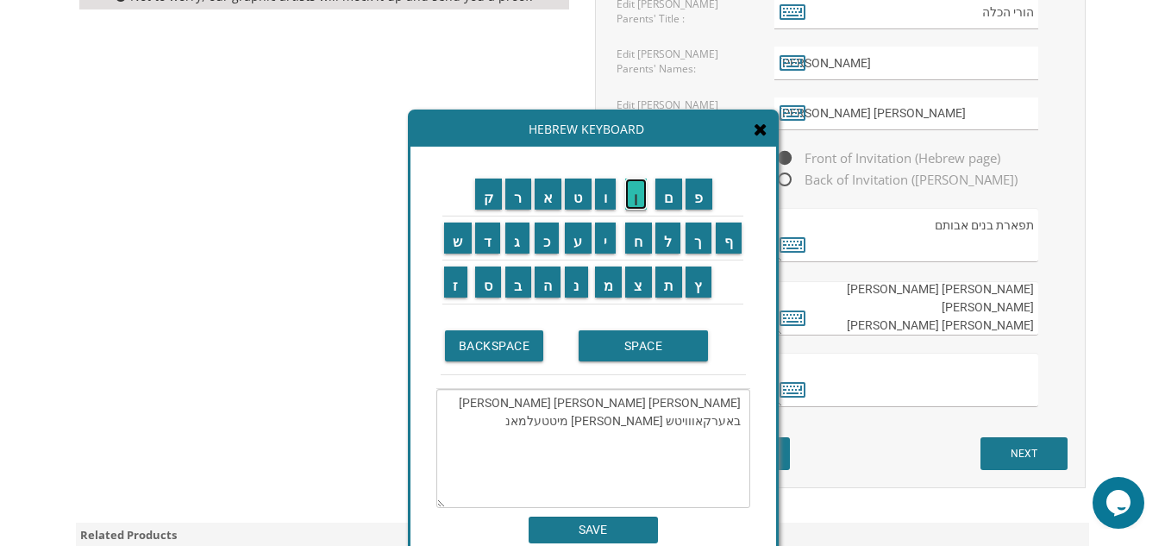
click at [641, 200] on input "ן" at bounding box center [636, 193] width 22 height 31
click at [628, 349] on input "SPACE" at bounding box center [642, 345] width 129 height 31
click at [696, 199] on input "פ" at bounding box center [698, 193] width 27 height 31
click at [597, 239] on input "י" at bounding box center [606, 237] width 22 height 31
click at [572, 288] on input "נ" at bounding box center [576, 281] width 23 height 31
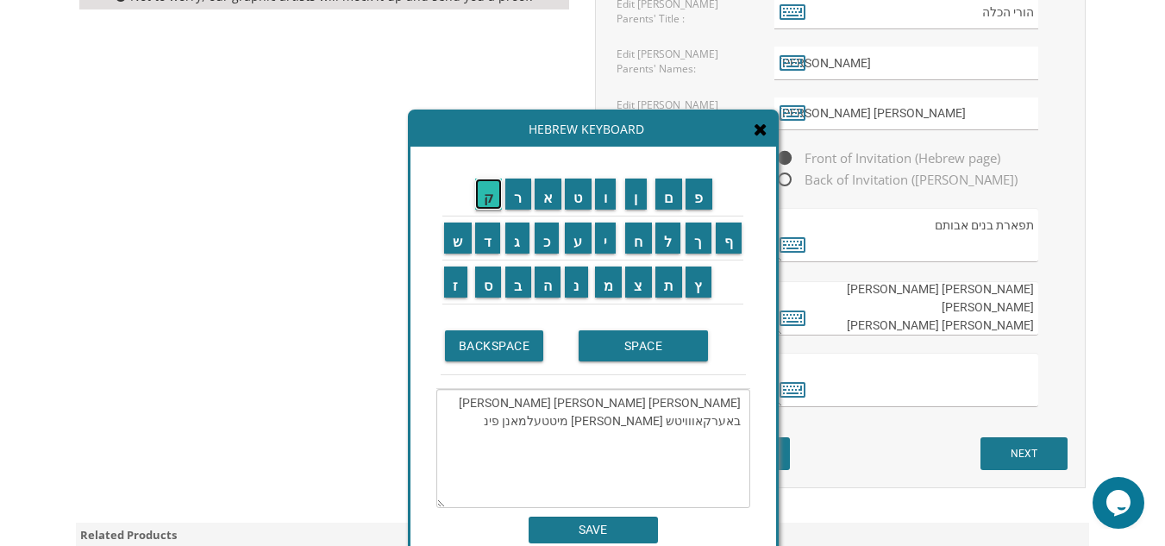
click at [484, 206] on input "ק" at bounding box center [489, 193] width 28 height 31
click at [484, 285] on input "ס" at bounding box center [488, 281] width 27 height 31
click at [641, 422] on textarea "ישראל אהרון בערקאוויטש גיטל עטיה באערקאווויטש דוב בער מיטטעלמאנן פינקס" at bounding box center [593, 448] width 314 height 119
click at [634, 423] on textarea "ישראל אהרון בערקאוויטש גיטל עטיה באערקאווויטש דוב בער מיטטעלמאנן פינקס" at bounding box center [593, 448] width 314 height 119
click at [613, 345] on input "SPACE" at bounding box center [642, 345] width 129 height 31
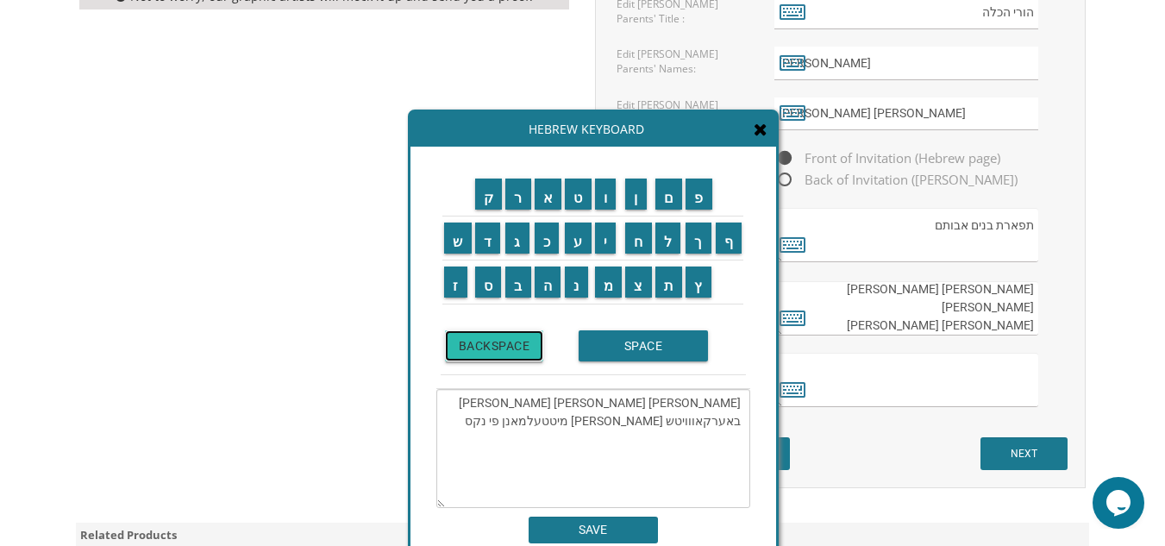
click at [506, 342] on input "BACKSPACE" at bounding box center [494, 345] width 99 height 31
click at [607, 428] on textarea "ישראל אהרון בערקאוויטש גיטל עטיה באערקאווויטש דוב בער מיטטעלמאנן פנקס" at bounding box center [593, 448] width 314 height 119
click at [640, 203] on input "ן" at bounding box center [636, 193] width 22 height 31
click at [485, 202] on input "ק" at bounding box center [489, 193] width 28 height 31
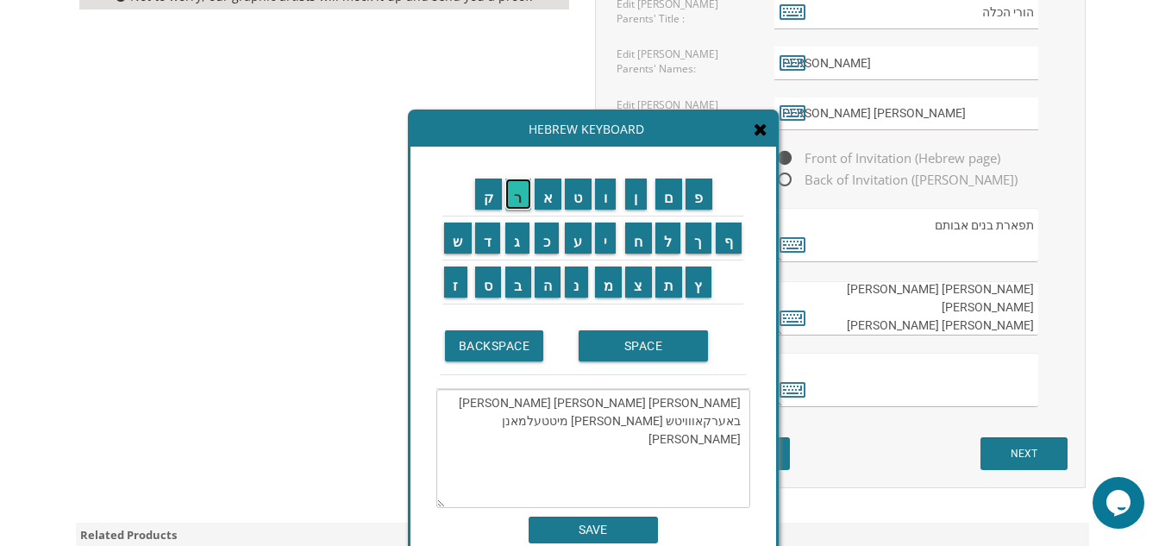
click at [515, 195] on input "ר" at bounding box center [518, 193] width 26 height 31
click at [603, 239] on input "י" at bounding box center [606, 237] width 22 height 31
click at [480, 249] on input "ד" at bounding box center [488, 237] width 26 height 31
click at [674, 242] on input "ל" at bounding box center [668, 237] width 26 height 31
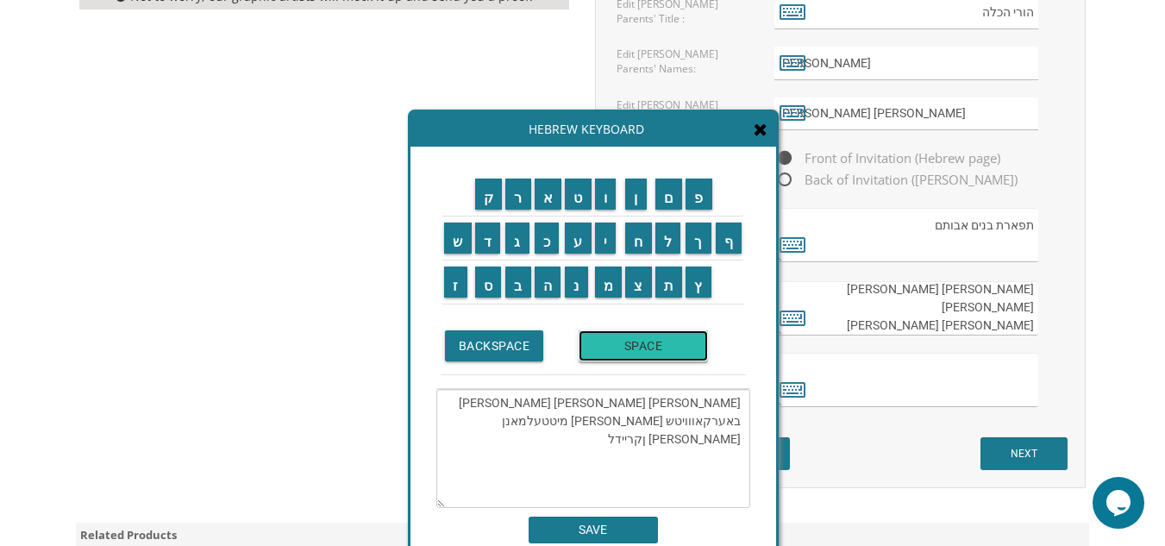
click at [657, 345] on input "SPACE" at bounding box center [642, 345] width 129 height 31
click at [694, 204] on input "פ" at bounding box center [698, 193] width 27 height 31
click at [605, 197] on input "ו" at bounding box center [606, 193] width 22 height 31
click at [577, 284] on input "נ" at bounding box center [576, 281] width 23 height 31
click at [487, 207] on input "ק" at bounding box center [489, 193] width 28 height 31
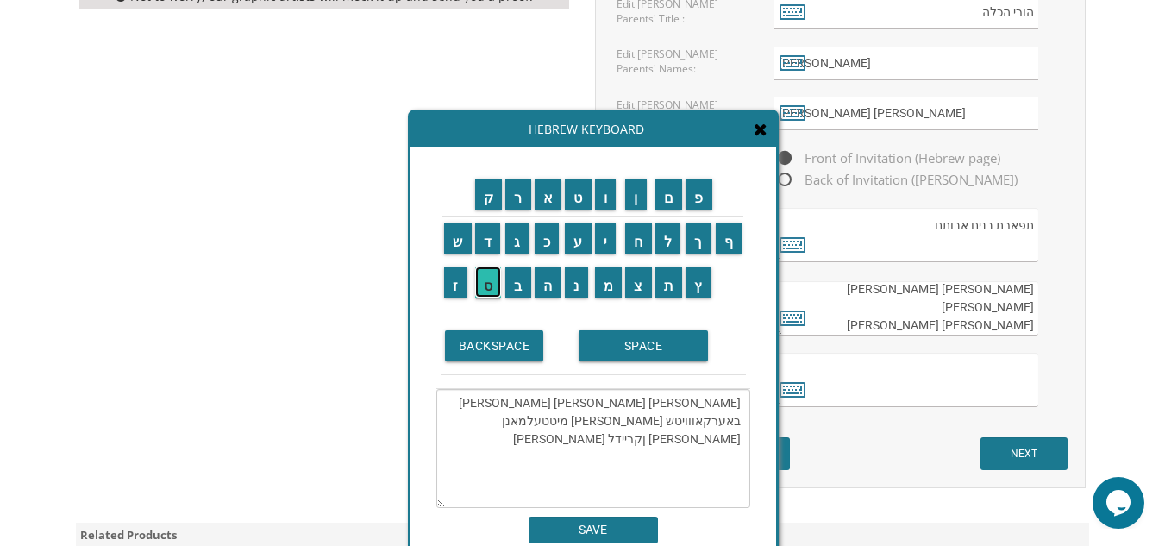
click at [484, 287] on input "ס" at bounding box center [488, 281] width 27 height 31
click at [639, 340] on input "SPACE" at bounding box center [642, 345] width 129 height 31
click at [453, 246] on input "ש" at bounding box center [458, 237] width 28 height 31
click at [609, 283] on input "מ" at bounding box center [609, 281] width 28 height 31
click at [604, 202] on input "ו" at bounding box center [606, 193] width 22 height 31
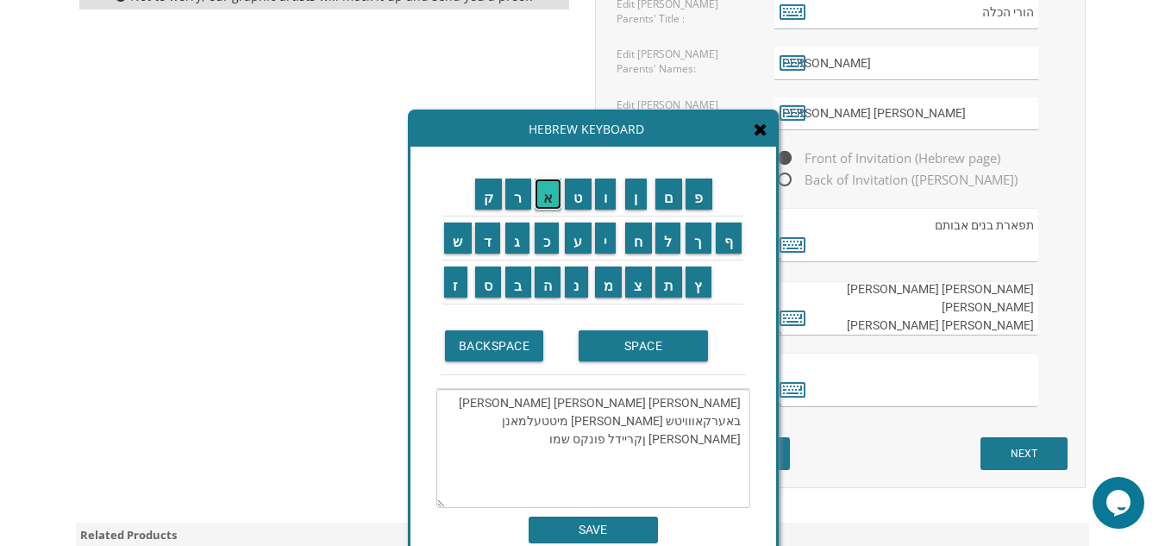
click at [546, 203] on input "א" at bounding box center [548, 193] width 28 height 31
click at [672, 253] on td "ל" at bounding box center [668, 238] width 31 height 44
click at [664, 238] on input "ל" at bounding box center [668, 237] width 26 height 31
click at [647, 356] on input "SPACE" at bounding box center [642, 345] width 129 height 31
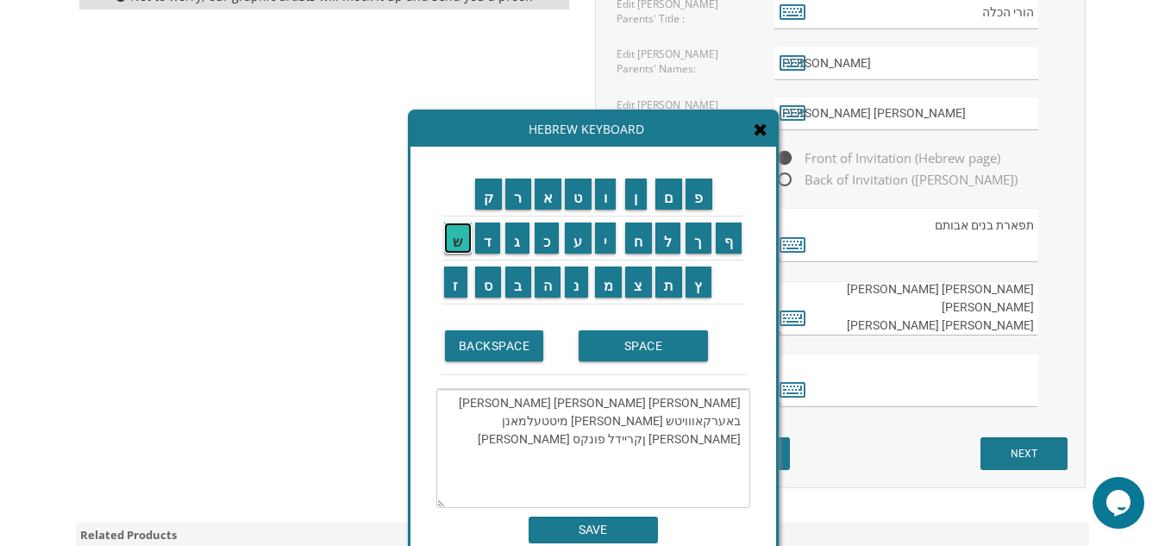
click at [451, 247] on input "ש" at bounding box center [458, 237] width 28 height 31
click at [615, 287] on input "מ" at bounding box center [609, 281] width 28 height 31
click at [640, 243] on input "ח" at bounding box center [638, 237] width 27 height 31
click at [541, 280] on input "ה" at bounding box center [547, 281] width 27 height 31
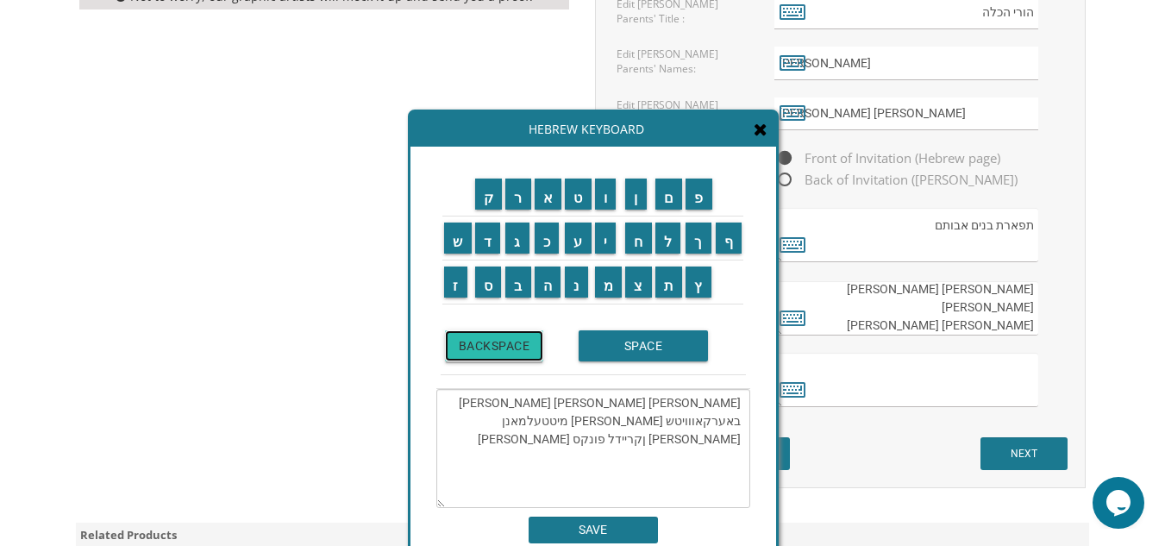
click at [472, 344] on input "BACKSPACE" at bounding box center [494, 345] width 99 height 31
click at [615, 347] on input "SPACE" at bounding box center [642, 345] width 129 height 31
click at [632, 202] on input "ן" at bounding box center [636, 193] width 22 height 31
click at [483, 194] on input "ק" at bounding box center [489, 193] width 28 height 31
click at [516, 195] on input "ר" at bounding box center [518, 193] width 26 height 31
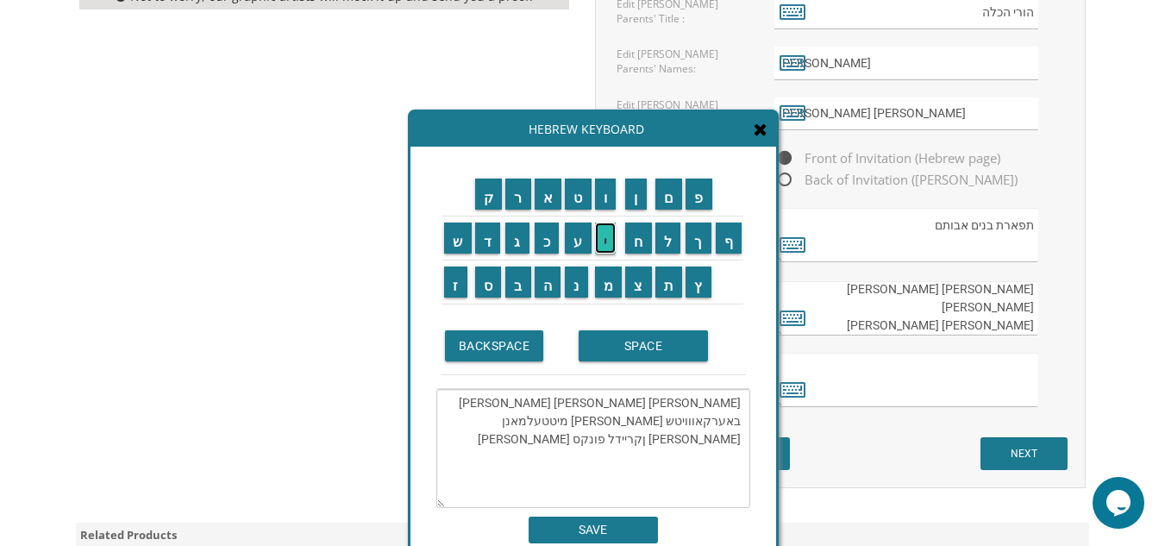
click at [607, 237] on input "י" at bounding box center [606, 237] width 22 height 31
click at [578, 285] on input "נ" at bounding box center [576, 281] width 23 height 31
click at [479, 240] on input "ד" at bounding box center [488, 237] width 26 height 31
click at [673, 229] on input "ל" at bounding box center [668, 237] width 26 height 31
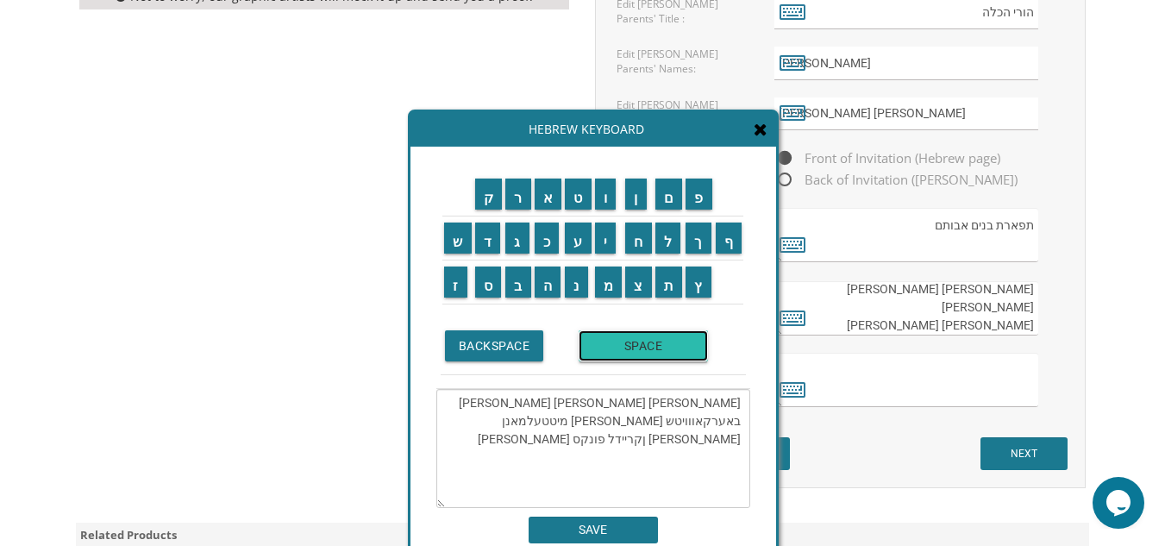
click at [634, 345] on input "SPACE" at bounding box center [642, 345] width 129 height 31
click at [672, 234] on input "ל" at bounding box center [668, 237] width 26 height 31
click at [574, 239] on input "ע" at bounding box center [578, 237] width 27 height 31
click at [708, 203] on input "פ" at bounding box center [698, 193] width 27 height 31
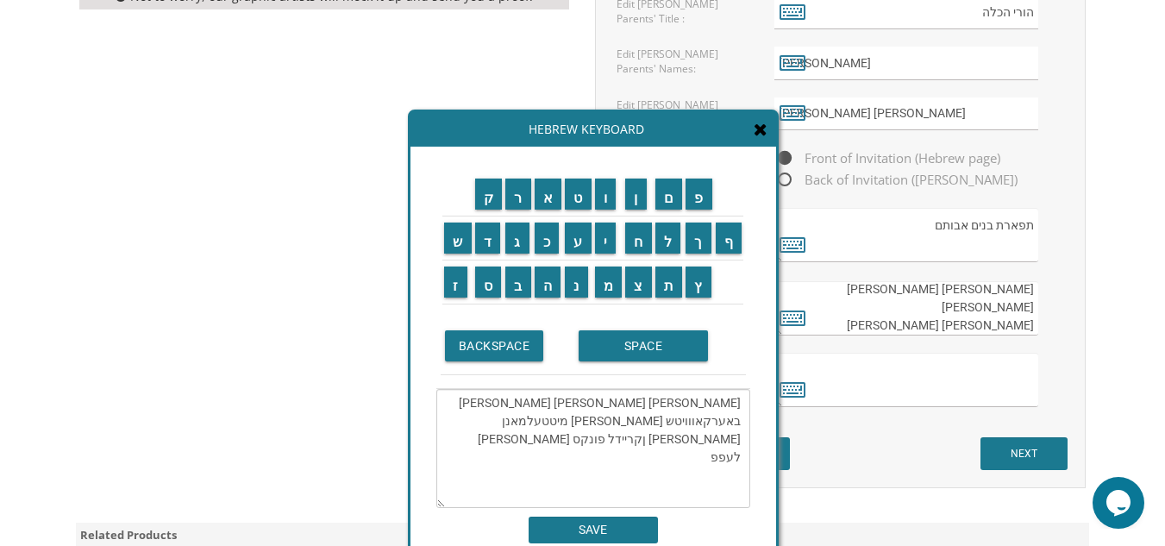
click at [717, 423] on textarea "ישראל אהרון בערקאוויטש גיטל עטיה באערקאווויטש דוב בער מיטטעלמאנן פנקס ןקריידל פ…" at bounding box center [593, 448] width 314 height 119
click at [637, 197] on input "ן" at bounding box center [636, 193] width 22 height 31
click at [604, 235] on input "י" at bounding box center [606, 237] width 22 height 31
click at [542, 281] on input "ה" at bounding box center [547, 281] width 27 height 31
click at [603, 198] on input "ו" at bounding box center [606, 193] width 22 height 31
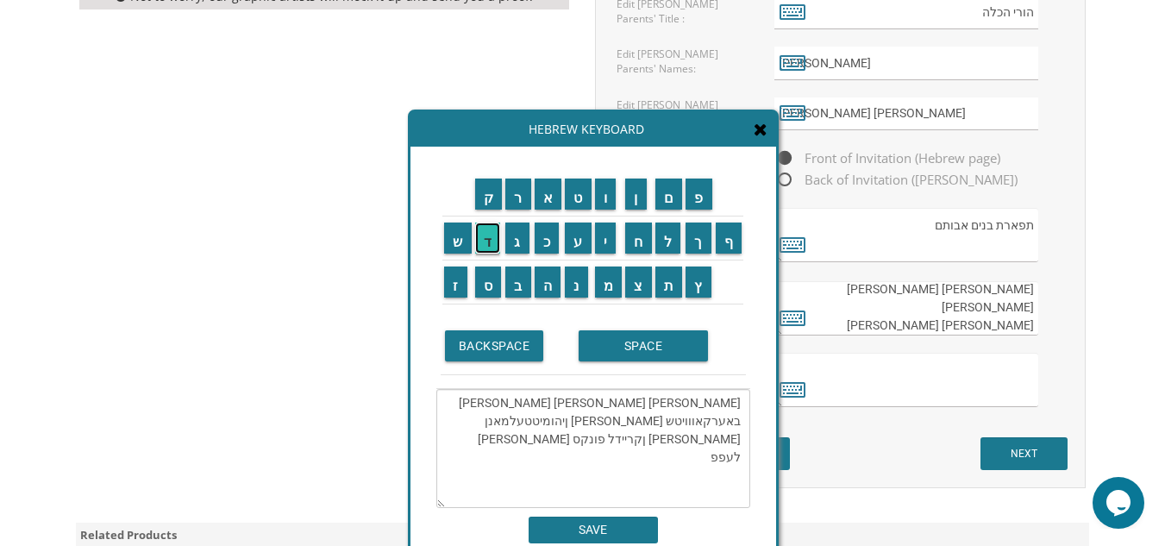
click at [477, 241] on input "ד" at bounding box center [488, 237] width 26 height 31
click at [603, 239] on input "י" at bounding box center [606, 237] width 22 height 31
click at [669, 284] on input "ת" at bounding box center [669, 281] width 28 height 31
click at [640, 348] on input "SPACE" at bounding box center [642, 345] width 129 height 31
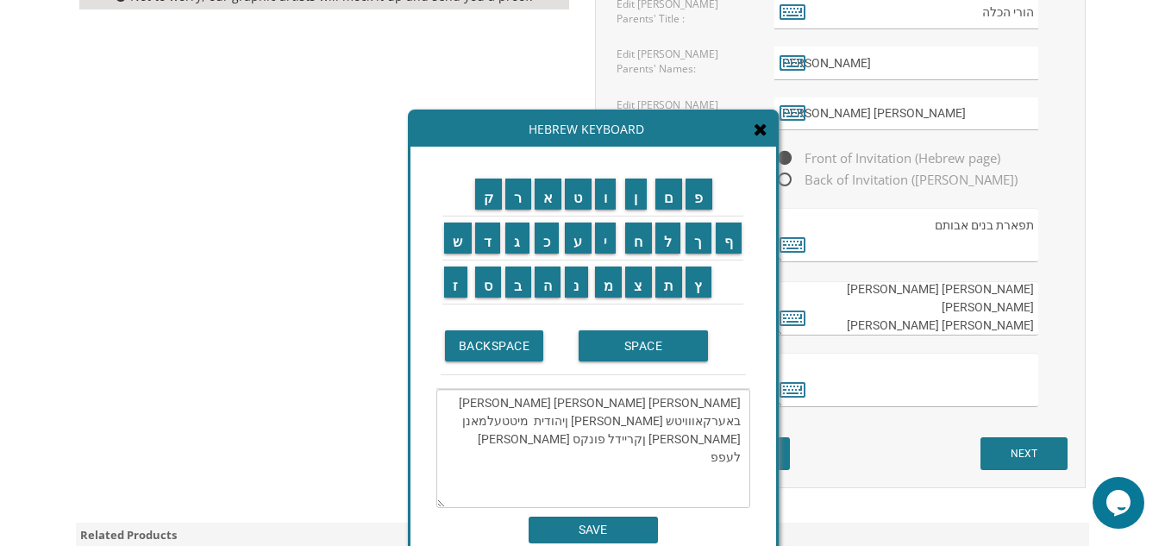
click at [470, 404] on textarea "ישראל אהרון בערקאוויטש גיטל עטיה באערקאווויטש דוב בער ןיהודית מיטטעלמאנן פנקס ן…" at bounding box center [593, 448] width 314 height 119
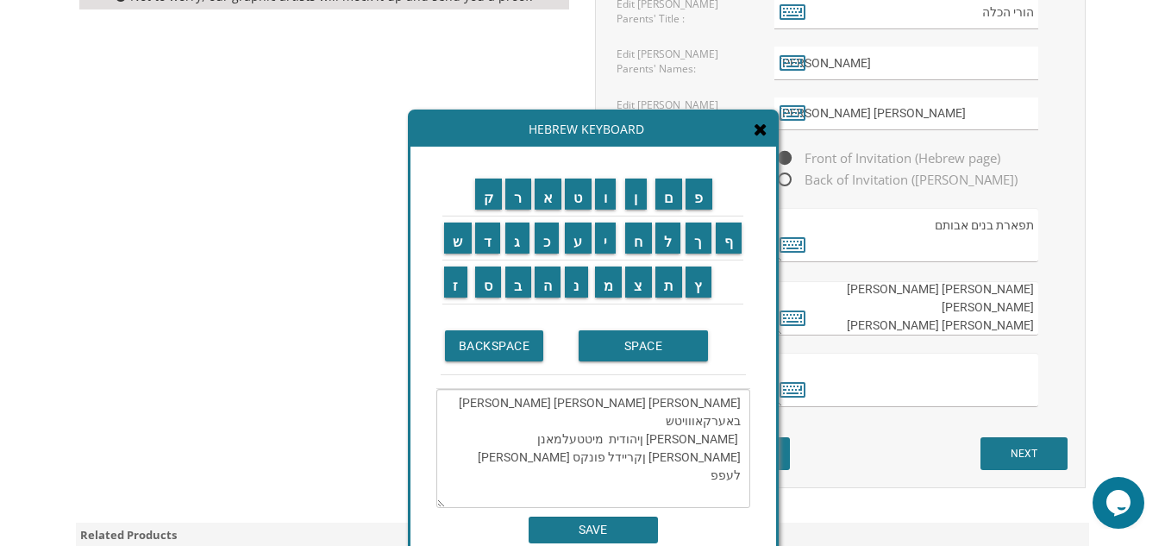
click at [609, 403] on textarea "ישראל אהרון בערקאוויטש גיטל עטיה באערקאווויטש דוב בער ןיהודית מיטטעלמאנן פנקס ן…" at bounding box center [593, 448] width 314 height 119
click at [693, 437] on textarea "ישראל אהרון בערקאוויטש גיטל עטיה באערקאווויטש דוב בער ןיהודית מיטטעלמאנן פנקס ן…" at bounding box center [593, 448] width 314 height 119
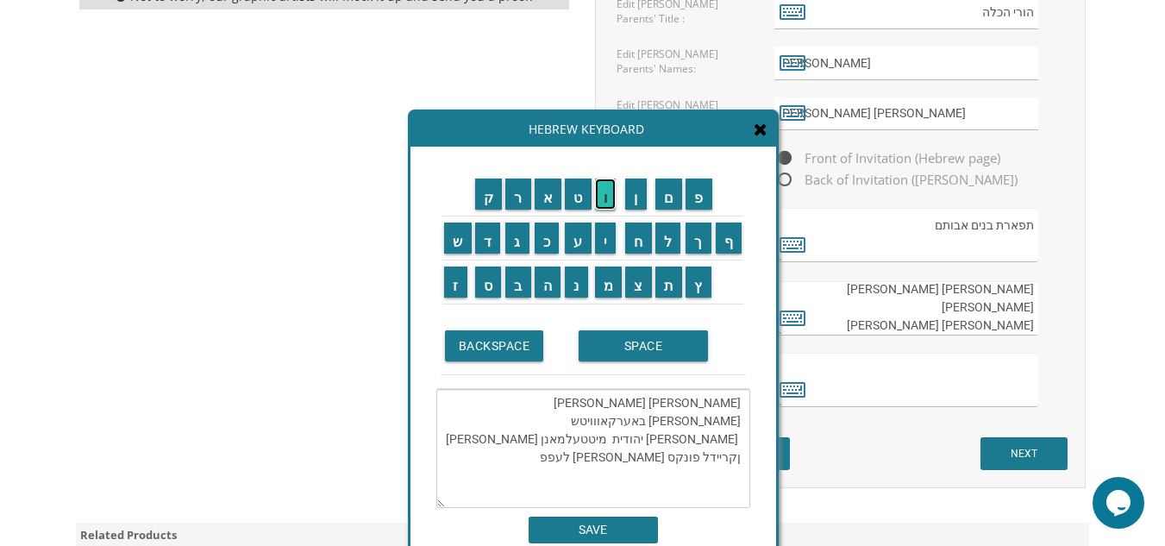
click at [603, 197] on input "ו" at bounding box center [606, 193] width 22 height 31
click at [587, 440] on textarea "ישראל אהרון בערקאוויטש גיטל עטיה באערקאווויטש דוב בער ויהודית מיטטעלמאנן פנקס ן…" at bounding box center [593, 448] width 314 height 119
click at [709, 457] on textarea "ישראל אהרון בערקאוויטש גיטל עטיה באערקאווויטש דוב בער ויהודית מיטטעלמאנן פנקס ן…" at bounding box center [593, 448] width 314 height 119
click at [609, 194] on input "ו" at bounding box center [606, 193] width 22 height 31
click at [662, 453] on textarea "ישראל אהרון בערקאוויטש גיטל עטיה באערקאווויטש דוב בער ויהודית מיטטעלמאנן פנקס ו…" at bounding box center [593, 448] width 314 height 119
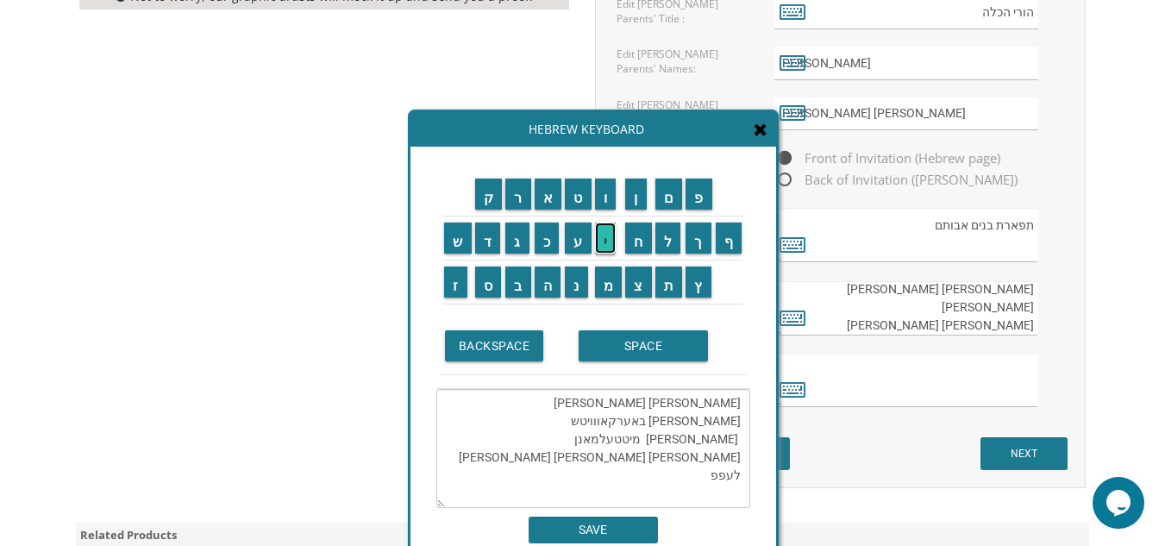
click at [608, 231] on input "י" at bounding box center [606, 237] width 22 height 31
click at [659, 434] on textarea "ישראל אהרון בערקאוויטש גיטל עטיה באערקאווויטש דוב בער ויהודית מיטטעלמאנן פנקס ו…" at bounding box center [593, 448] width 314 height 119
click at [728, 459] on textarea "ישראל אהרון בערקאוויטש גיטל עטיה באערקאווויטש דוב בער ויהודית מיטטעלמאנן פנקס ו…" at bounding box center [593, 448] width 314 height 119
click at [638, 244] on input "ח" at bounding box center [638, 237] width 27 height 31
click at [683, 459] on textarea "ישראל אהרון בערקאוויטש גיטל עטיה באערקאווויטש דוב בער ויהודית מיטטעלמאנן פנחס ו…" at bounding box center [593, 448] width 314 height 119
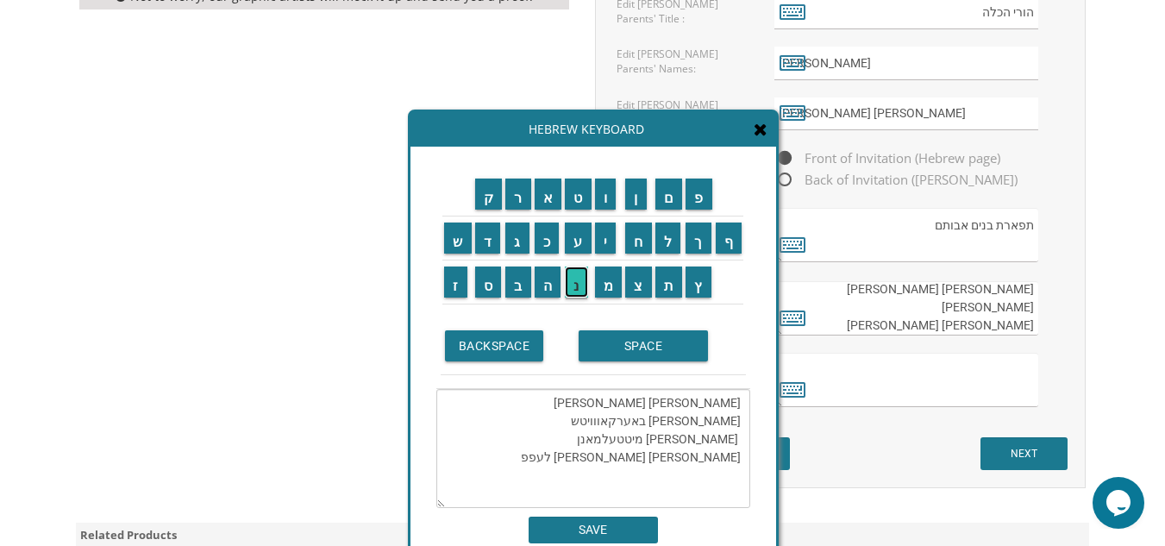
click at [576, 294] on input "נ" at bounding box center [576, 281] width 23 height 31
click at [626, 456] on textarea "ישראל אהרון בערקאוויטש גיטל עטיה באערקאווויטש דוב בער ויהודית מיטטעלמאנן פנחס ו…" at bounding box center [593, 448] width 314 height 119
click at [671, 473] on textarea "ישראל אהרון בערקאוויטש גיטל עטיה באערקאווויטש דוב בער ויהודית מיטטעלמאנן פנחס ו…" at bounding box center [593, 448] width 314 height 119
drag, startPoint x: 623, startPoint y: 478, endPoint x: 665, endPoint y: 491, distance: 44.4
click at [665, 491] on textarea "ישראל אהרון בערקאוויטש גיטל עטיה באערקאווויטש דוב בער ויהודית מיטטעלמאנן פנחס ו…" at bounding box center [593, 448] width 314 height 119
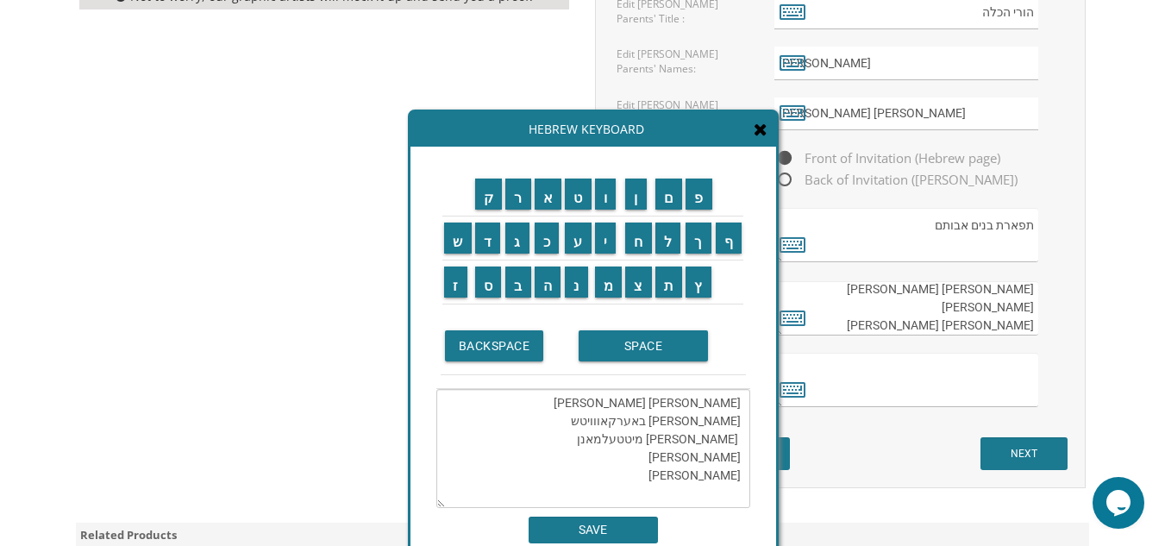
type textarea "ישראל אהרון בערקאוויטש גיטל עטיה באערקאווויטש דוב בער ויהודית מיטטעלמאנן פנחס ו…"
click at [613, 532] on input "SAVE" at bounding box center [592, 529] width 129 height 27
type textarea "ישראל אהרון בערקאוויטש גיטל עטיה באערקאווויטש דוב בער ויהודית מיטטעלמאנן פנחס ו…"
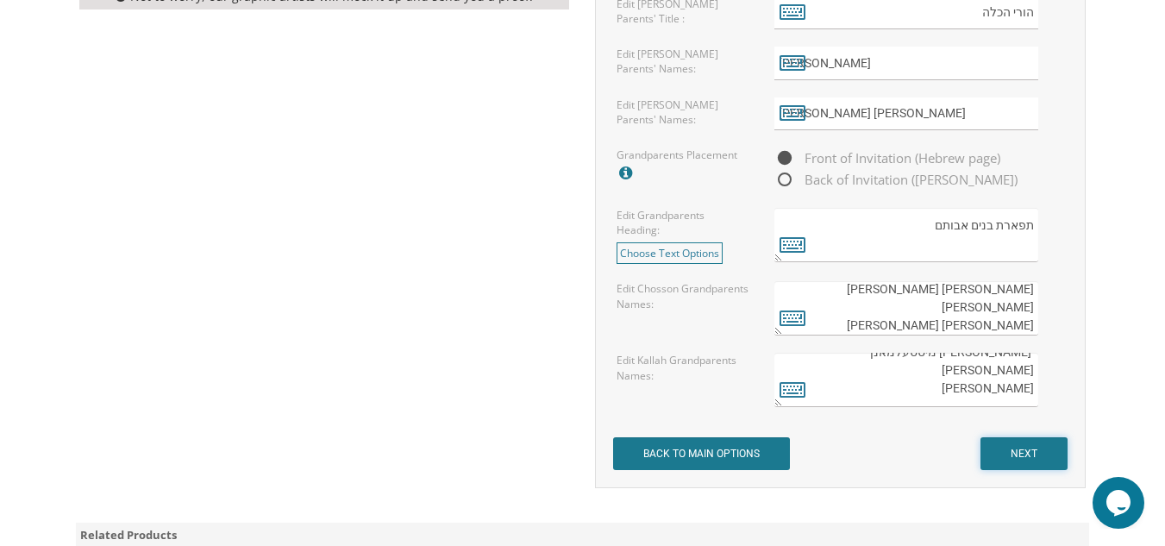
click at [1009, 451] on input "NEXT" at bounding box center [1023, 453] width 87 height 33
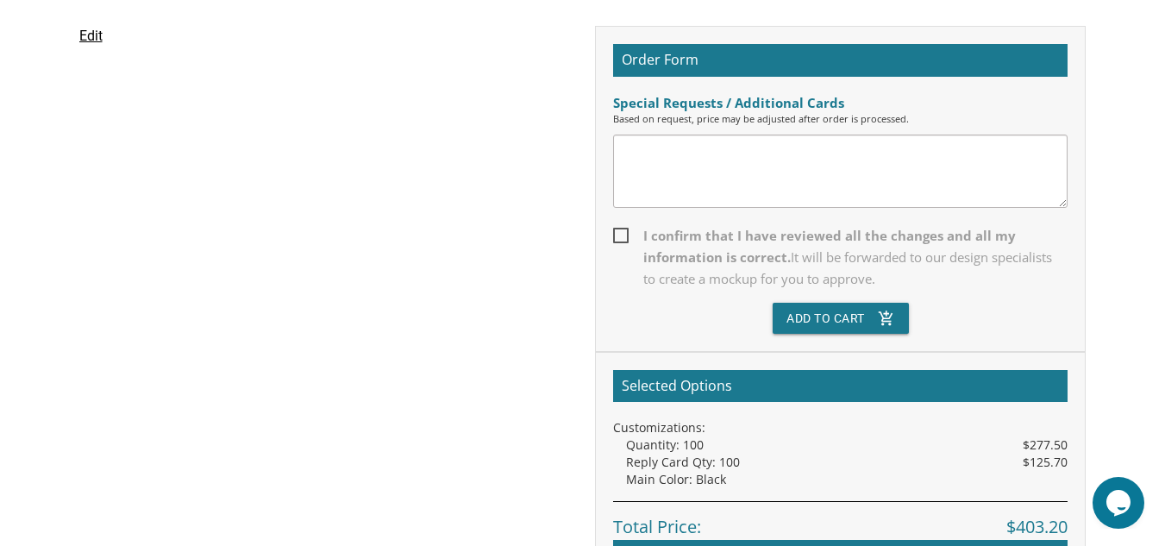
scroll to position [479, 0]
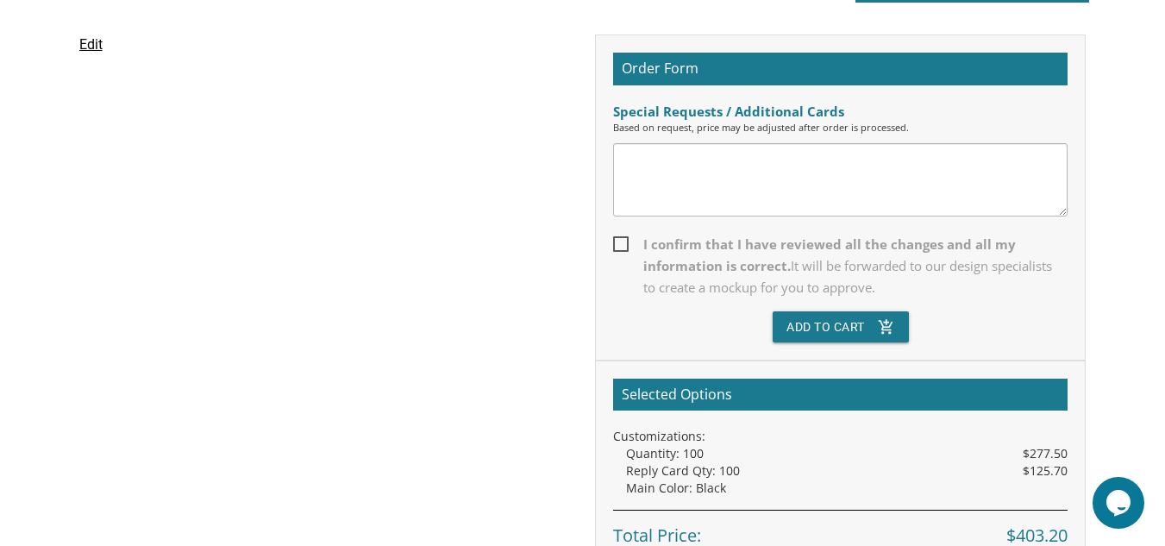
click at [618, 243] on span "I confirm that I have reviewed all the changes and all my information is correc…" at bounding box center [840, 266] width 454 height 65
click at [618, 243] on input "I confirm that I have reviewed all the changes and all my information is correc…" at bounding box center [618, 242] width 11 height 11
checkbox input "true"
click at [679, 180] on textarea at bounding box center [840, 179] width 454 height 73
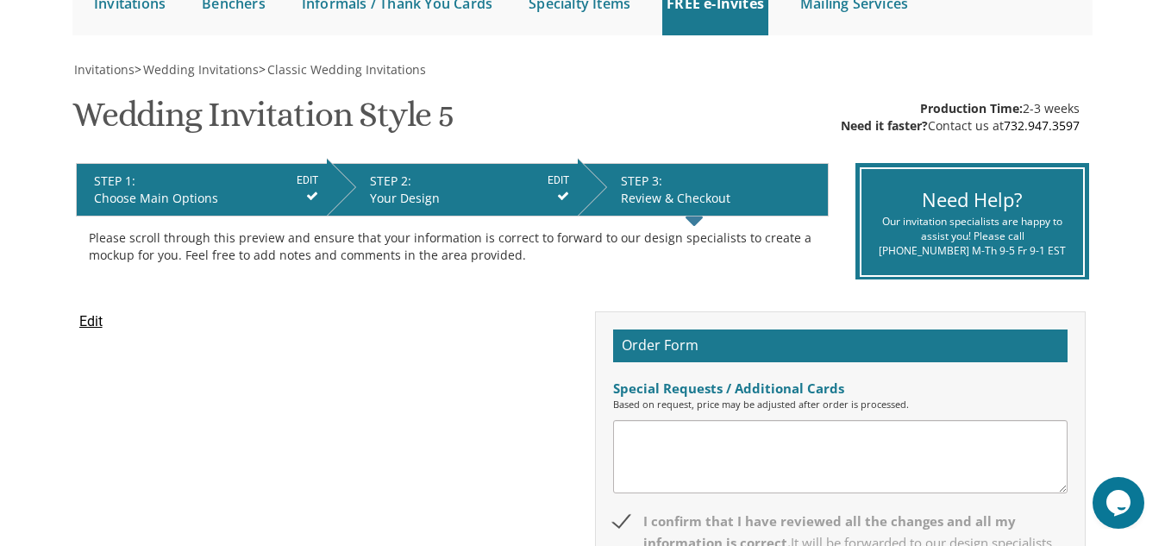
scroll to position [289, 0]
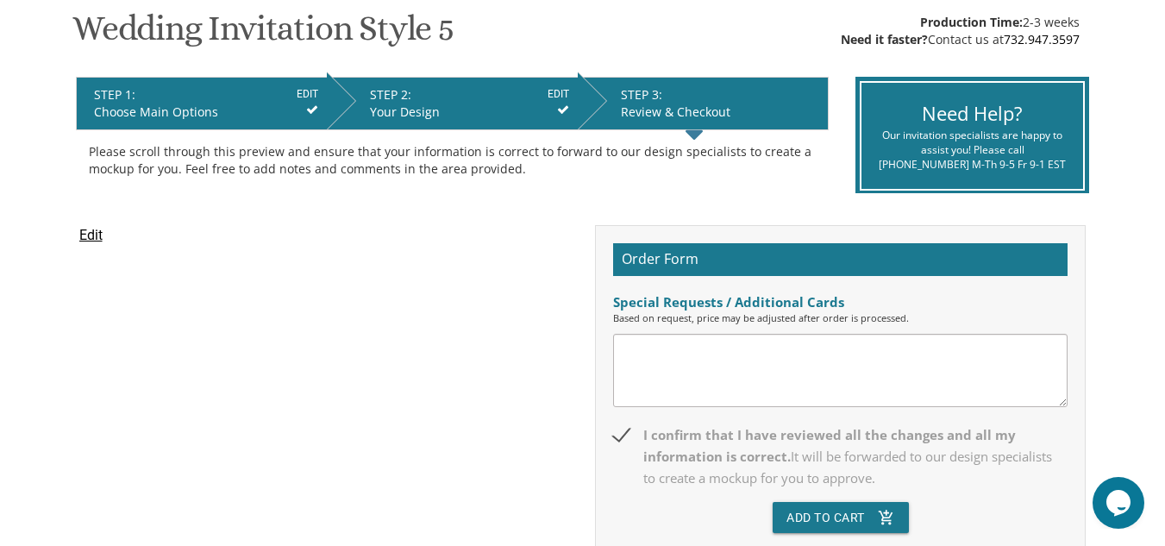
click at [87, 232] on input "Edit" at bounding box center [90, 235] width 23 height 21
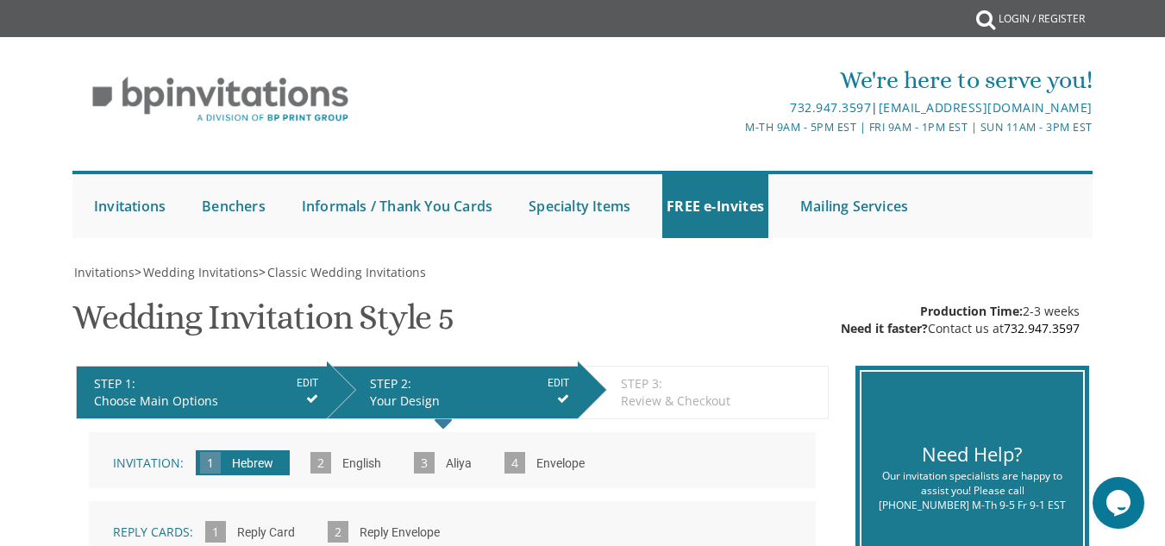
click at [684, 398] on div "Review & Checkout" at bounding box center [720, 400] width 198 height 17
click at [562, 397] on icon at bounding box center [563, 398] width 12 height 12
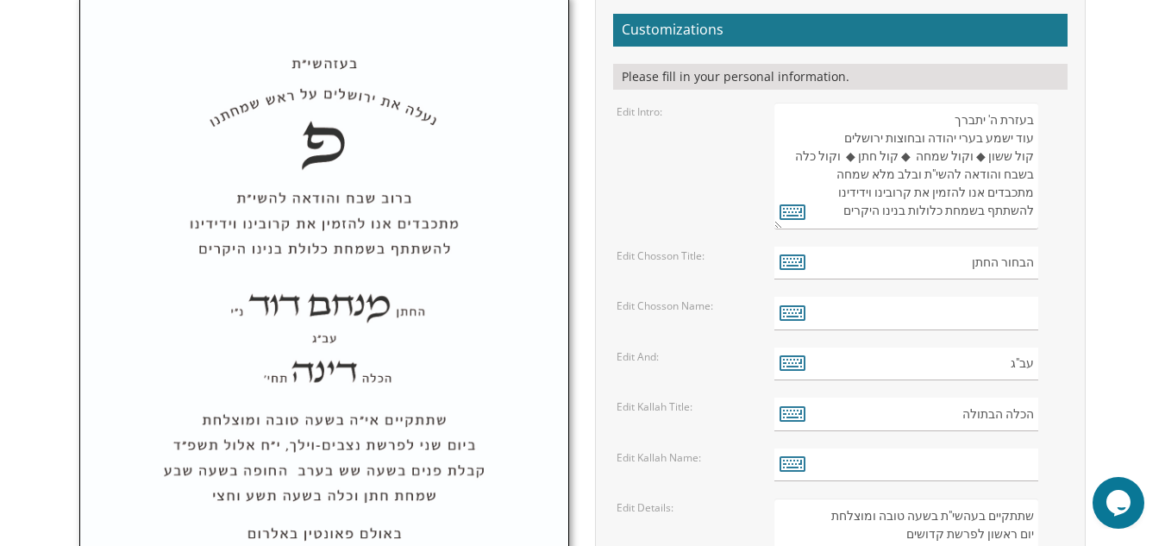
scroll to position [250, 0]
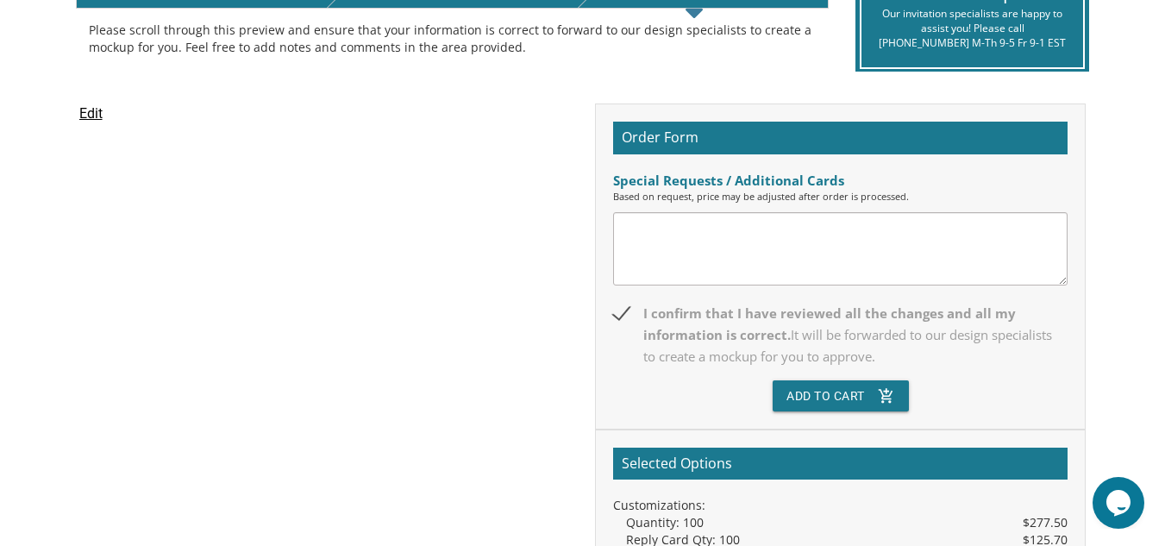
scroll to position [221, 0]
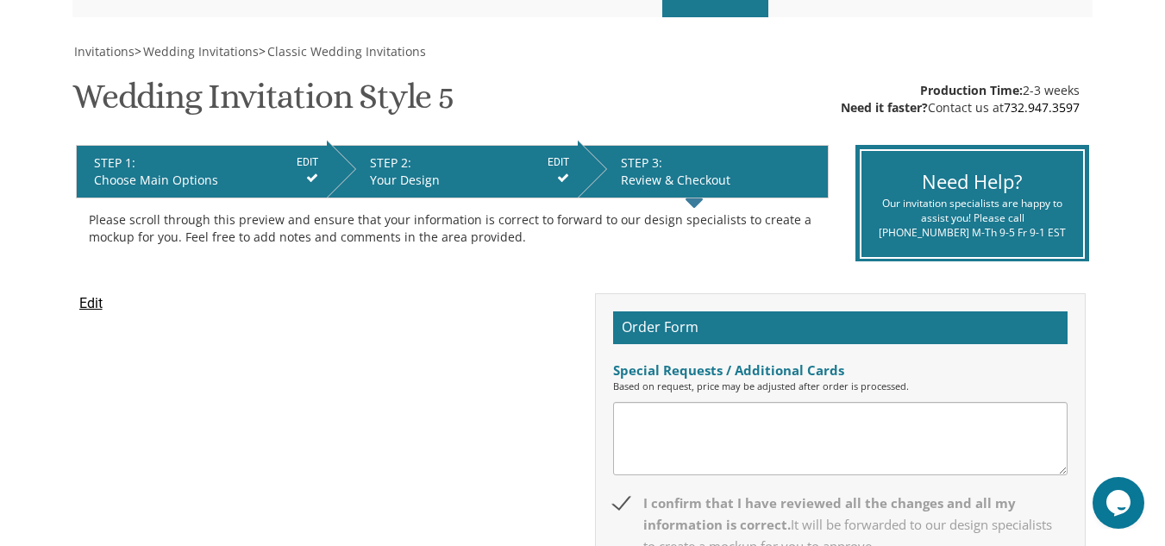
click at [892, 428] on textarea at bounding box center [840, 438] width 454 height 73
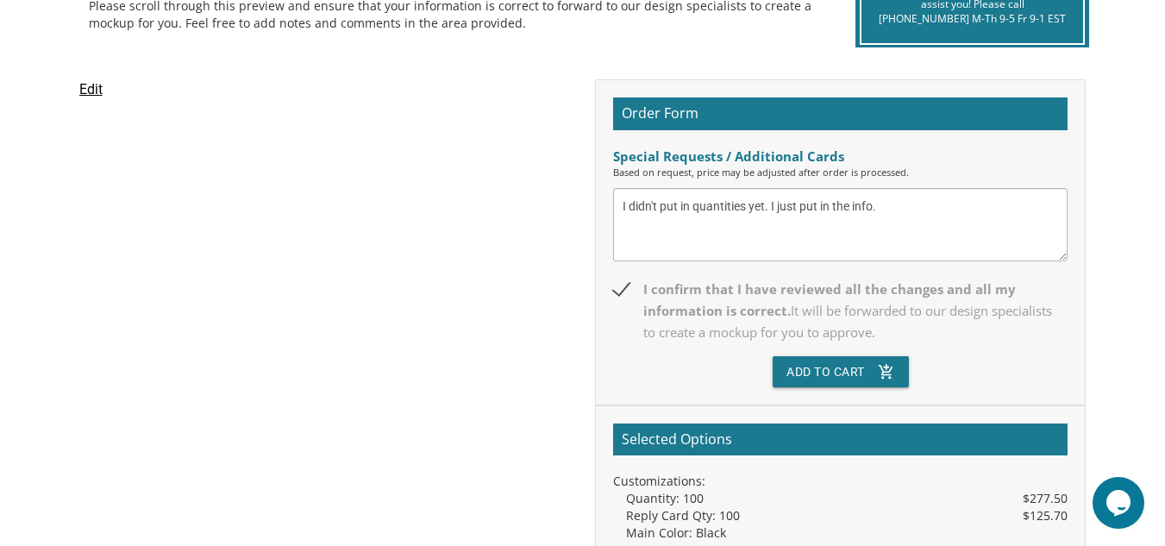
scroll to position [438, 0]
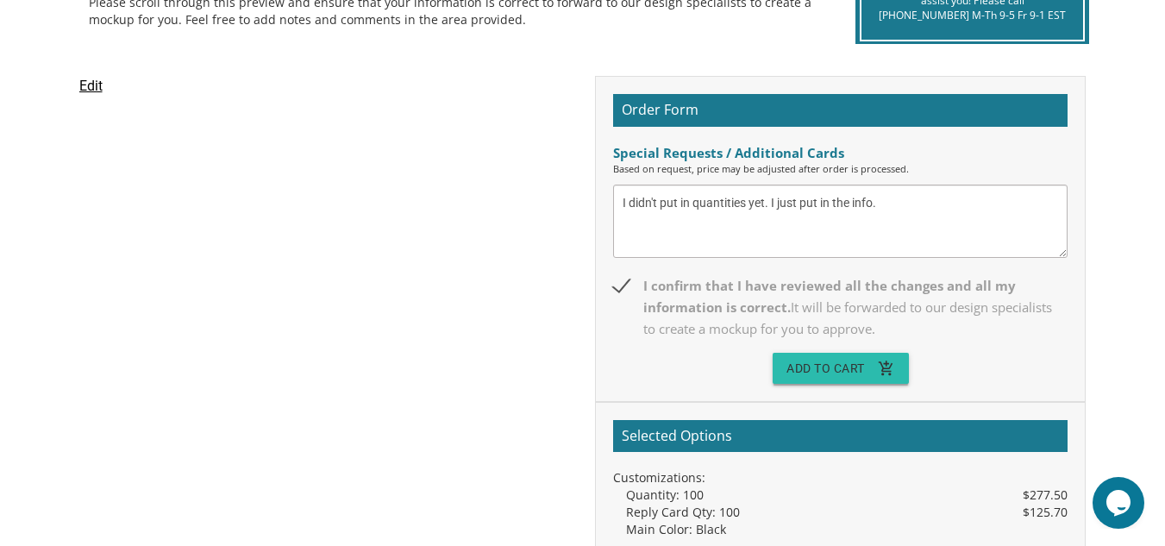
type textarea "I didn't put in quantities yet. I just put in the info."
click at [812, 369] on button "Add To Cart add_shopping_cart" at bounding box center [840, 368] width 136 height 31
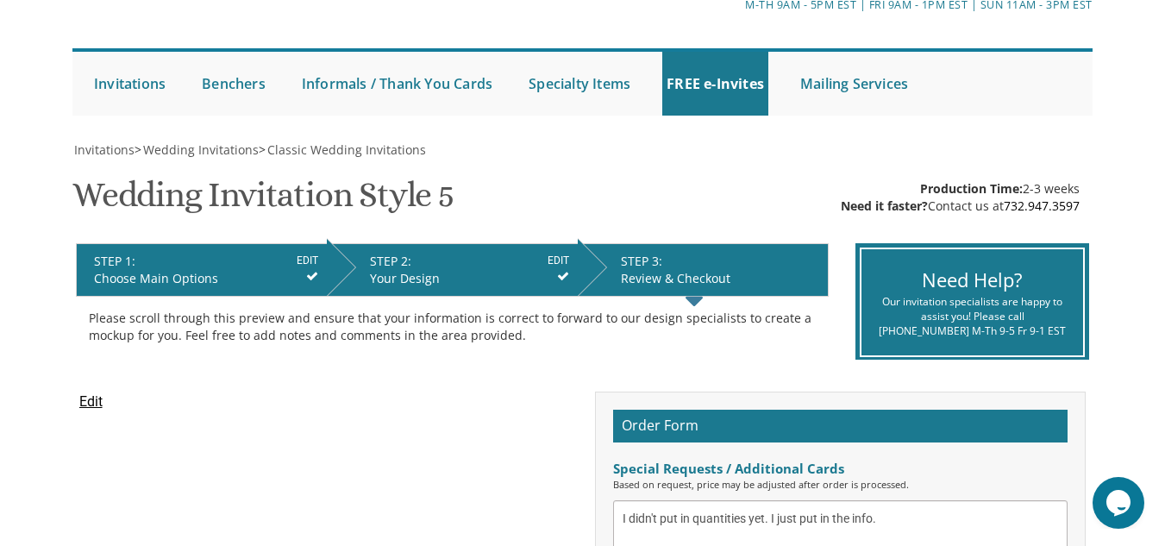
scroll to position [143, 0]
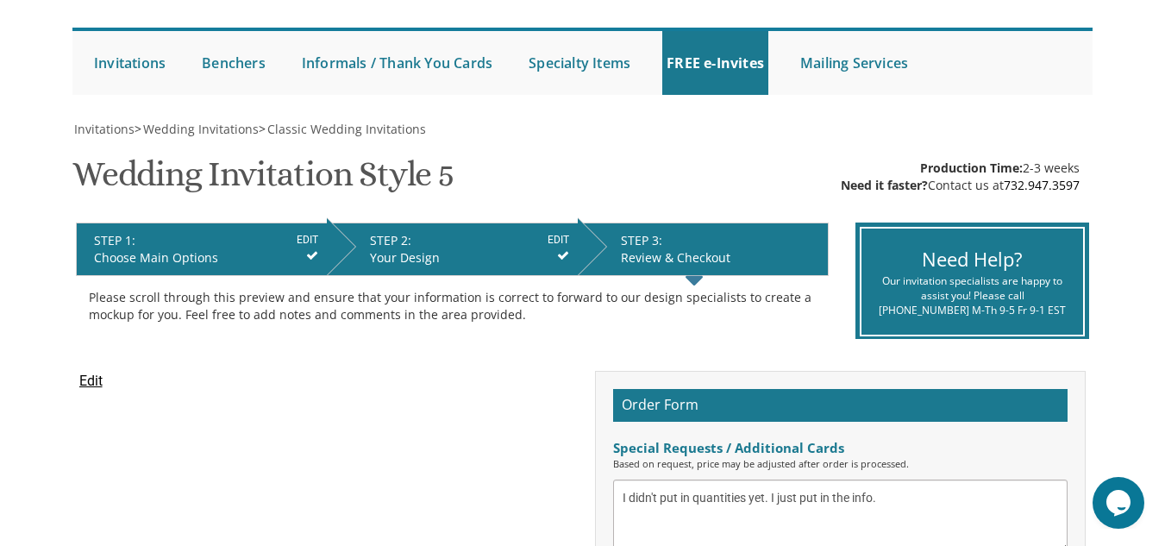
click at [286, 249] on form "STEP 1: EDIT Choose Main Options" at bounding box center [206, 249] width 224 height 34
click at [188, 223] on li "STEP 1: EDIT Choose Main Options" at bounding box center [201, 248] width 251 height 53
click at [400, 243] on div "STEP 2: EDIT" at bounding box center [469, 240] width 199 height 17
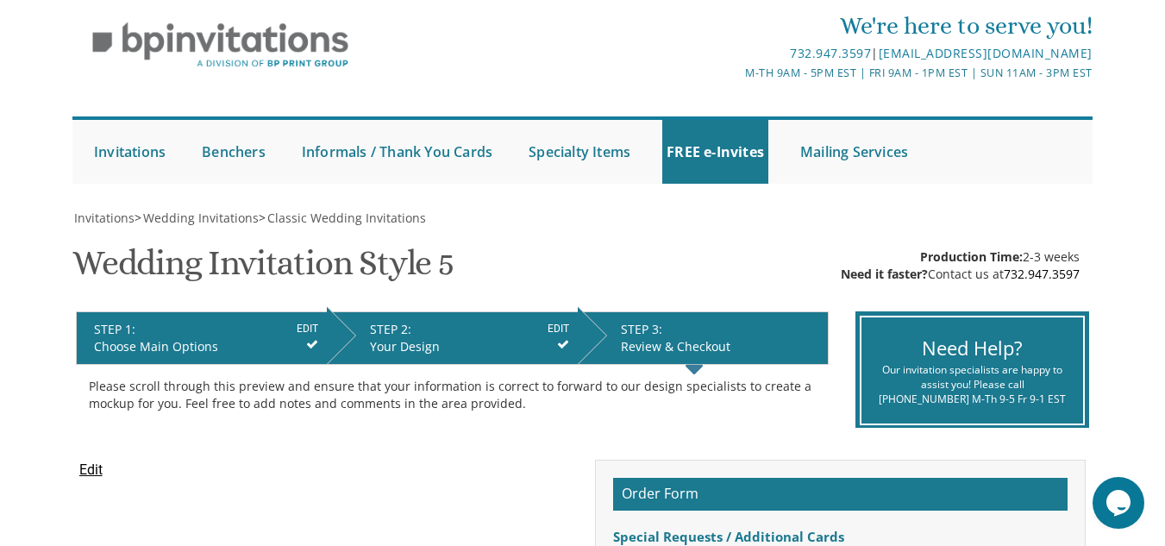
scroll to position [51, 0]
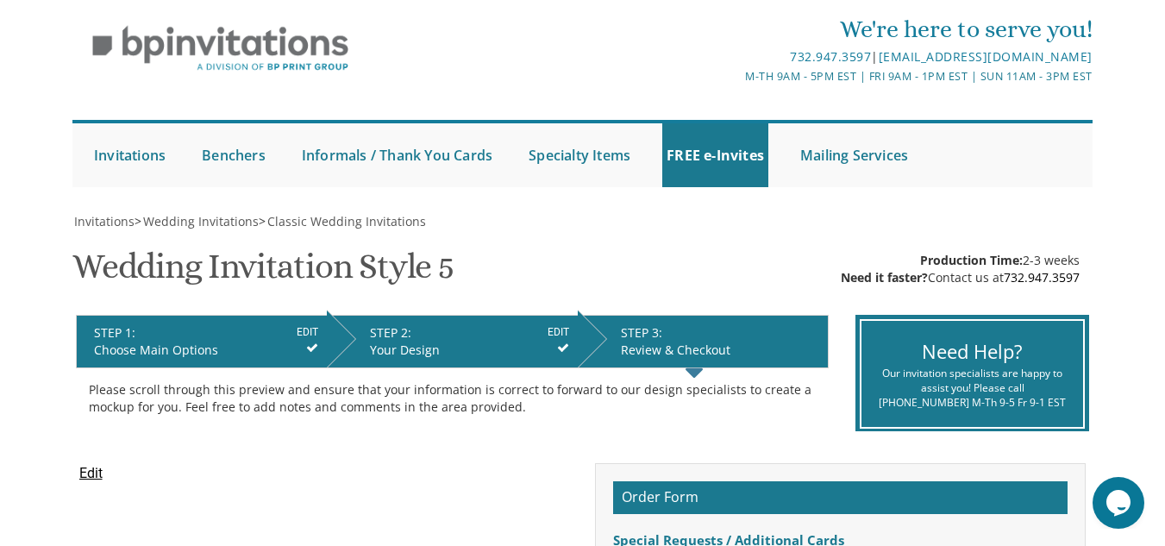
click at [434, 404] on div "Please scroll through this preview and ensure that your information is correct …" at bounding box center [452, 398] width 727 height 34
click at [96, 474] on input "Edit" at bounding box center [90, 473] width 23 height 21
